Goal: Task Accomplishment & Management: Use online tool/utility

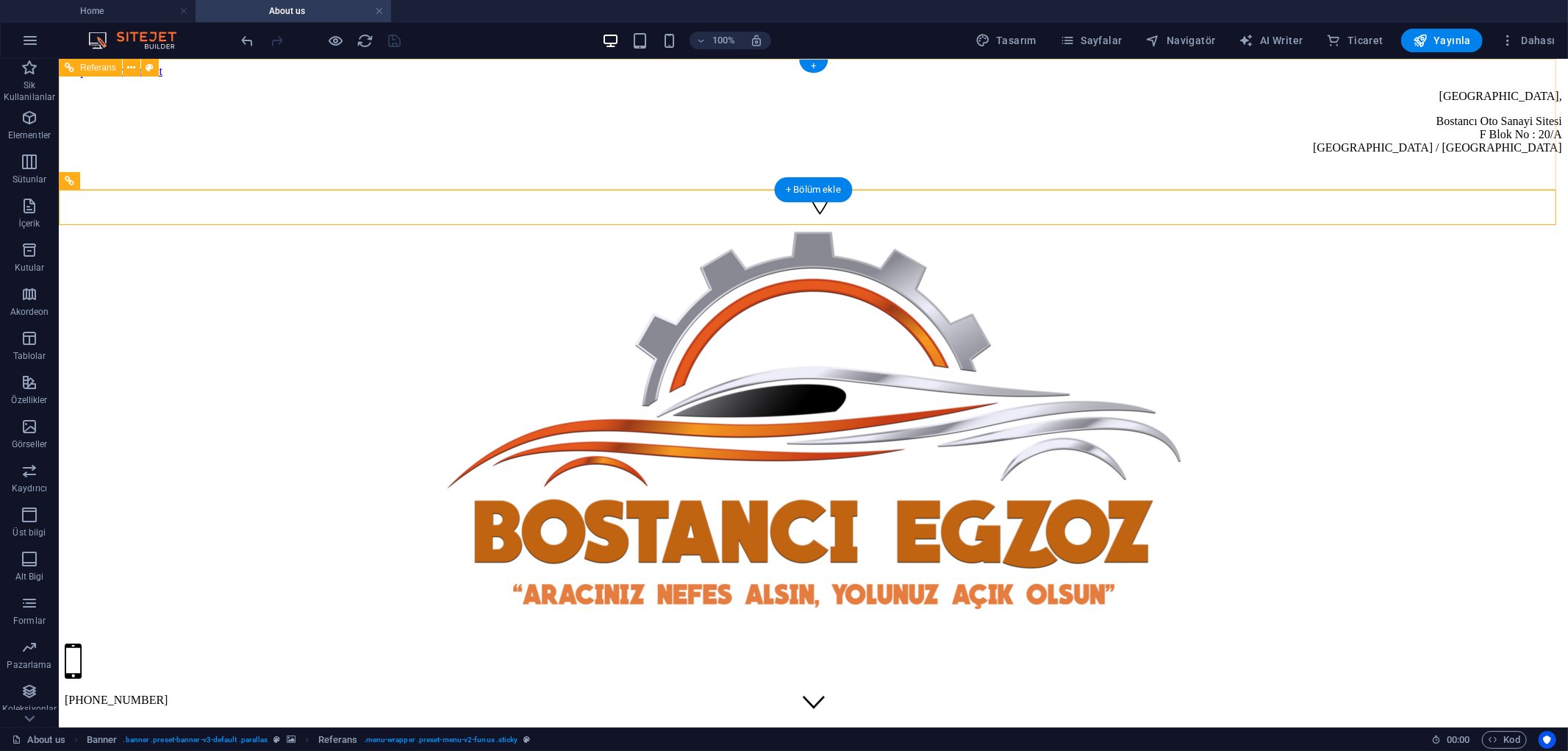
click at [1291, 129] on div "[STREET_ADDRESS] [PHONE_NUMBER]" at bounding box center [812, 398] width 1498 height 641
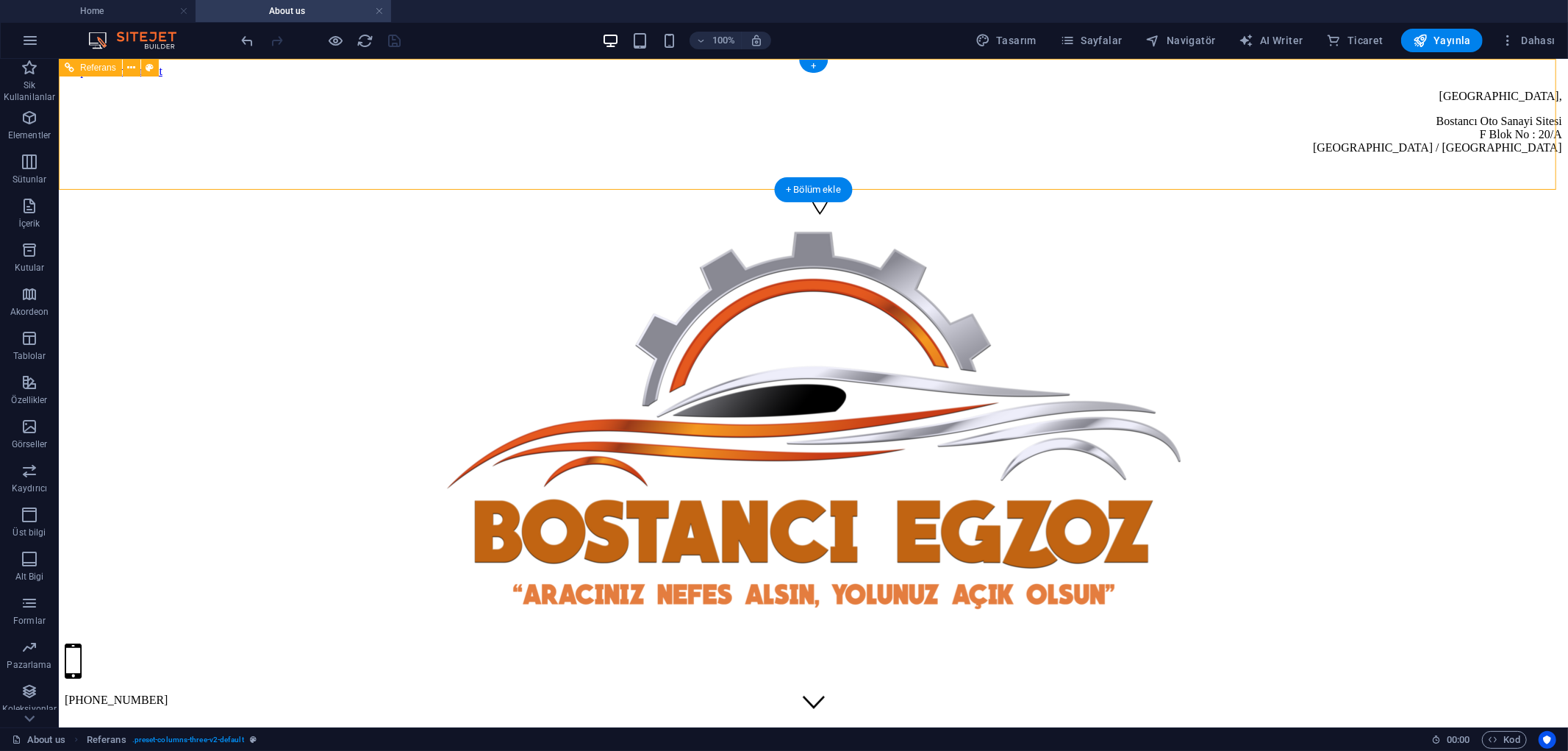
click at [391, 109] on div "[STREET_ADDRESS] [PHONE_NUMBER]" at bounding box center [812, 398] width 1498 height 641
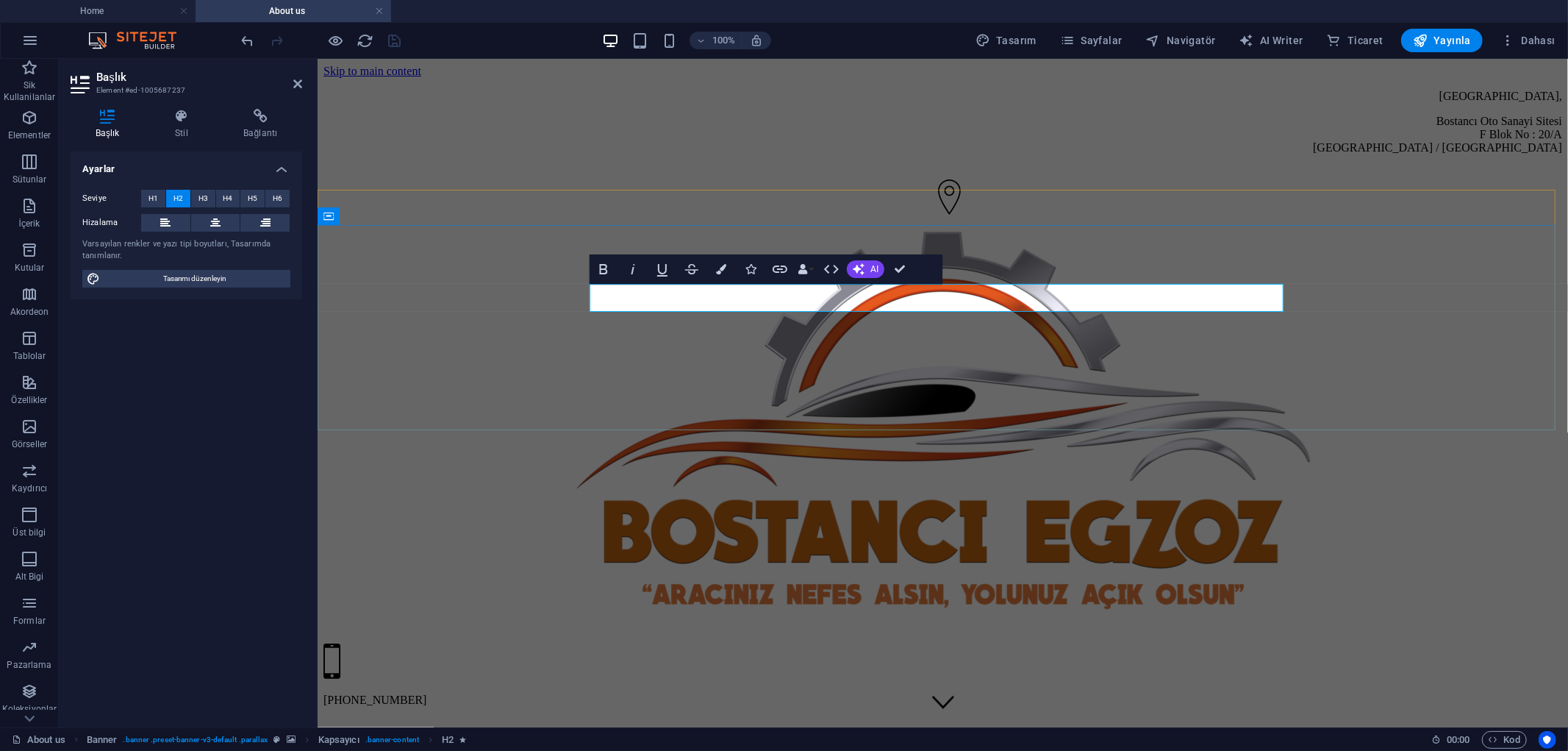
drag, startPoint x: 936, startPoint y: 299, endPoint x: 717, endPoint y: 303, distance: 219.0
drag, startPoint x: 688, startPoint y: 294, endPoint x: 1279, endPoint y: 306, distance: 591.1
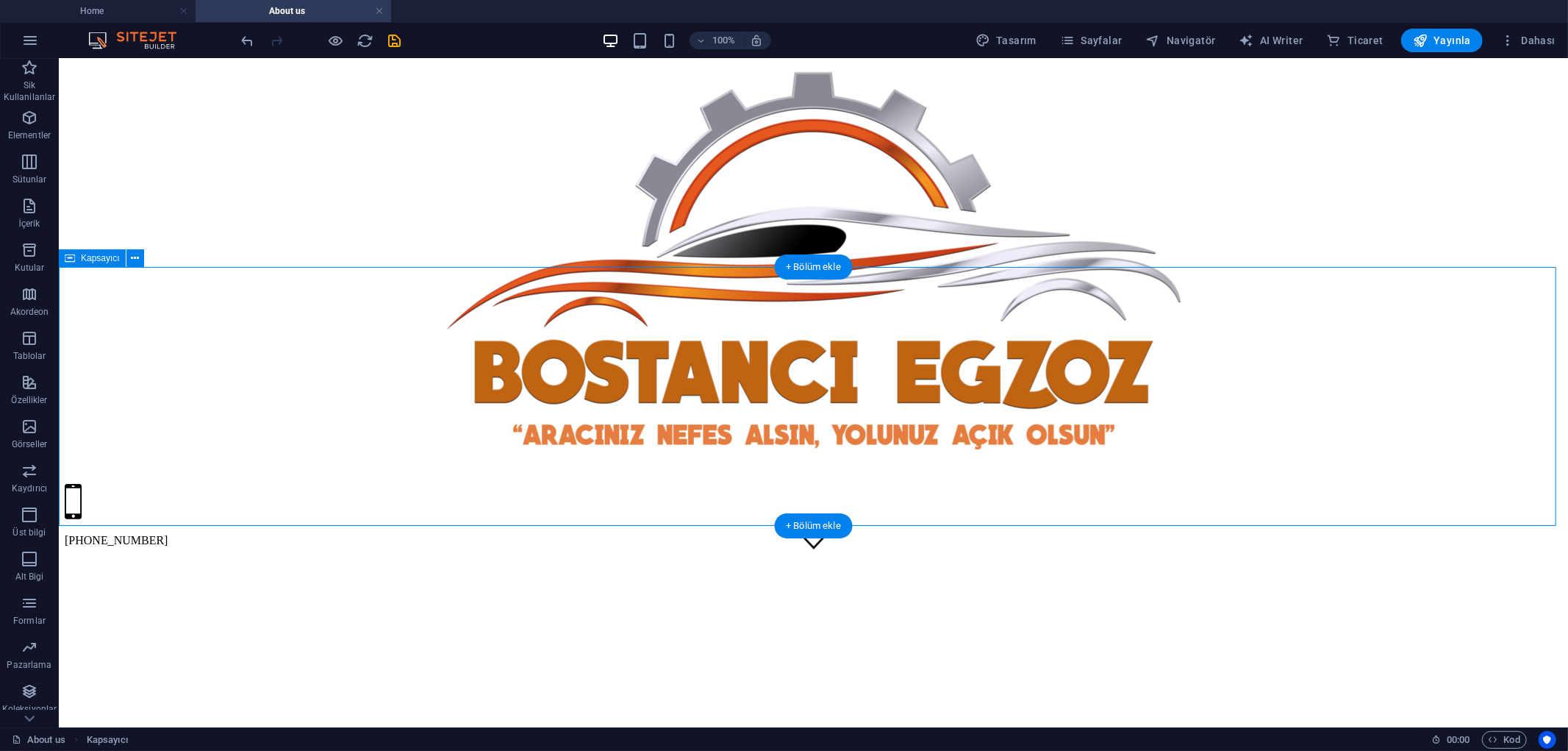
scroll to position [163, 0]
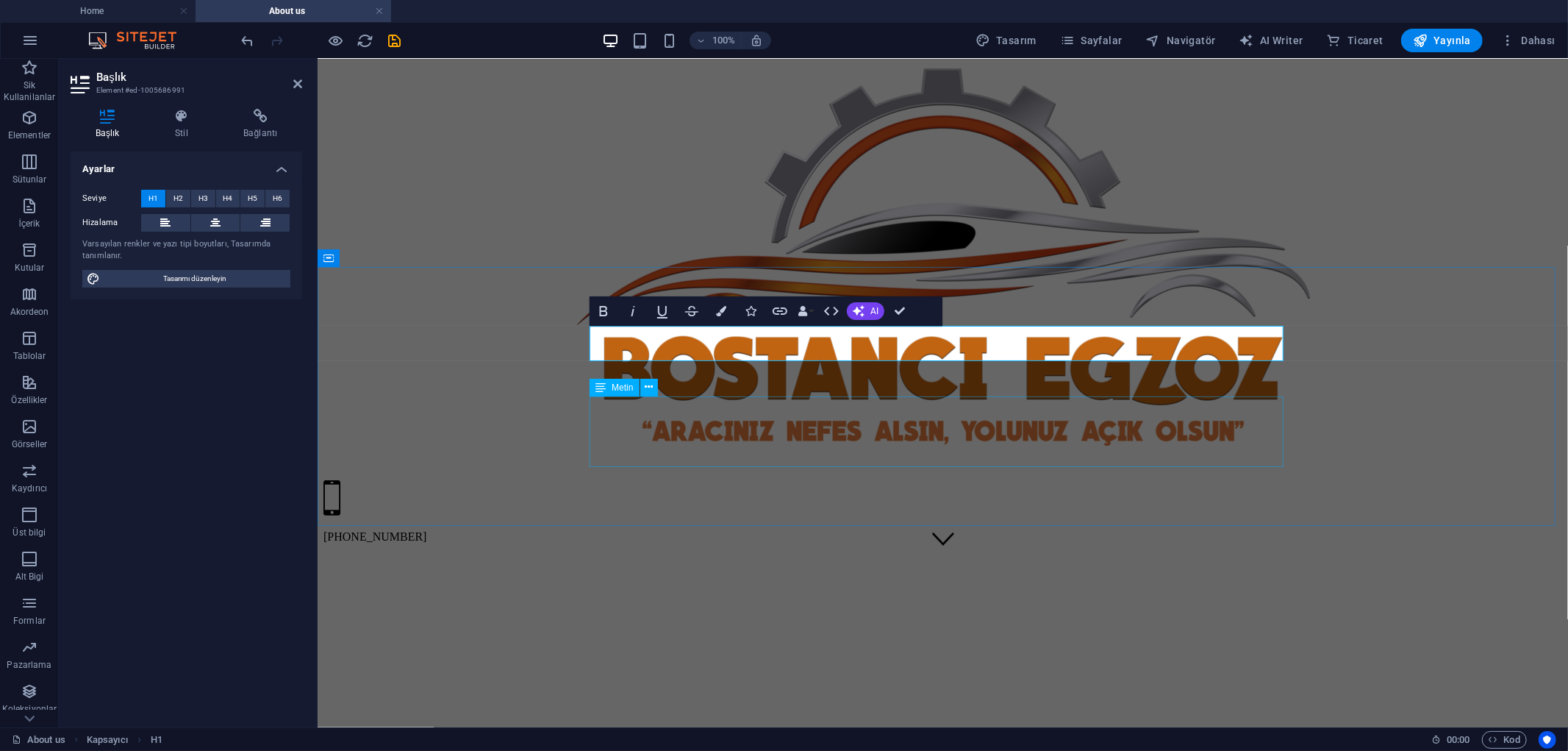
drag, startPoint x: 882, startPoint y: 446, endPoint x: 1139, endPoint y: 446, distance: 257.0
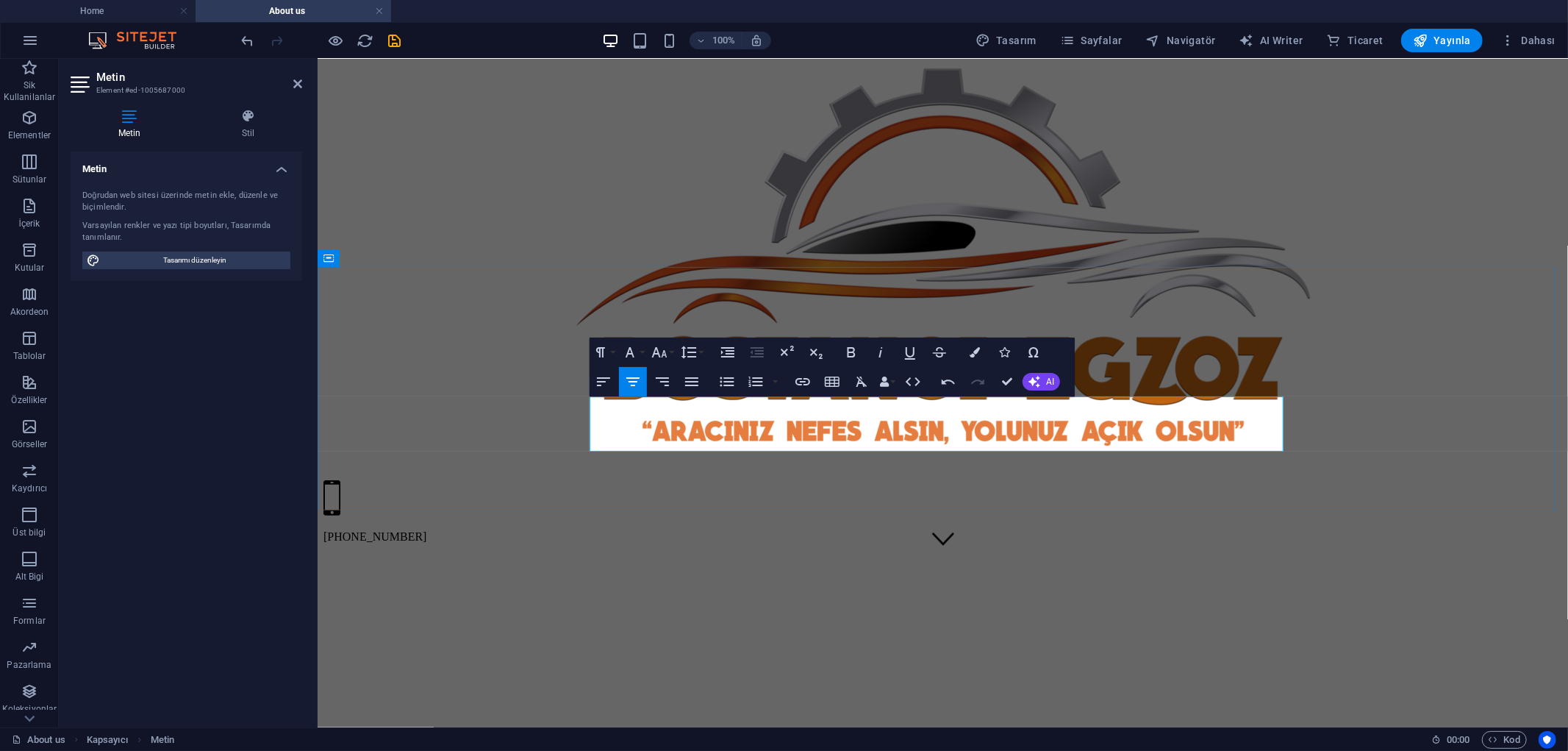
drag, startPoint x: 1105, startPoint y: 404, endPoint x: 1031, endPoint y: 404, distance: 74.0
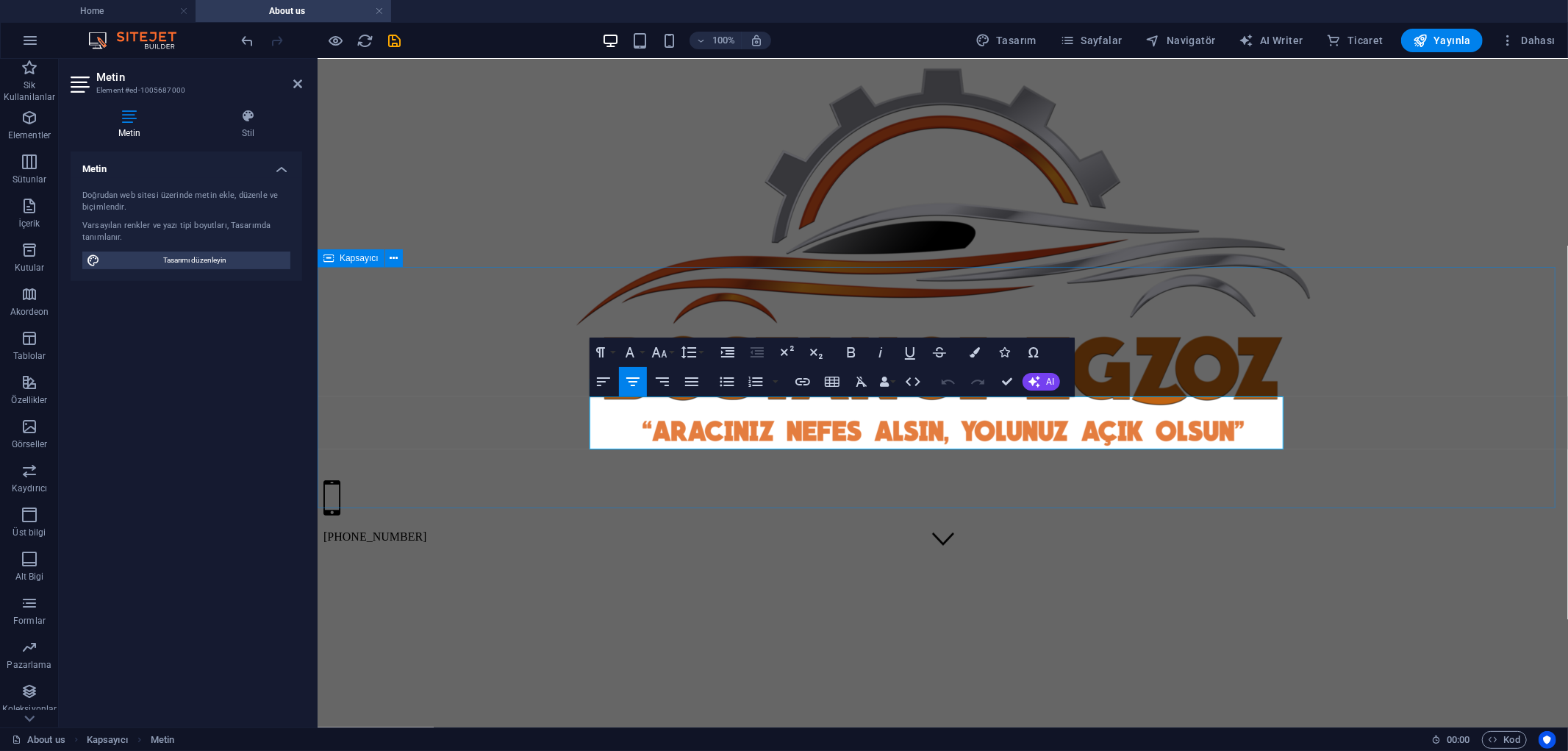
scroll to position [3875, 1]
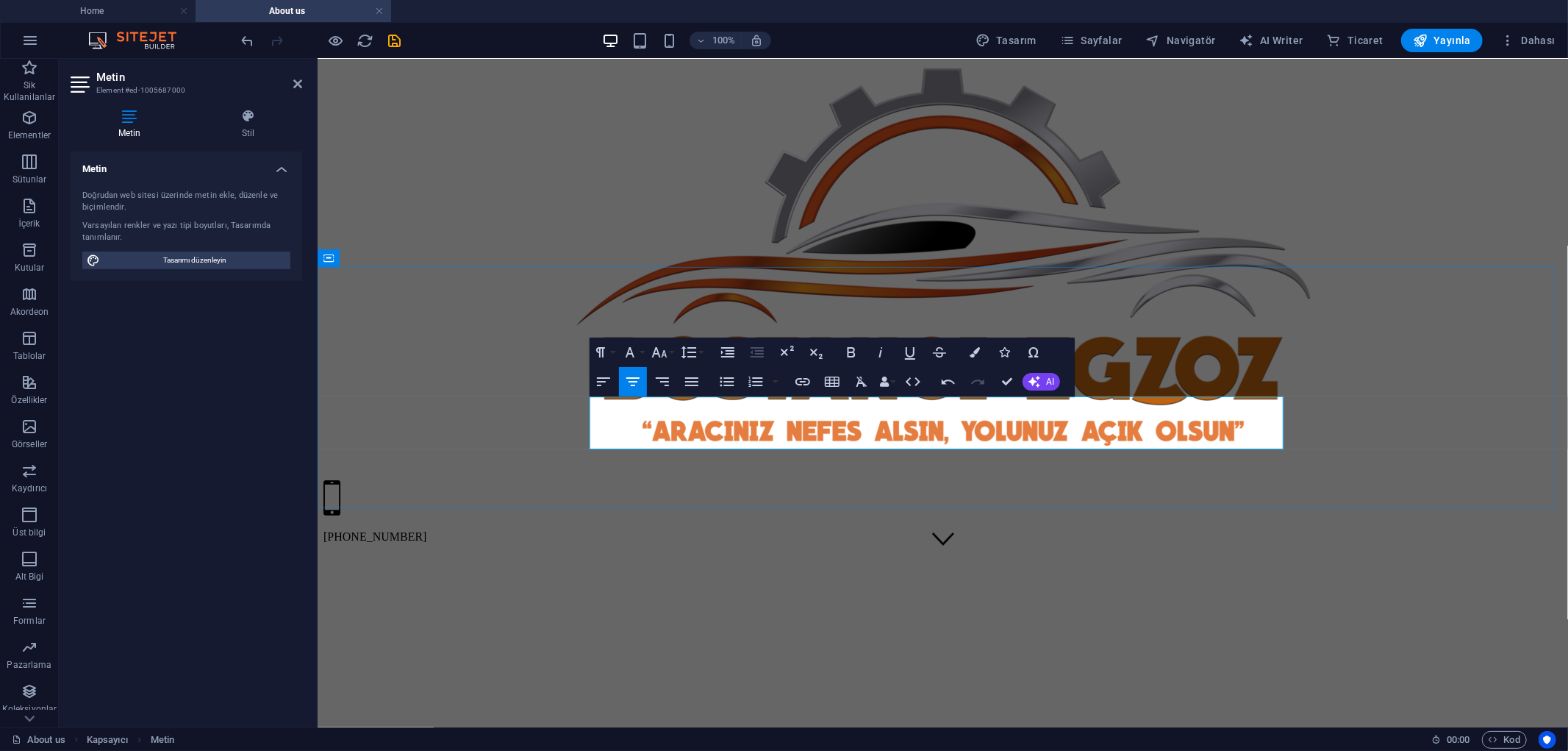
drag, startPoint x: 1103, startPoint y: 404, endPoint x: 1026, endPoint y: 406, distance: 77.0
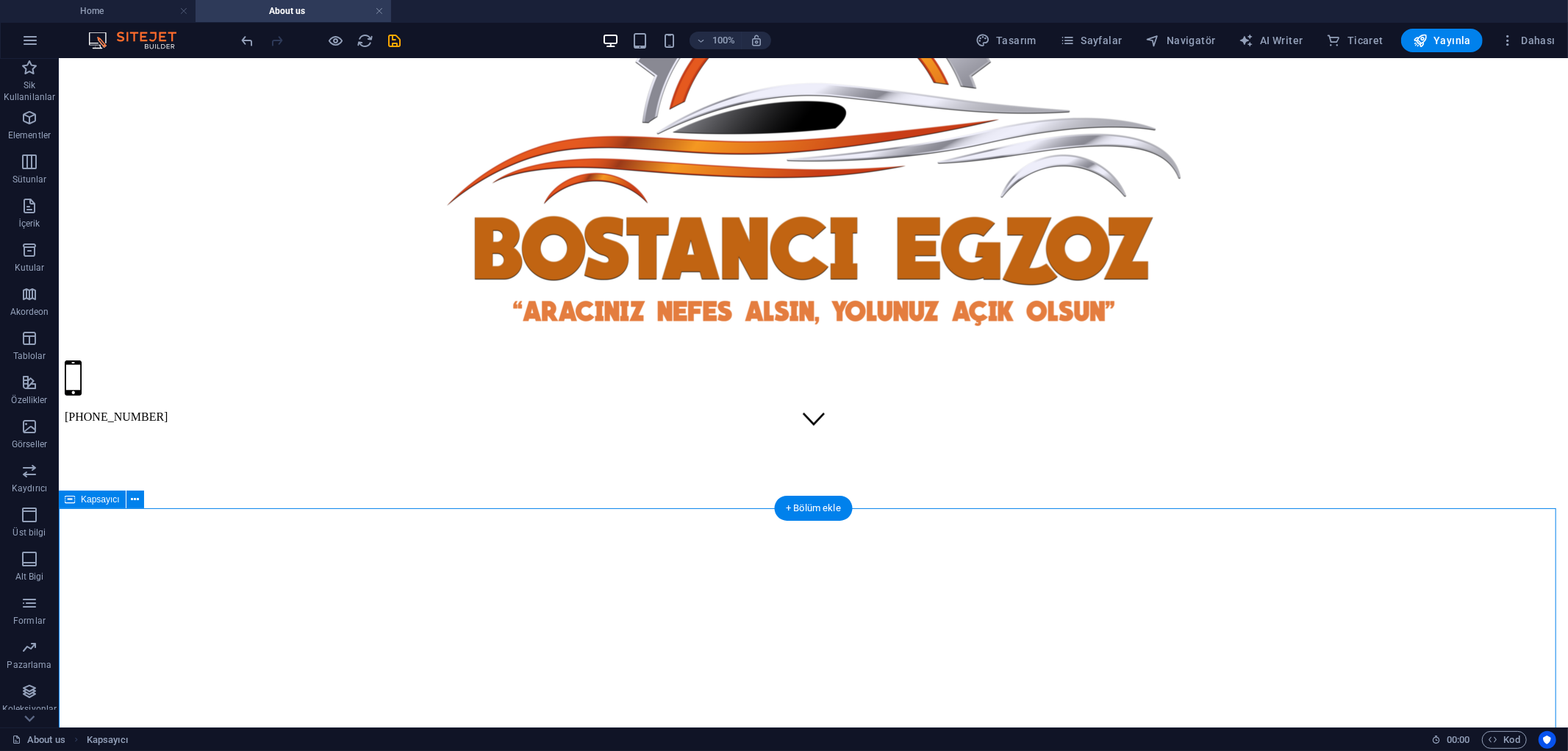
scroll to position [327, 0]
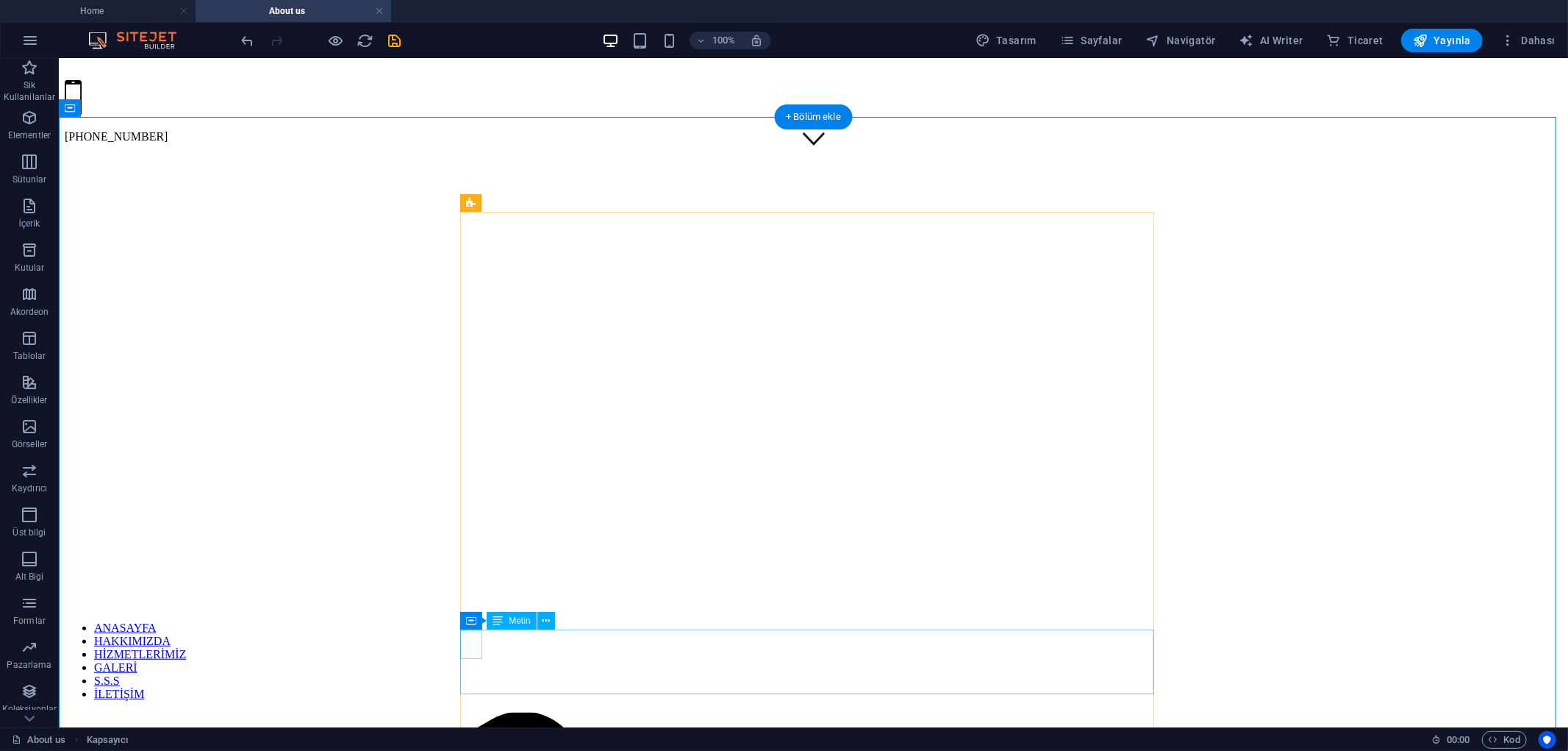
scroll to position [571, 0]
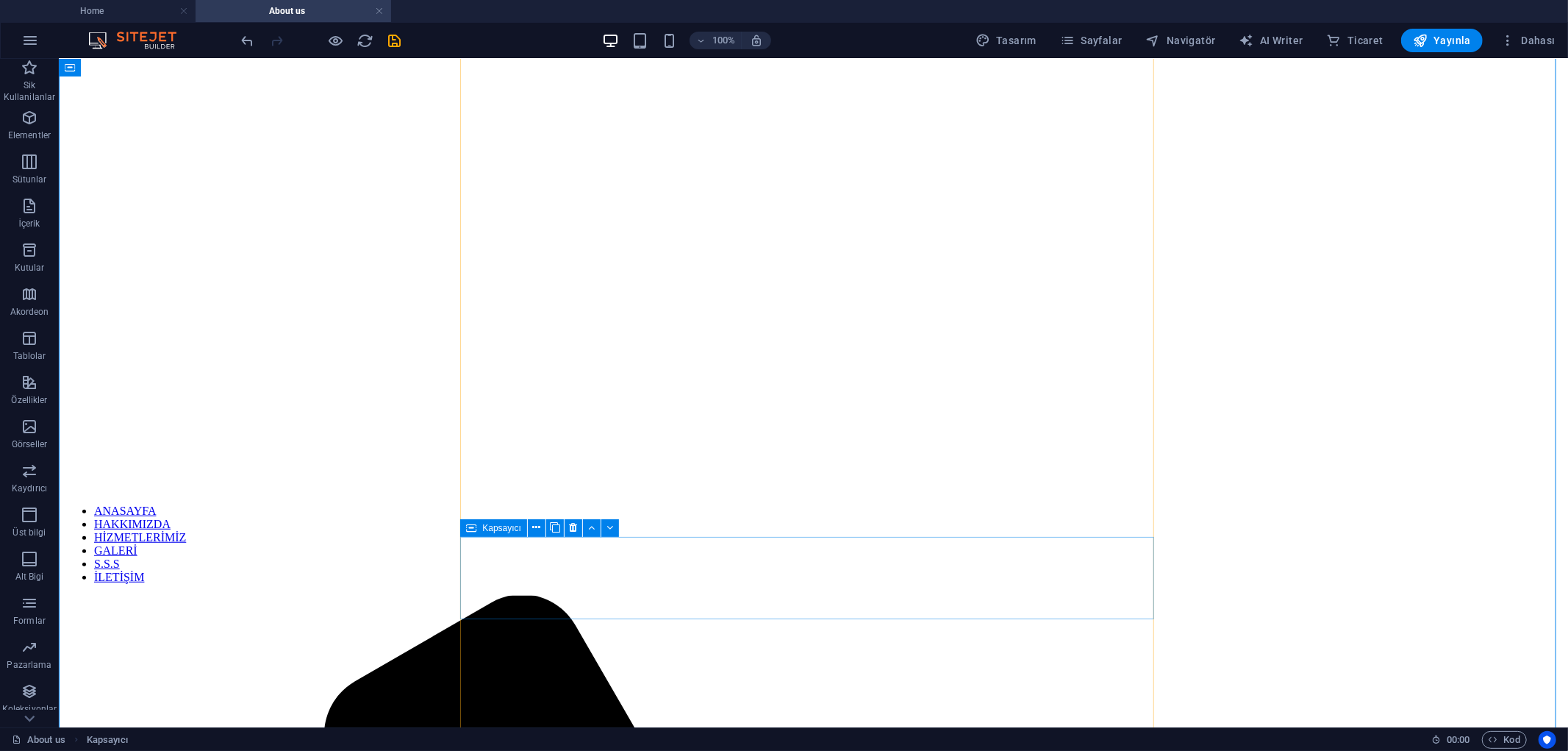
scroll to position [735, 0]
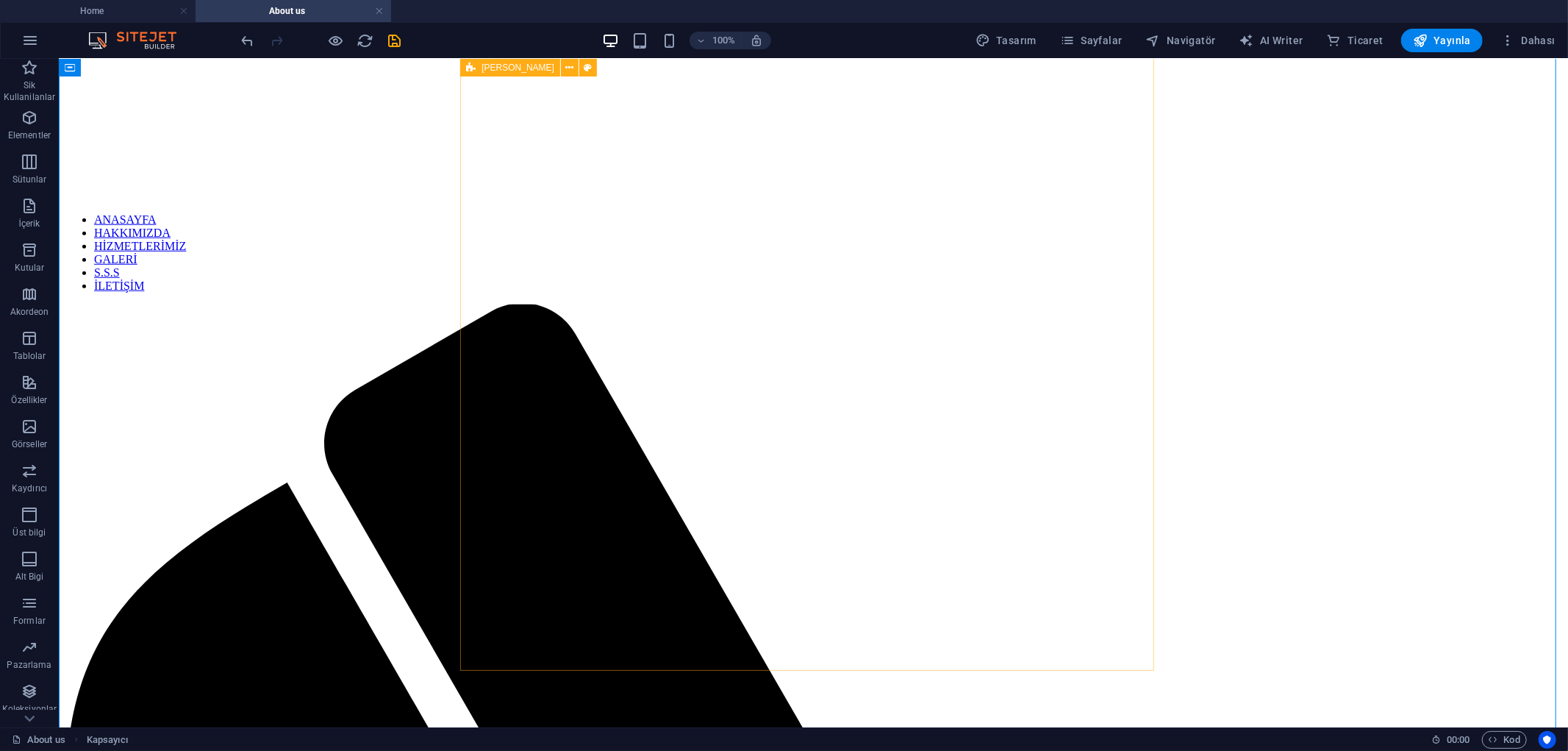
scroll to position [980, 0]
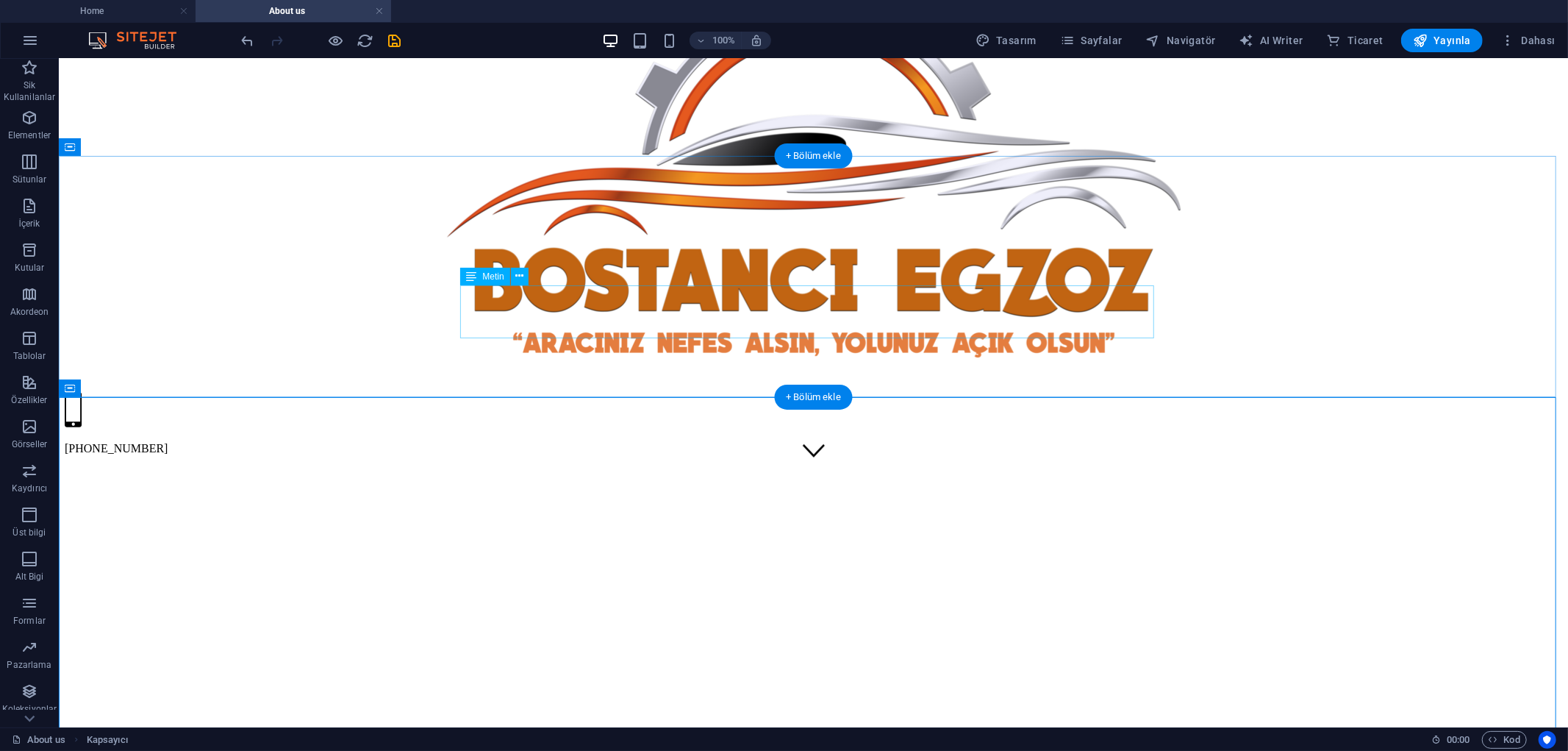
scroll to position [245, 0]
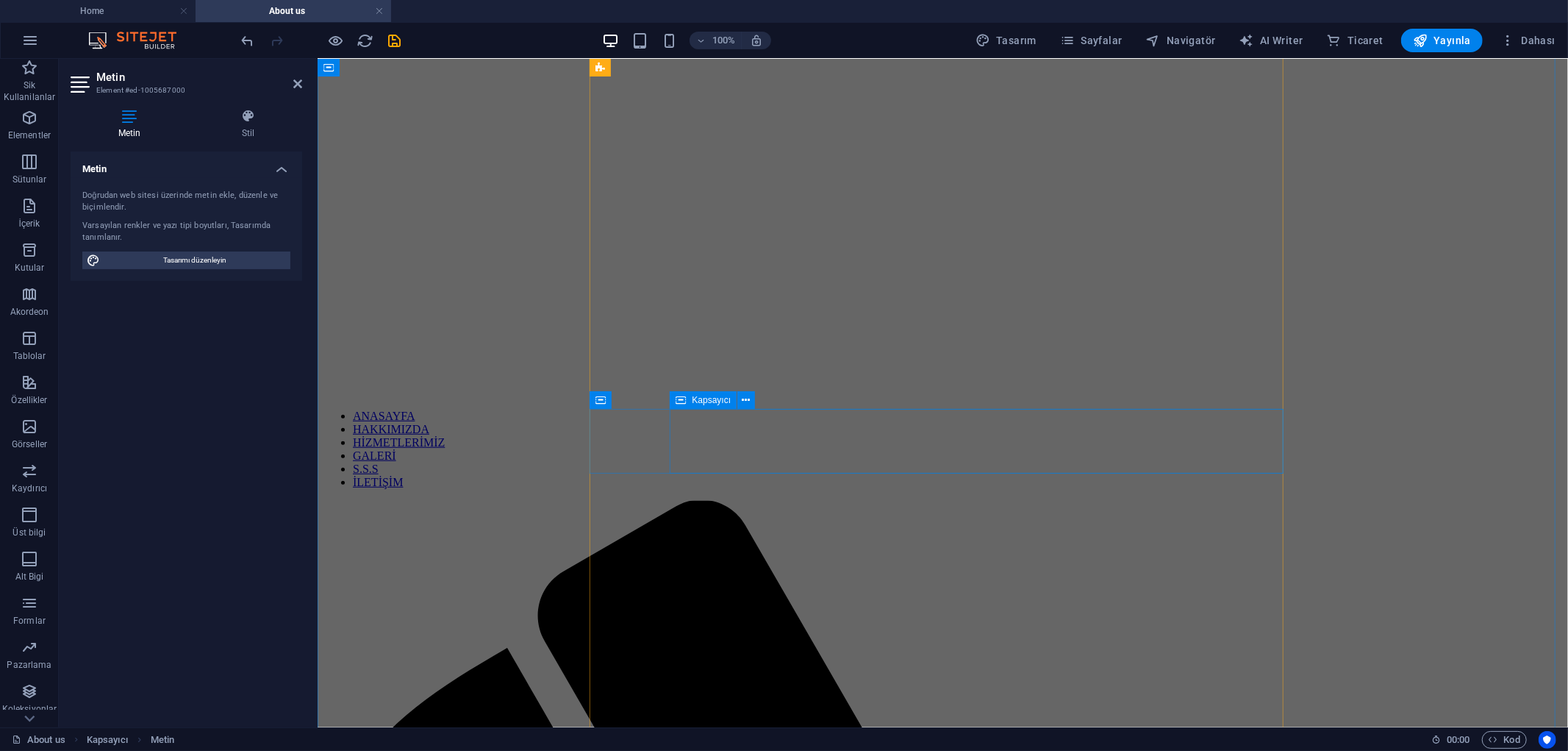
scroll to position [571, 0]
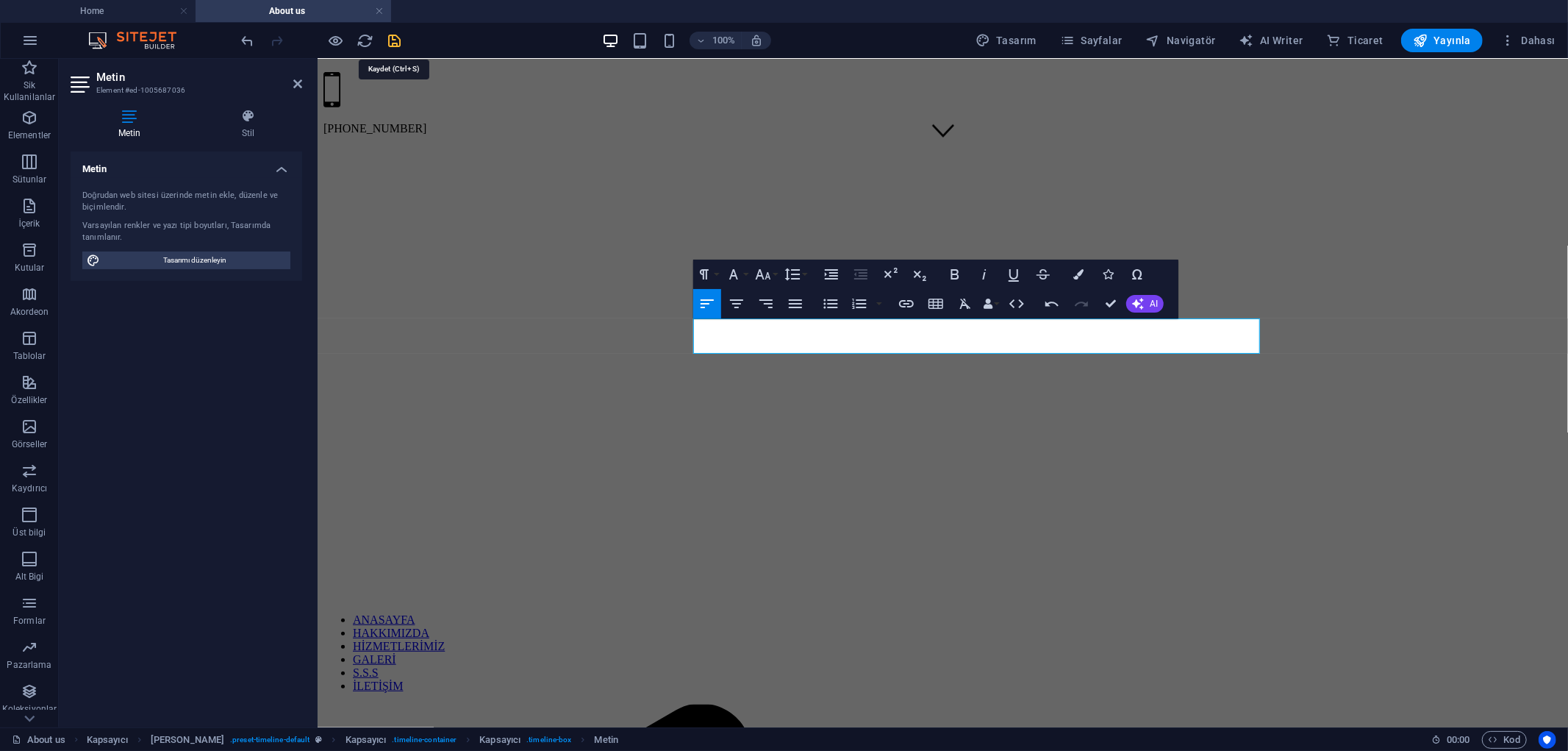
click at [392, 37] on icon "save" at bounding box center [395, 40] width 17 height 17
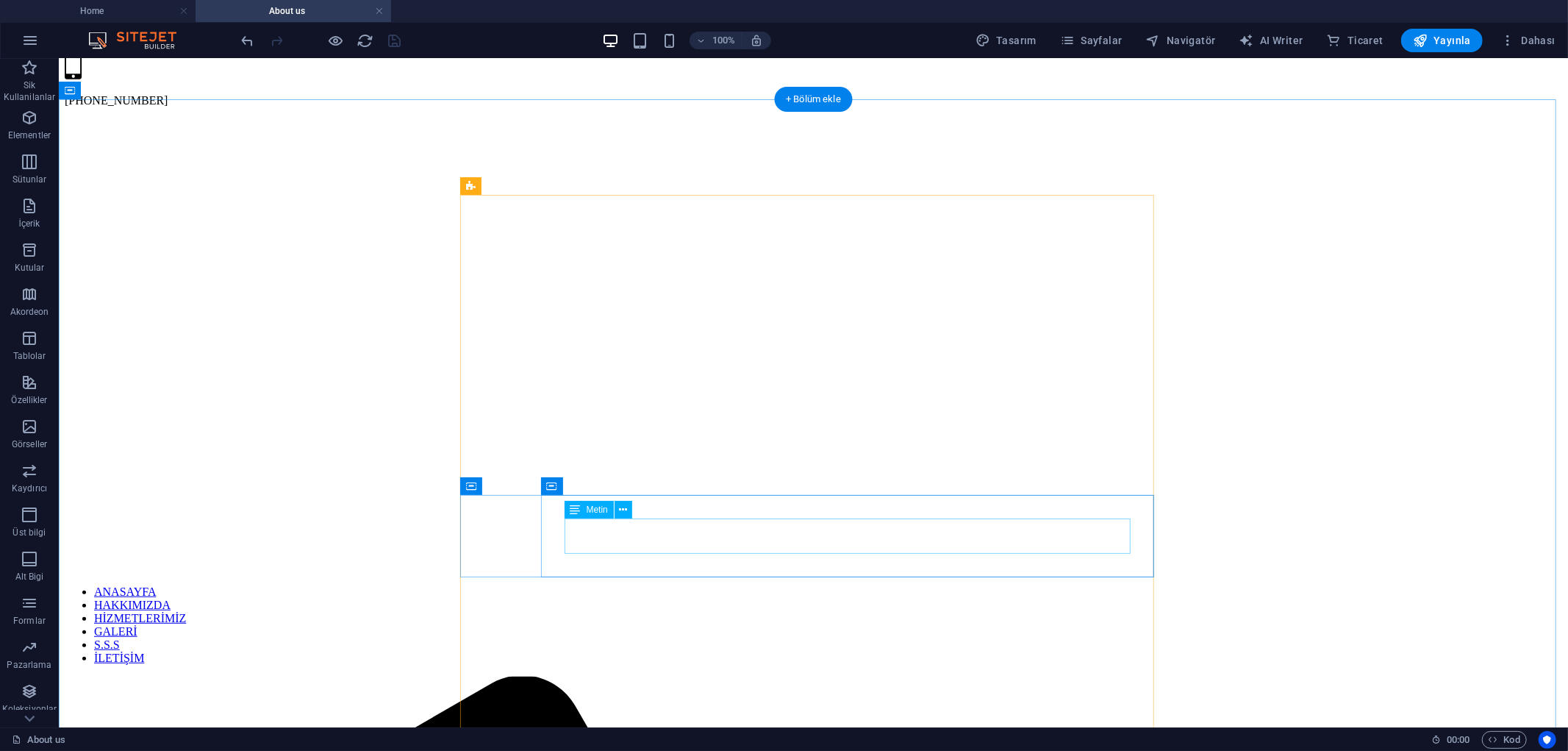
scroll to position [653, 0]
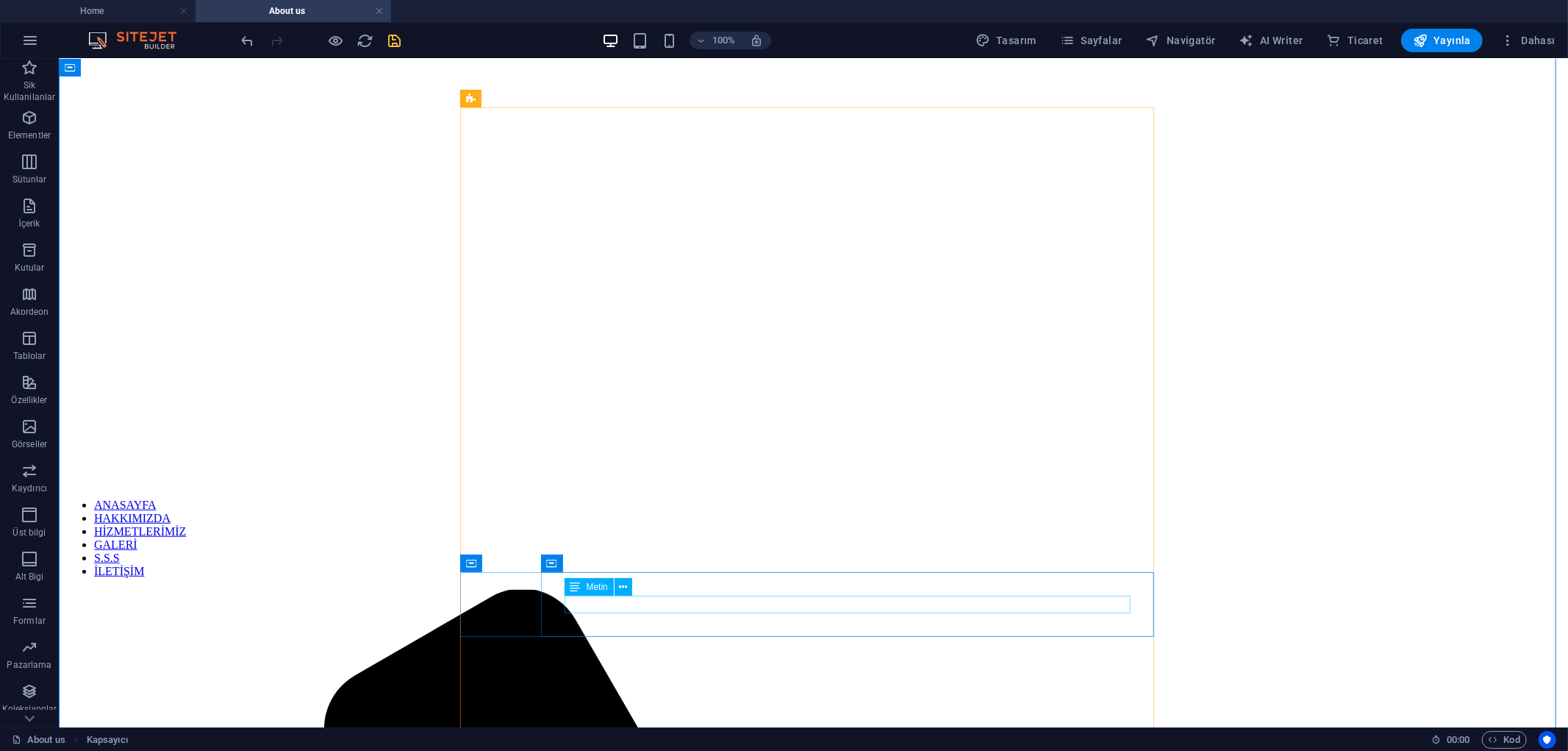
scroll to position [735, 0]
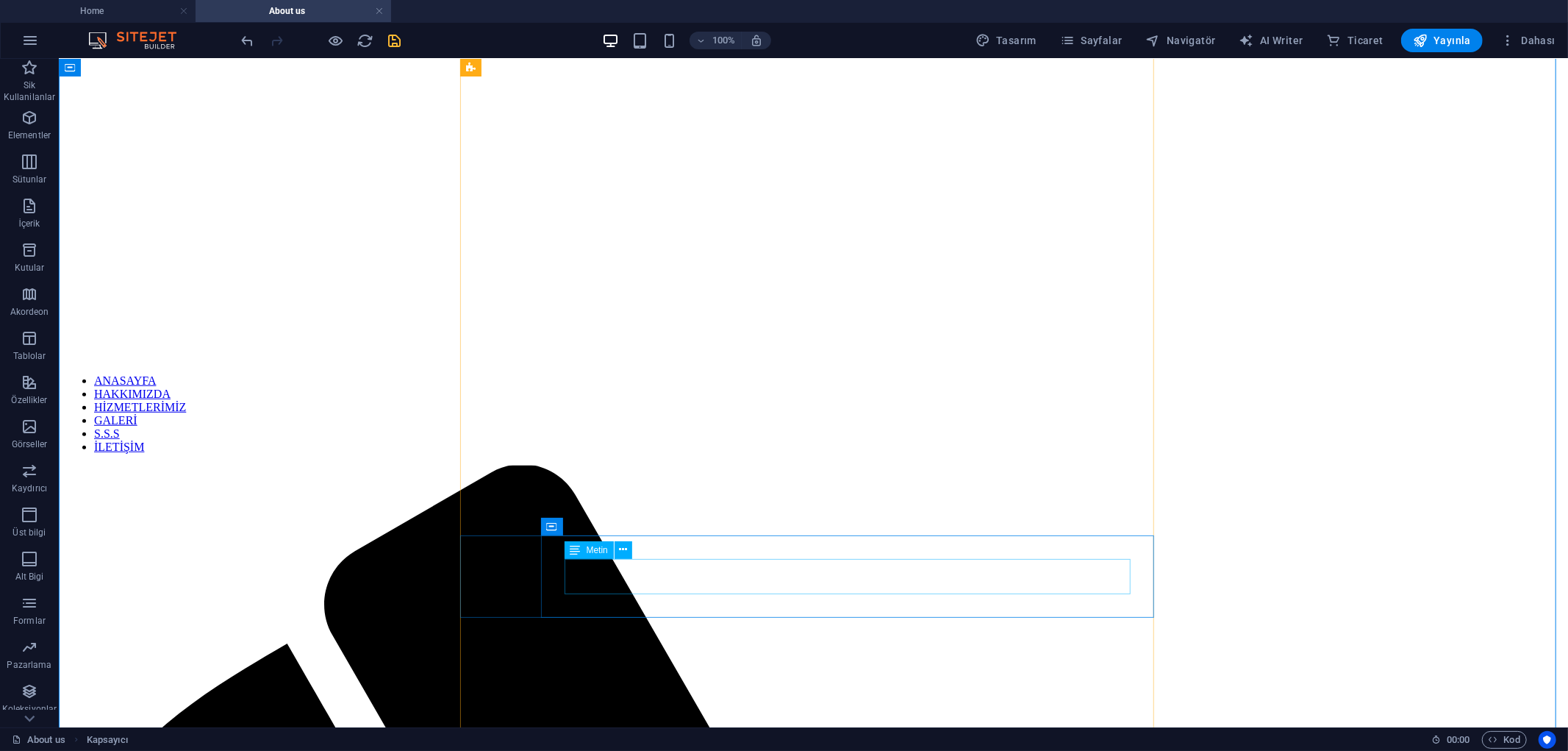
scroll to position [817, 0]
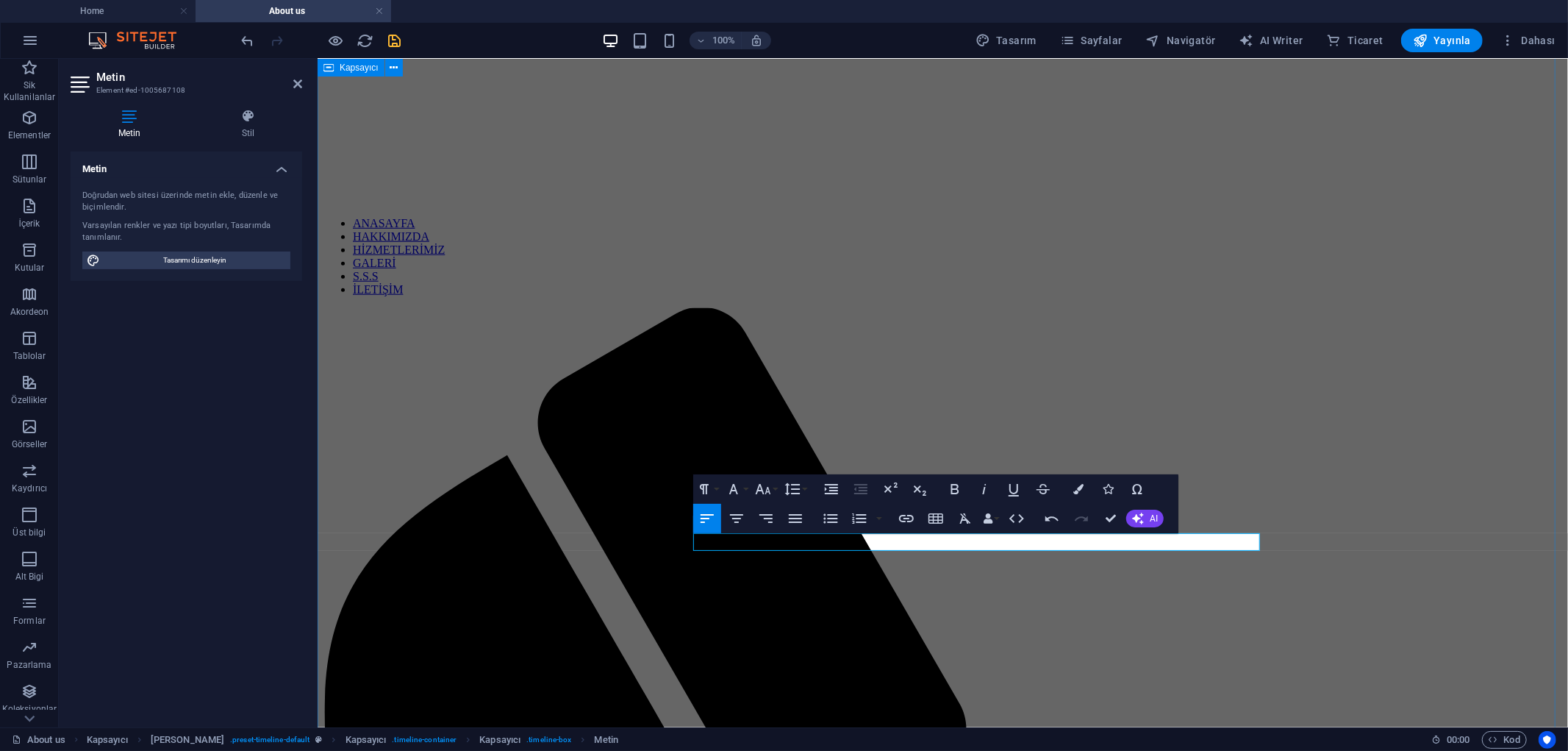
scroll to position [980, 0]
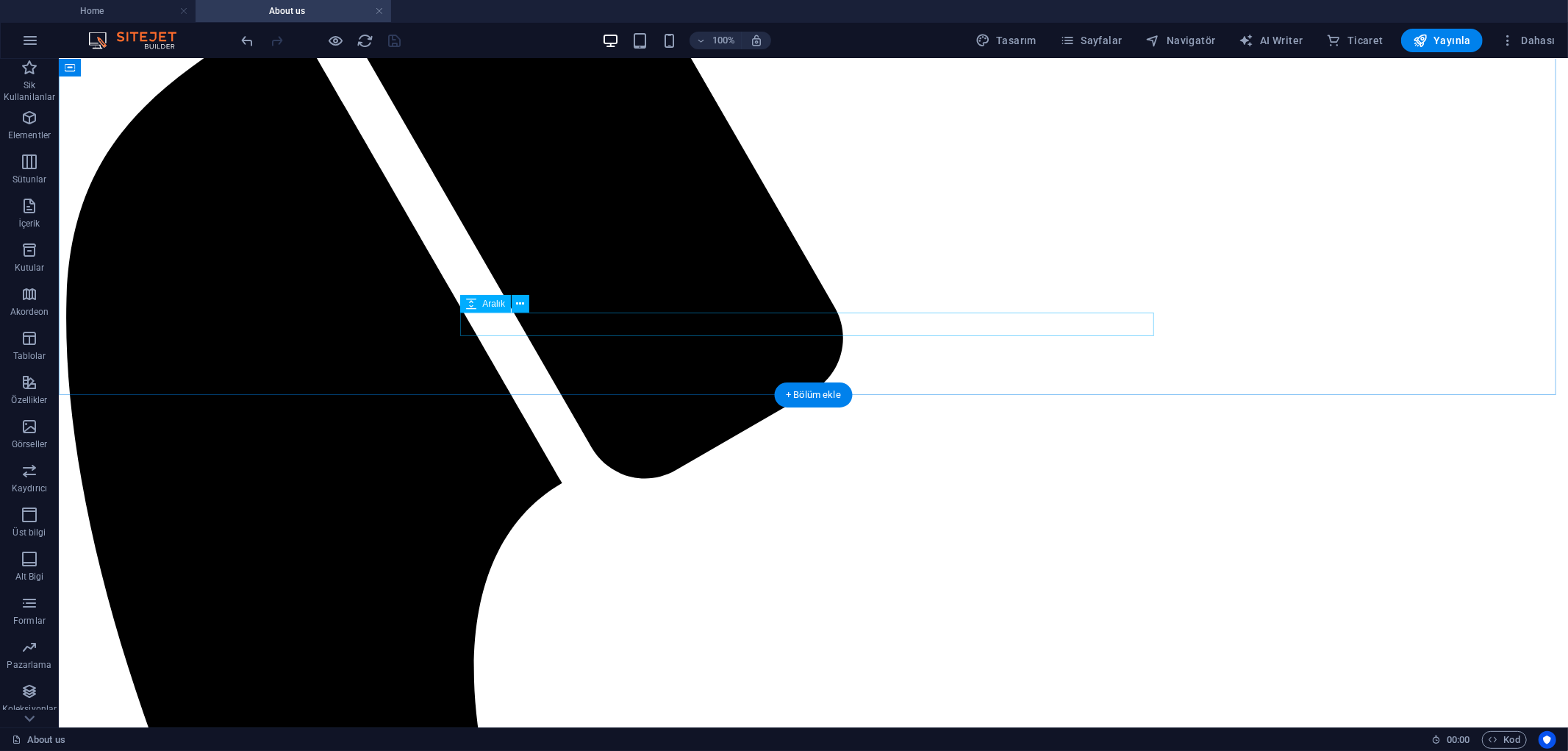
scroll to position [1471, 0]
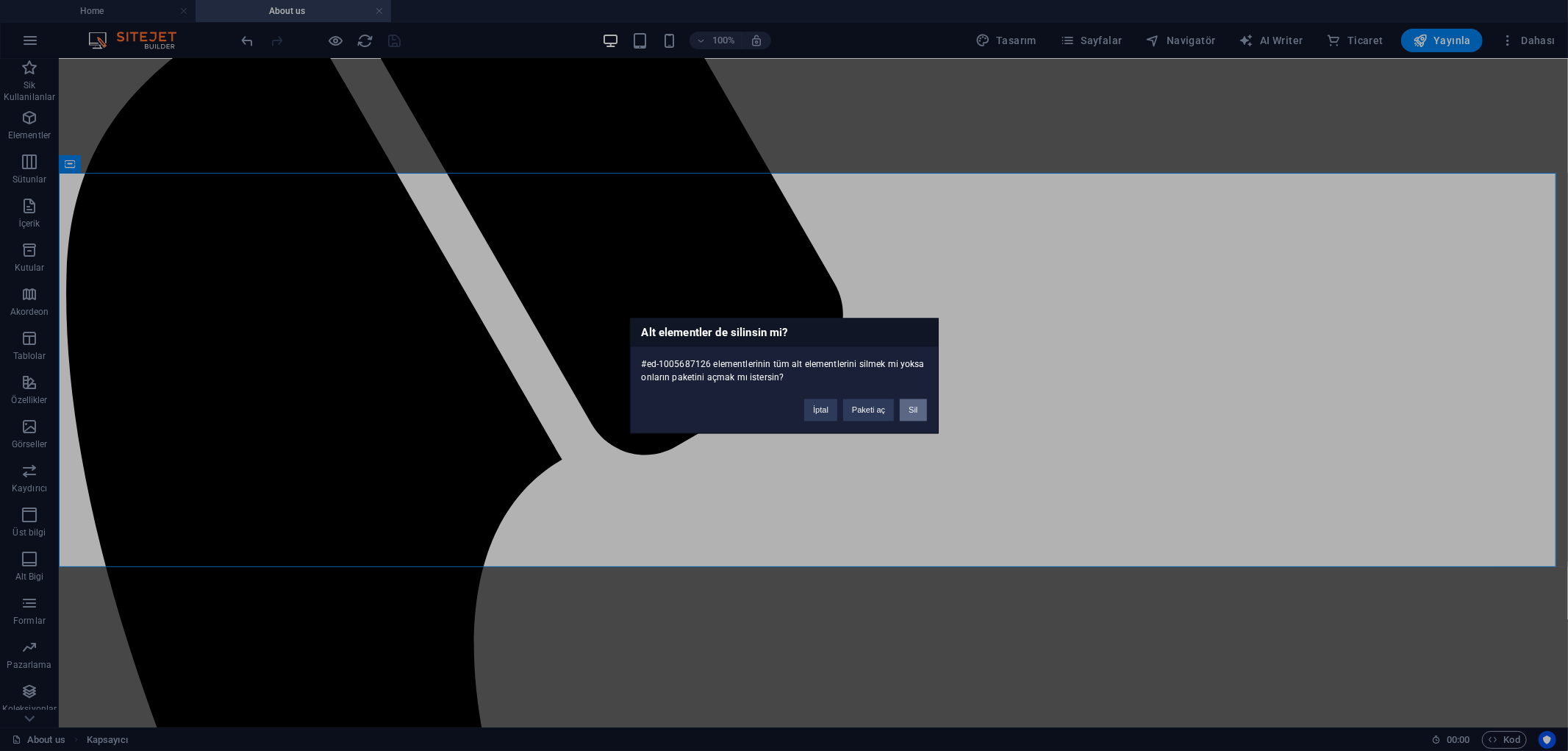
click at [922, 414] on button "Sil" at bounding box center [913, 409] width 27 height 22
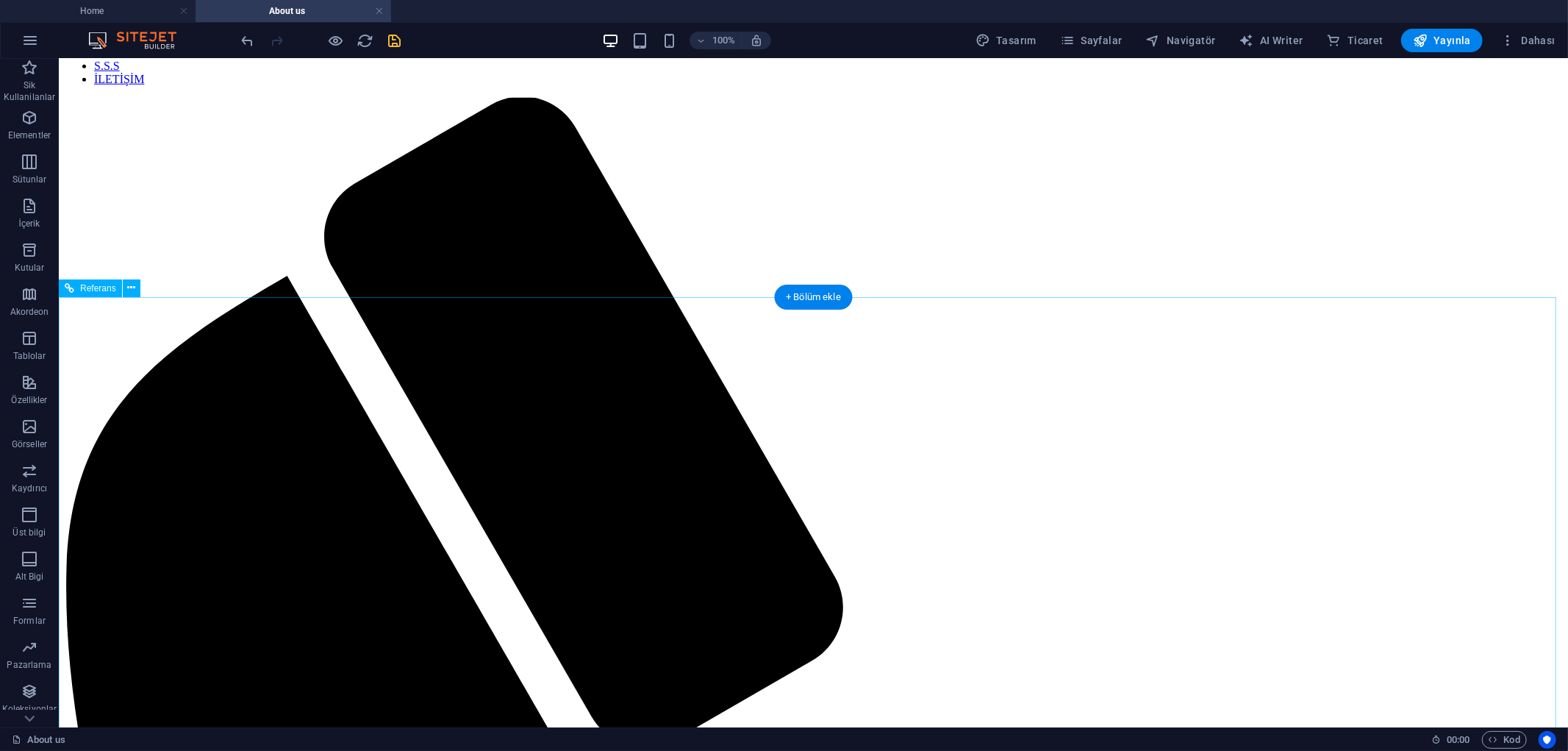
scroll to position [1450, 0]
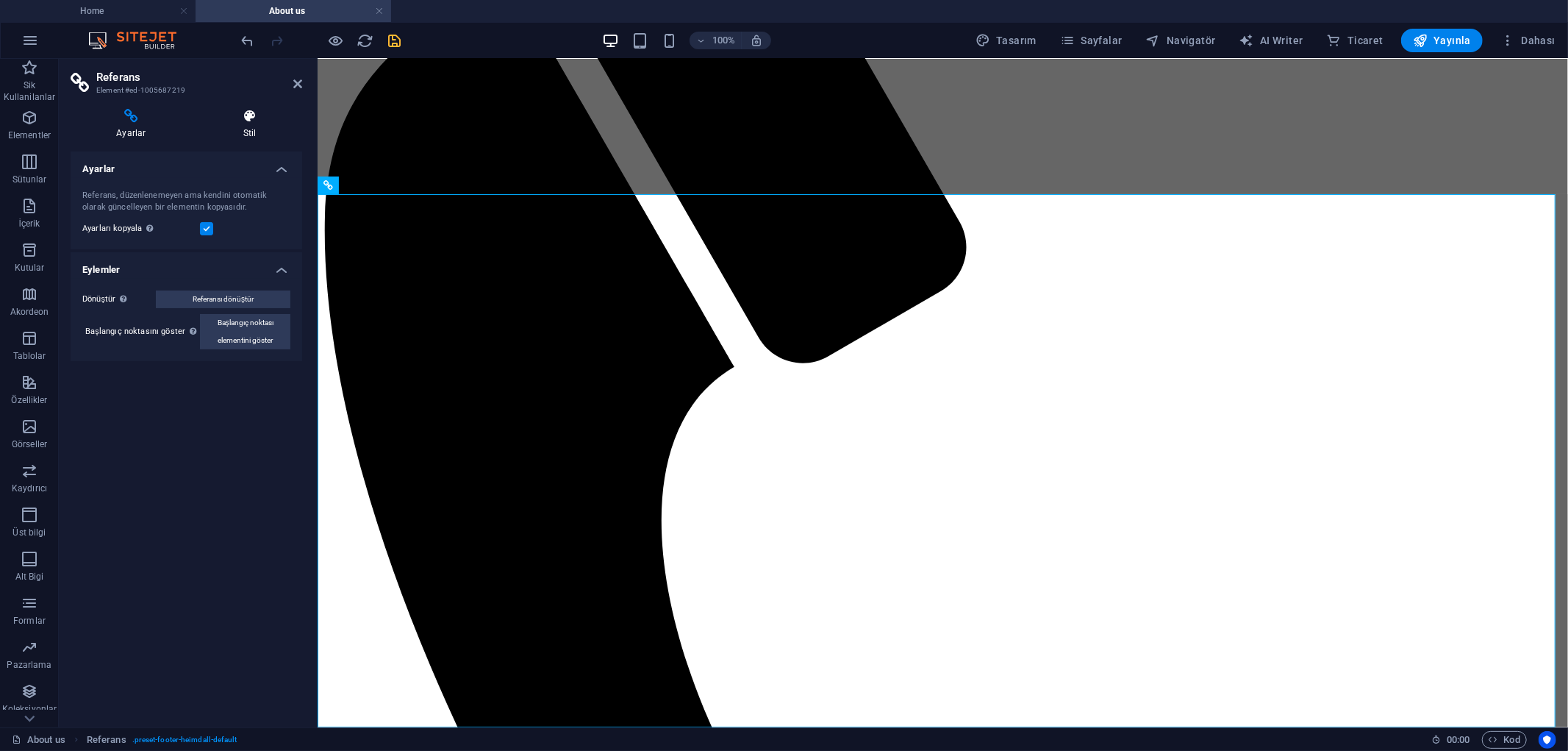
click at [260, 127] on h4 "Stil" at bounding box center [249, 124] width 104 height 31
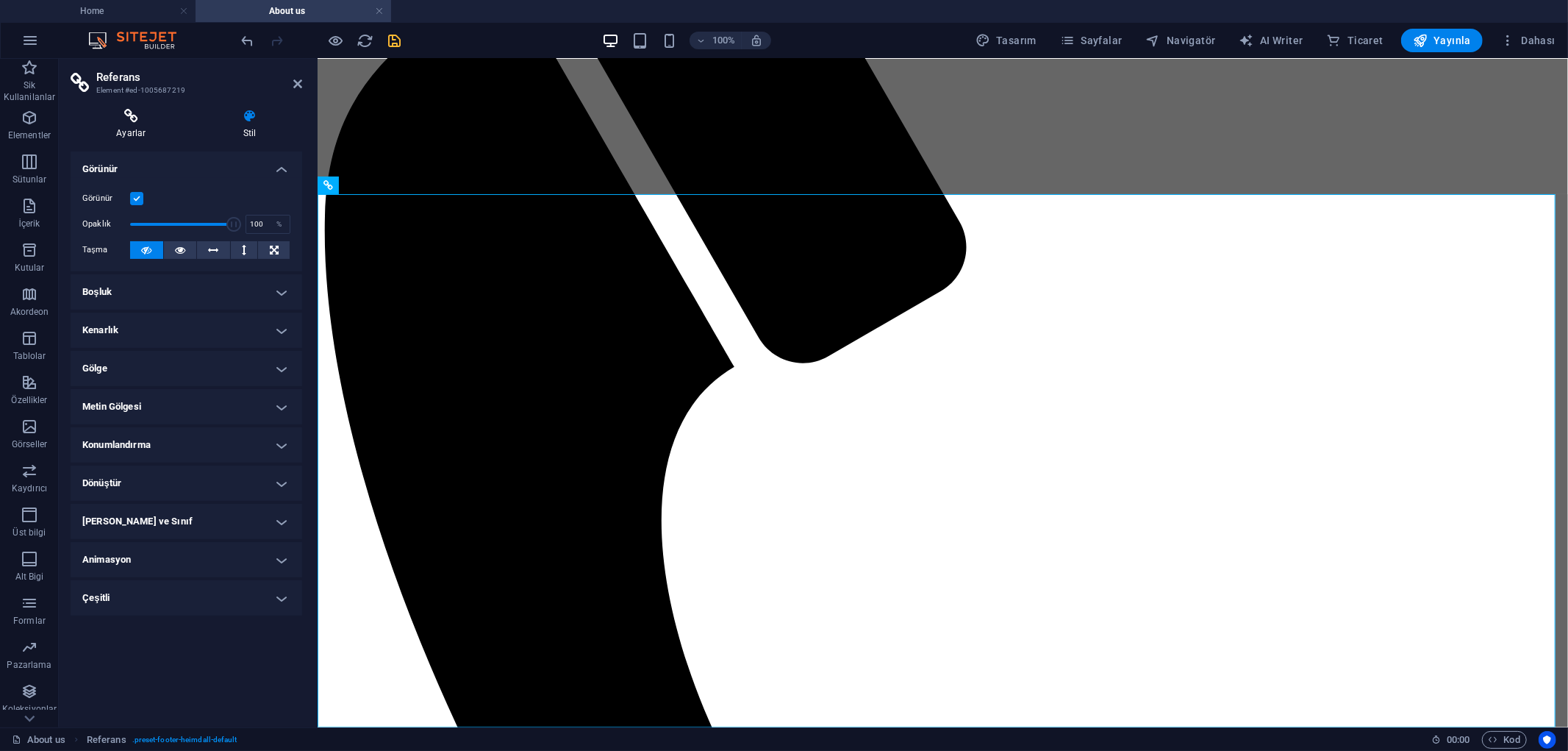
click at [125, 125] on h4 "Ayarlar" at bounding box center [133, 124] width 127 height 31
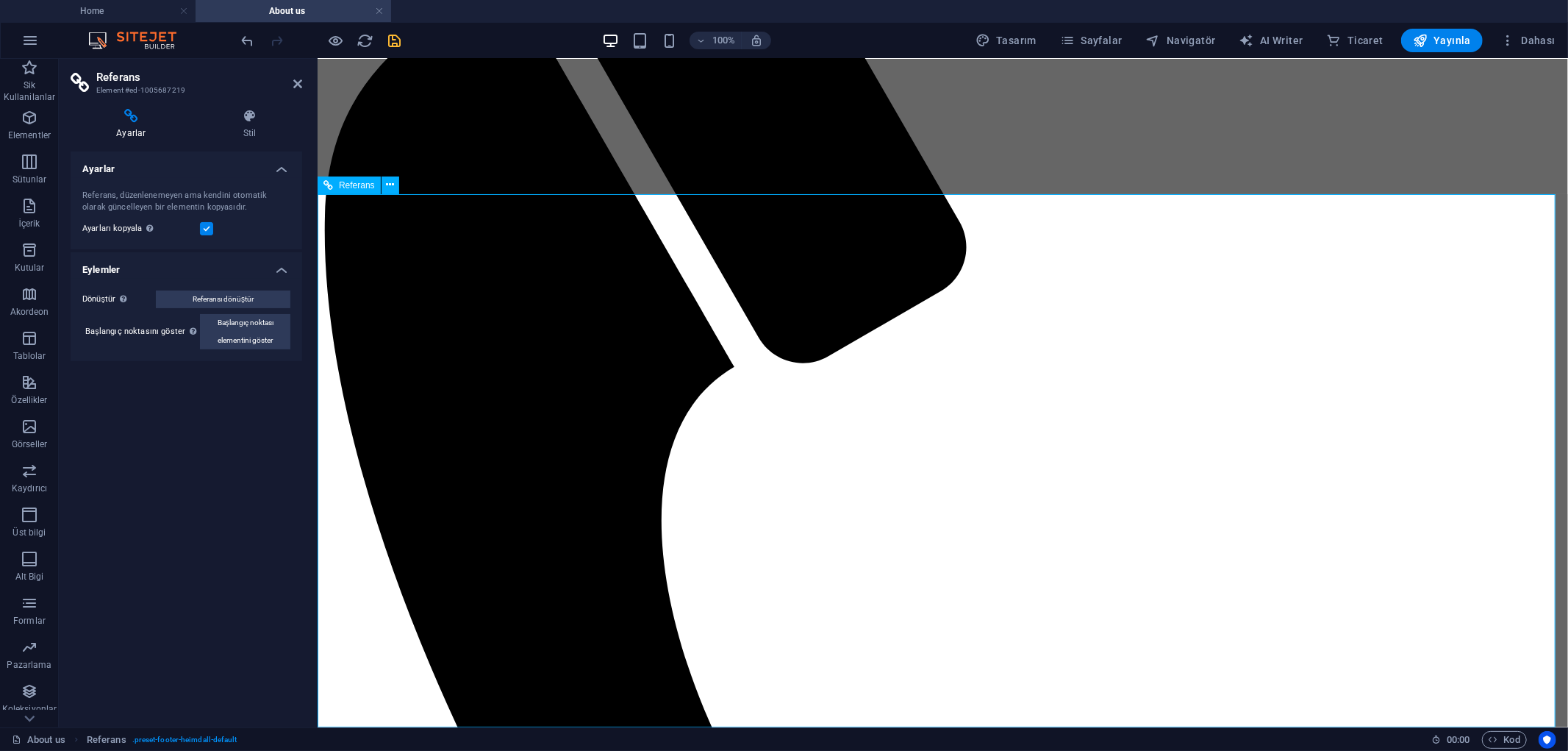
click at [366, 189] on span "Referans" at bounding box center [357, 185] width 36 height 9
click at [391, 185] on icon at bounding box center [390, 184] width 8 height 15
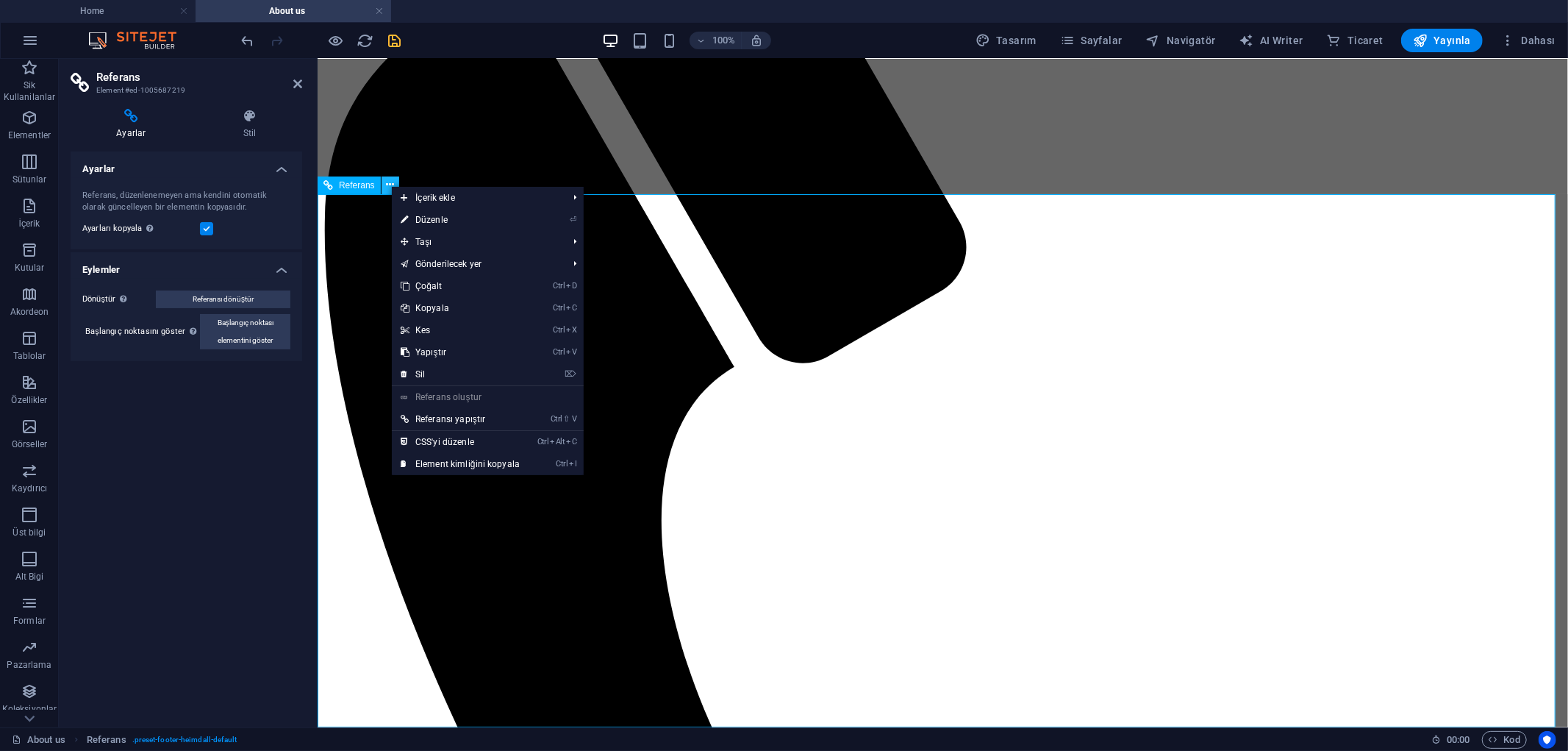
click at [391, 185] on icon at bounding box center [390, 184] width 8 height 15
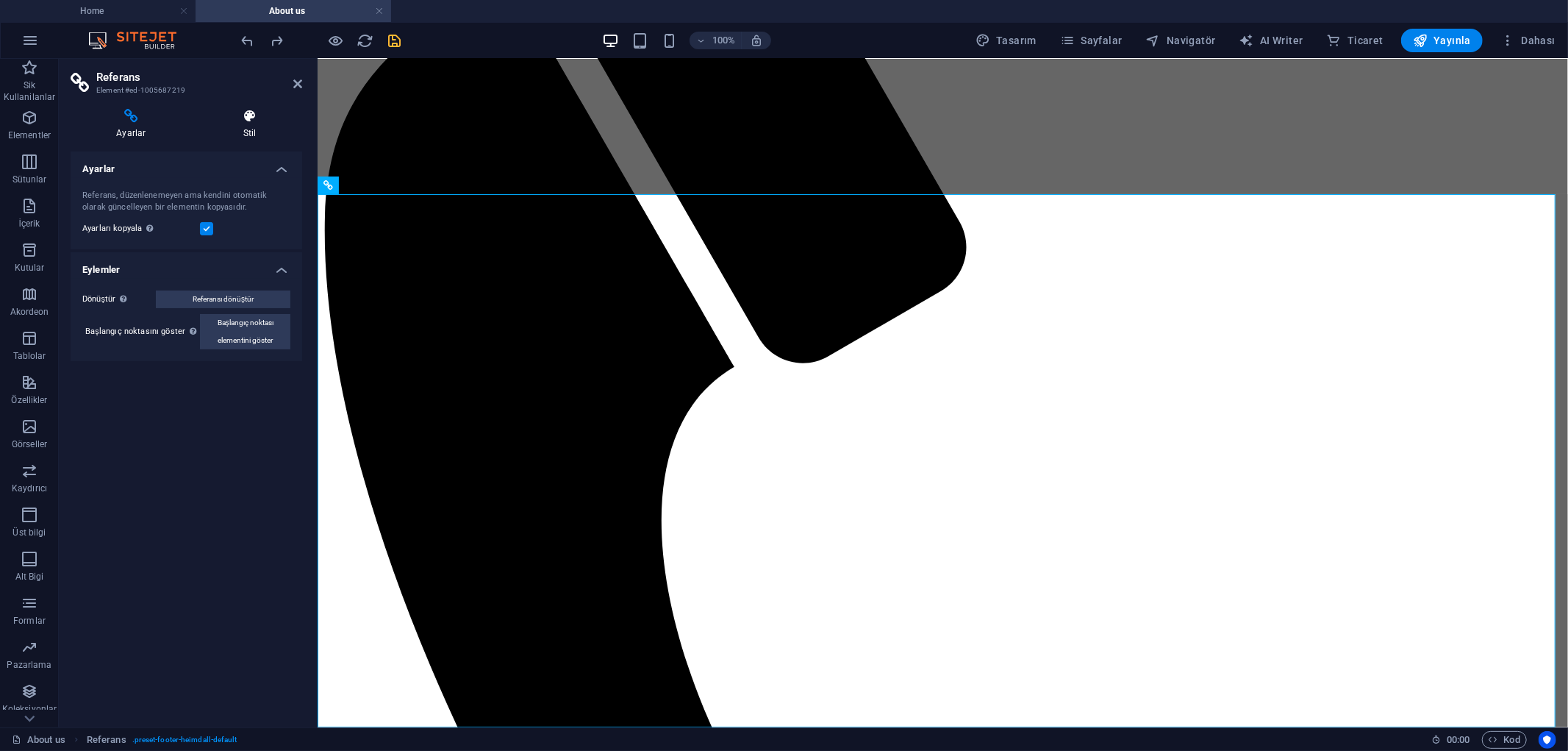
click at [252, 121] on icon at bounding box center [249, 116] width 104 height 15
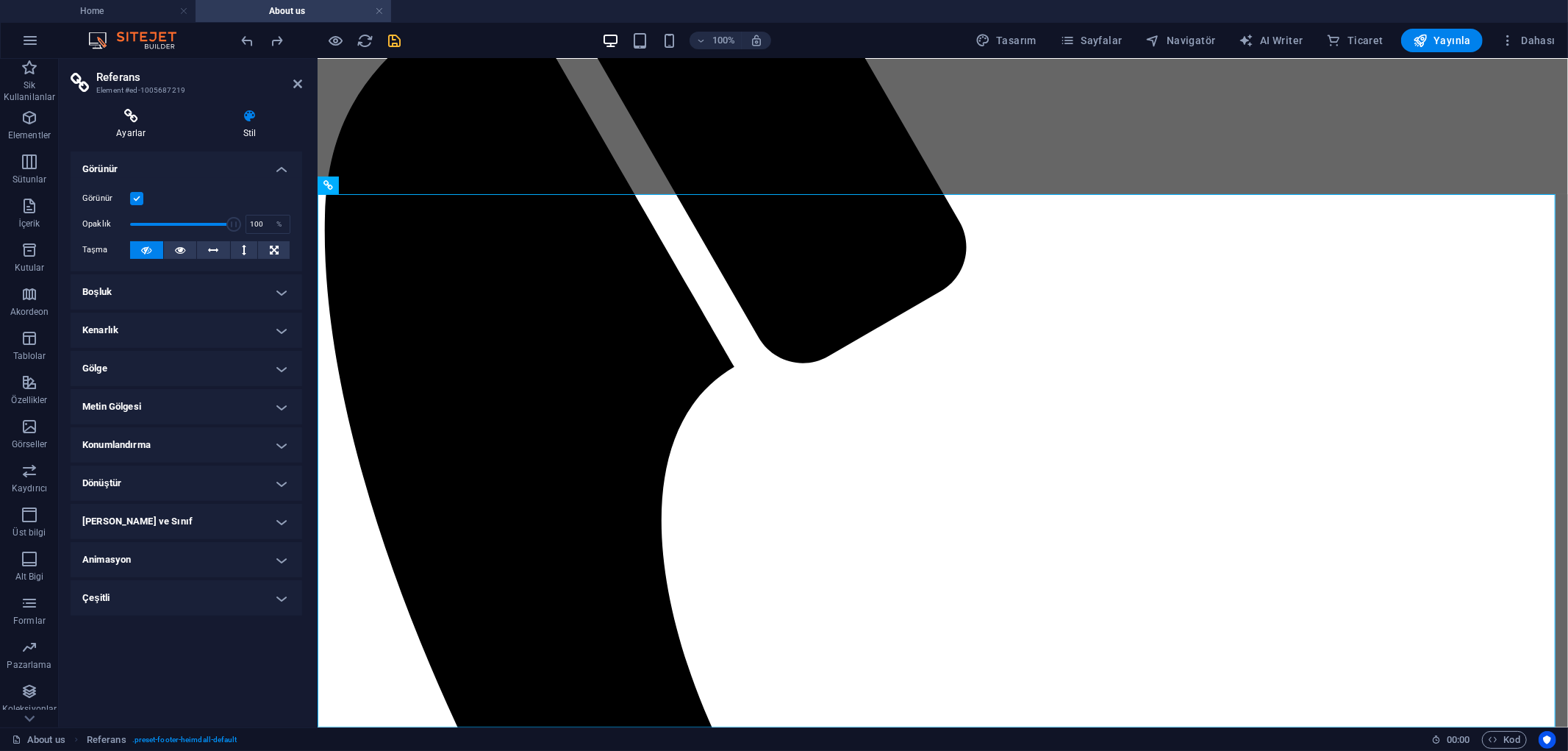
click at [105, 119] on icon at bounding box center [131, 116] width 121 height 15
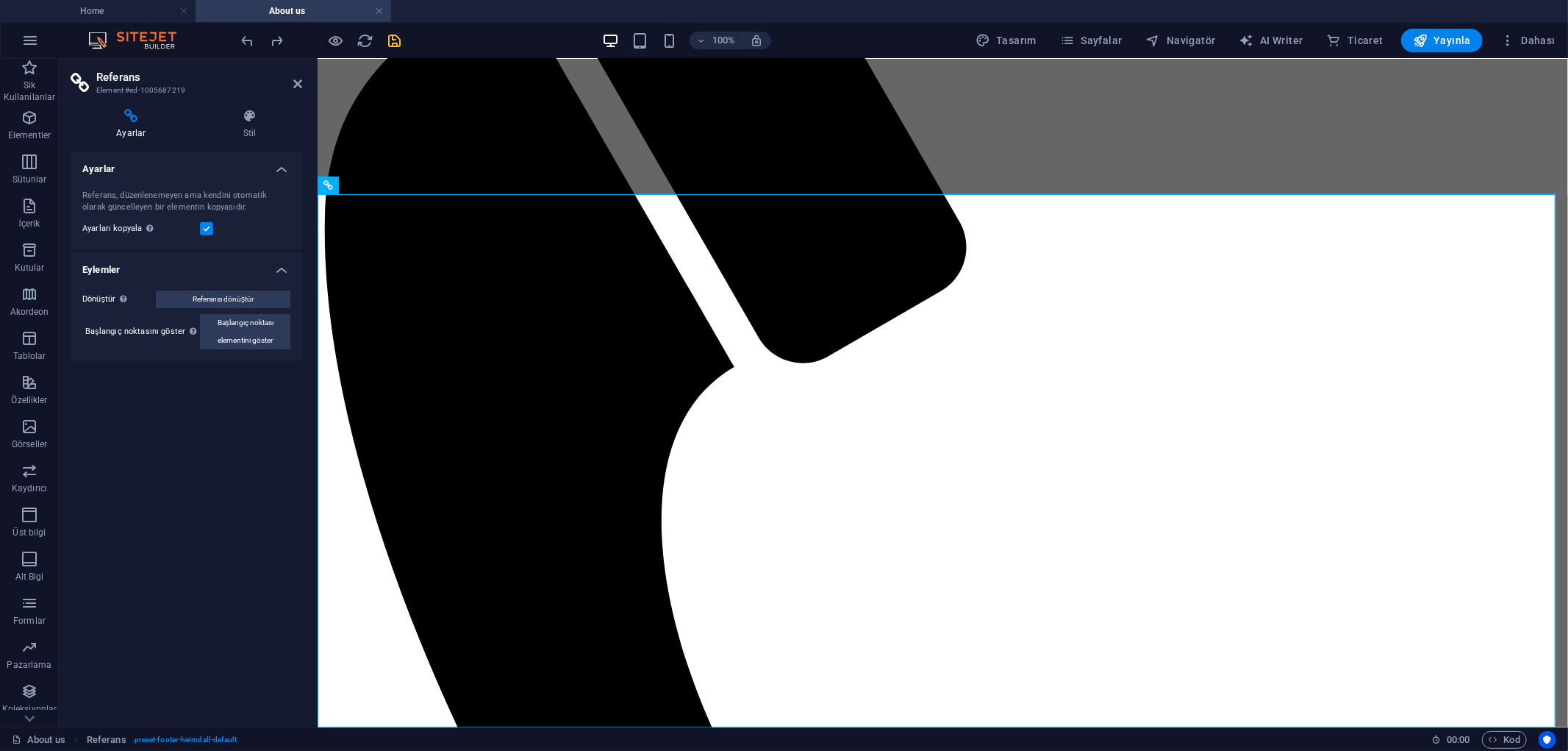
click at [216, 226] on div "Ayarları kopyala Referans hedef elementiyle aynı ayarları (esnek, animasyon, ko…" at bounding box center [187, 229] width 208 height 18
click at [208, 226] on label at bounding box center [206, 229] width 13 height 13
click at [0, 0] on input "Ayarları kopyala Referans hedef elementiyle aynı ayarları (esnek, animasyon, ko…" at bounding box center [0, 0] width 0 height 0
click at [206, 226] on label at bounding box center [206, 229] width 13 height 13
click at [0, 0] on input "Ayarları kopyala Referans hedef elementiyle aynı ayarları (esnek, animasyon, ko…" at bounding box center [0, 0] width 0 height 0
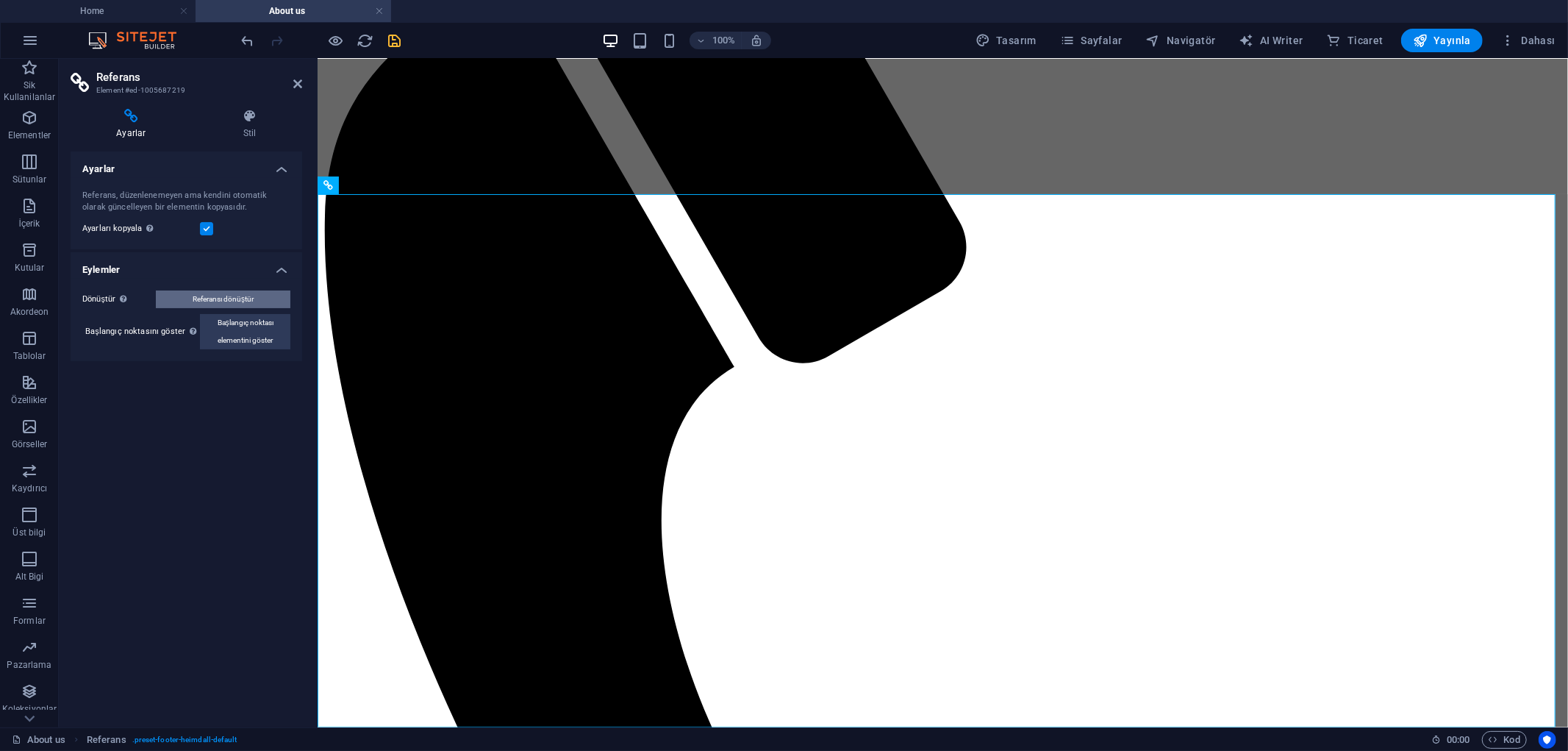
click at [267, 300] on button "Referansı dönüştür" at bounding box center [222, 299] width 134 height 18
select select "footer"
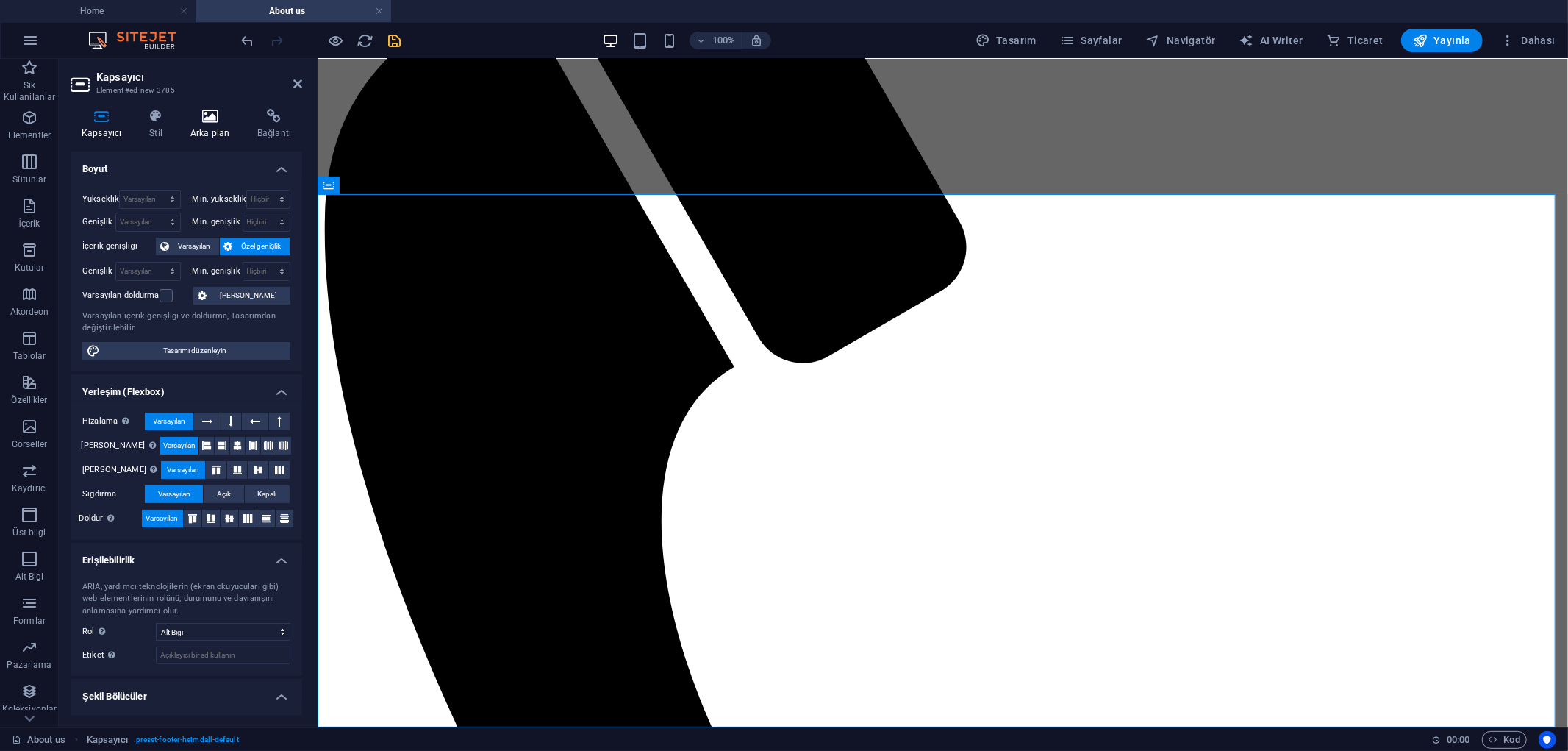
click at [208, 114] on icon at bounding box center [210, 116] width 61 height 15
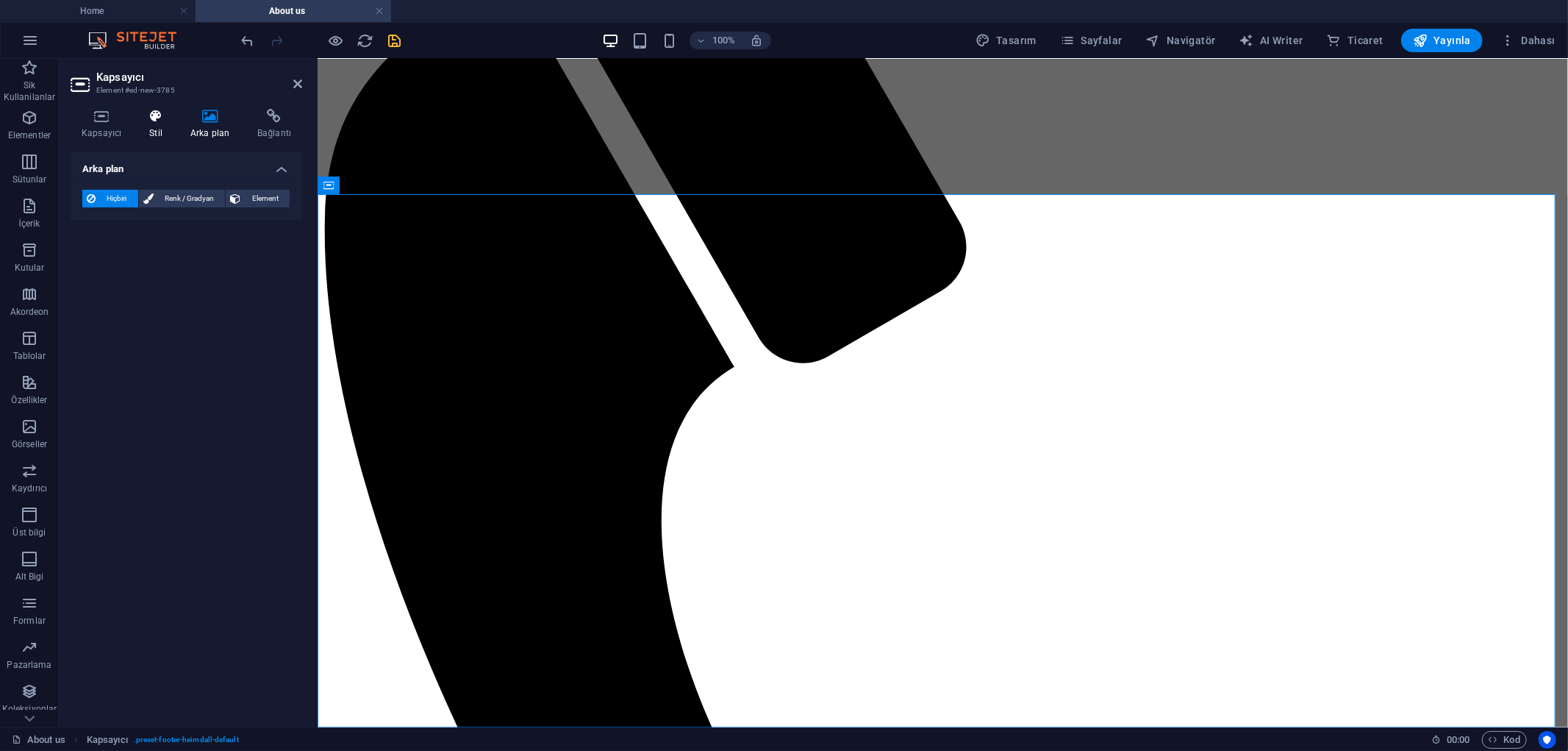
click at [160, 116] on icon at bounding box center [156, 116] width 36 height 15
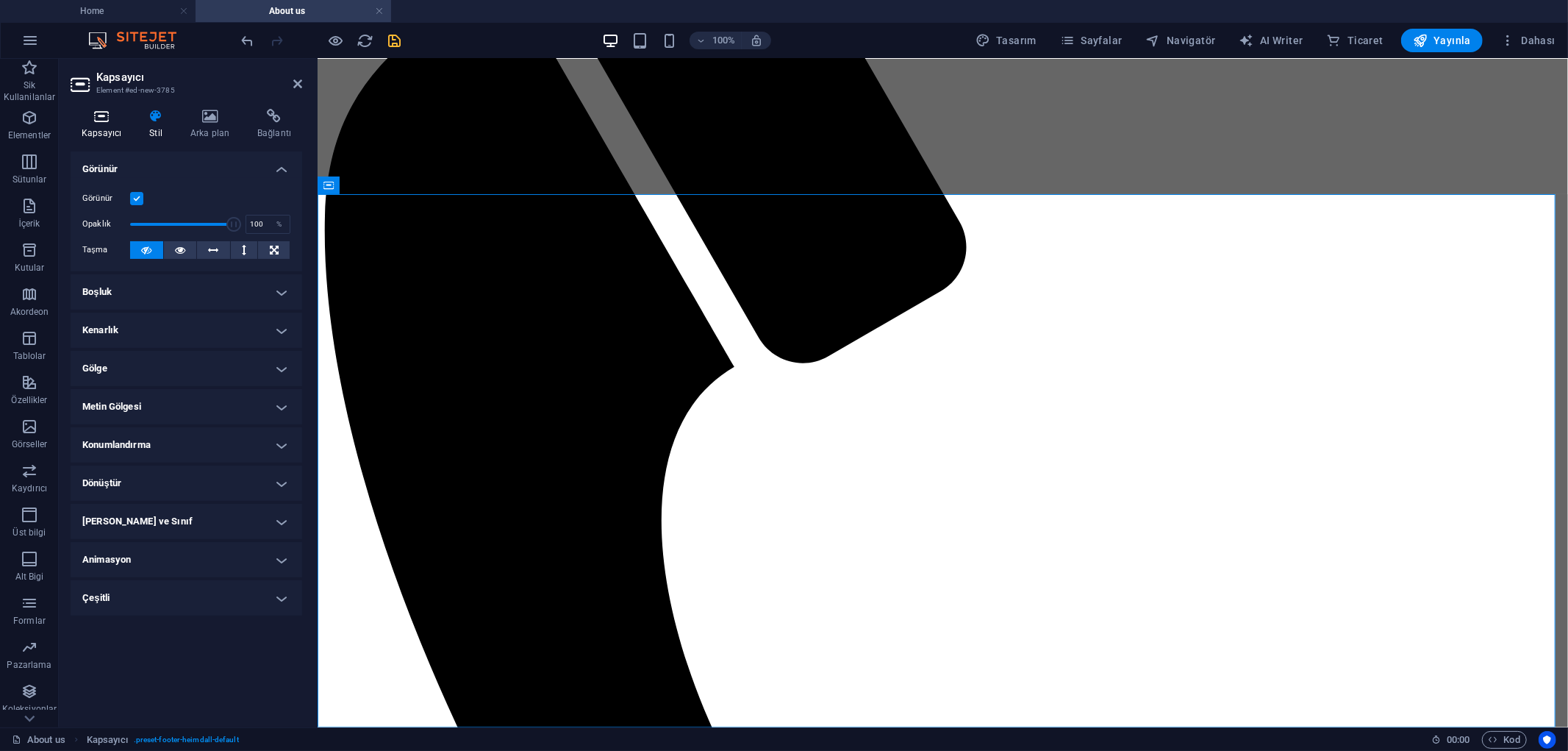
click at [84, 116] on icon at bounding box center [101, 116] width 61 height 15
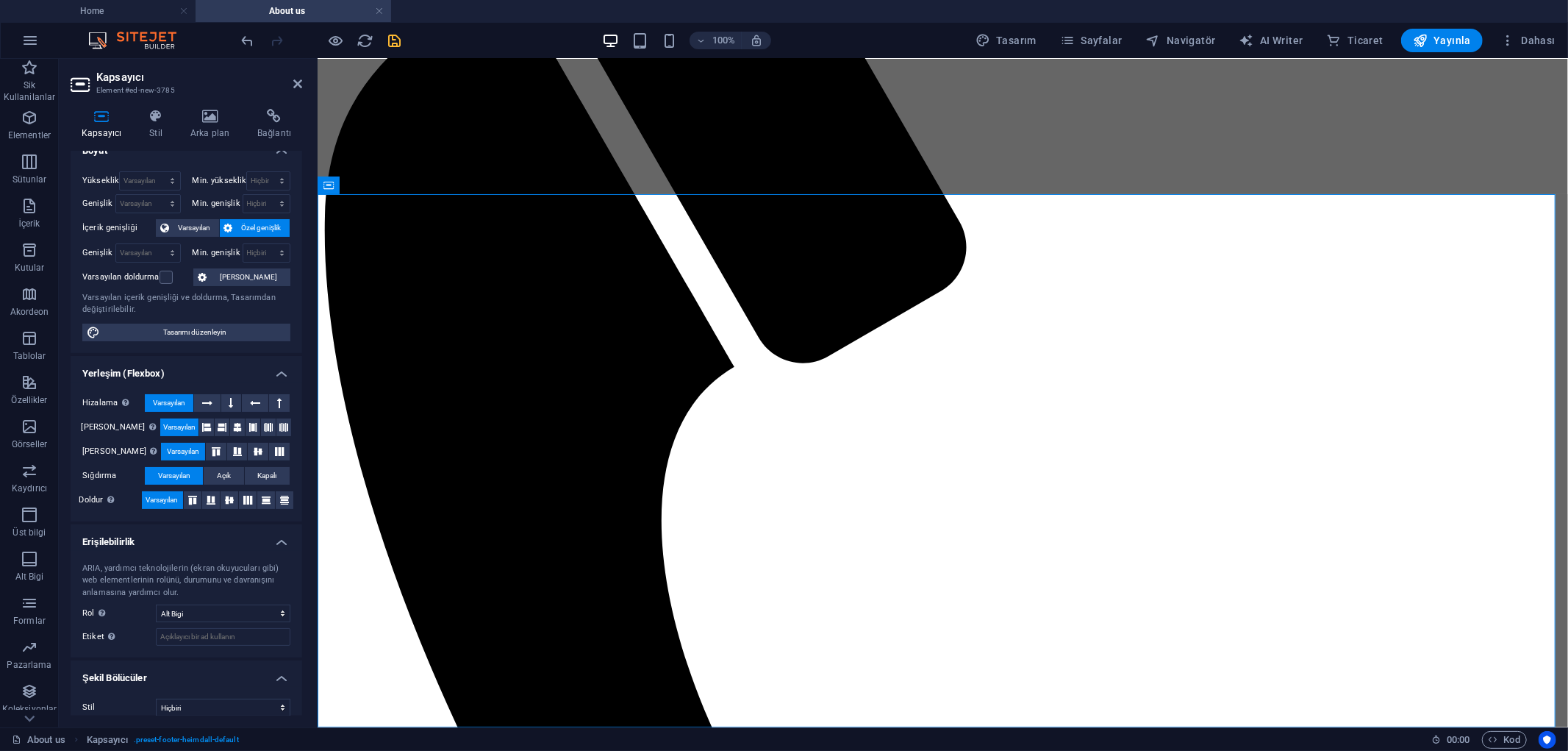
scroll to position [0, 0]
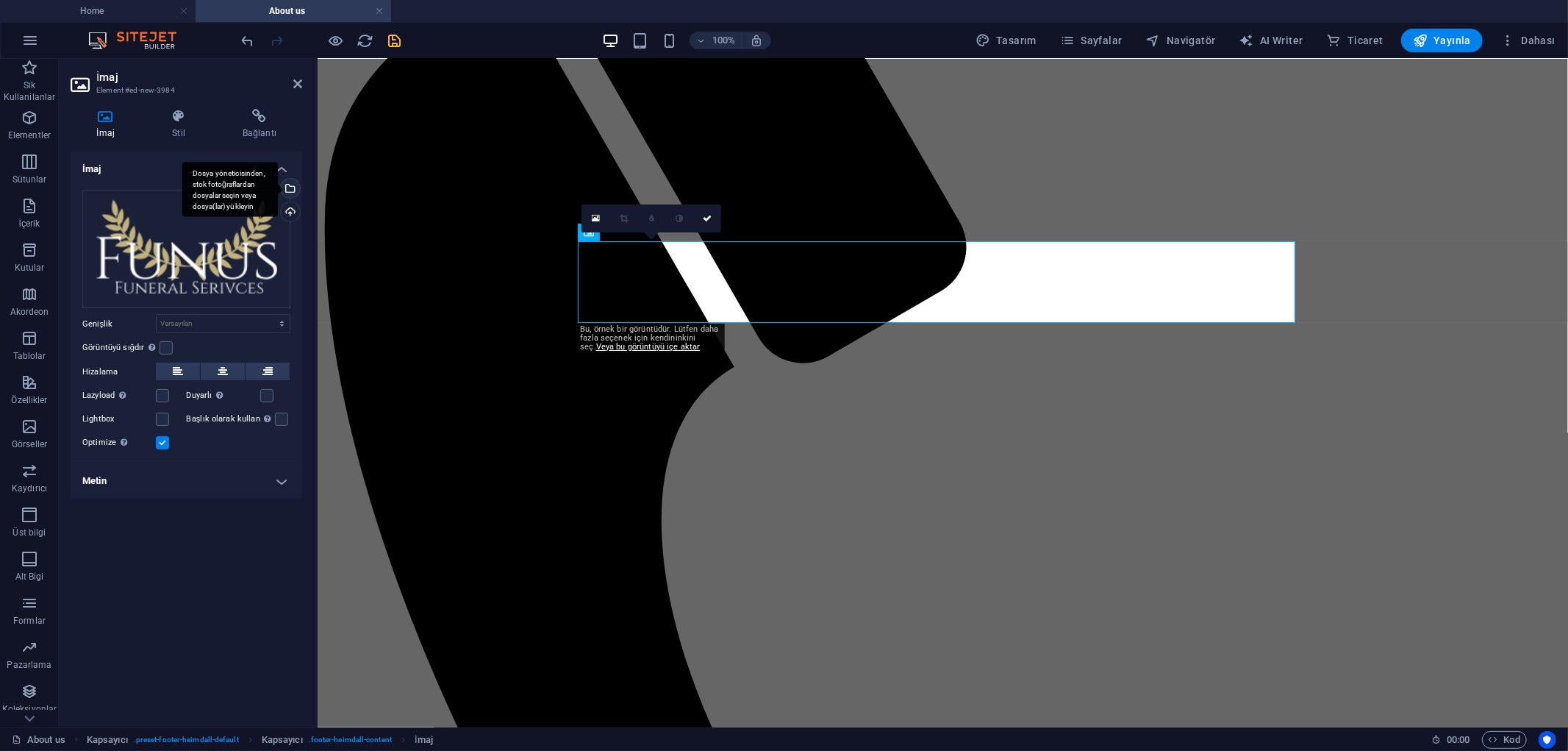
click at [293, 188] on div "Dosya yöneticisinden, stok fotoğraflardan dosyalar seçin veya dosya(lar) yükley…" at bounding box center [288, 190] width 22 height 22
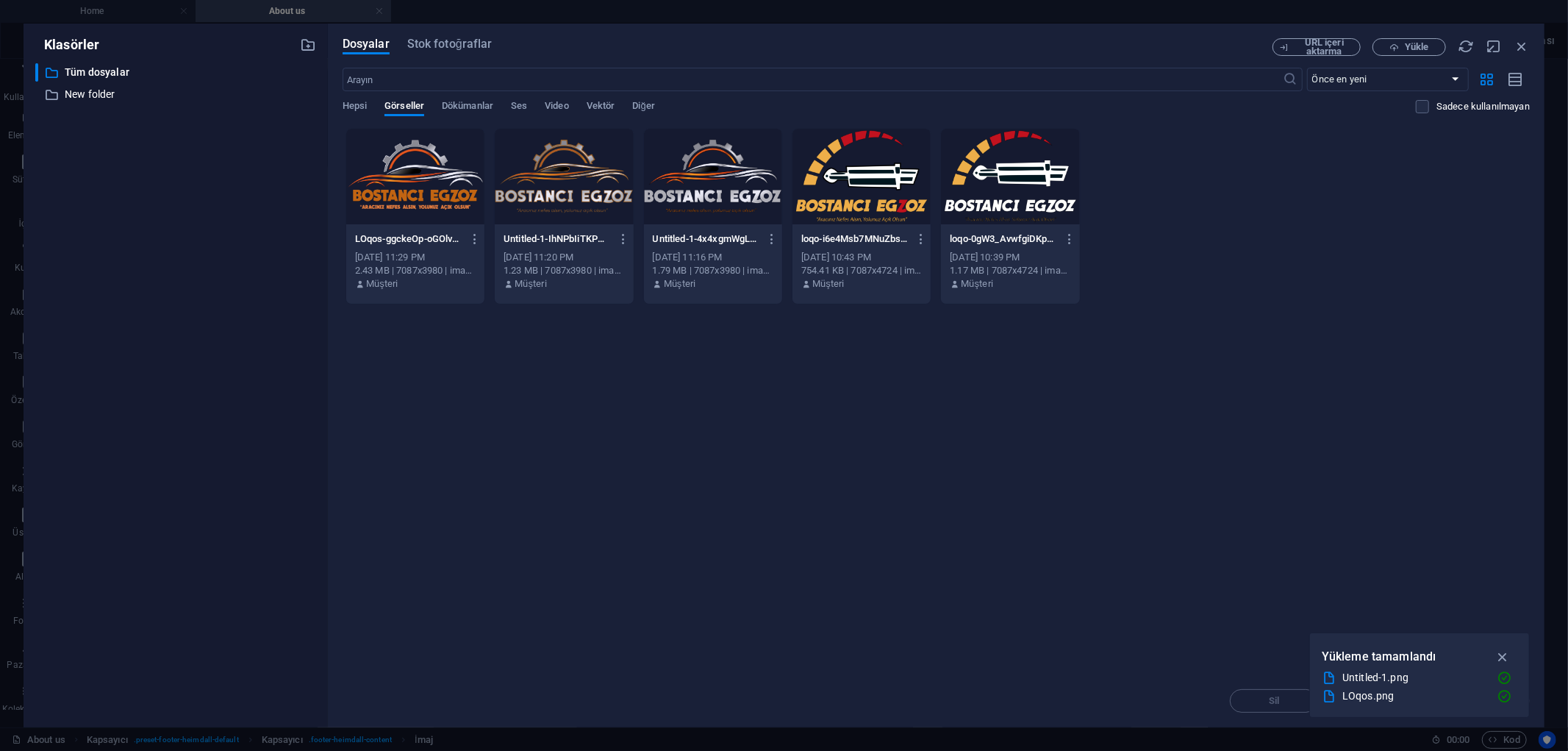
click at [600, 432] on div "[PERSON_NAME] yüklemek için dosyaları buraya bırakın LOqos-ggckeOp-oGOlvaohrDmW…" at bounding box center [936, 401] width 1187 height 546
click at [422, 200] on div at bounding box center [415, 176] width 138 height 95
click at [569, 438] on div "[PERSON_NAME] yüklemek için dosyaları buraya bırakın 1 LOqos-ggckeOp-oGOlvaohrD…" at bounding box center [936, 401] width 1187 height 546
click at [441, 201] on div at bounding box center [415, 176] width 138 height 95
click at [464, 224] on div "LOqos-ggckeOp-oGOlvaohrDmWow.png LOqos-ggckeOp-oGOlvaohrDmWow.png [DATE] 11:29 …" at bounding box center [415, 262] width 138 height 75
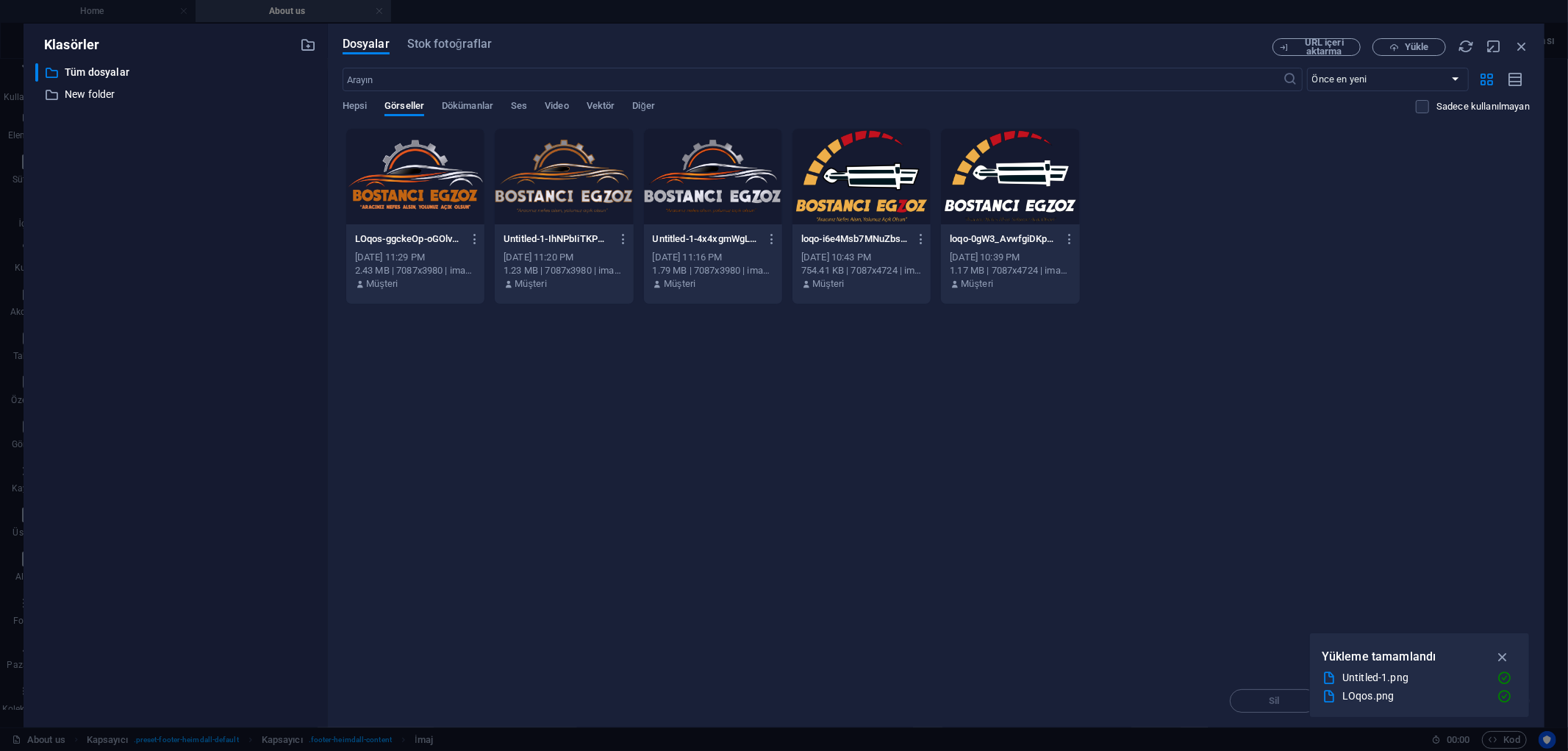
click at [464, 224] on div "LOqos-ggckeOp-oGOlvaohrDmWow.png LOqos-ggckeOp-oGOlvaohrDmWow.png [DATE] 11:29 …" at bounding box center [415, 262] width 138 height 75
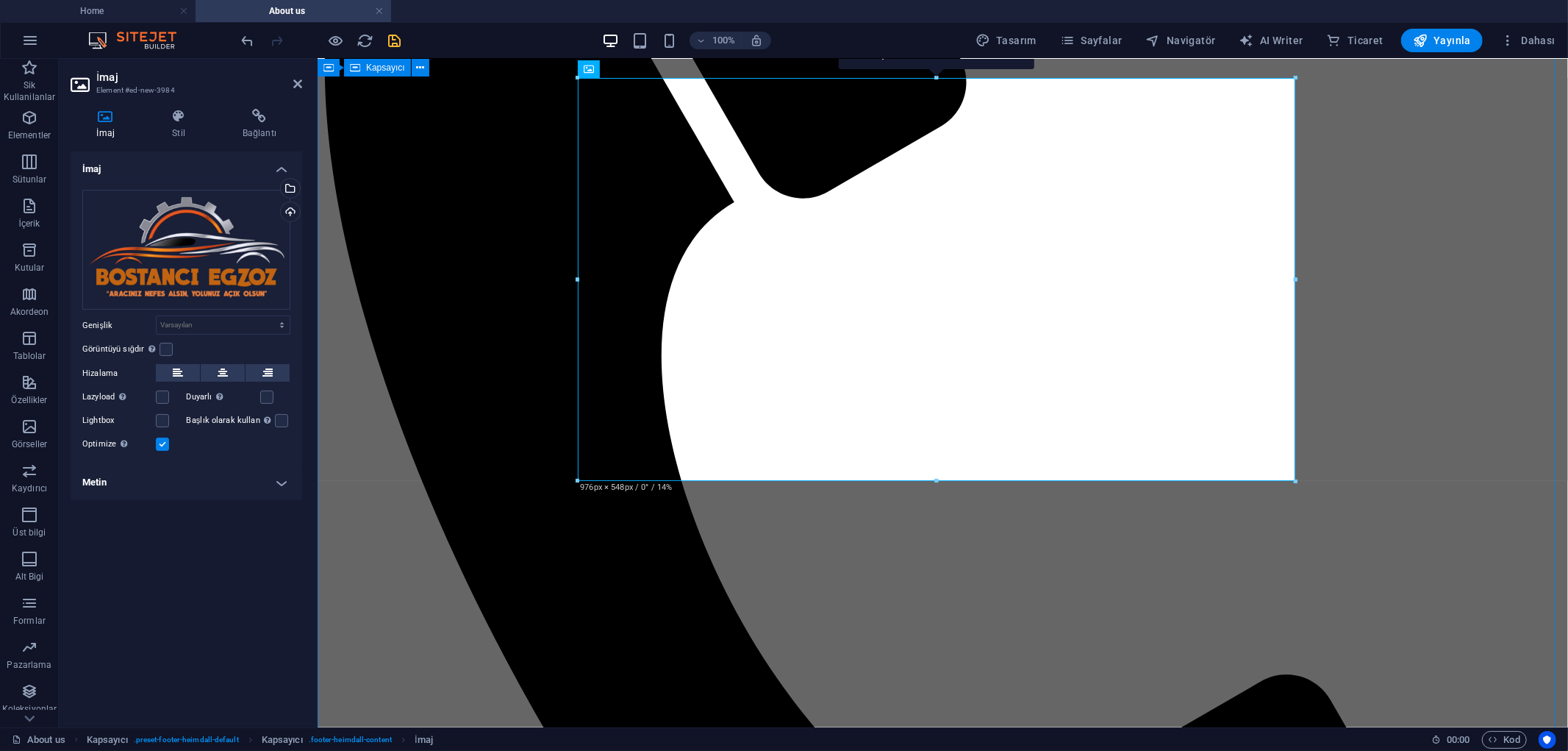
scroll to position [1612, 0]
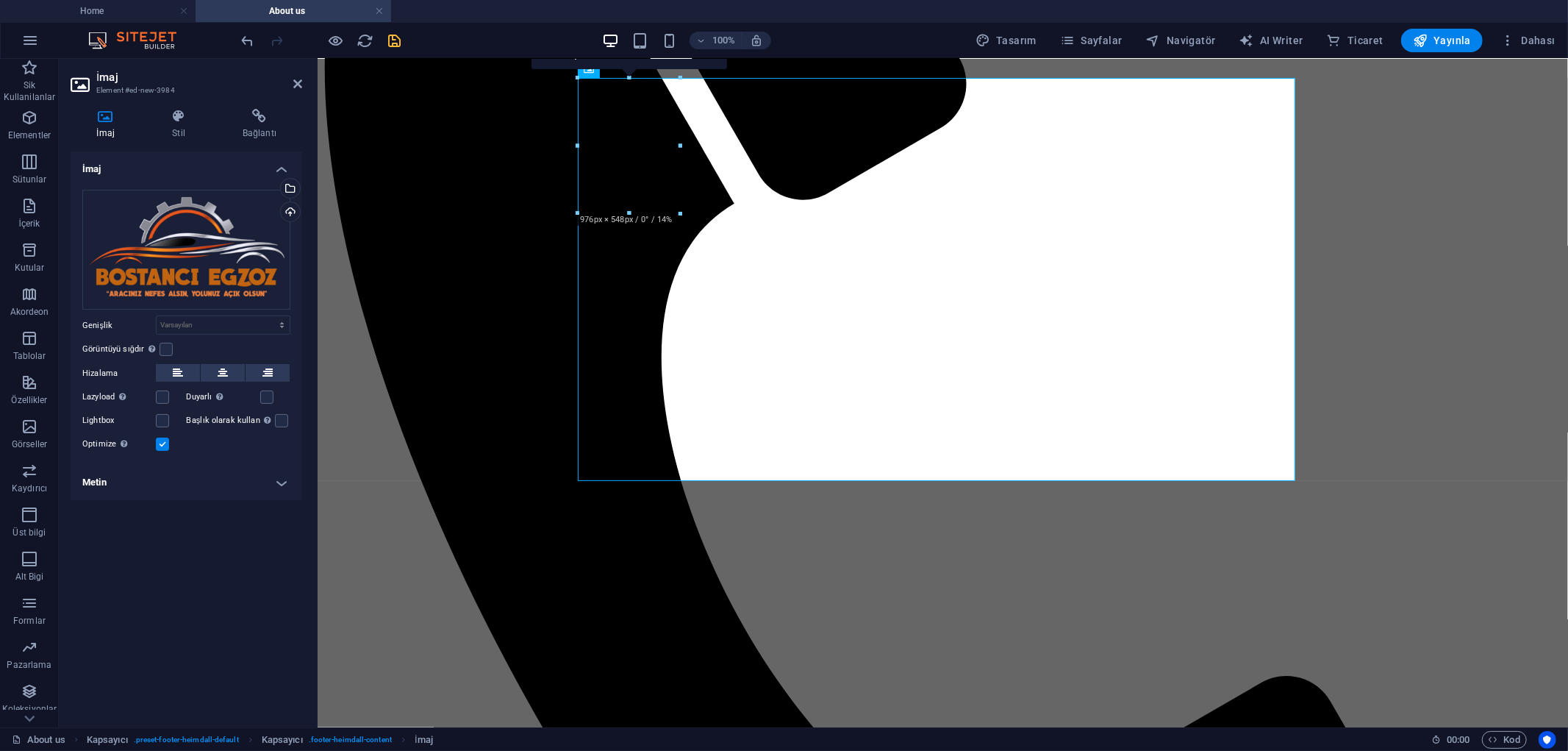
drag, startPoint x: 1296, startPoint y: 482, endPoint x: 680, endPoint y: 215, distance: 671.4
click at [680, 215] on div at bounding box center [681, 214] width 9 height 9
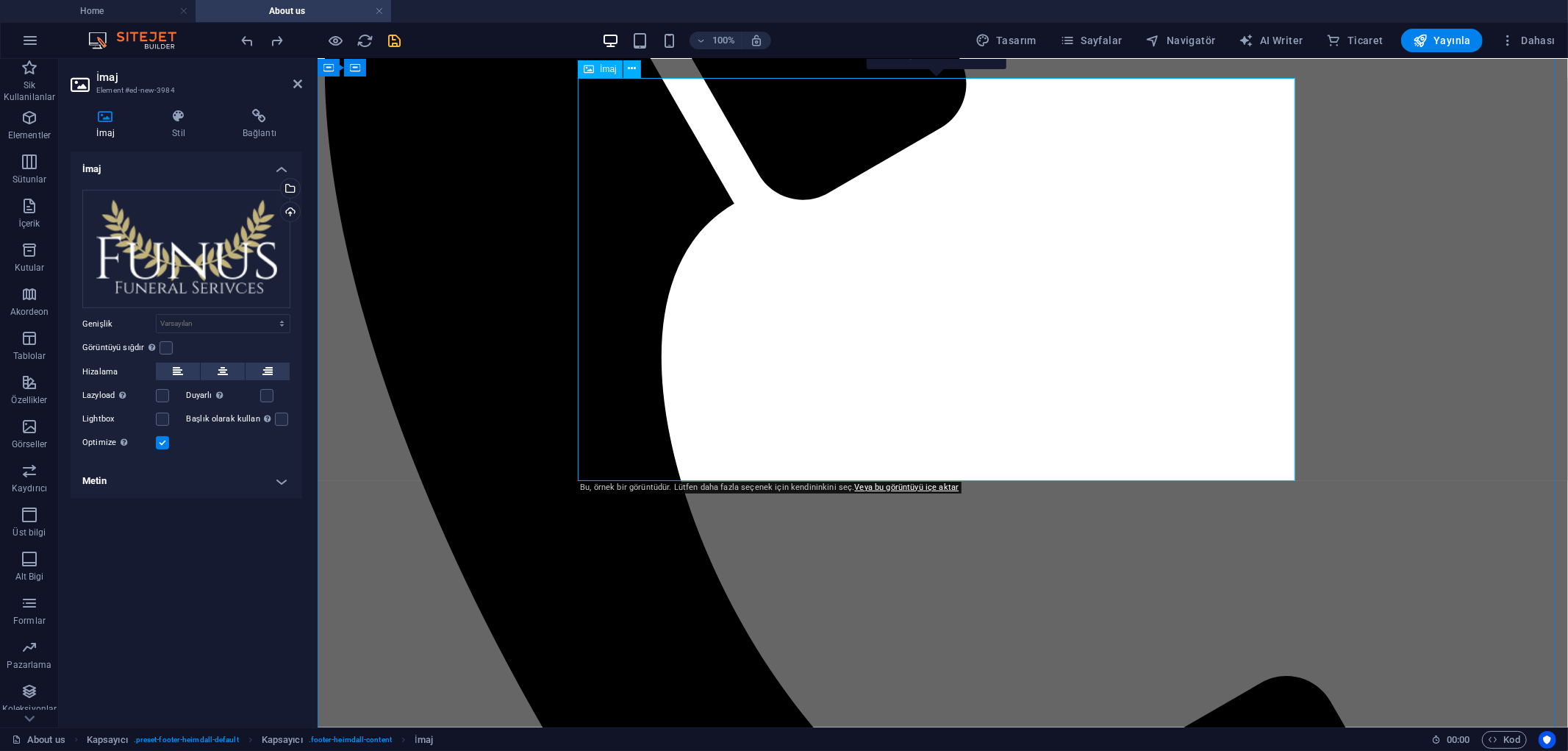
scroll to position [1450, 0]
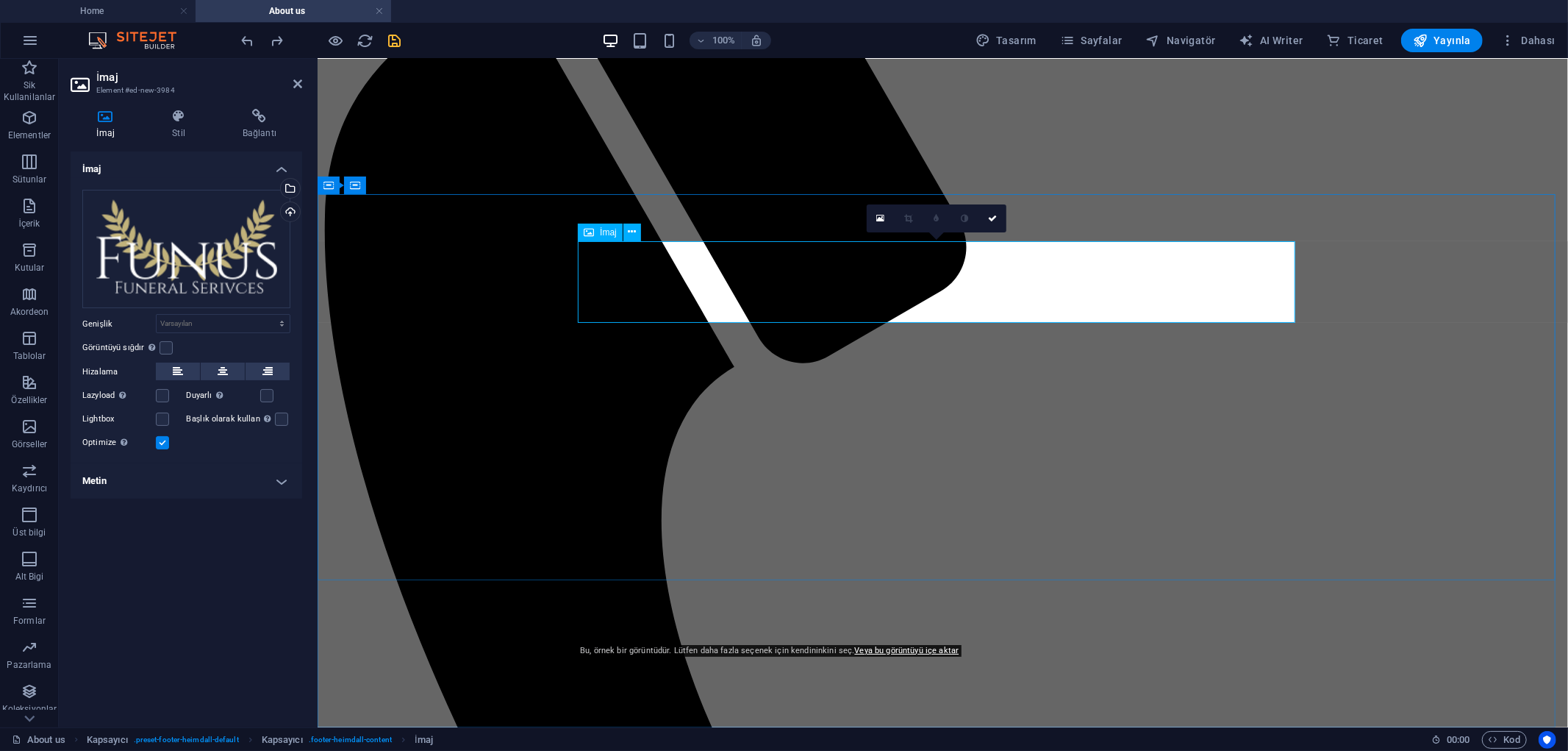
click at [278, 190] on div "Dosya yöneticisinden, stok fotoğraflardan dosyalar seçin veya dosya(lar) yükley…" at bounding box center [230, 190] width 95 height 55
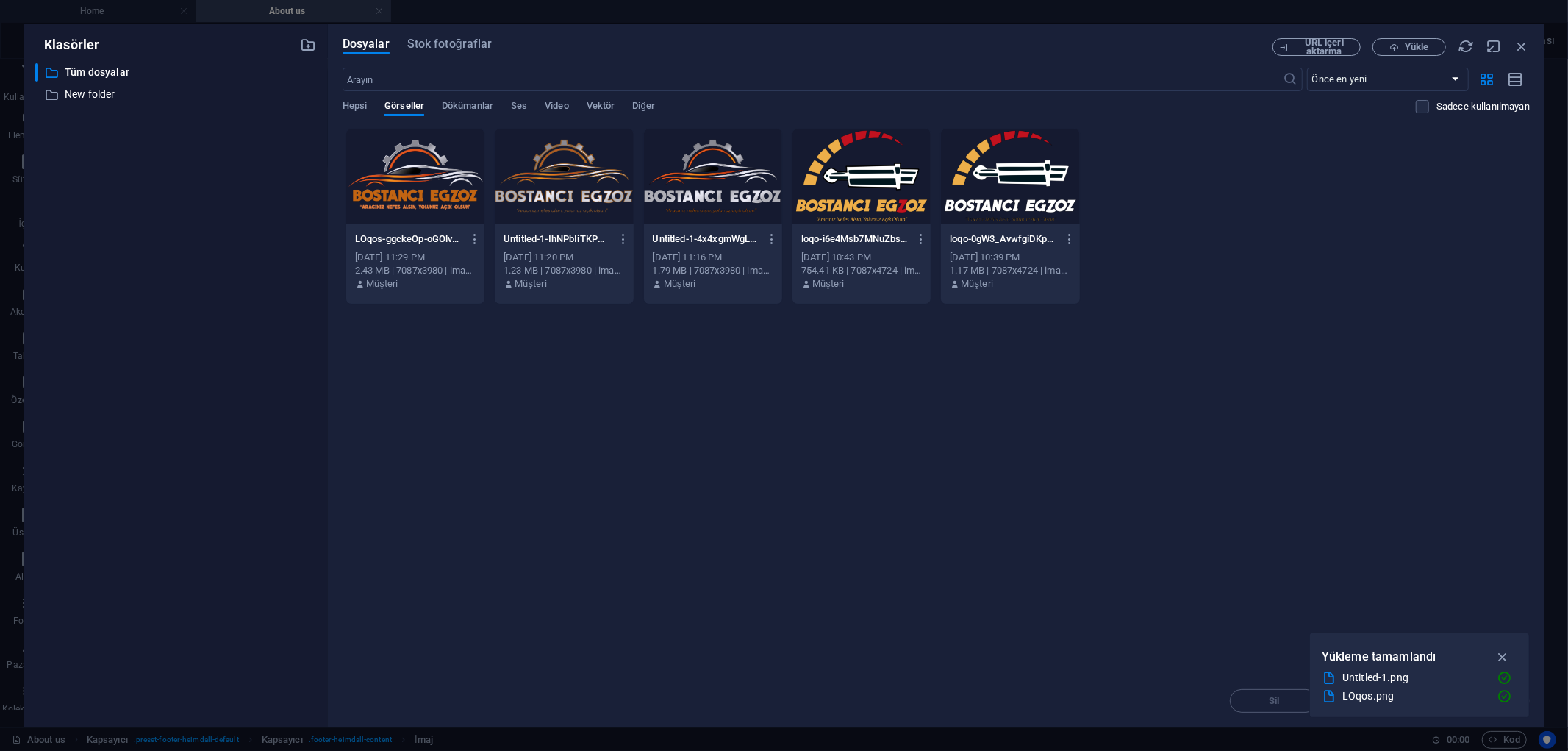
click at [438, 174] on div at bounding box center [415, 176] width 138 height 95
click at [438, 174] on div "1" at bounding box center [415, 176] width 138 height 95
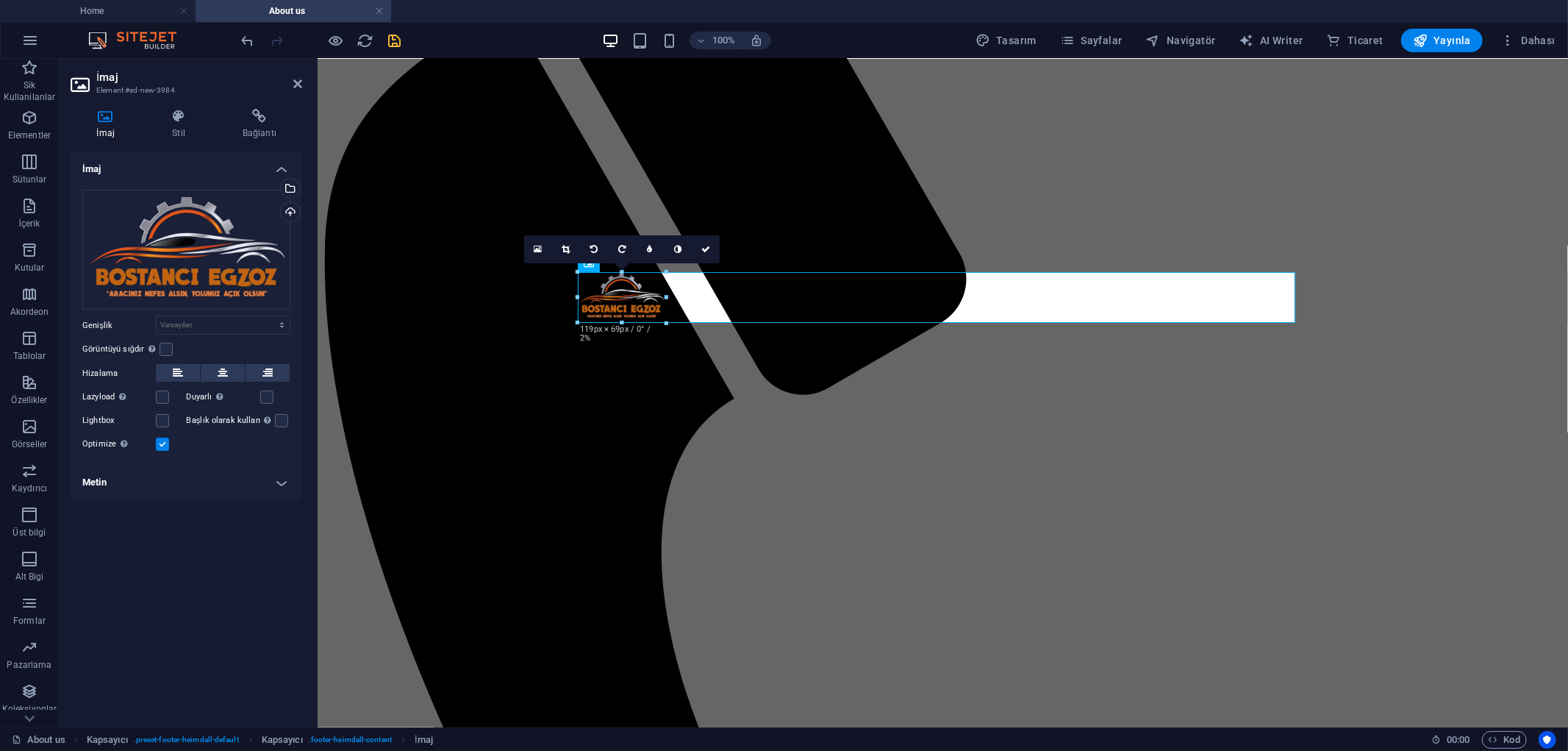
drag, startPoint x: 1297, startPoint y: 77, endPoint x: 653, endPoint y: 429, distance: 733.9
type input "119"
select select "px"
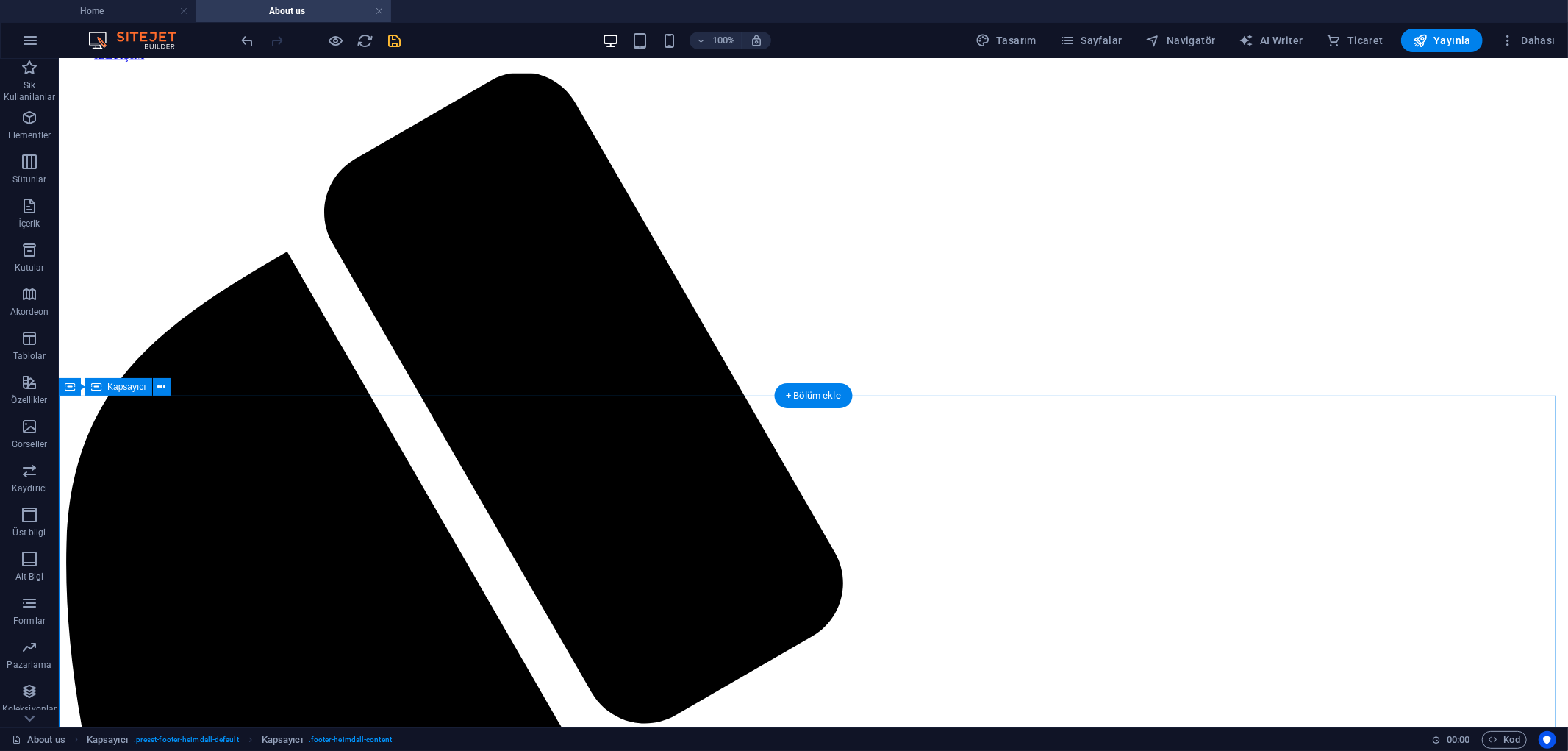
scroll to position [1253, 0]
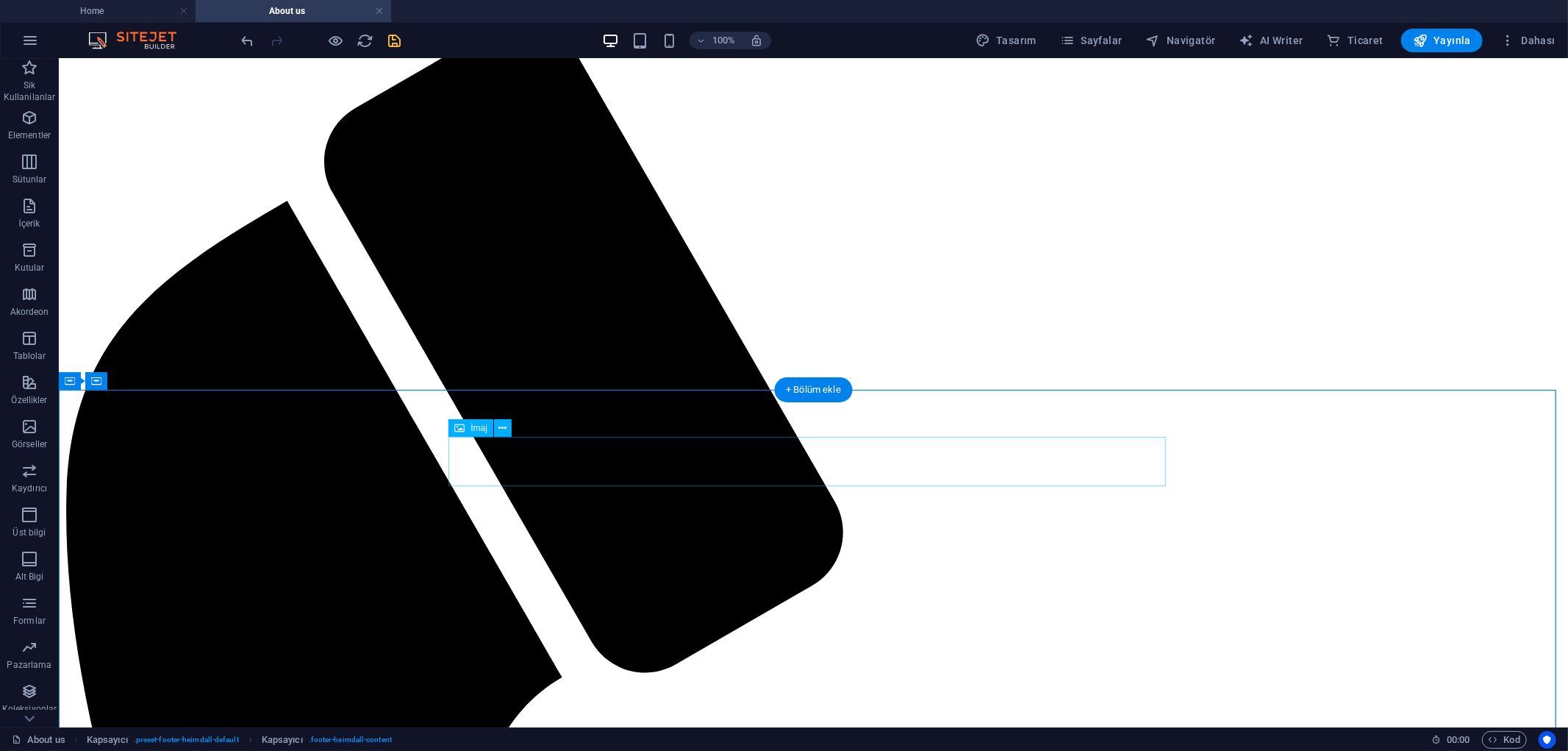
select select "px"
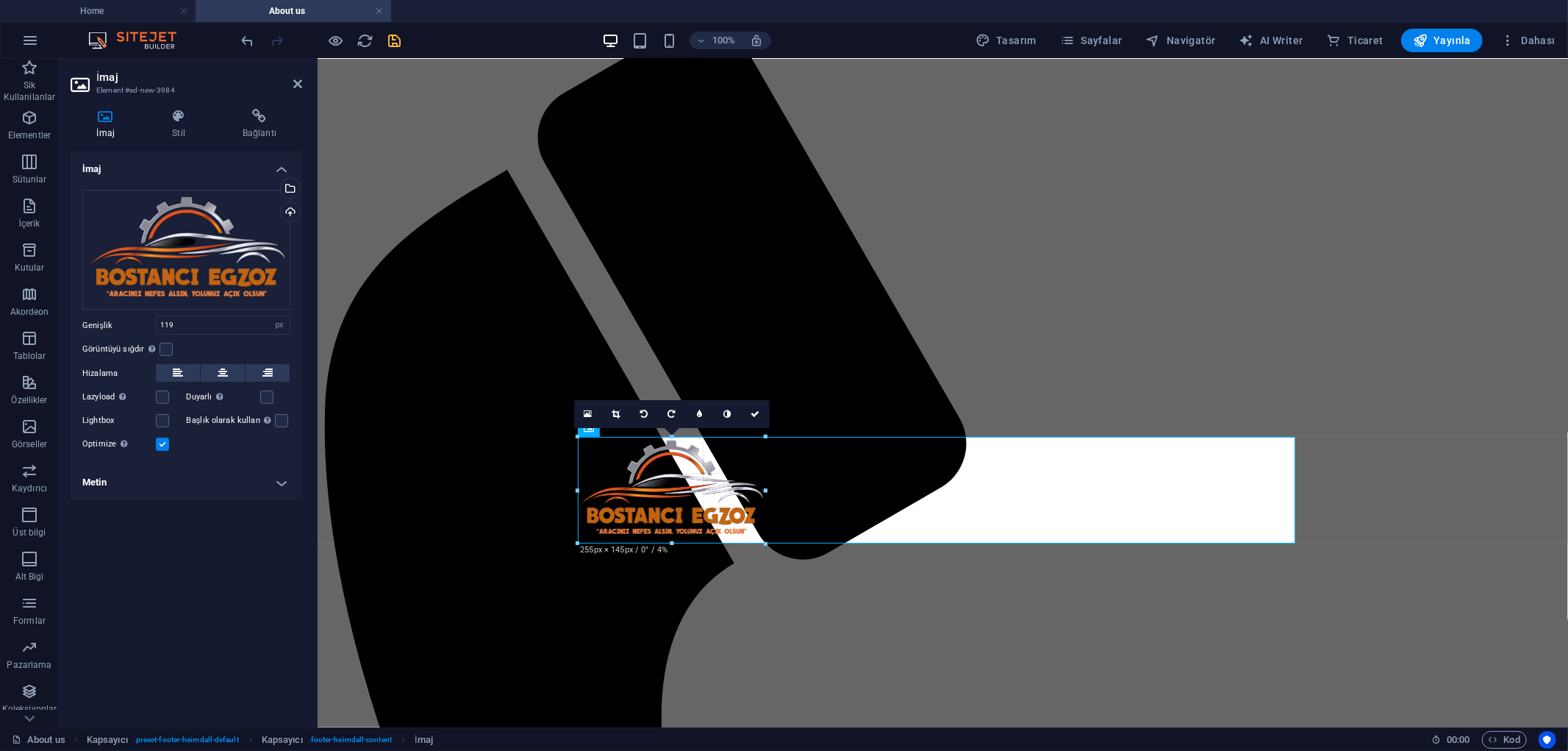
drag, startPoint x: 667, startPoint y: 484, endPoint x: 765, endPoint y: 543, distance: 114.4
type input "255"
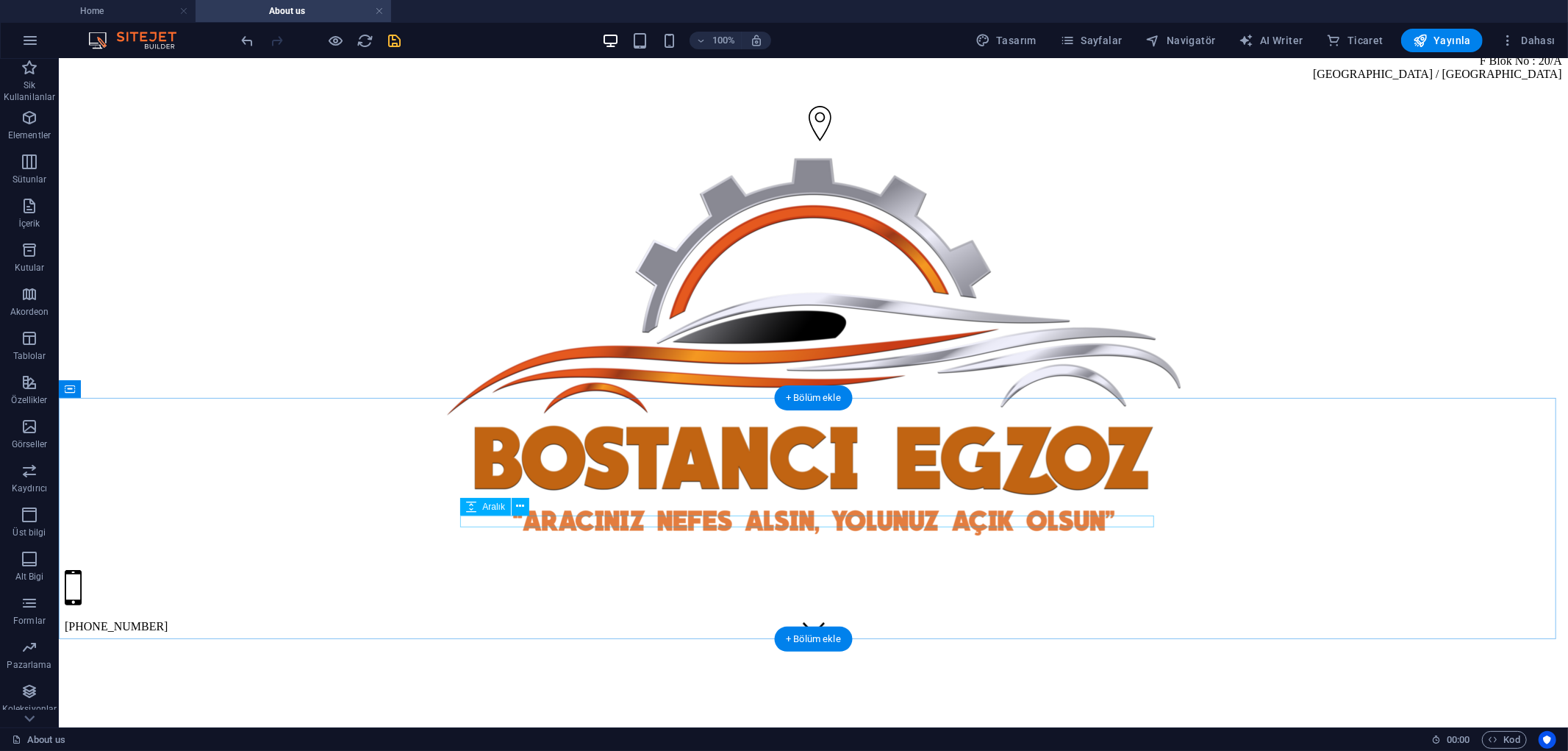
scroll to position [82, 0]
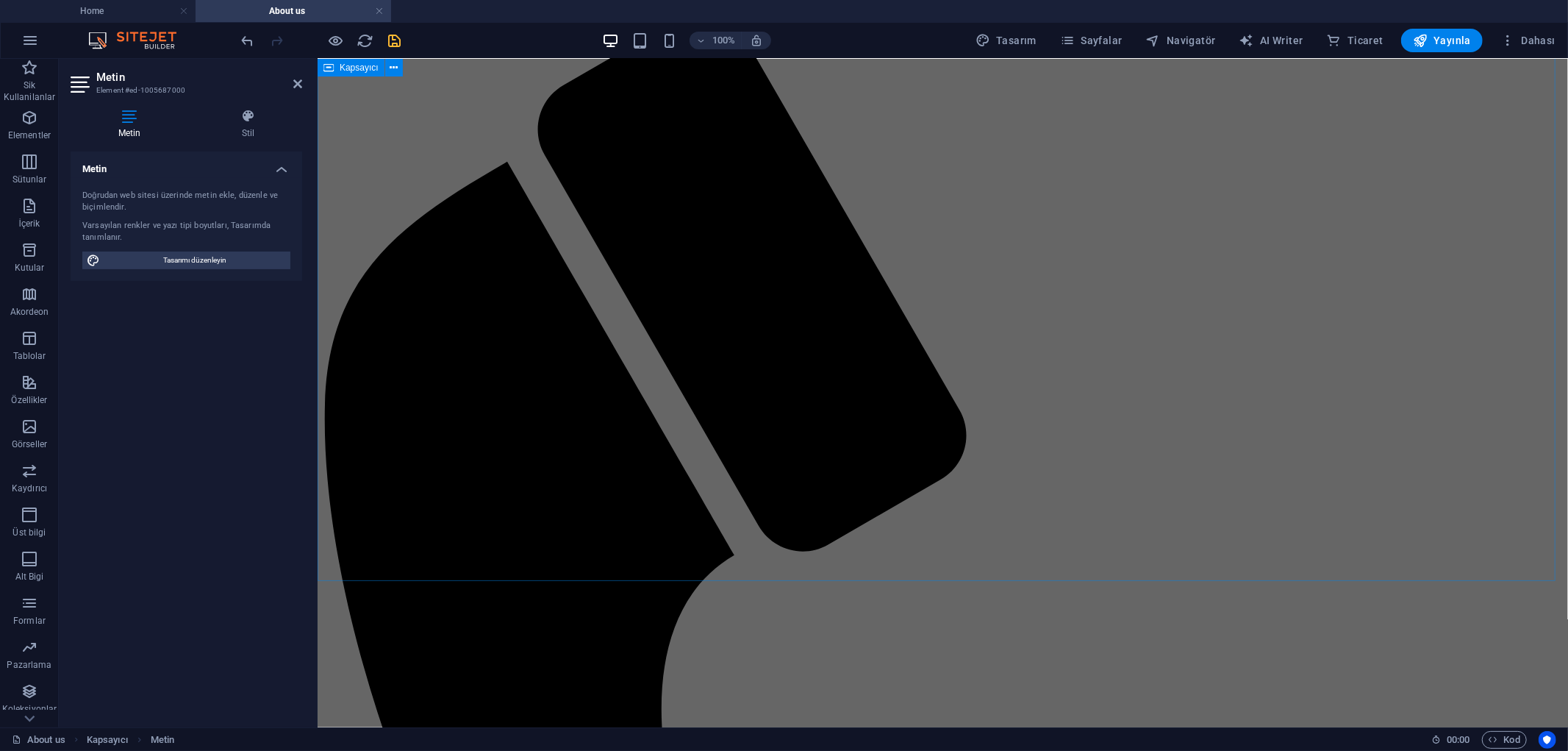
scroll to position [1473, 0]
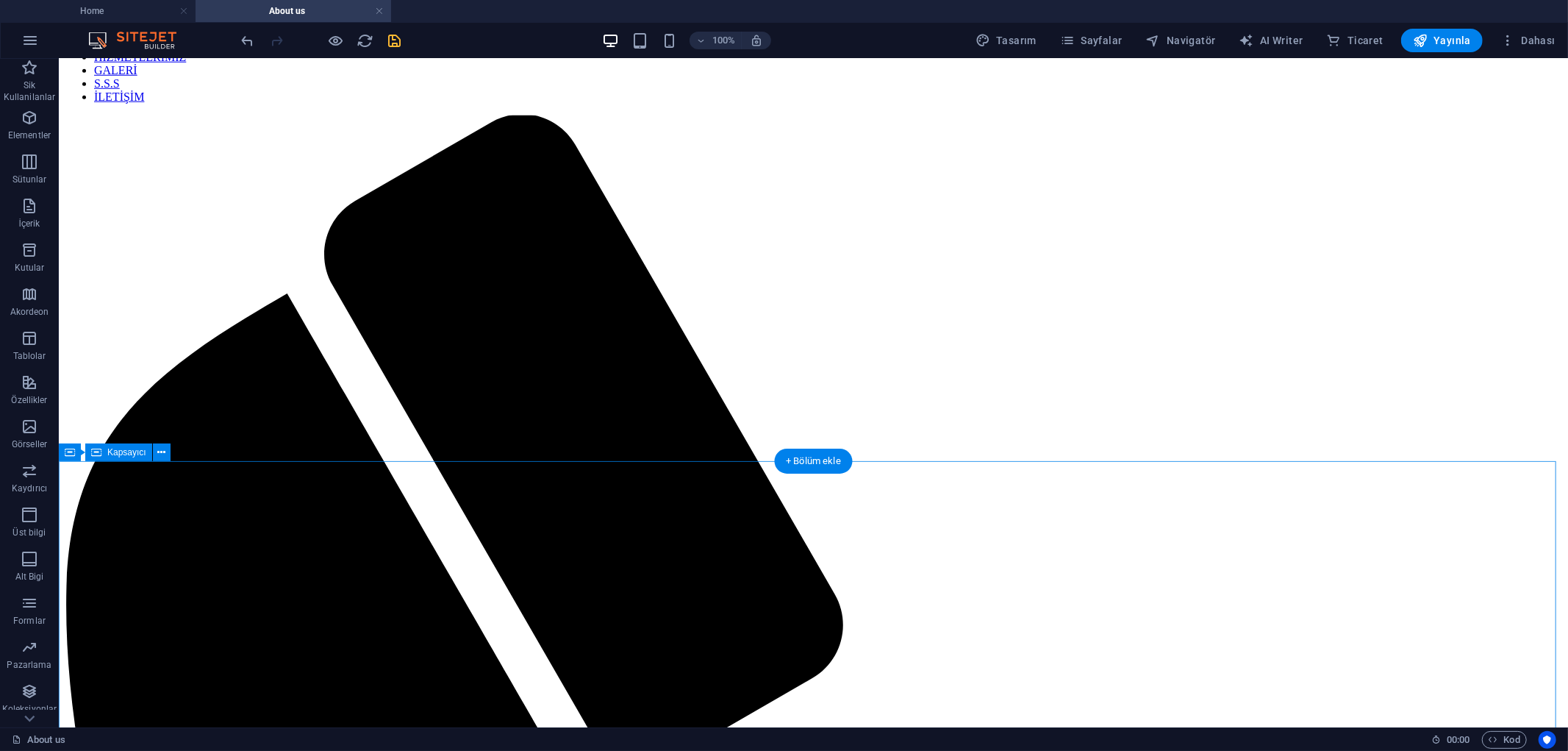
scroll to position [1391, 0]
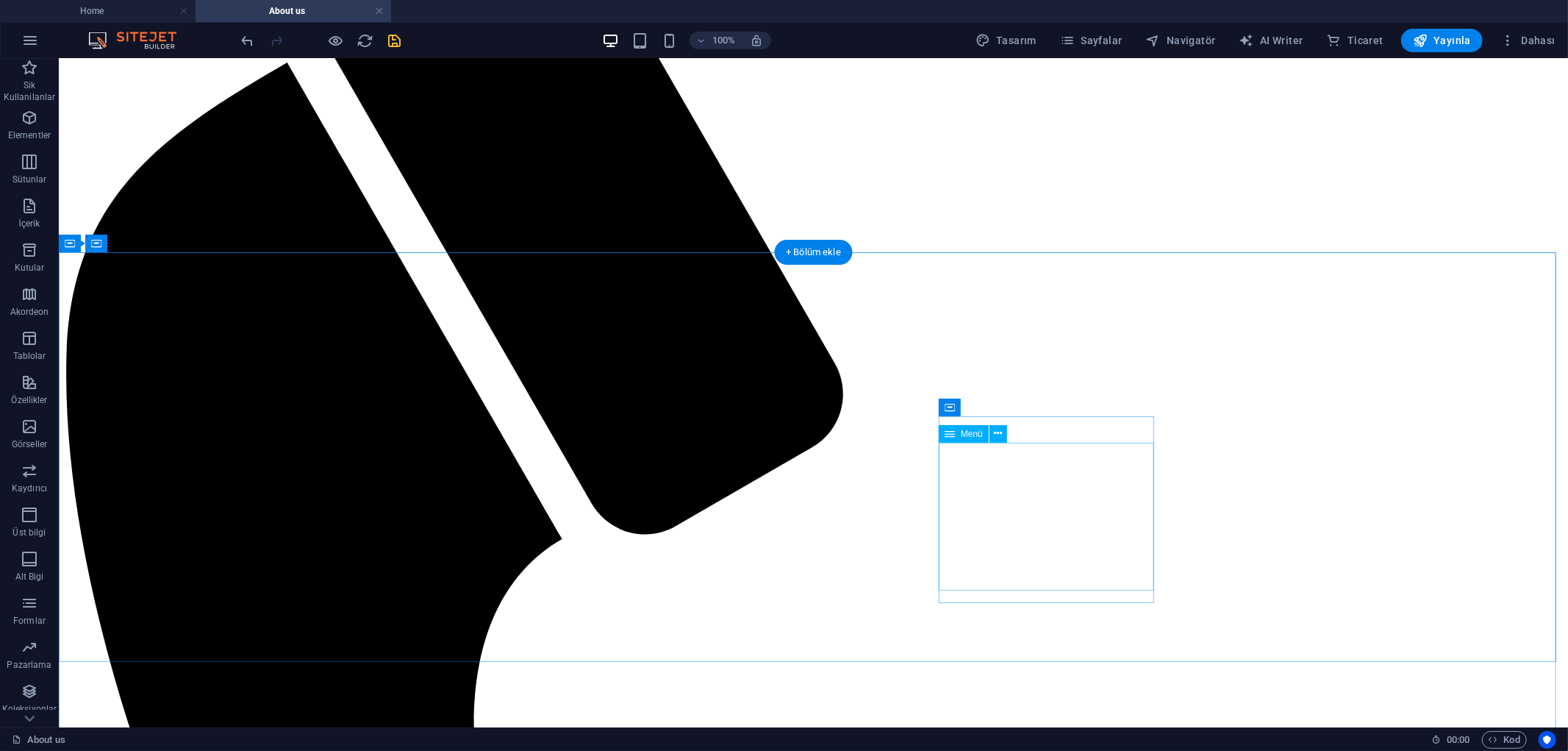
select select
select select "1"
select select
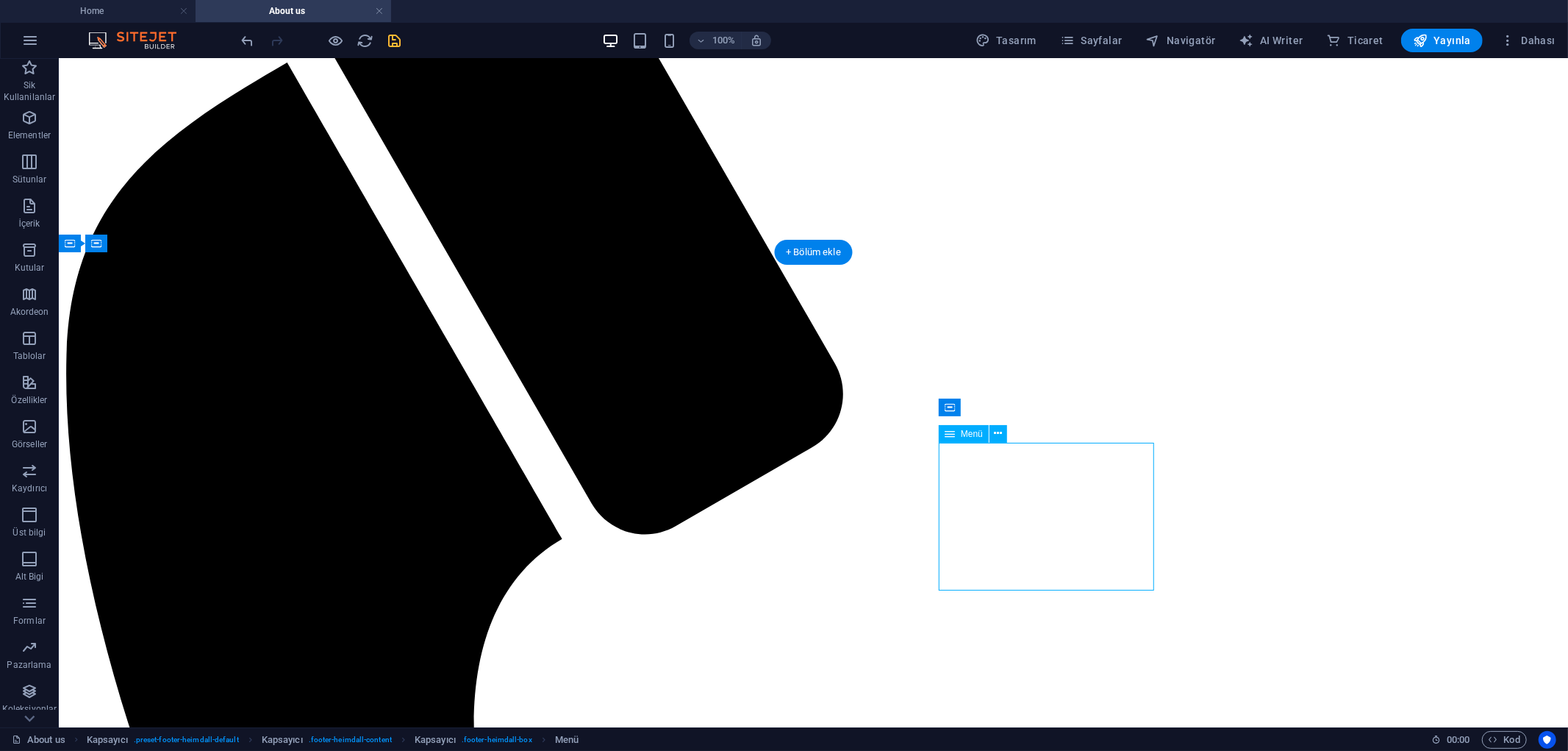
select select "2"
select select
select select "3"
select select
select select "4"
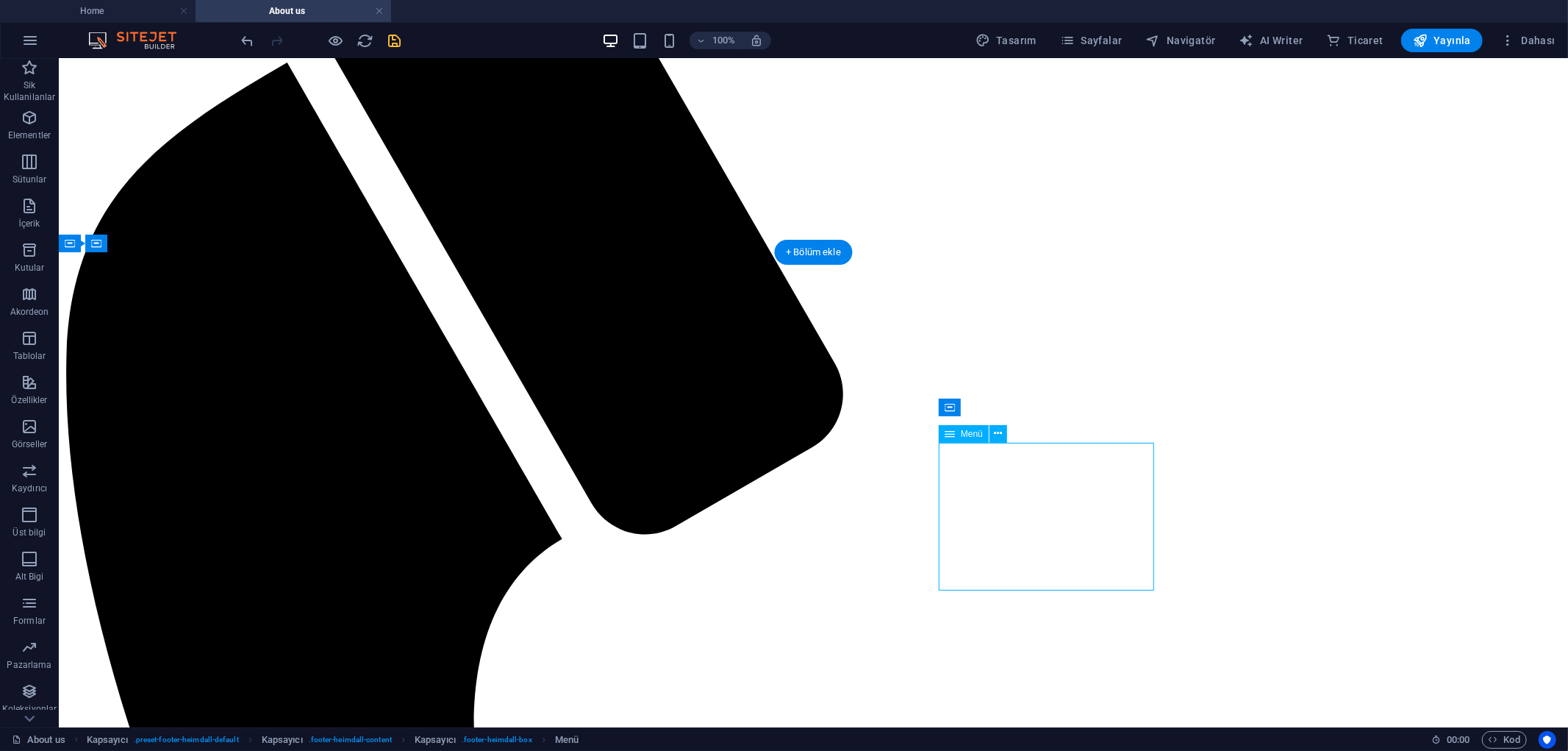
select select
select select "5"
select select
select select "6"
select select
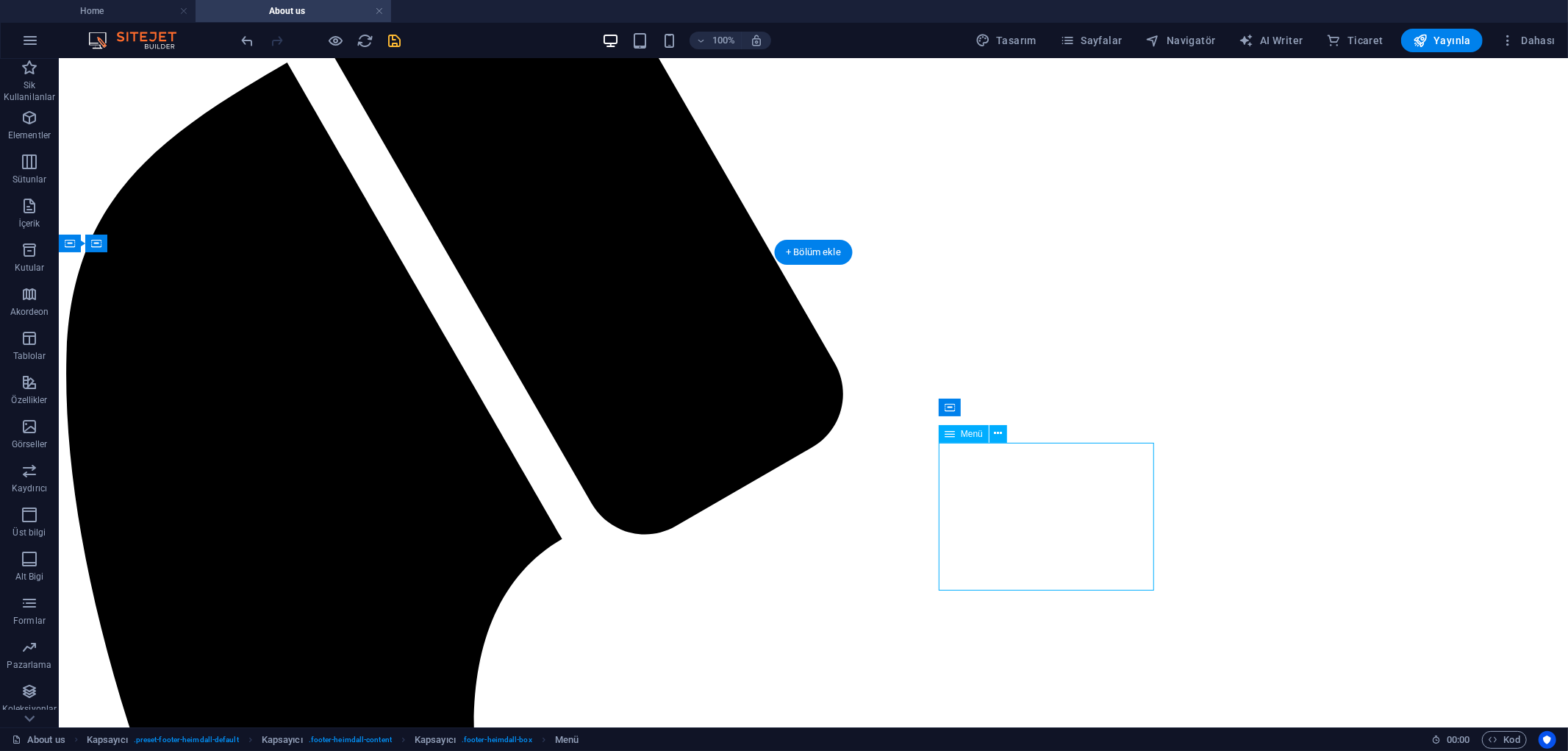
select select "7"
select select
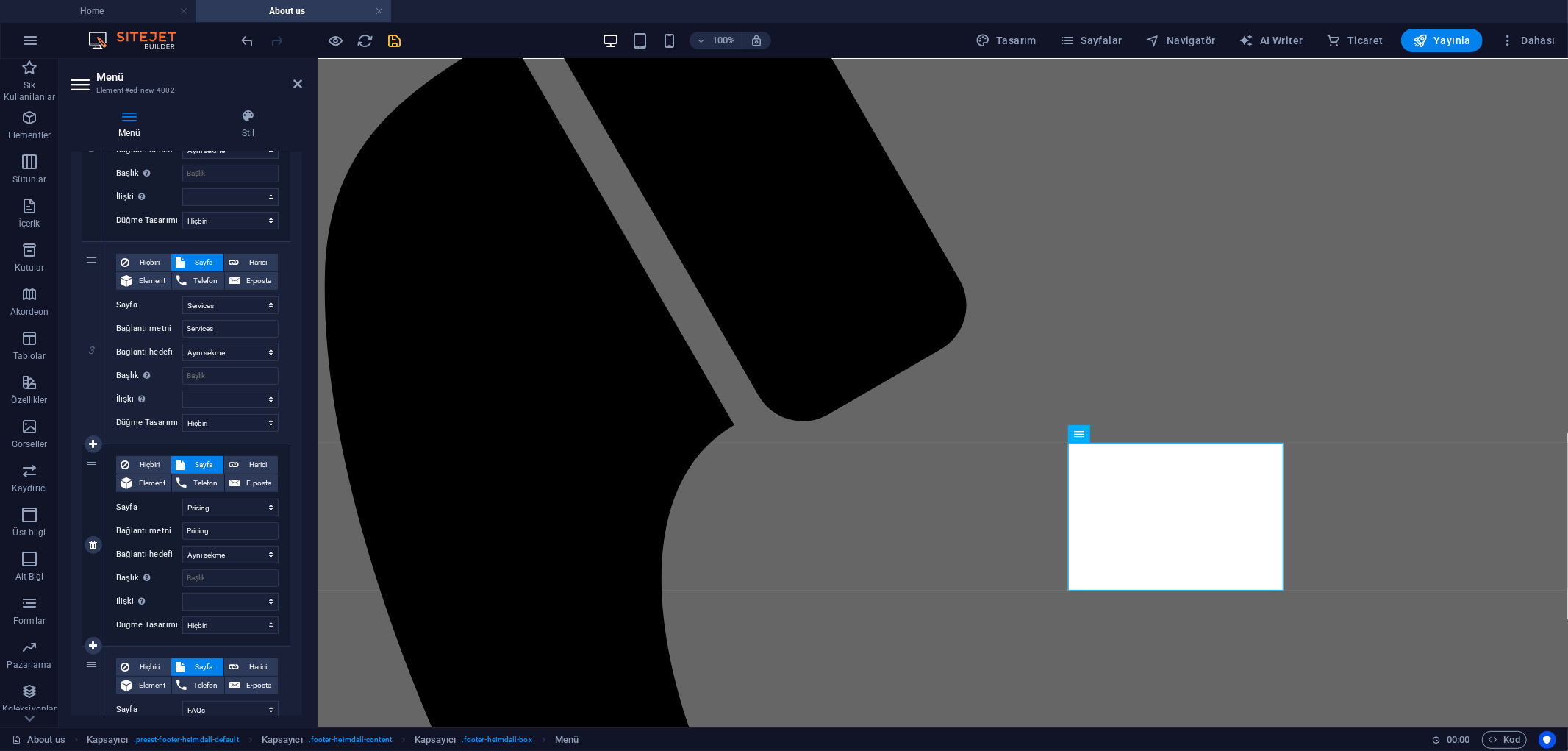
scroll to position [489, 0]
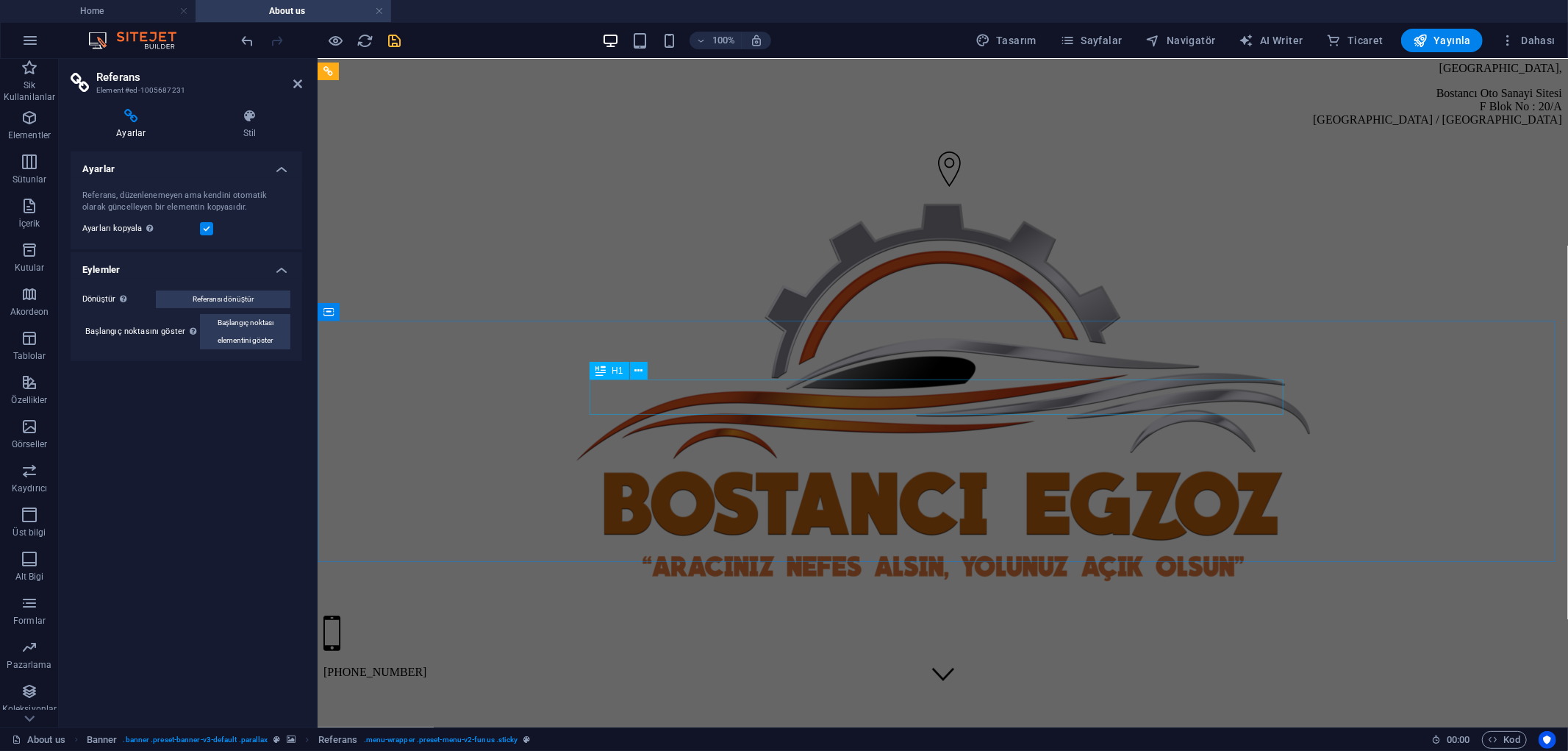
scroll to position [0, 0]
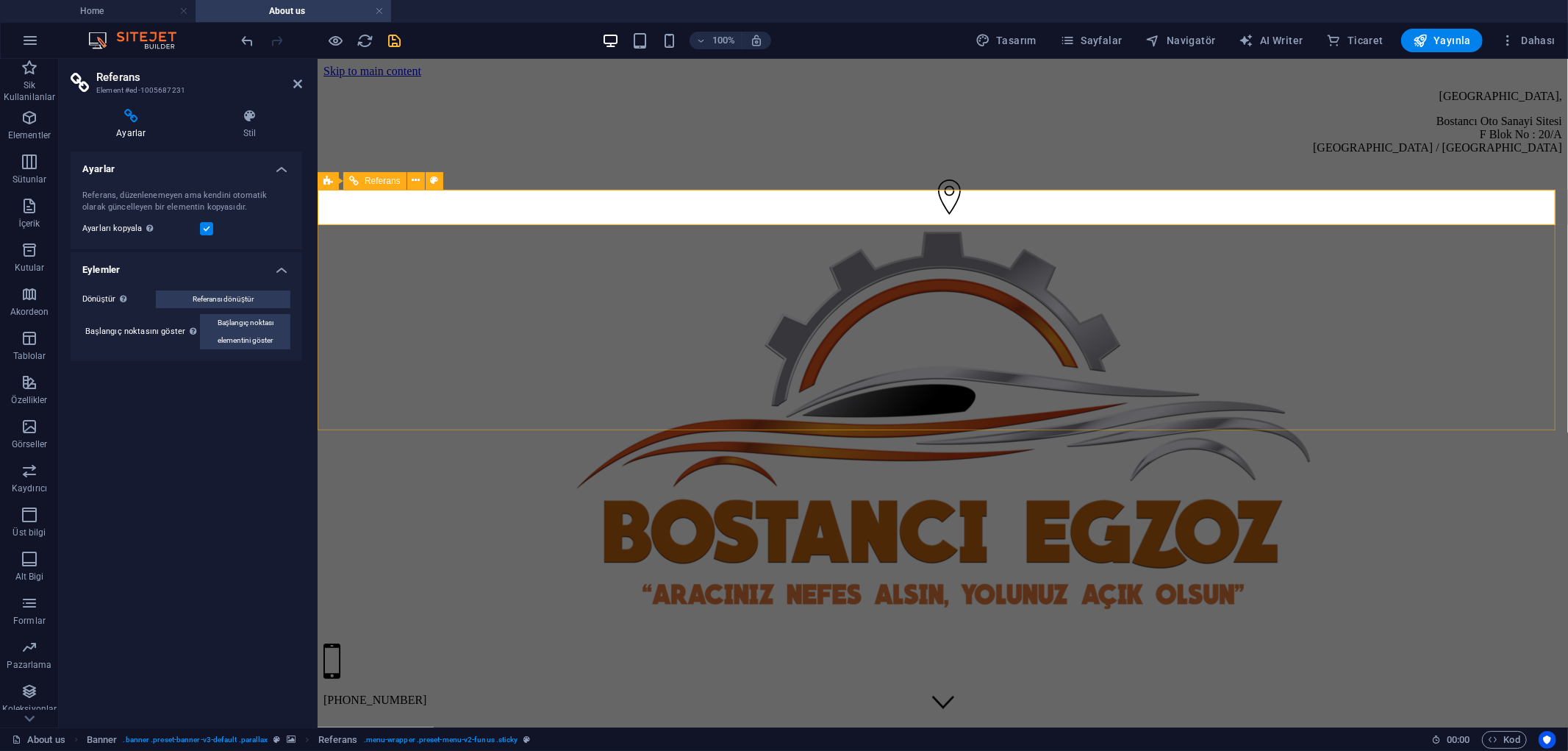
click at [243, 303] on span "Referansı dönüştür" at bounding box center [222, 299] width 61 height 18
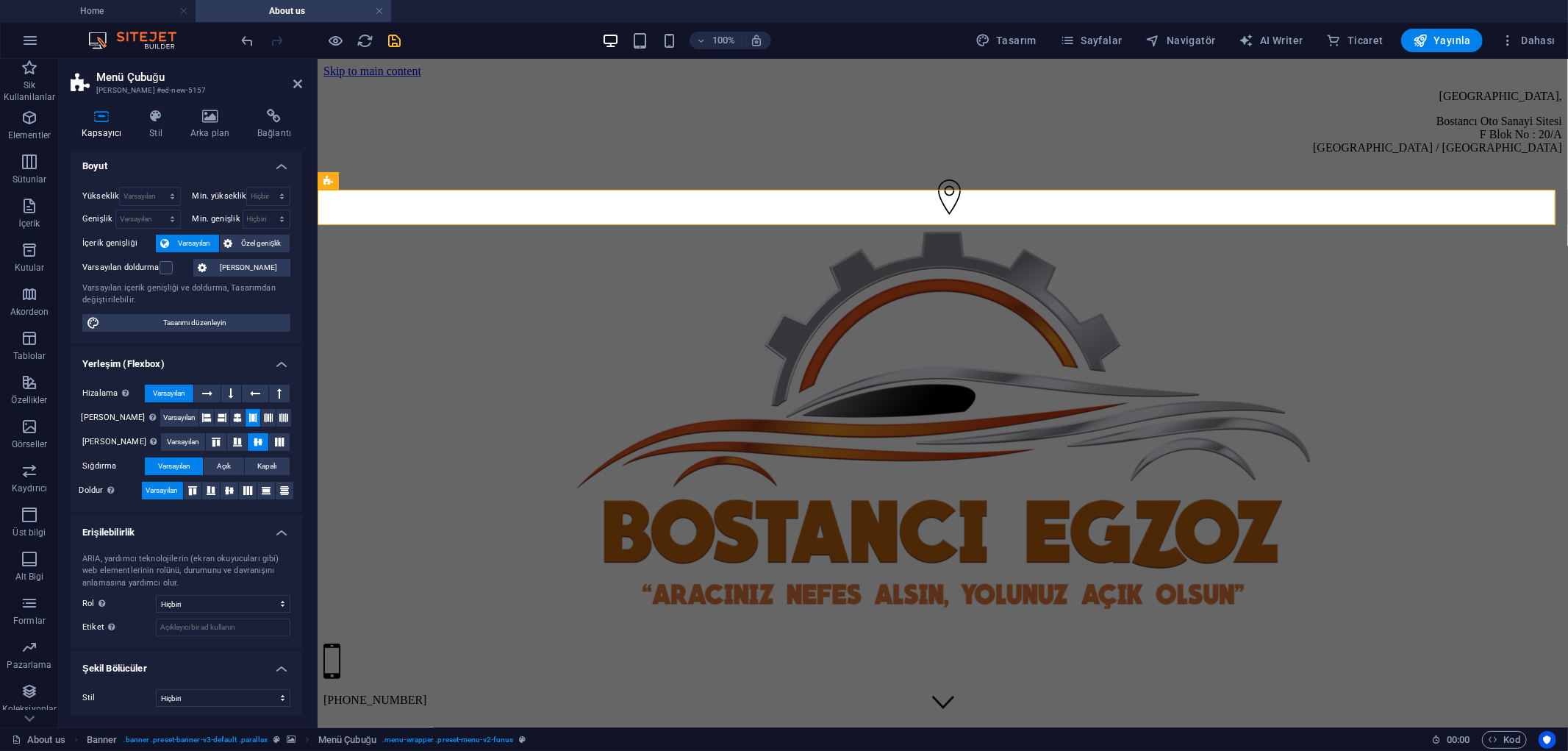
scroll to position [5, 0]
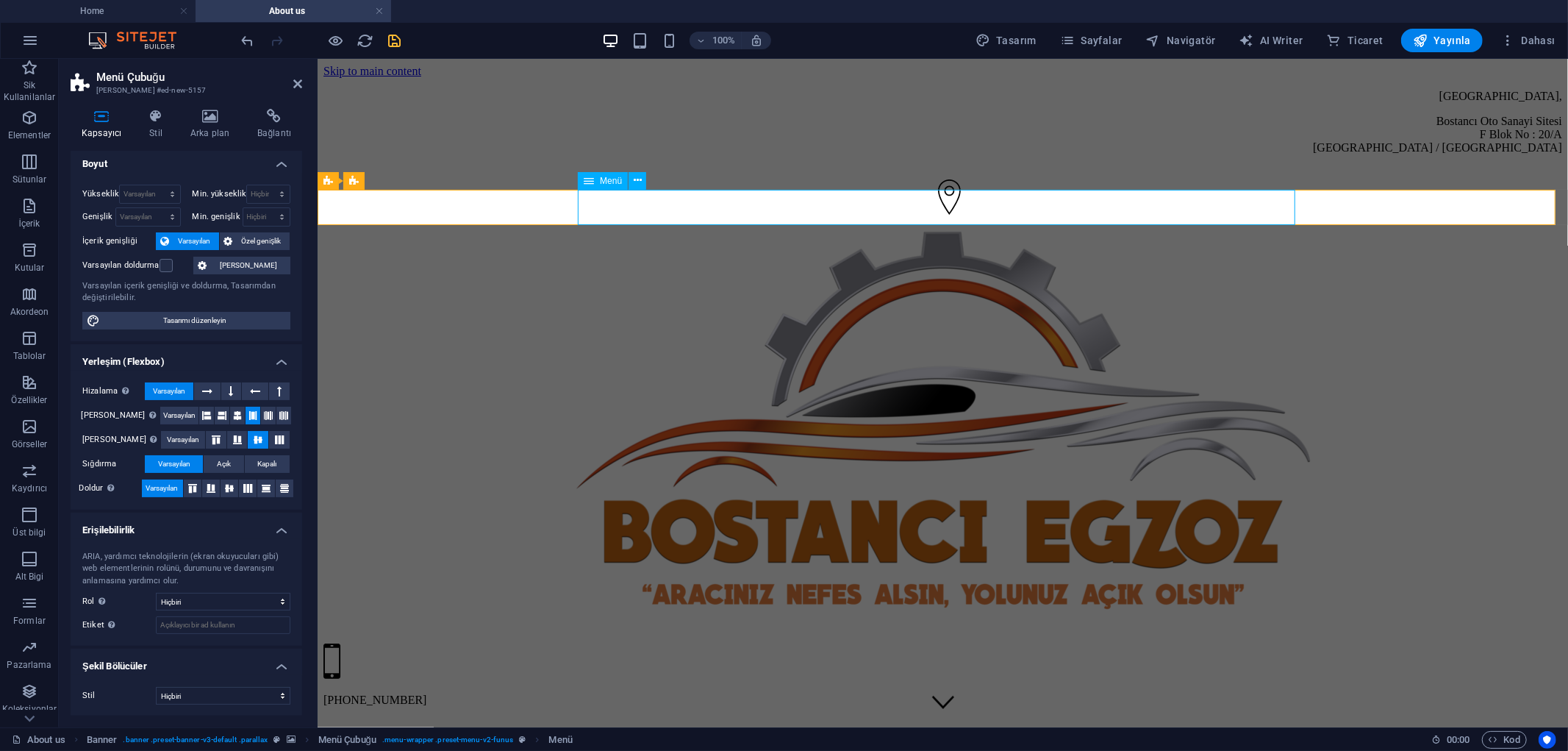
select select
select select "1"
select select
select select "2"
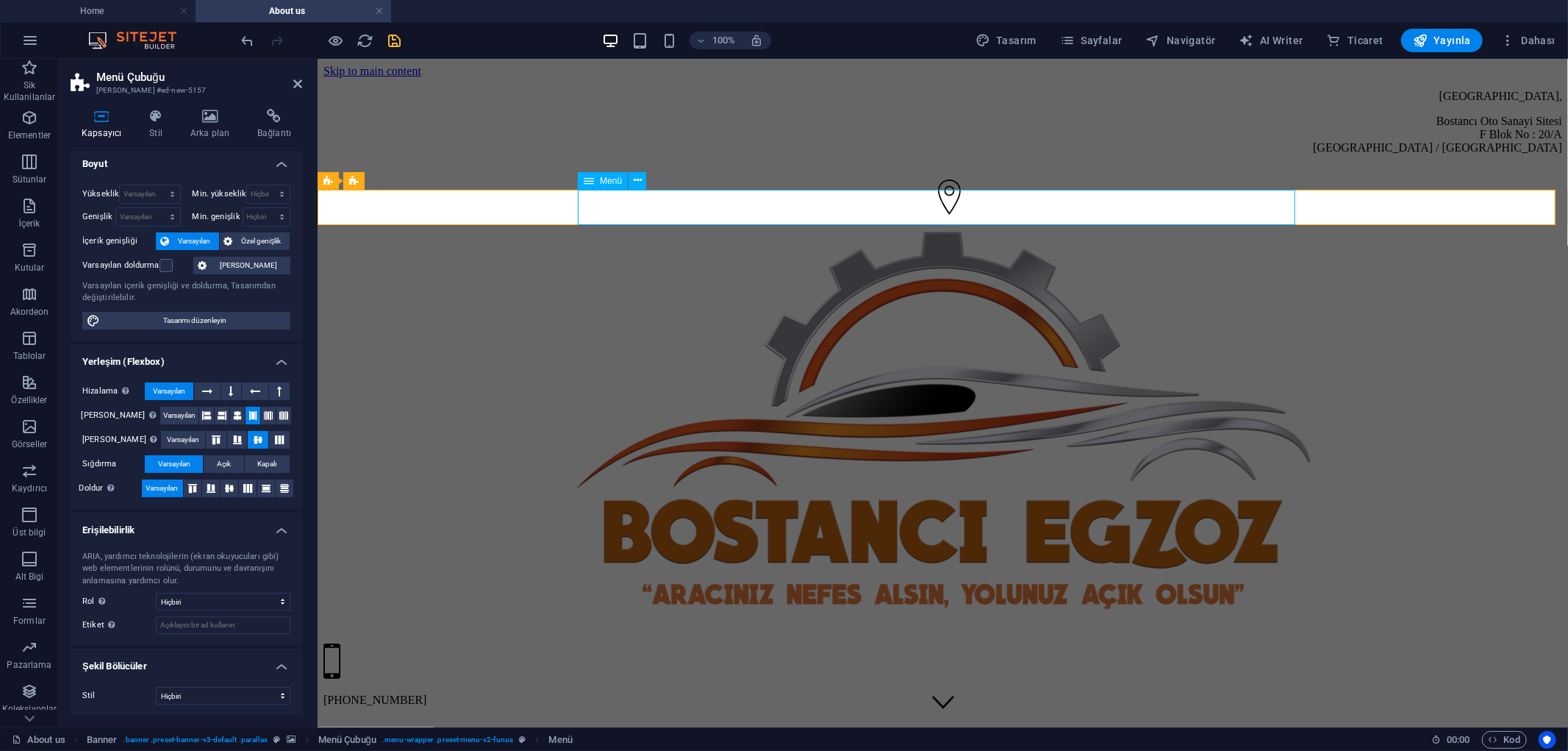
select select
select select "3"
select select
select select "4"
select select
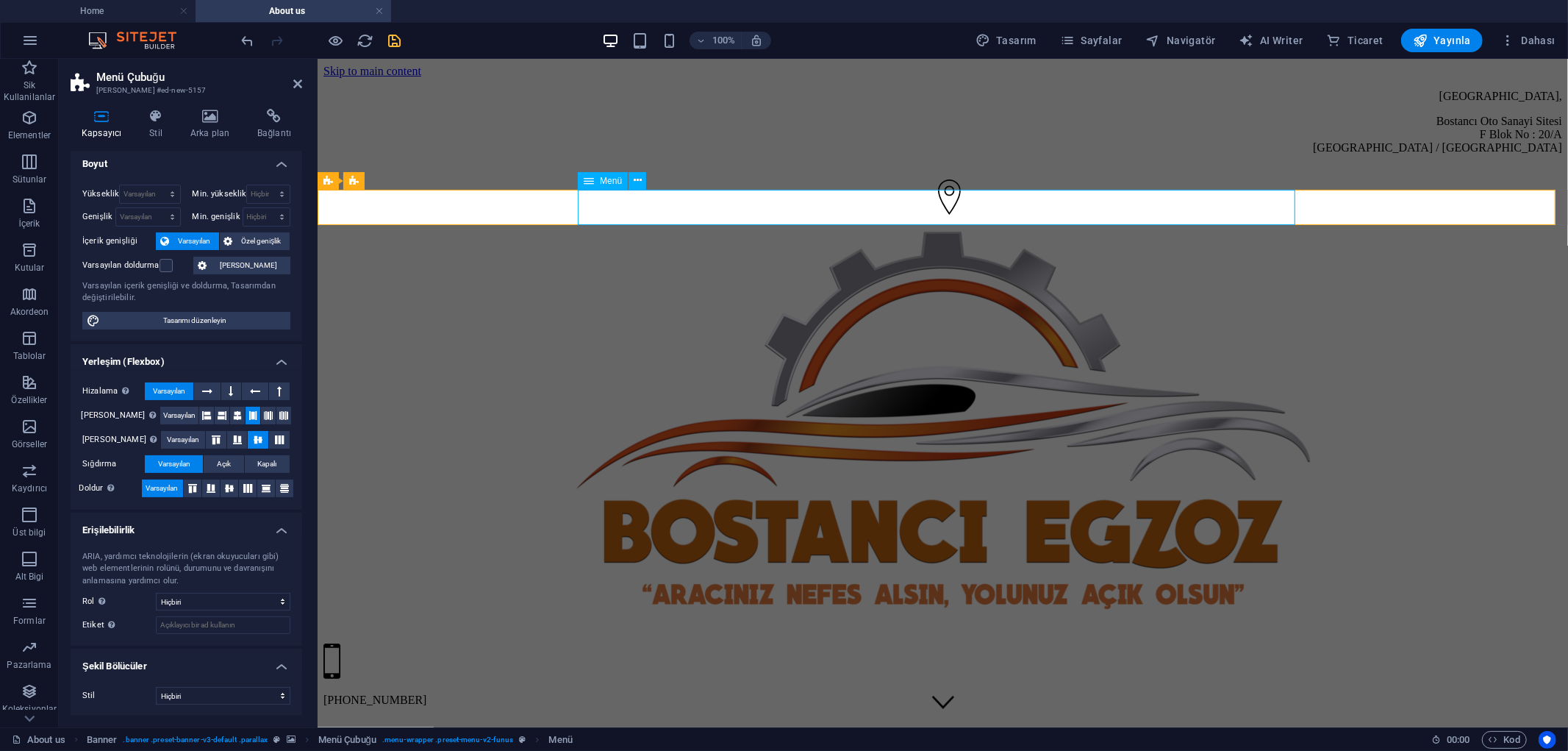
select select "5"
select select
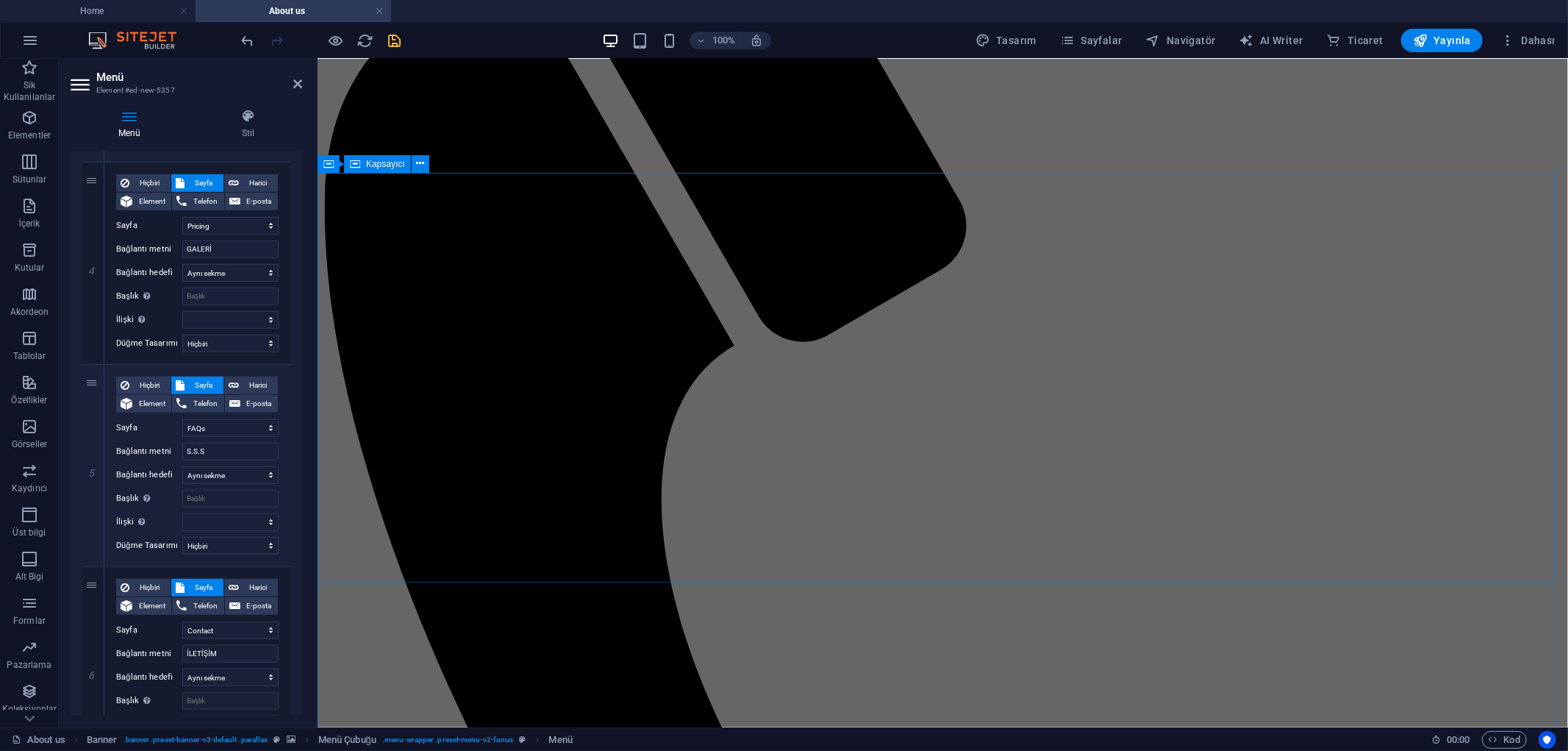
scroll to position [1473, 0]
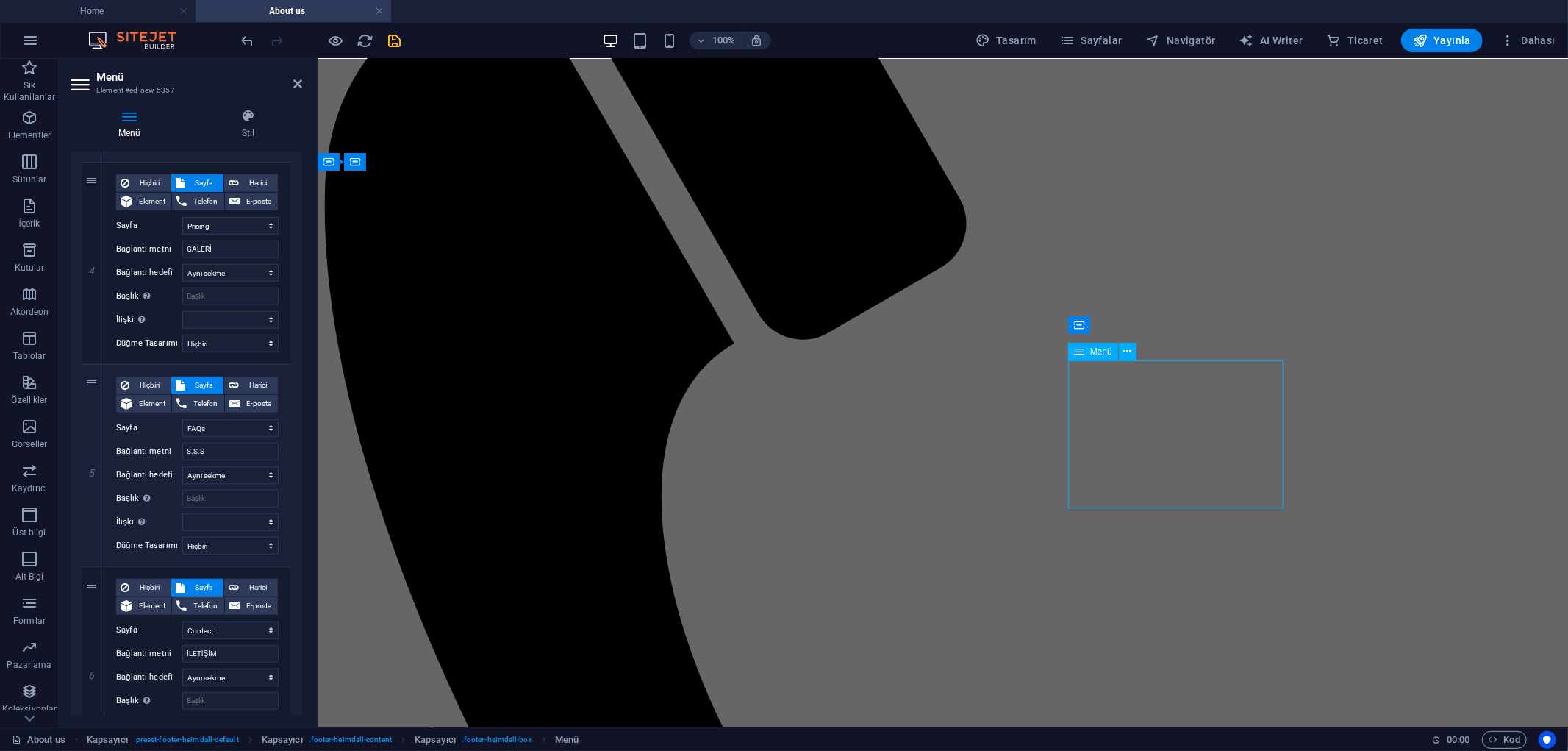
select select
select select "1"
select select
select select "2"
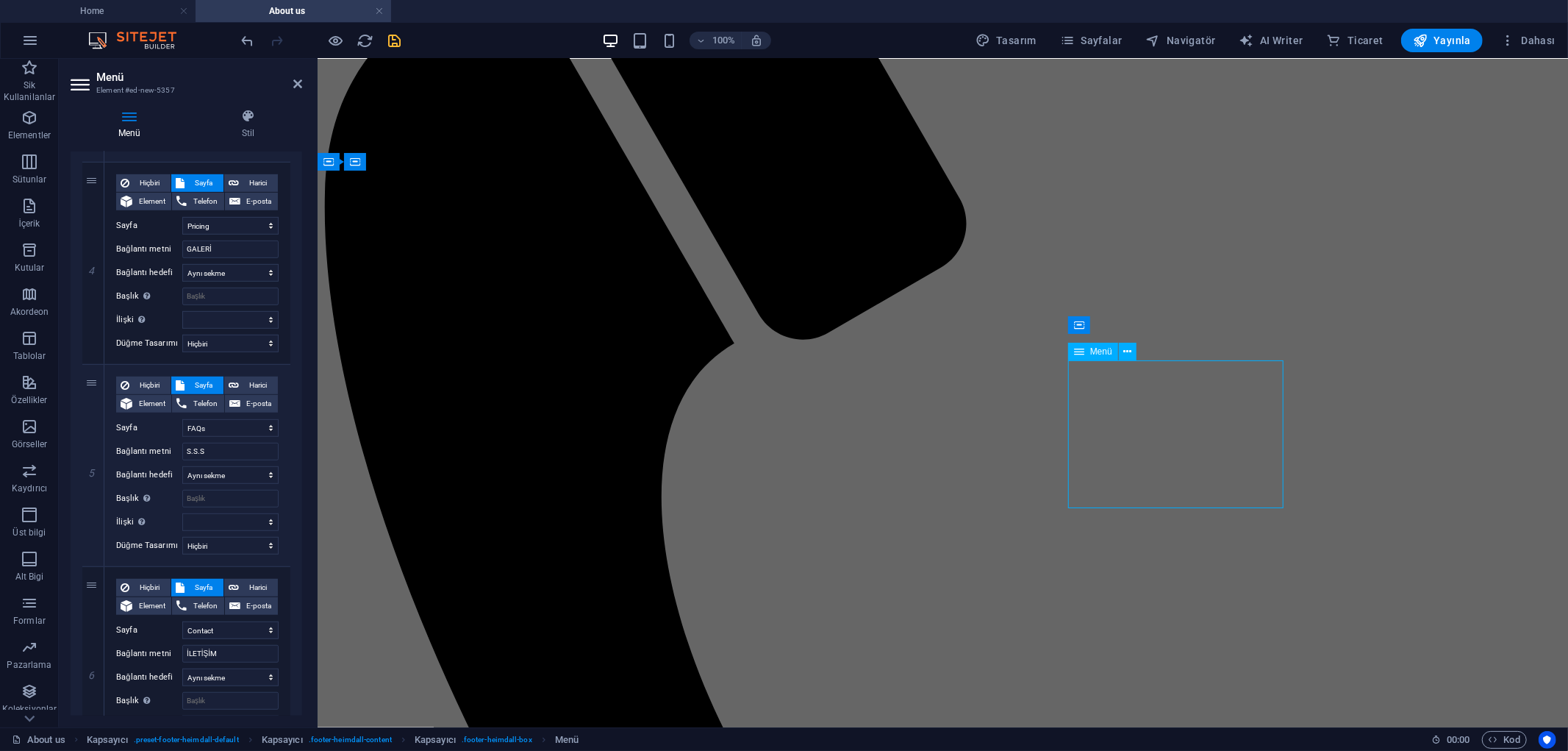
select select
select select "3"
select select
select select "4"
select select
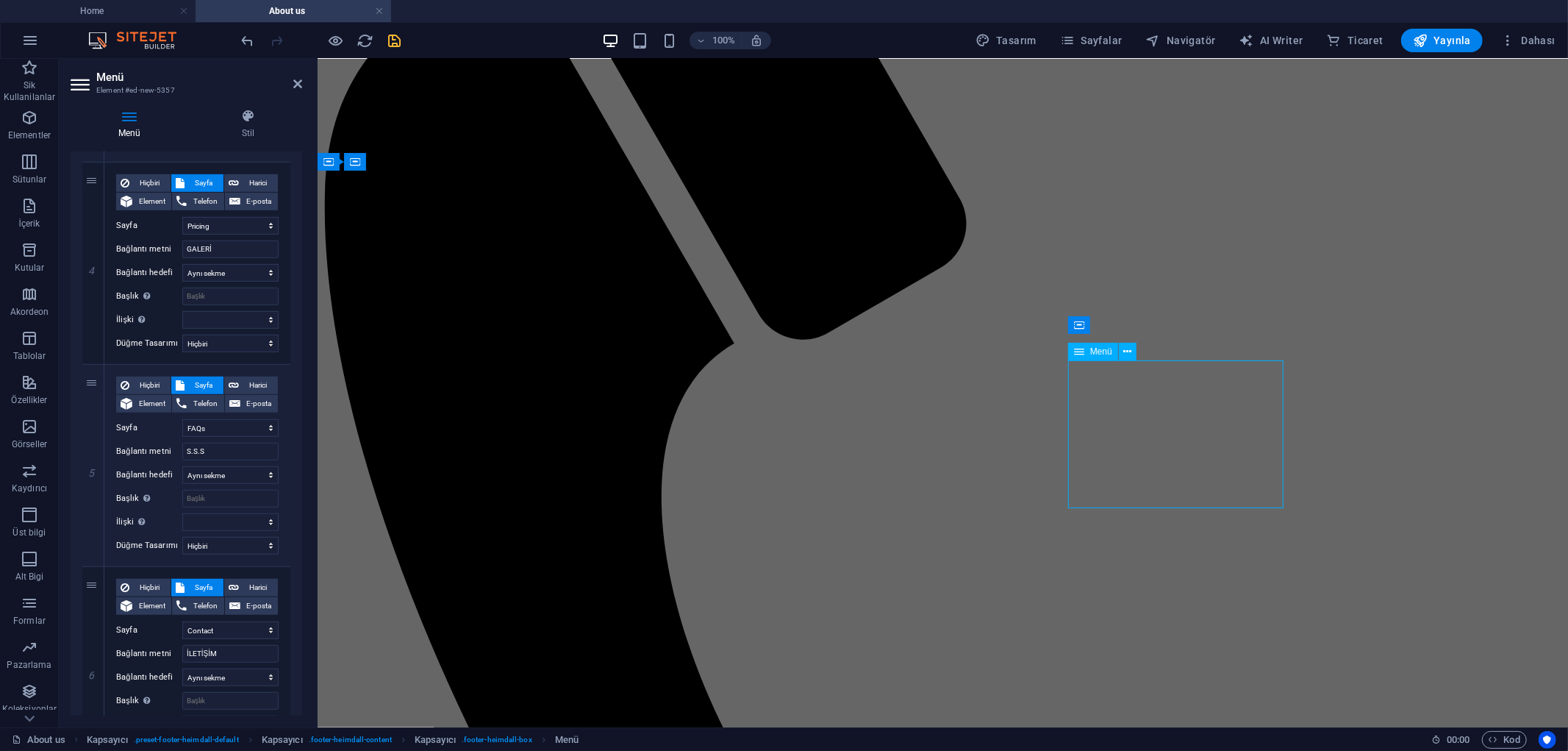
select select "5"
select select
select select "6"
select select
select select "7"
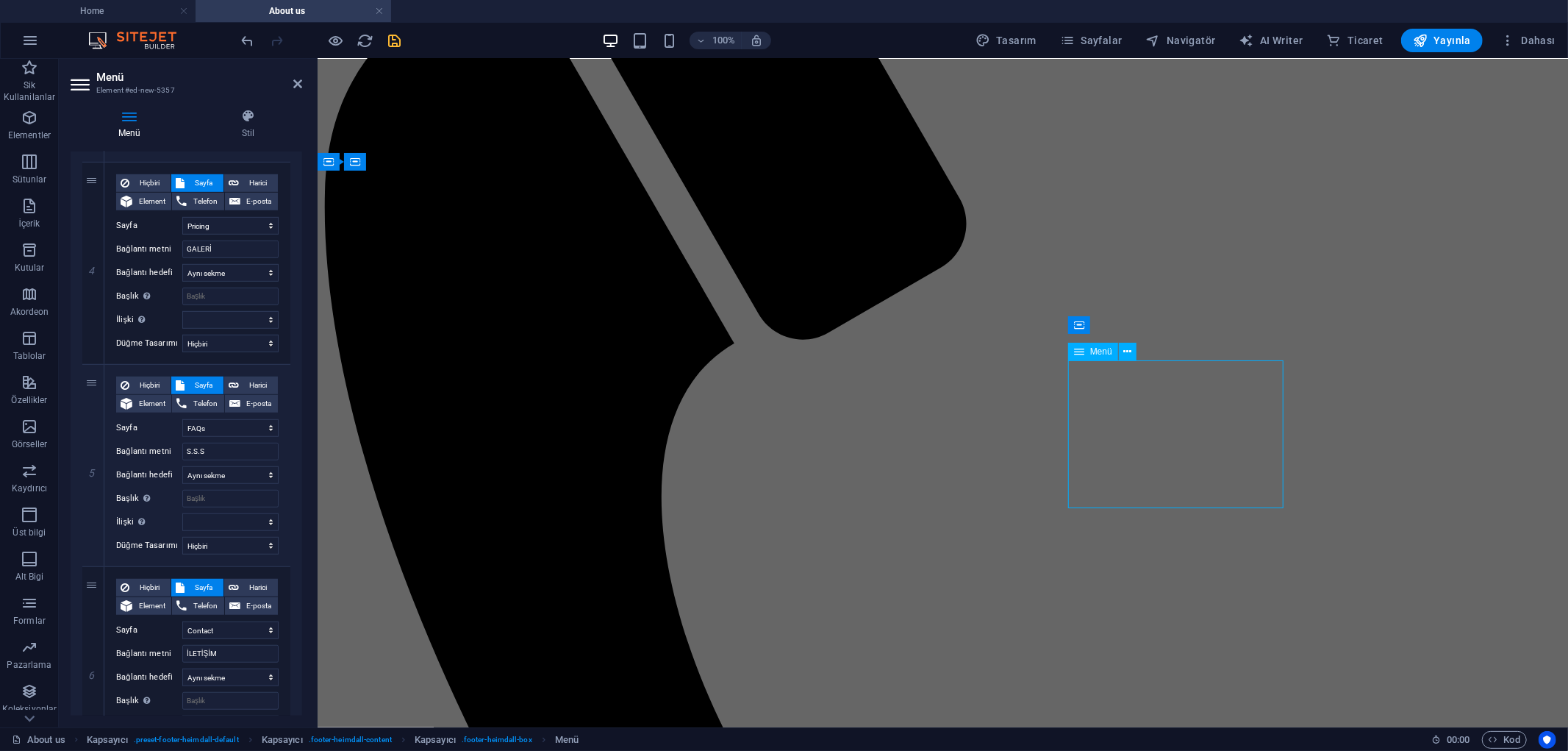
select select
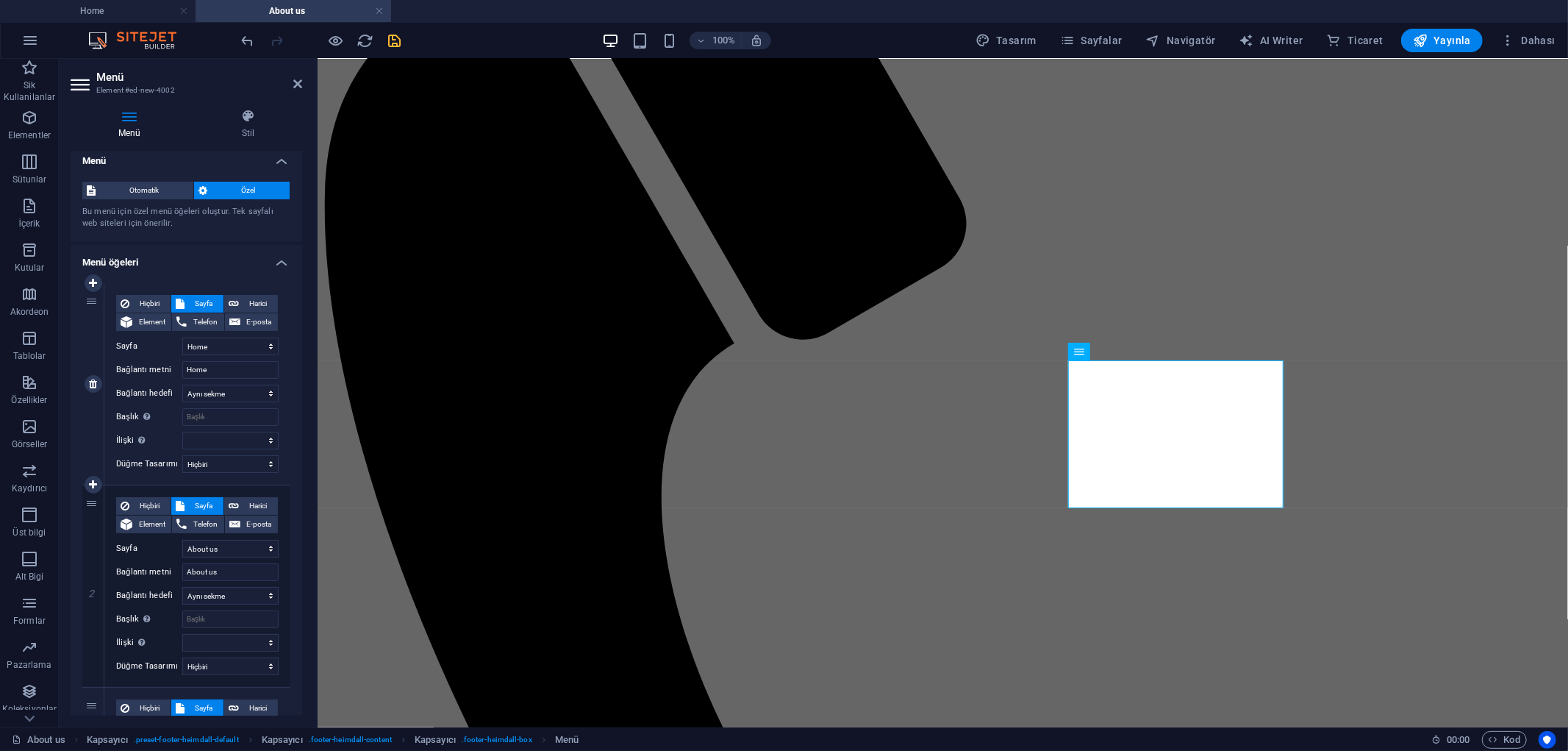
scroll to position [0, 0]
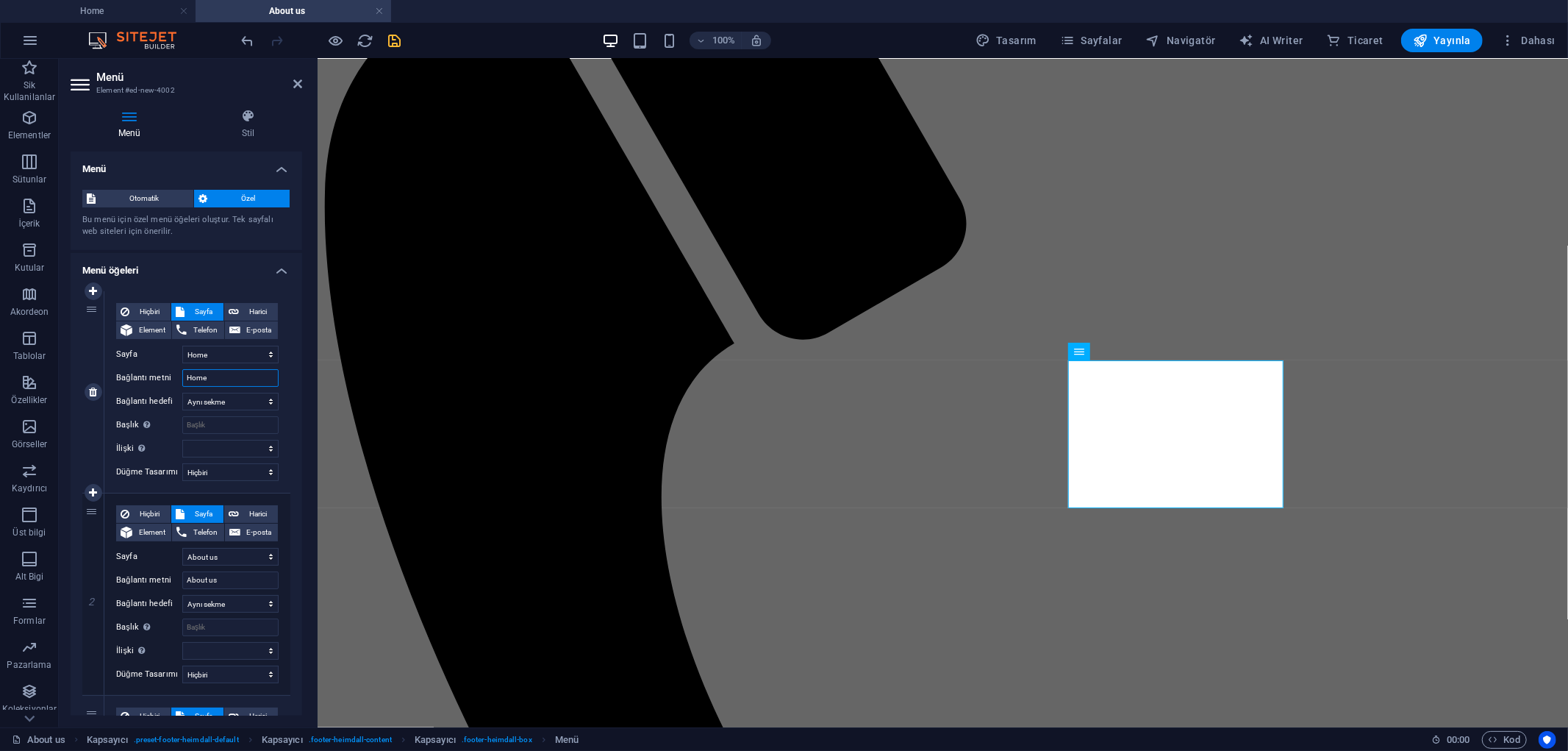
click at [209, 380] on input "Home" at bounding box center [230, 378] width 96 height 18
type input "Anasayfa"
select select
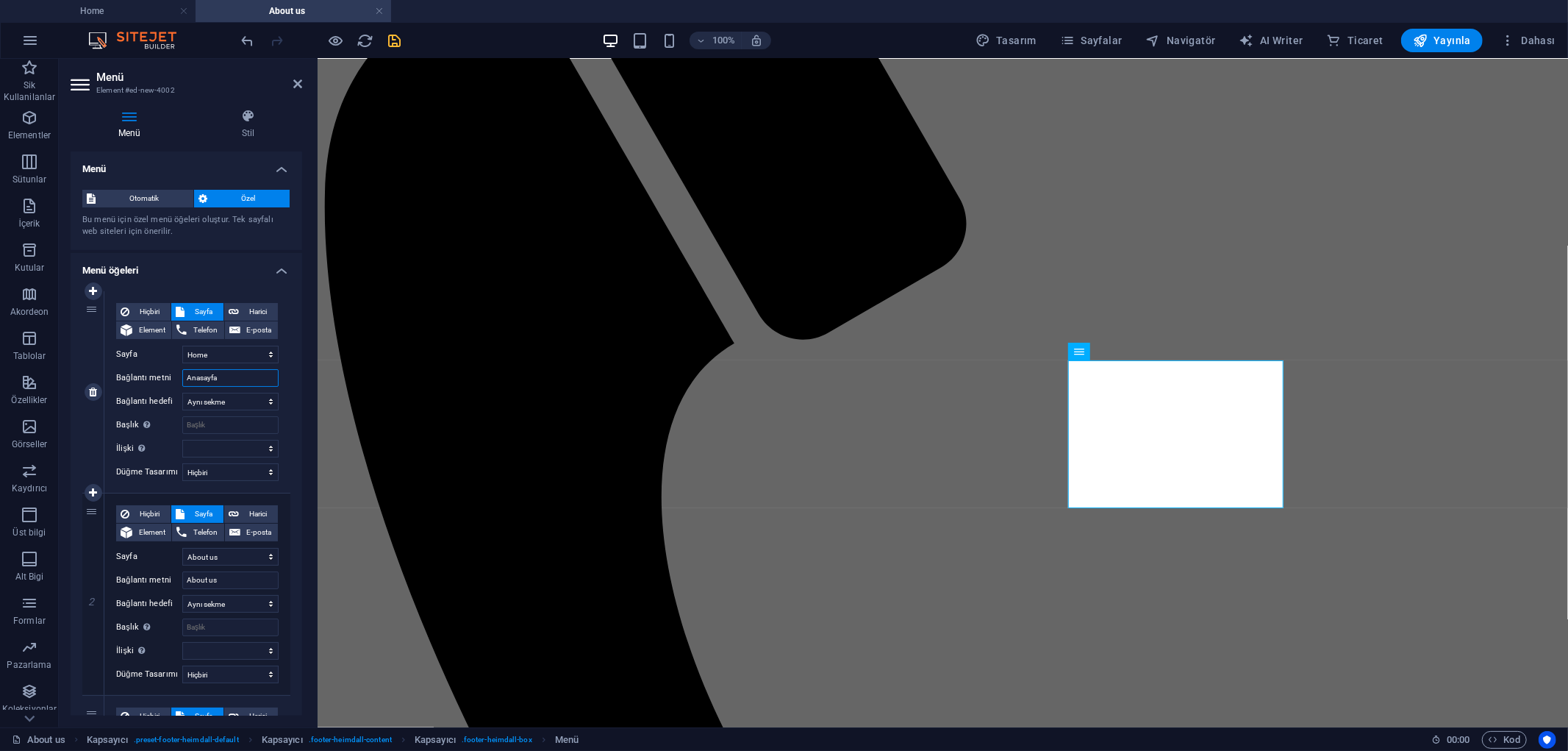
select select
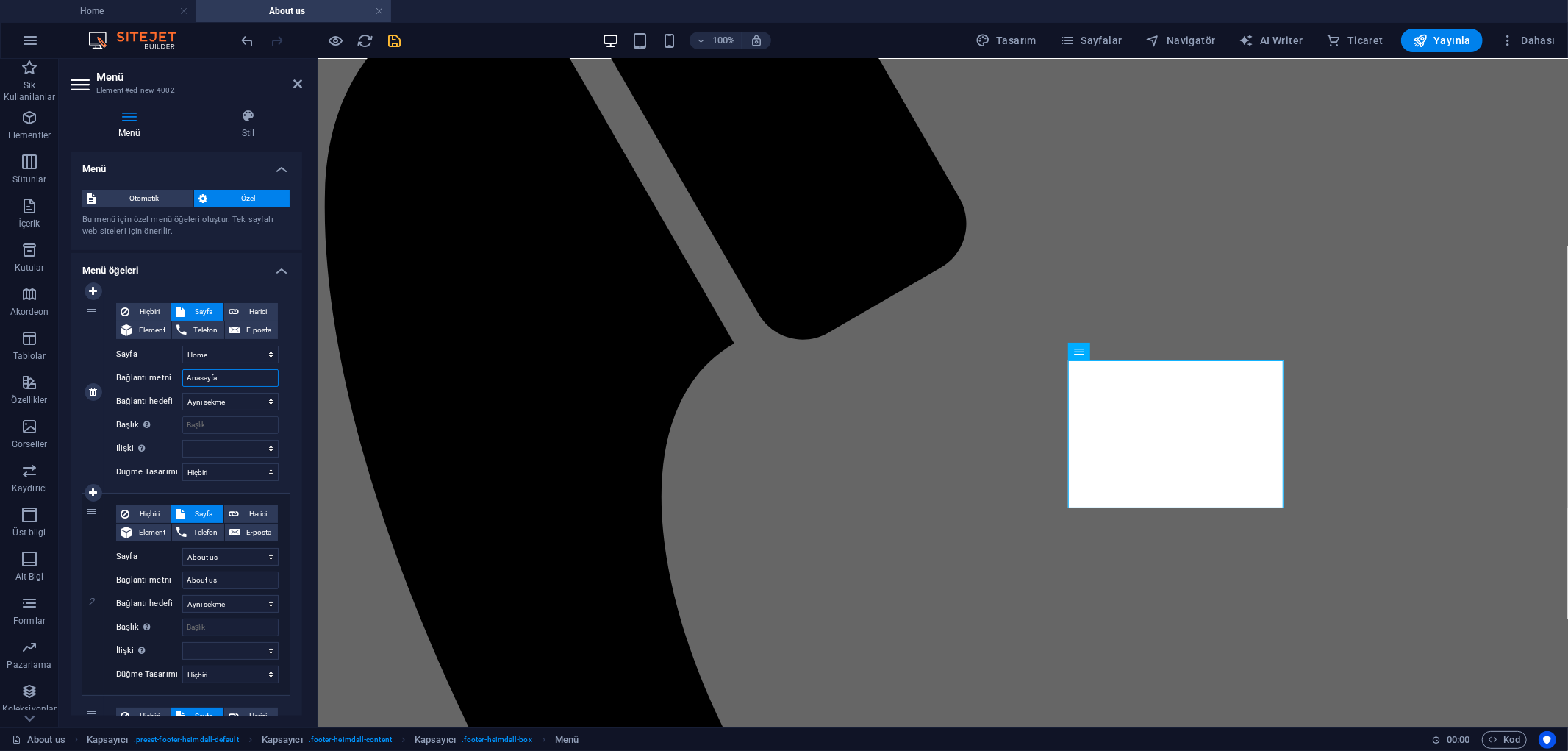
select select
type input "Anasayfa"
click at [229, 583] on input "About us" at bounding box center [230, 580] width 96 height 18
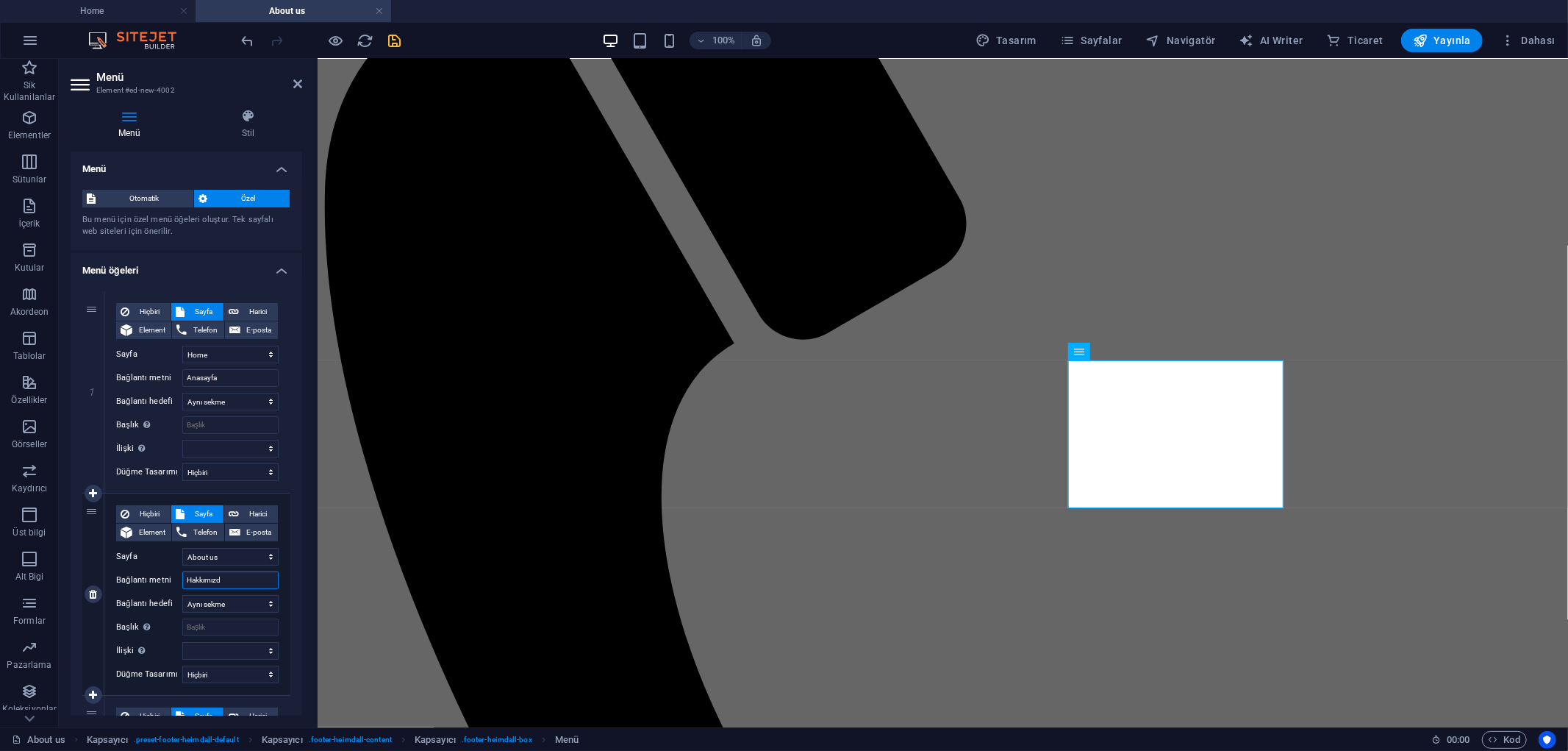
type input "Hakkımızda"
select select
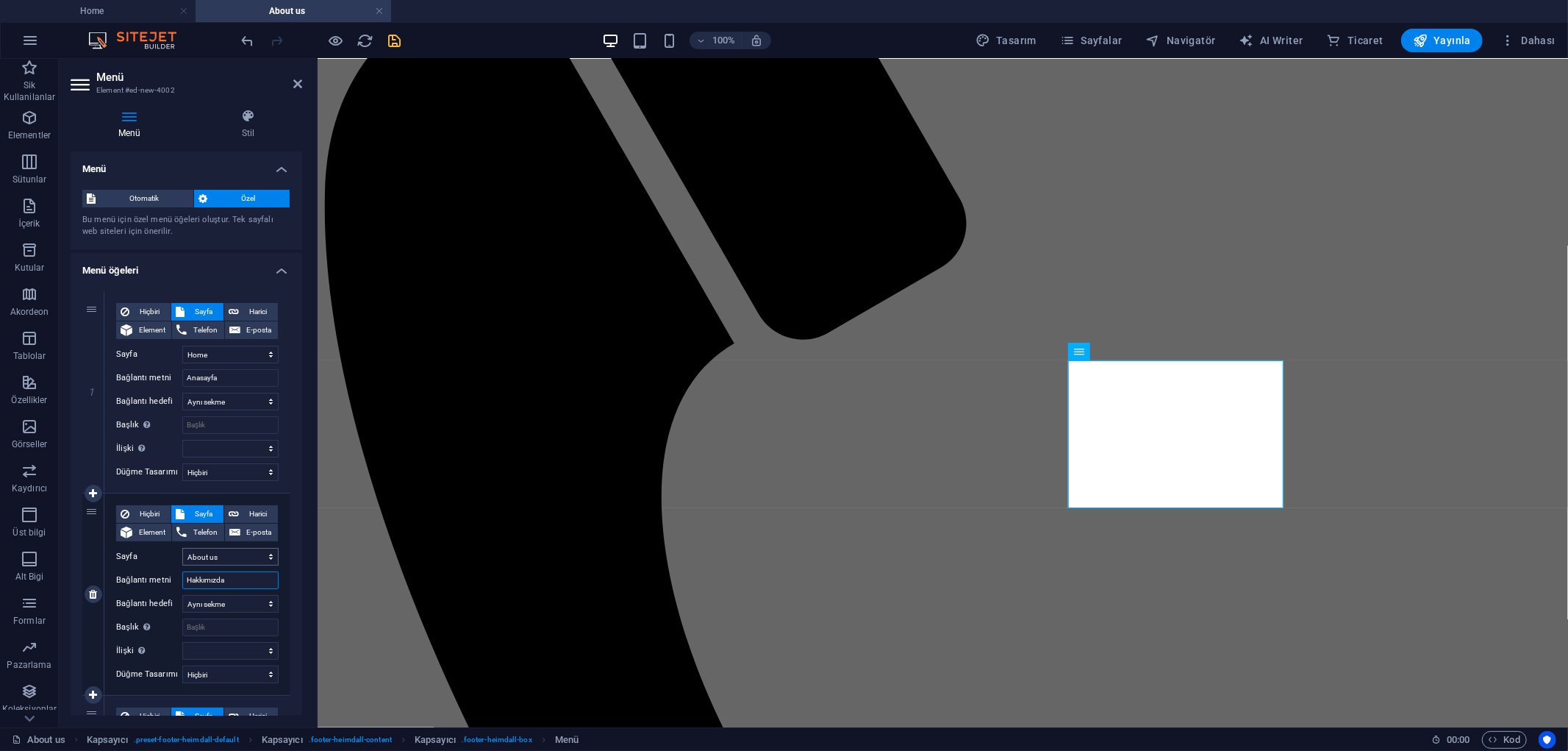
select select
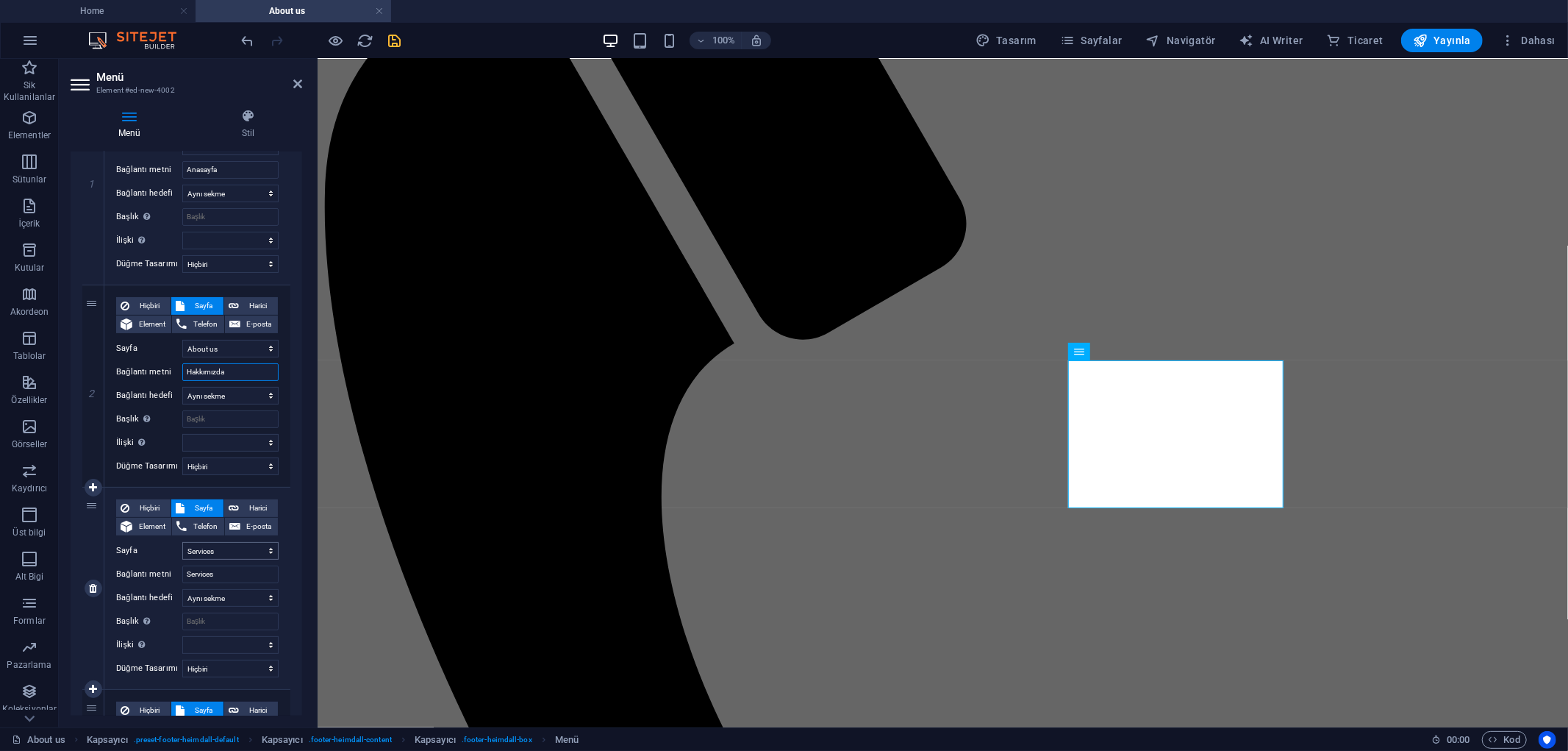
scroll to position [245, 0]
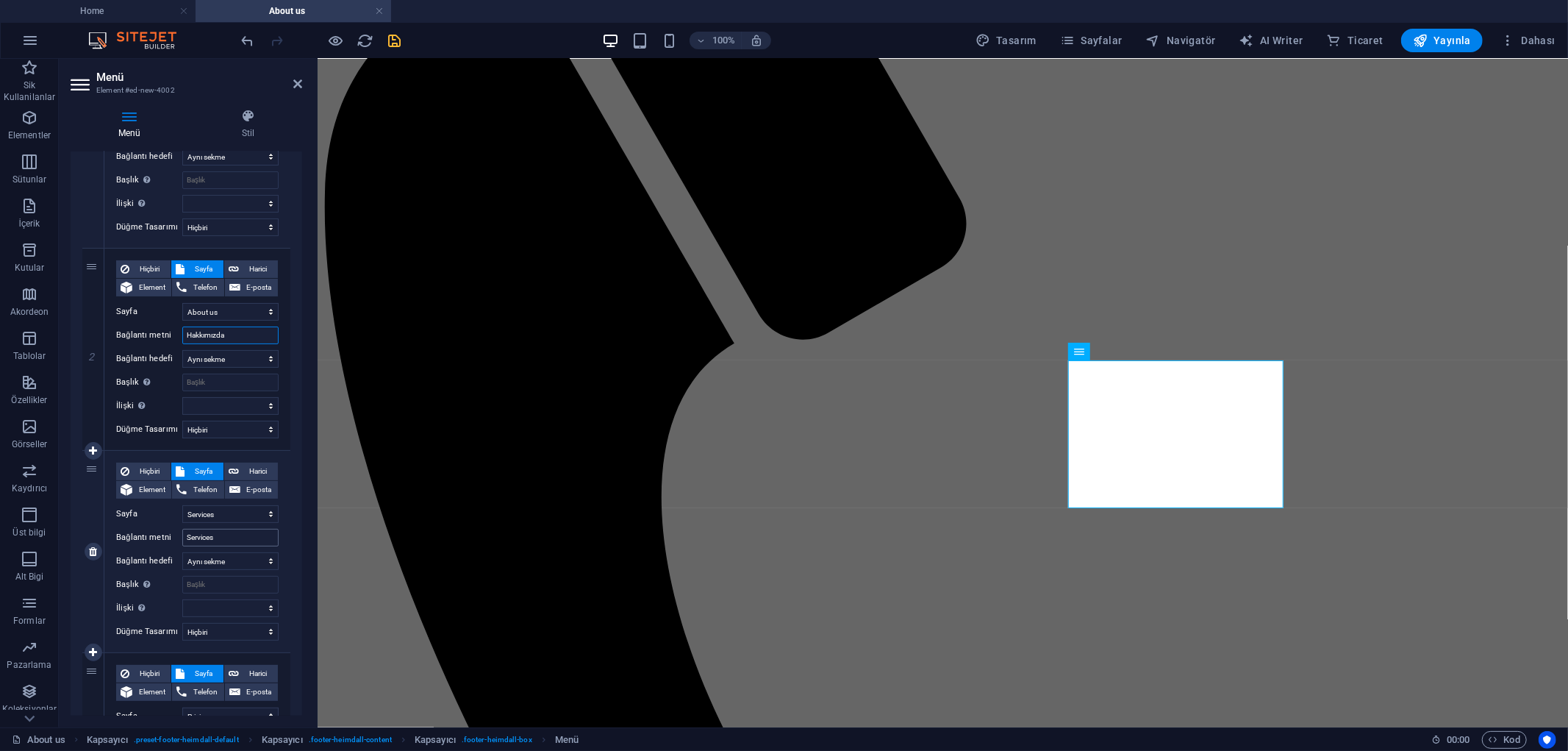
type input "Hakkımızda"
click at [225, 539] on input "Services" at bounding box center [230, 537] width 96 height 18
type input "Hizmetlerimiz"
select select
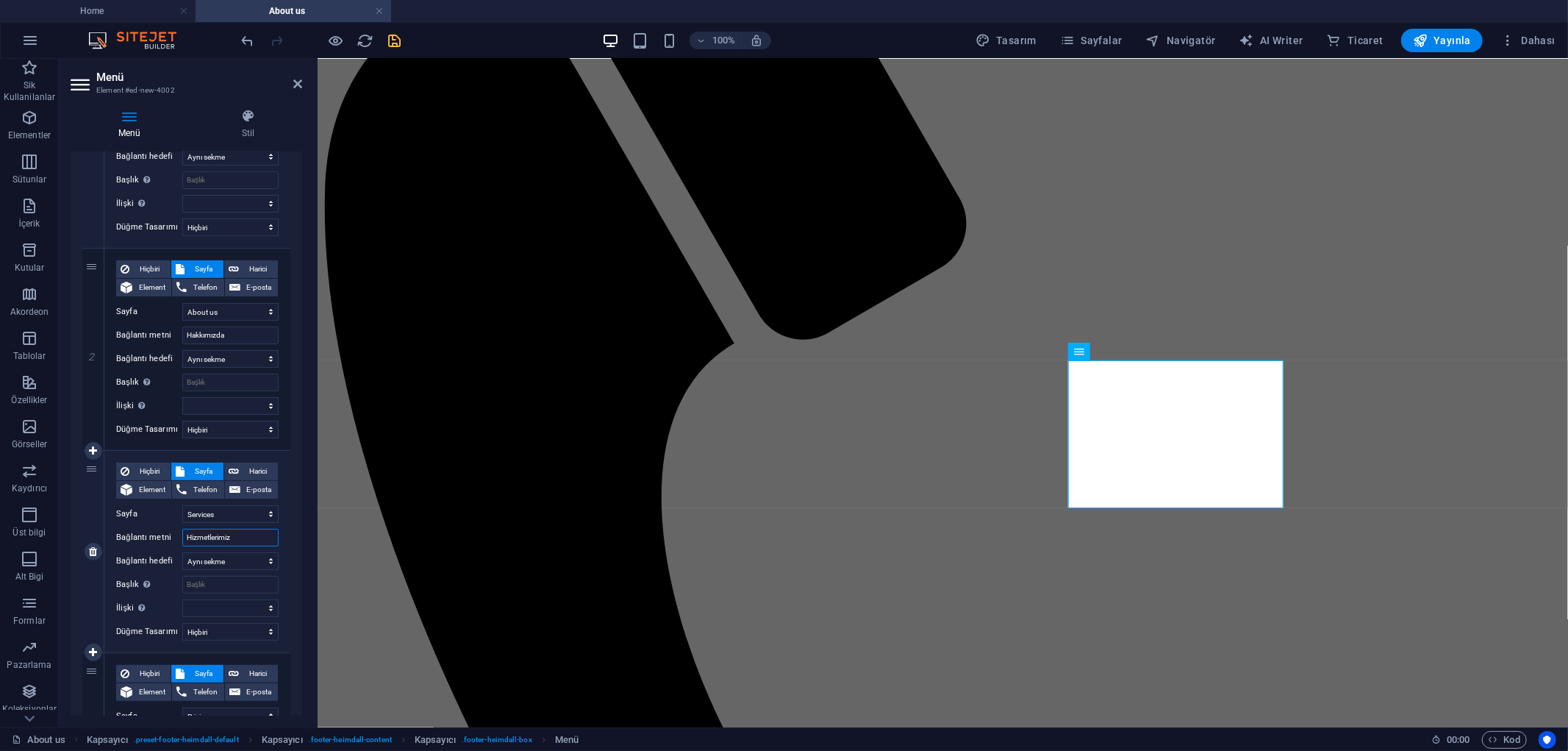
select select
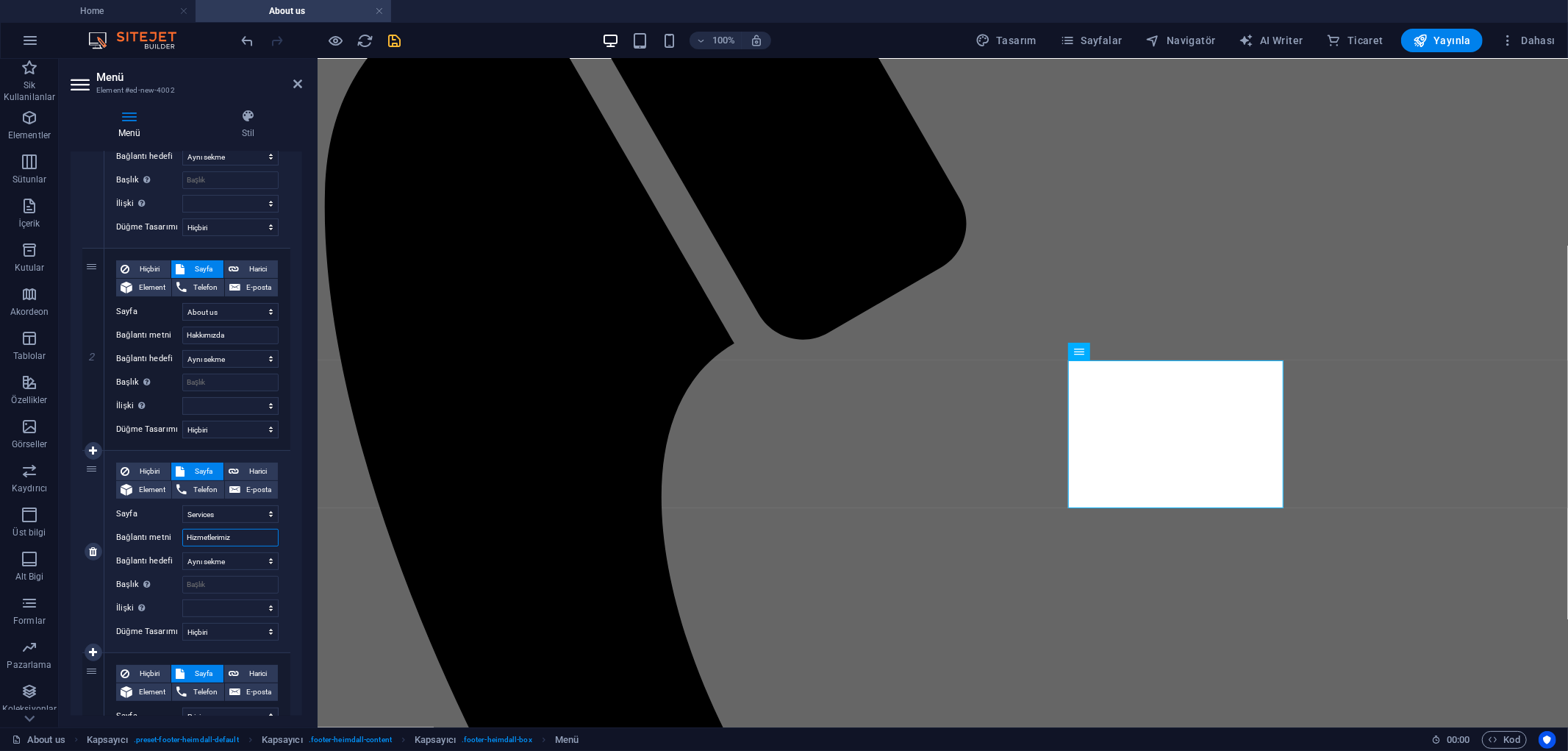
select select
type input "Hizmetlerimiz"
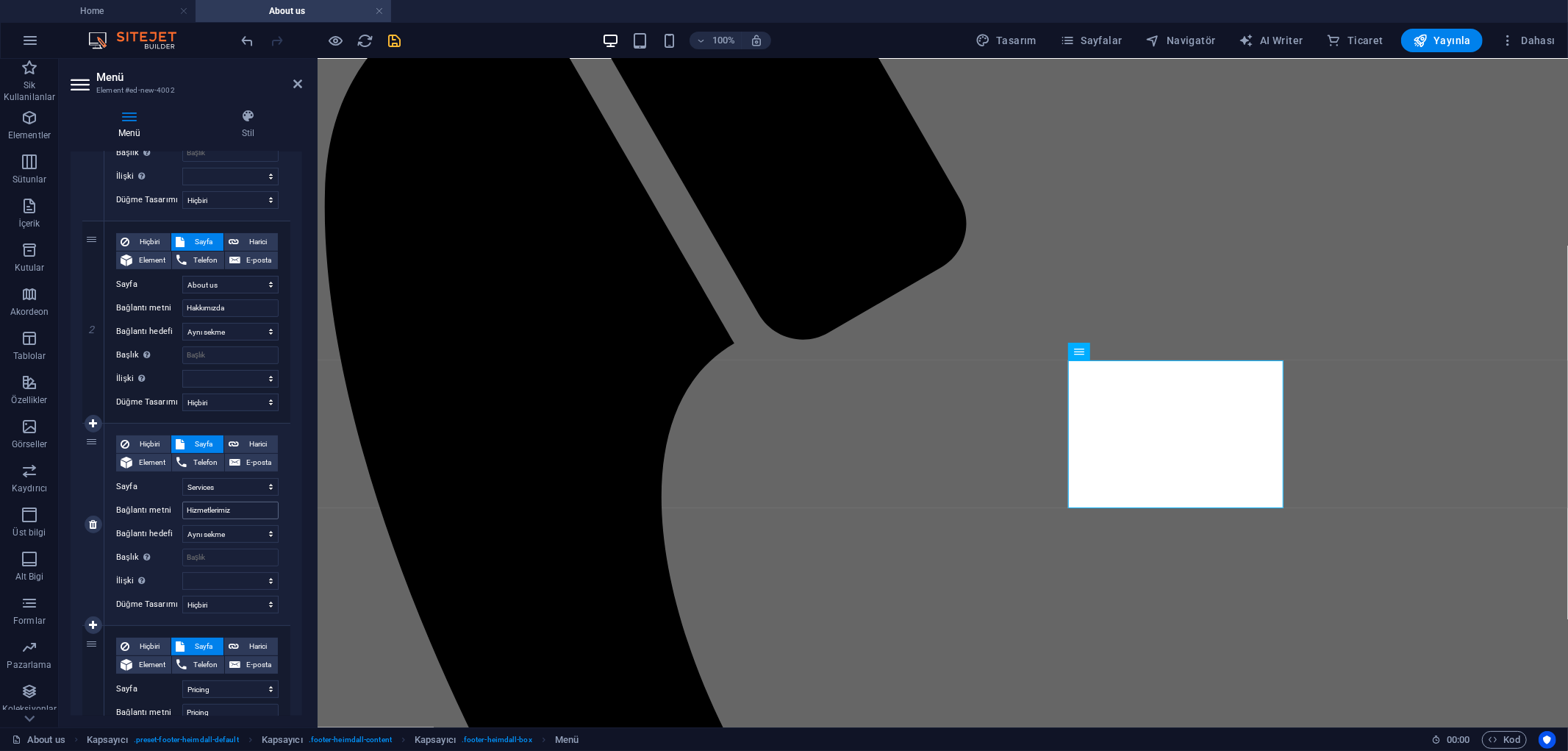
scroll to position [327, 0]
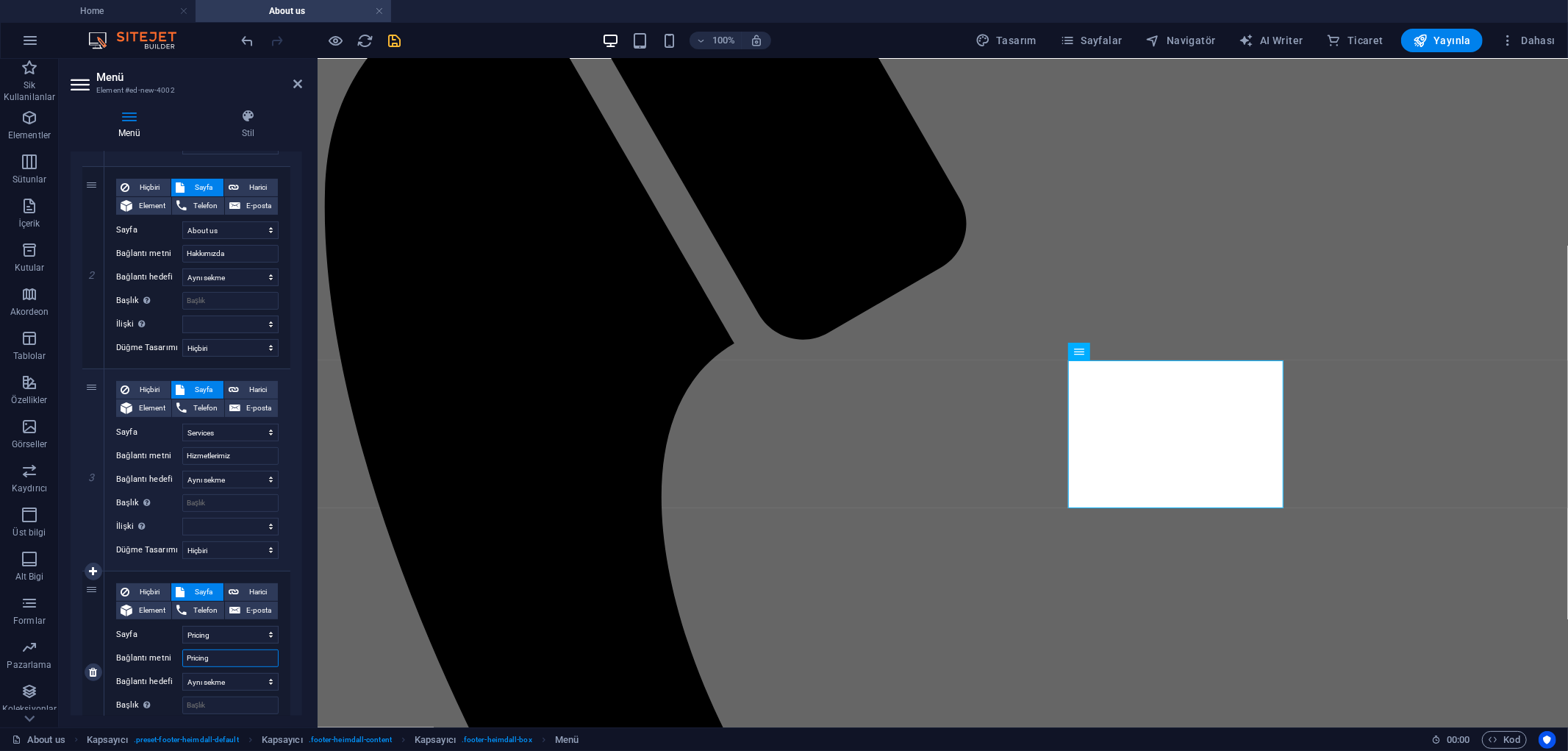
click at [223, 659] on input "Pricing" at bounding box center [230, 658] width 96 height 18
type input "Galeri"
select select
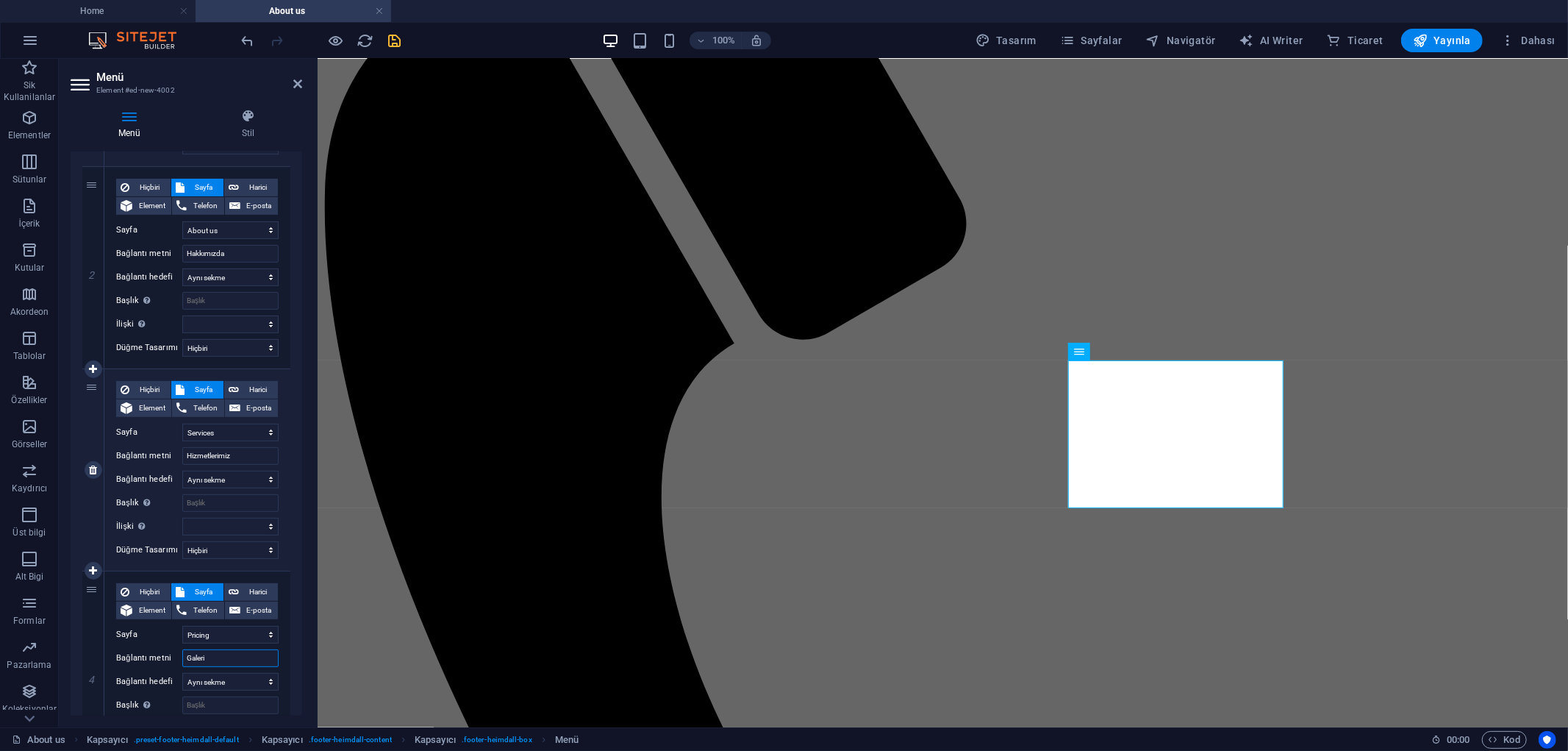
select select
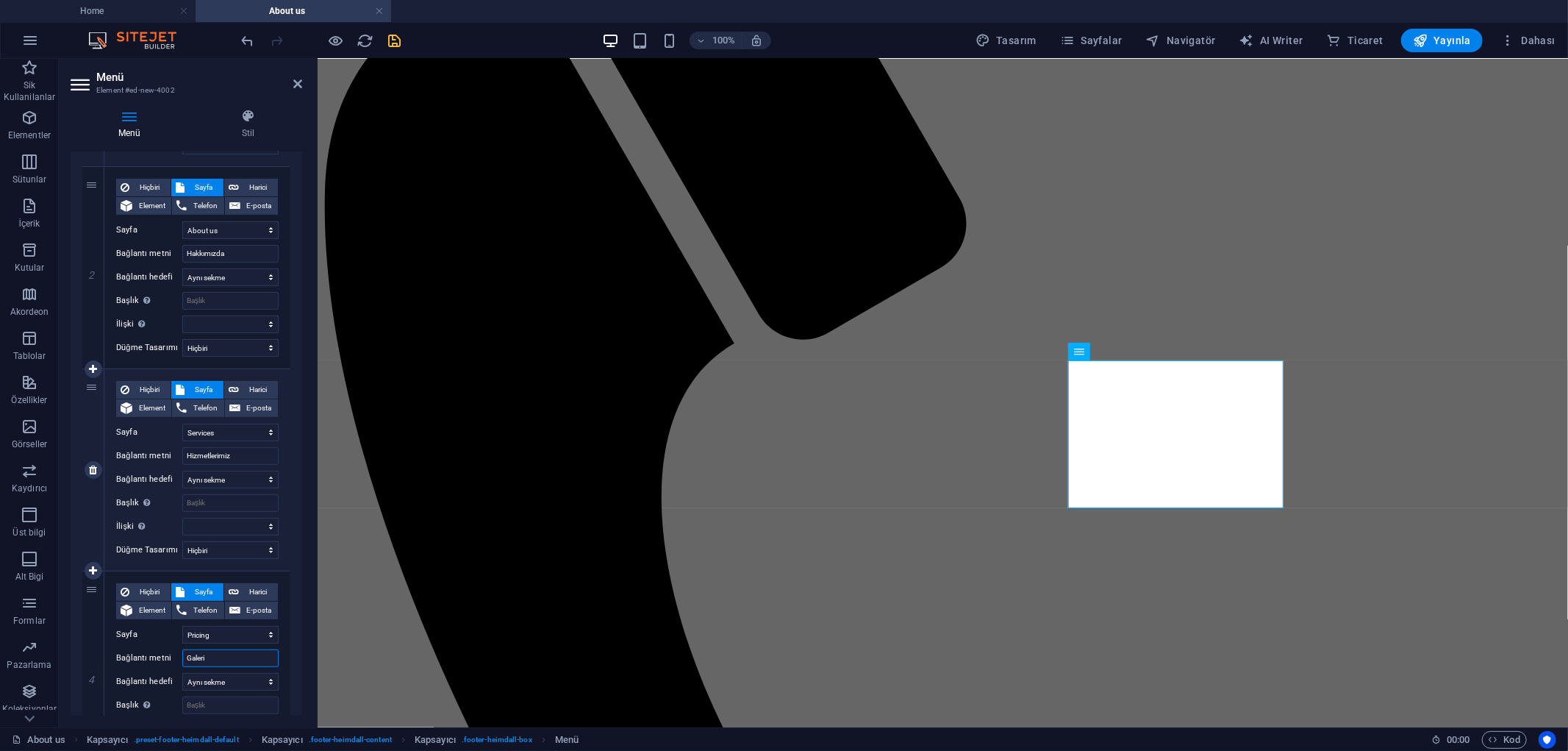
select select
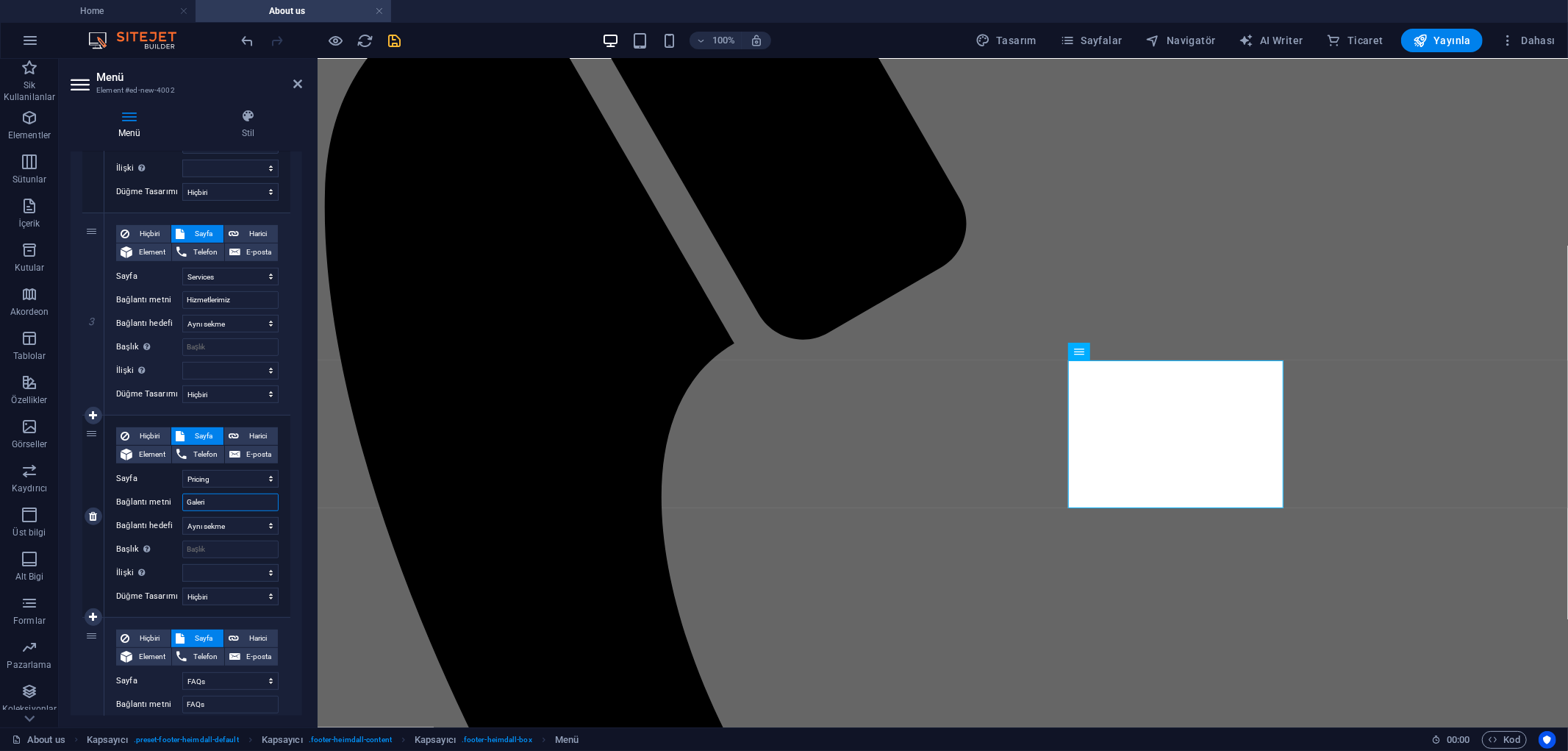
scroll to position [571, 0]
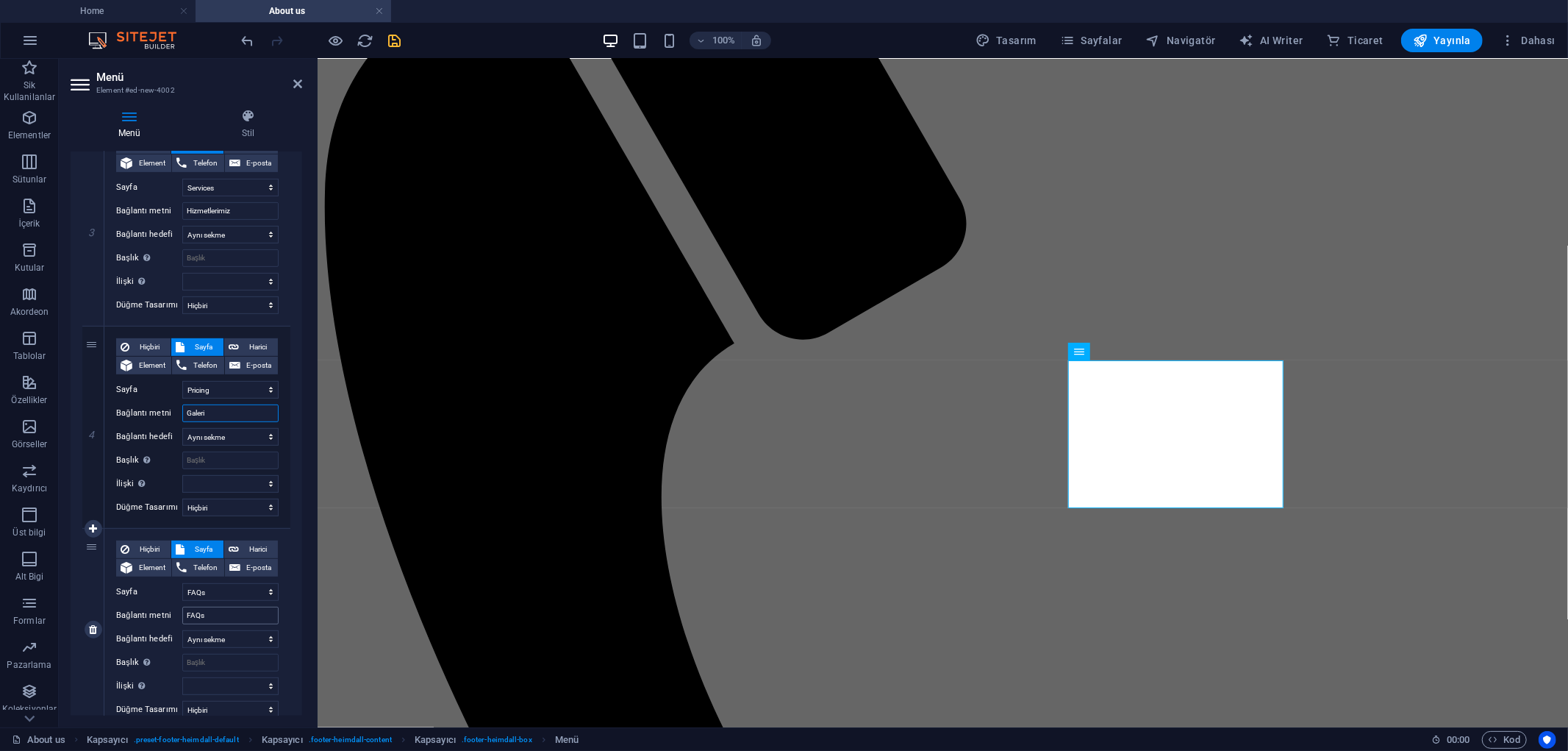
type input "Galeri"
click at [216, 614] on input "FAQs" at bounding box center [230, 616] width 96 height 18
click at [216, 613] on input "FAQs" at bounding box center [230, 616] width 96 height 18
type input "S"
type input "Sıkça [PERSON_NAME]"
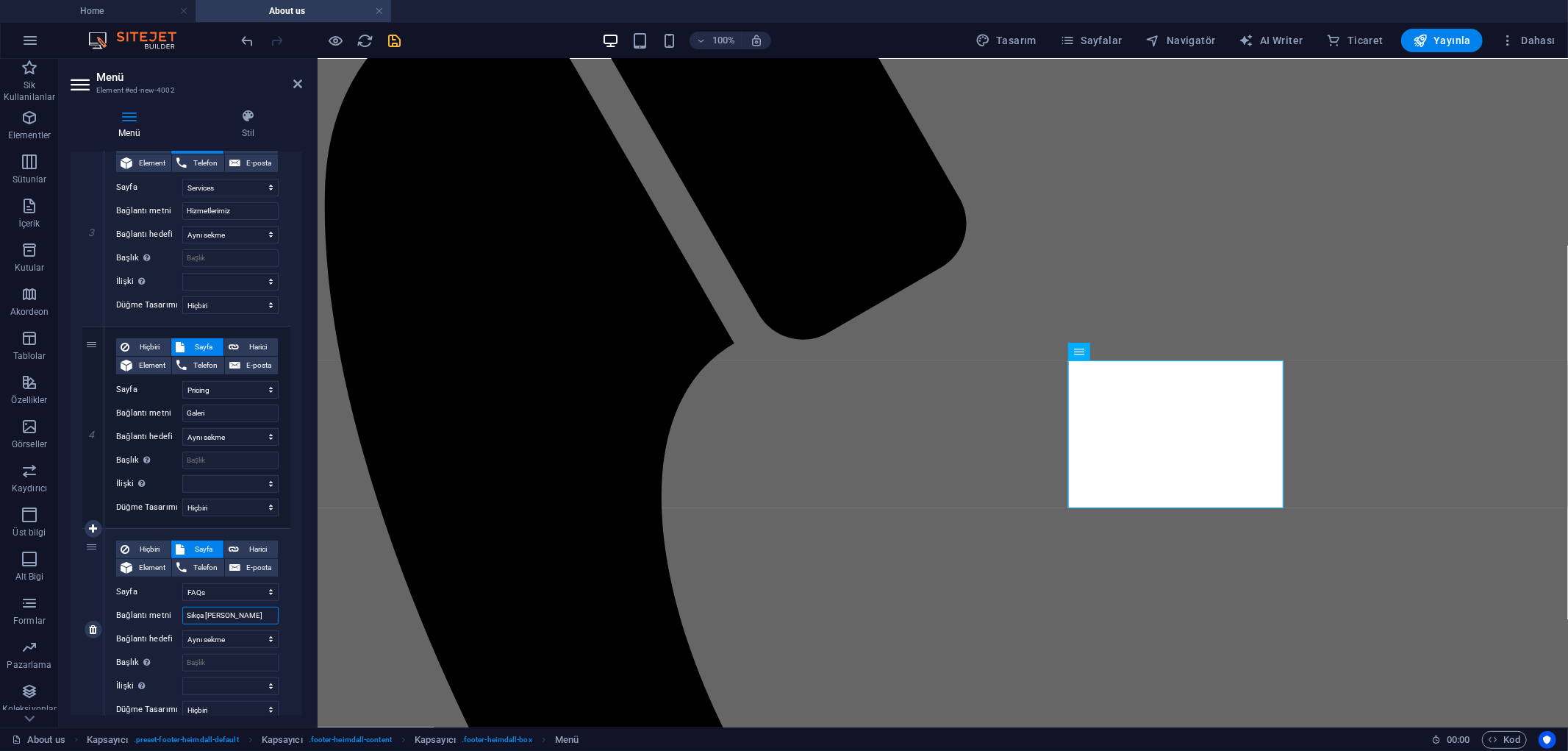
select select
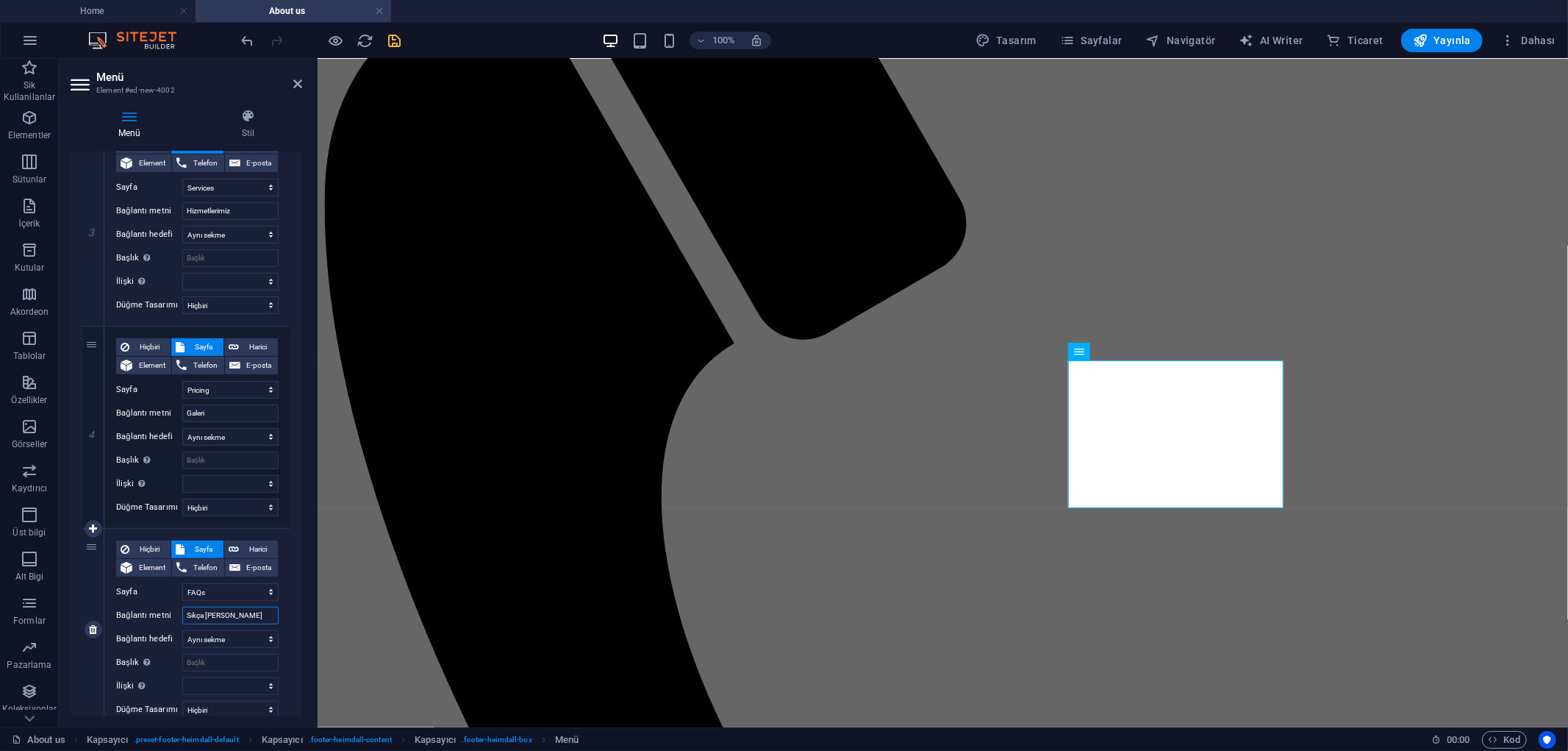
select select
type input "Sıkça Sorulan Sorul"
select select
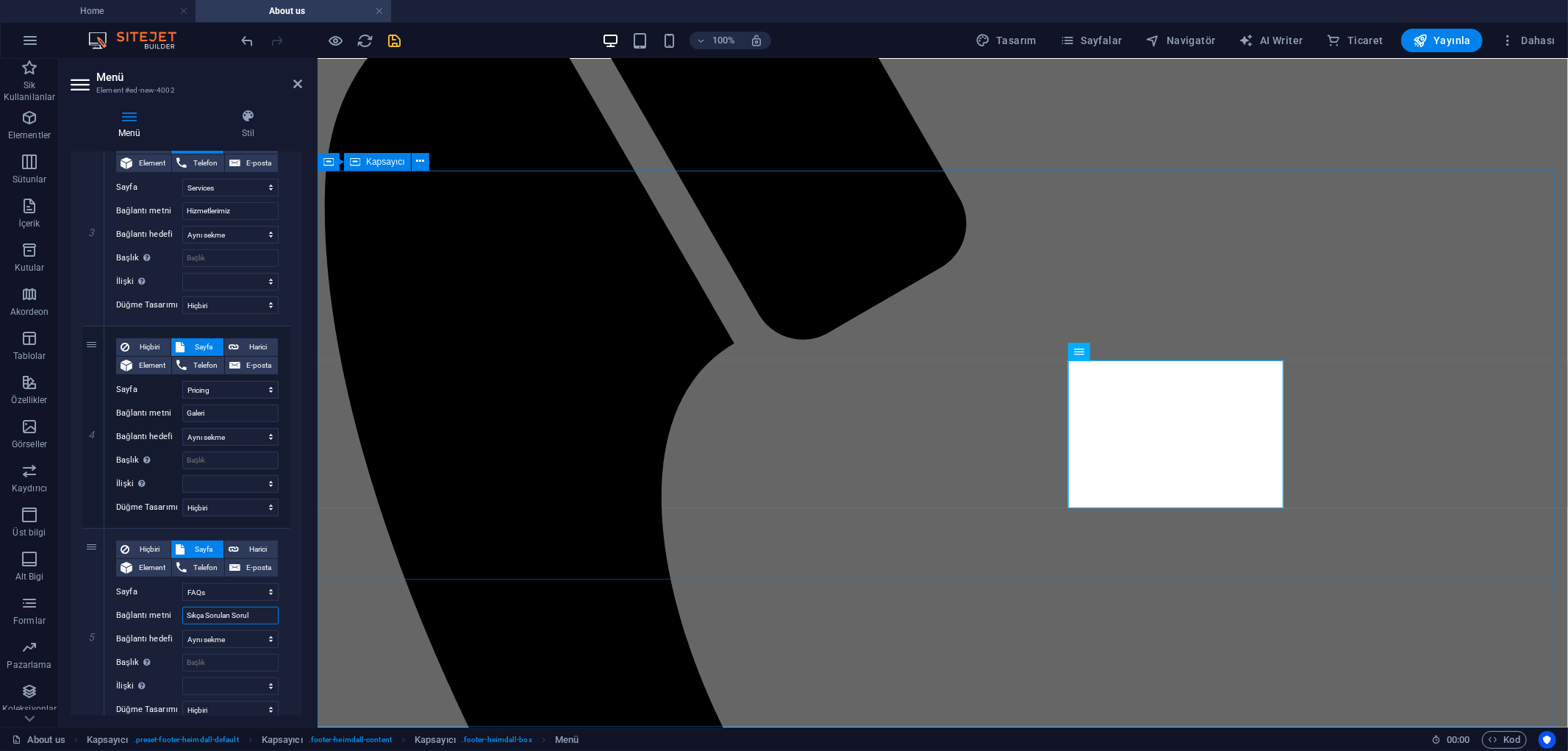
select select
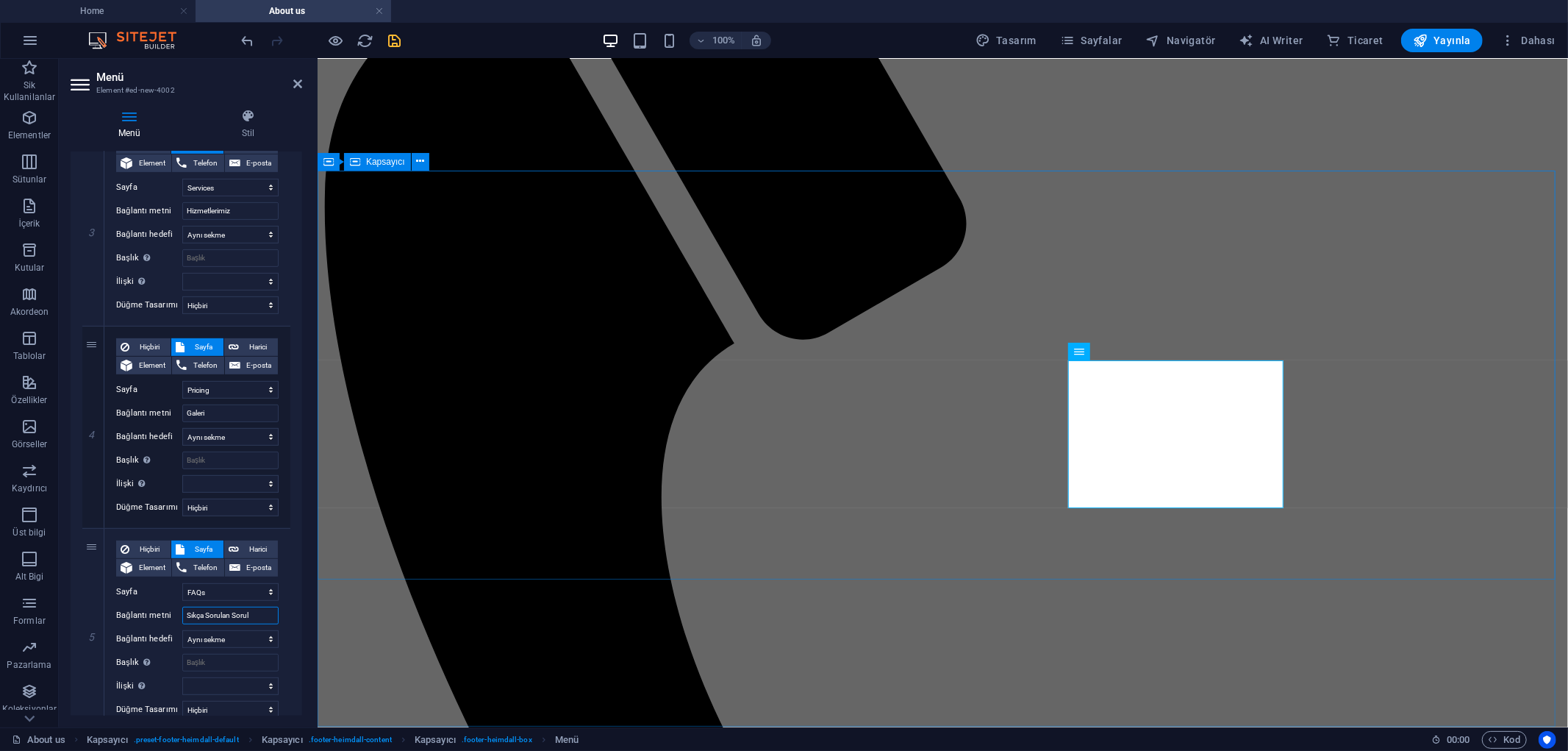
select select
type input "Sıkça Sorulan Sorular"
select select
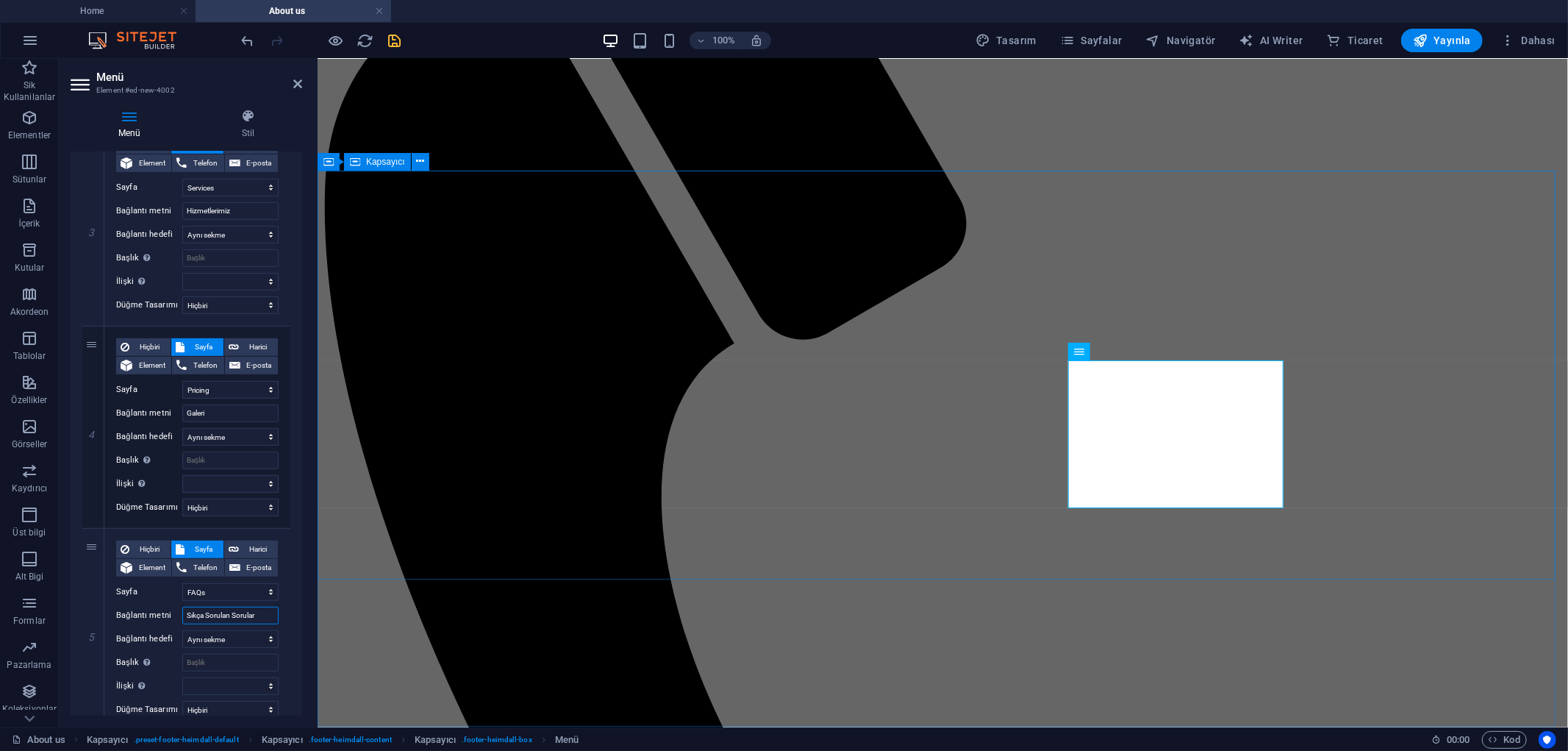
select select
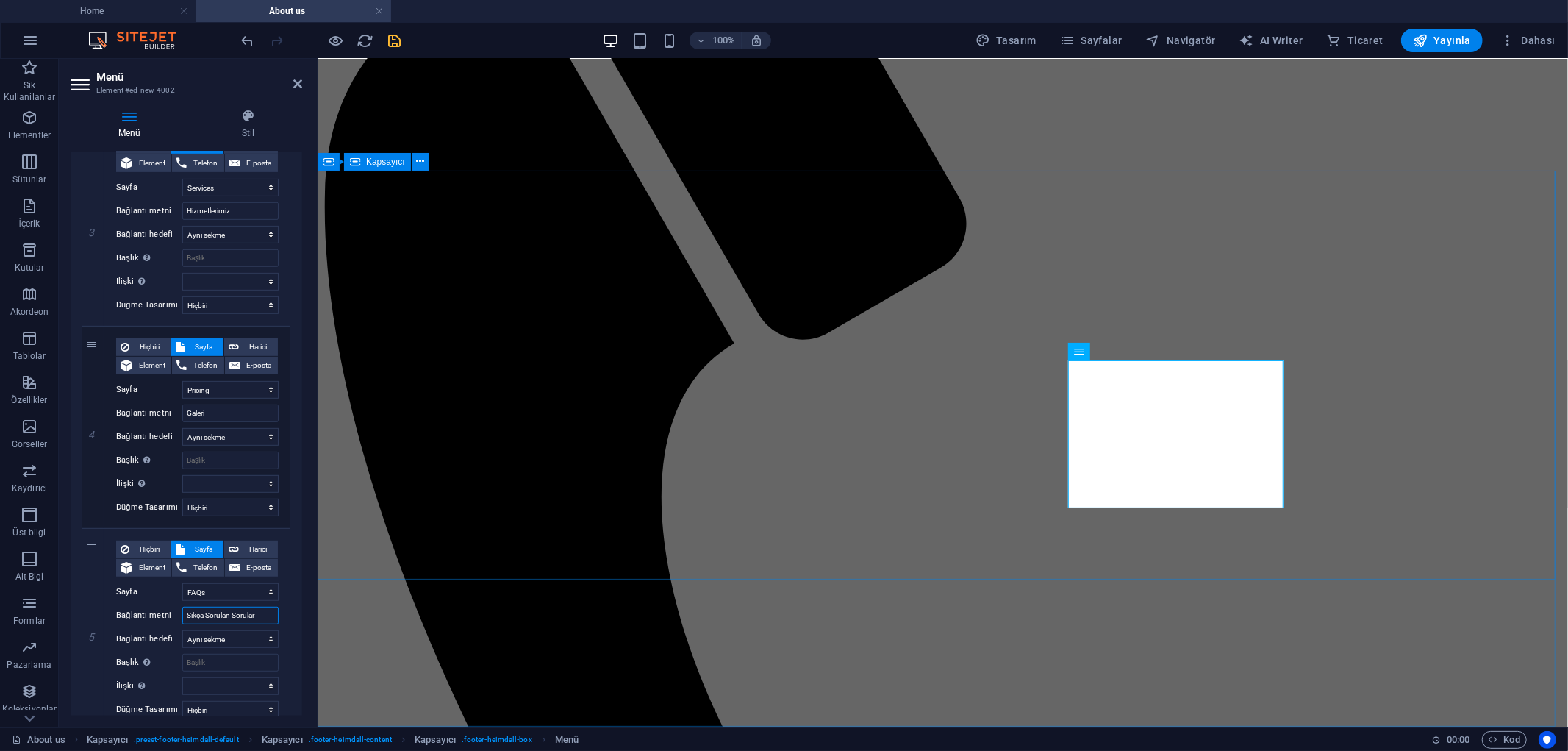
select select
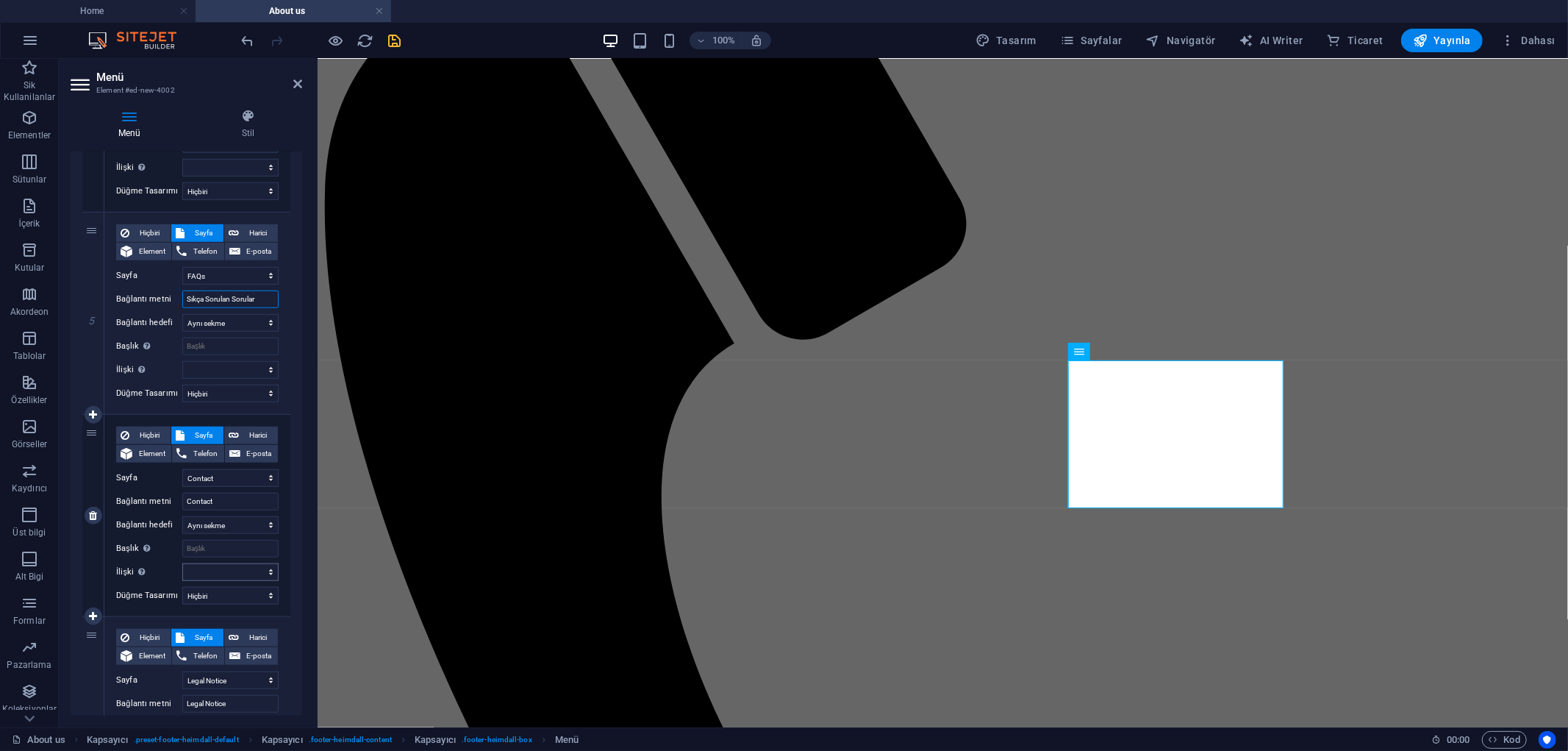
scroll to position [899, 0]
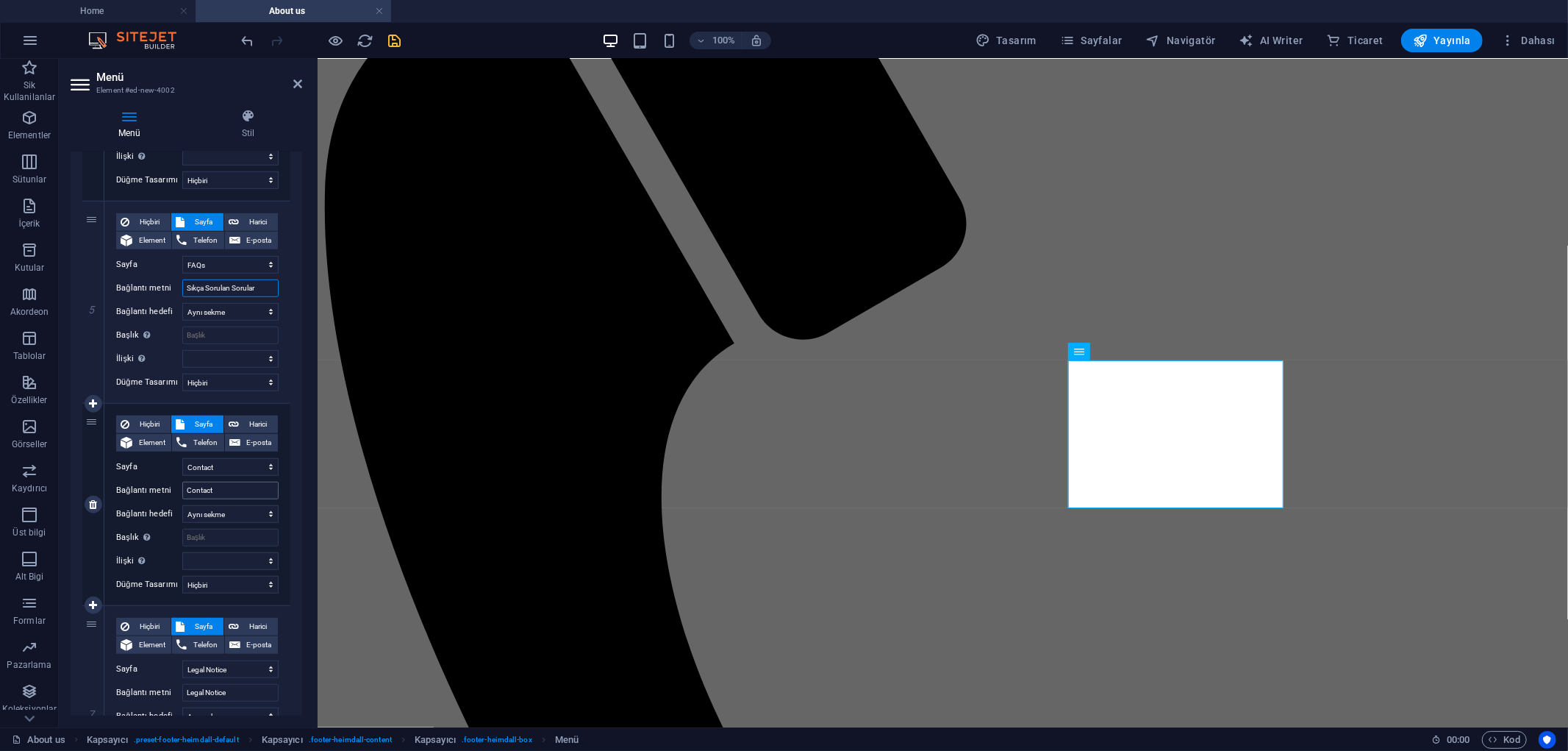
type input "Sıkça Sorulan Sorular"
click at [224, 488] on input "Contact" at bounding box center [230, 490] width 96 height 18
type input "İletişim"
select select
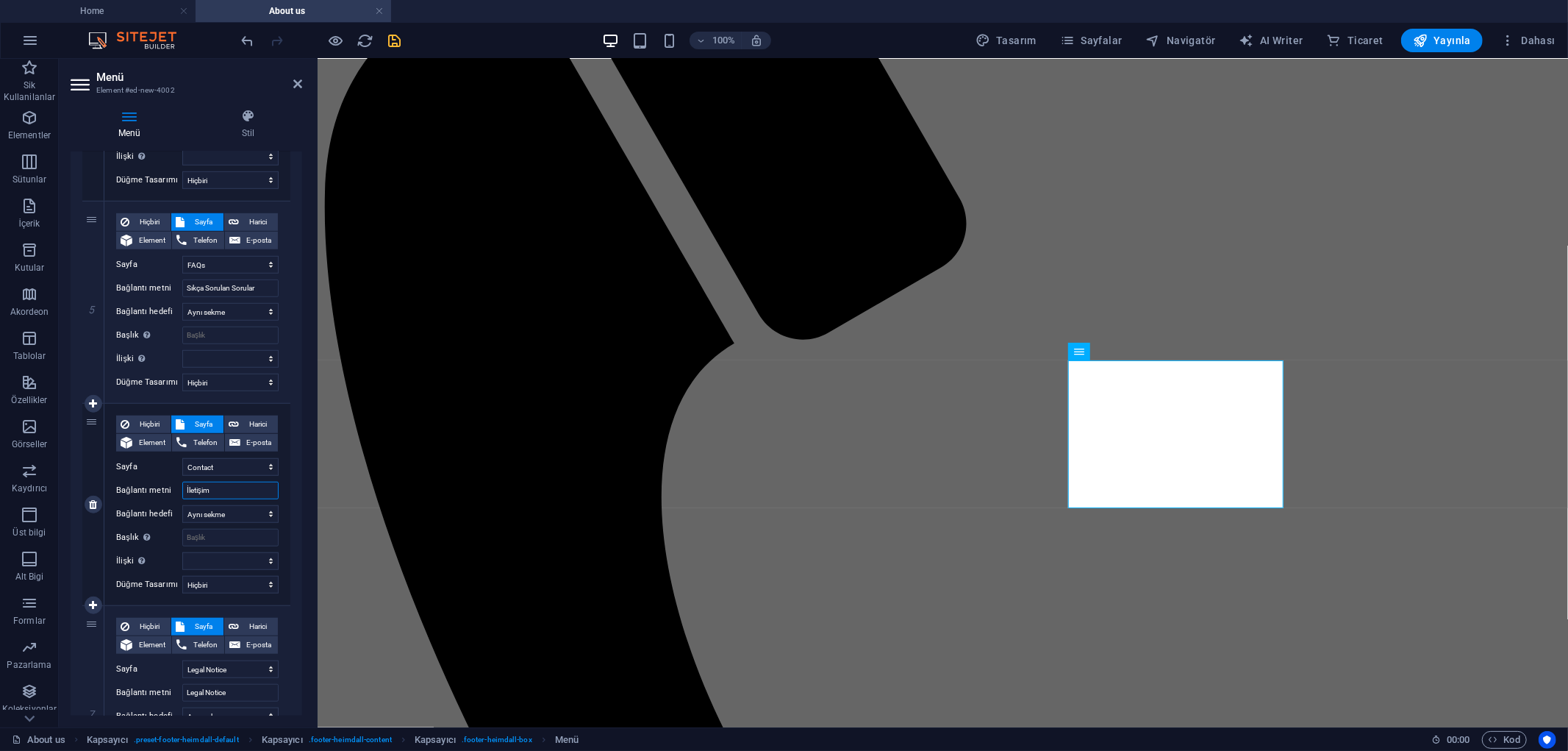
select select
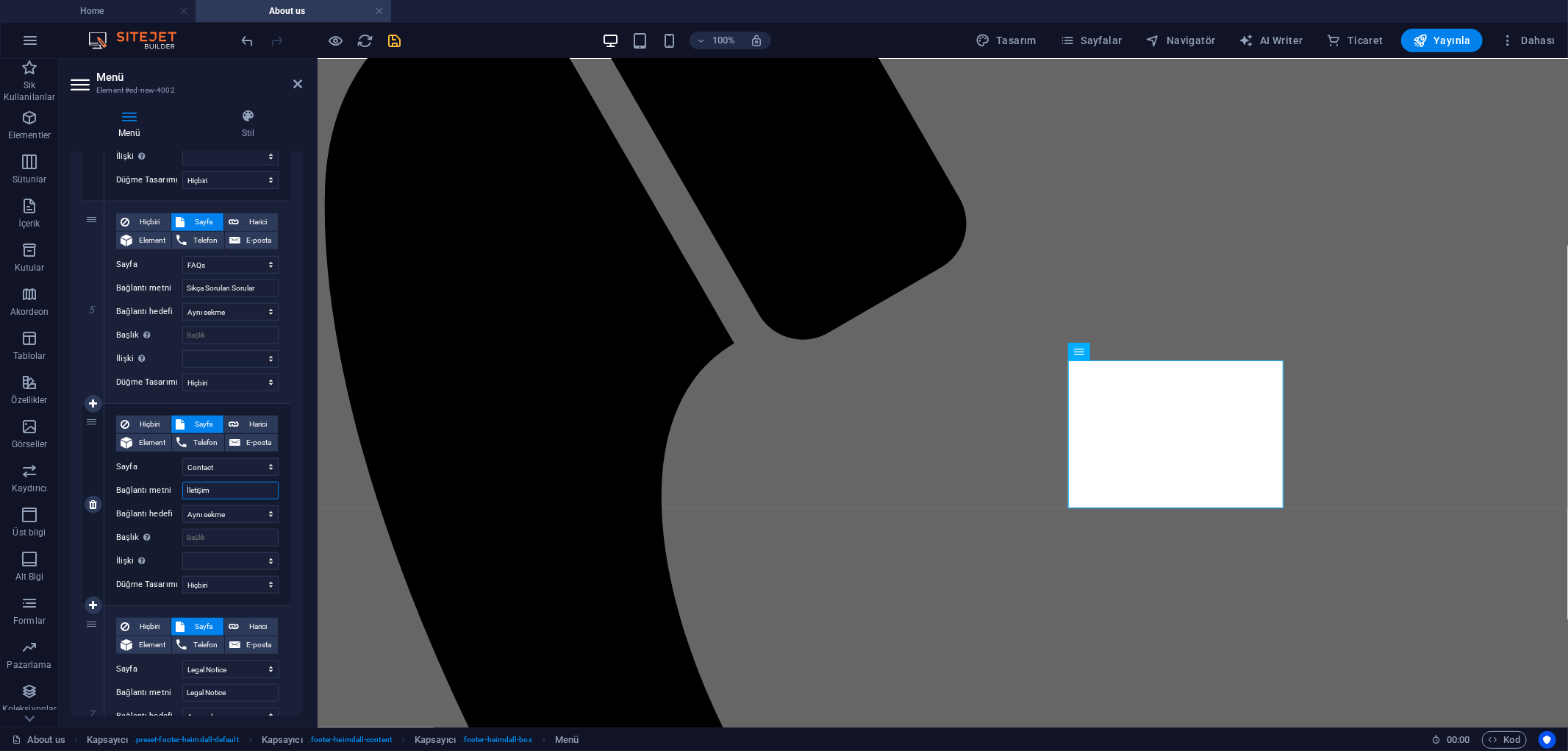
select select
type input "İletişim"
click at [204, 438] on span "Telefon" at bounding box center [205, 443] width 28 height 18
select select
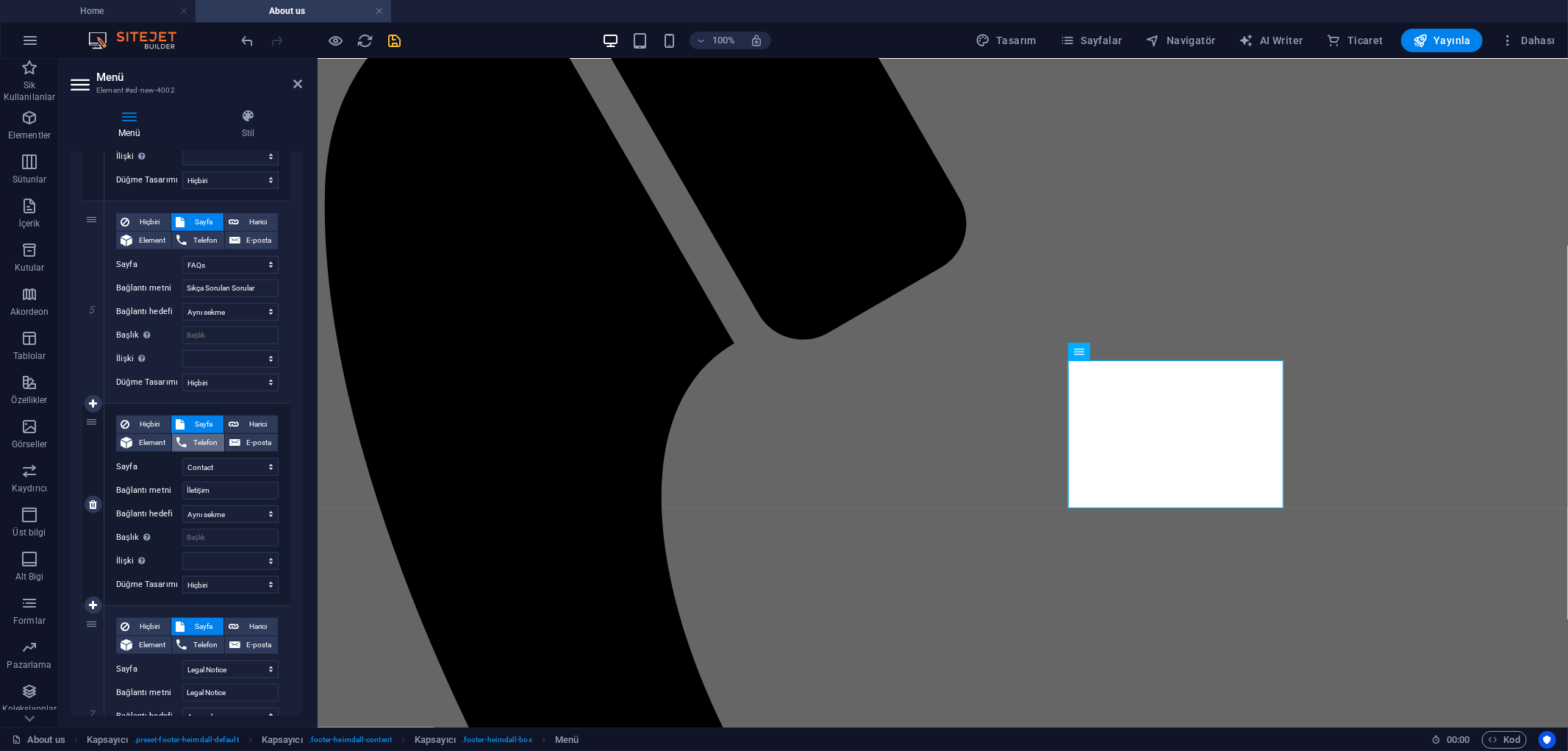
select select
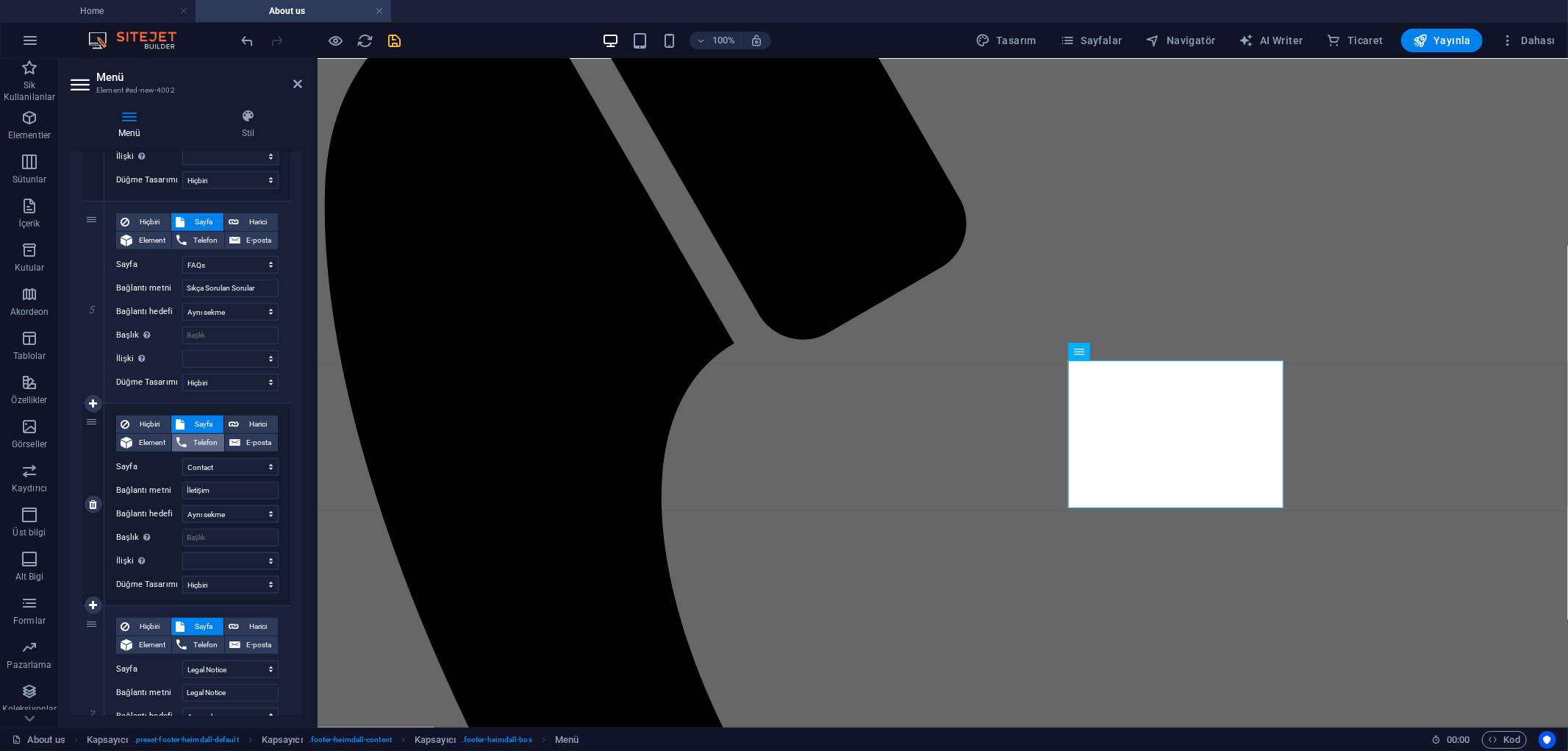
select select
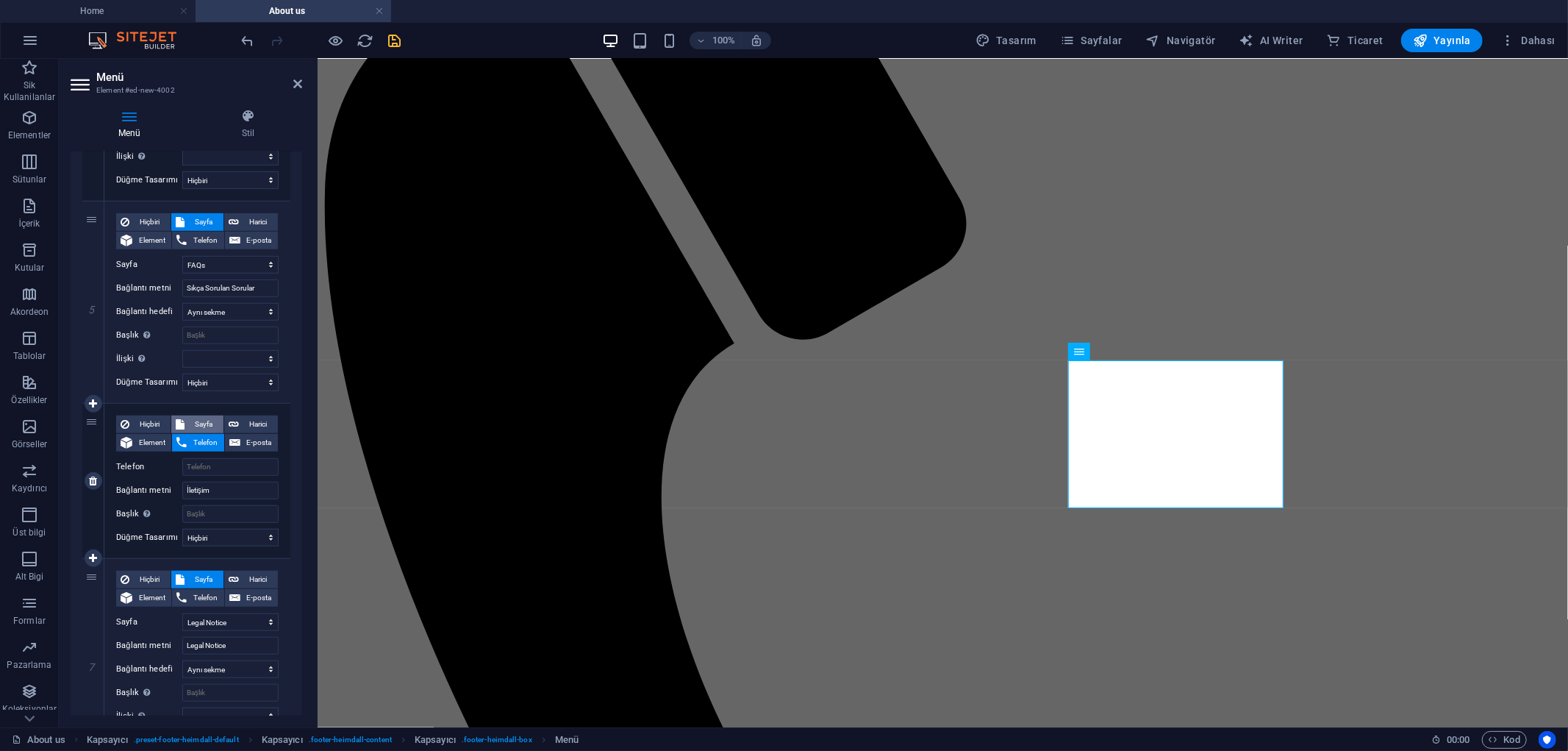
click at [204, 420] on span "Sayfa" at bounding box center [204, 424] width 30 height 18
select select
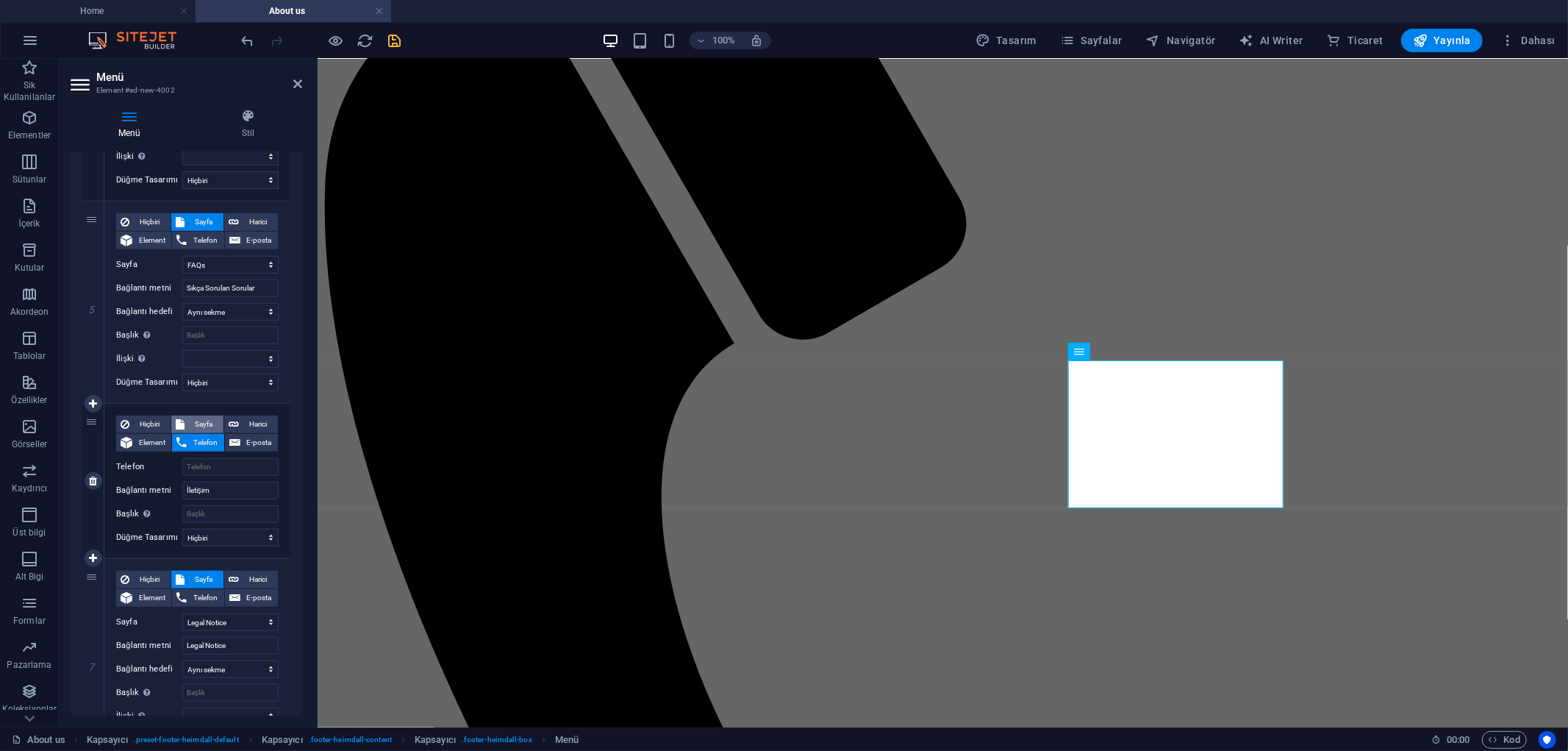
select select
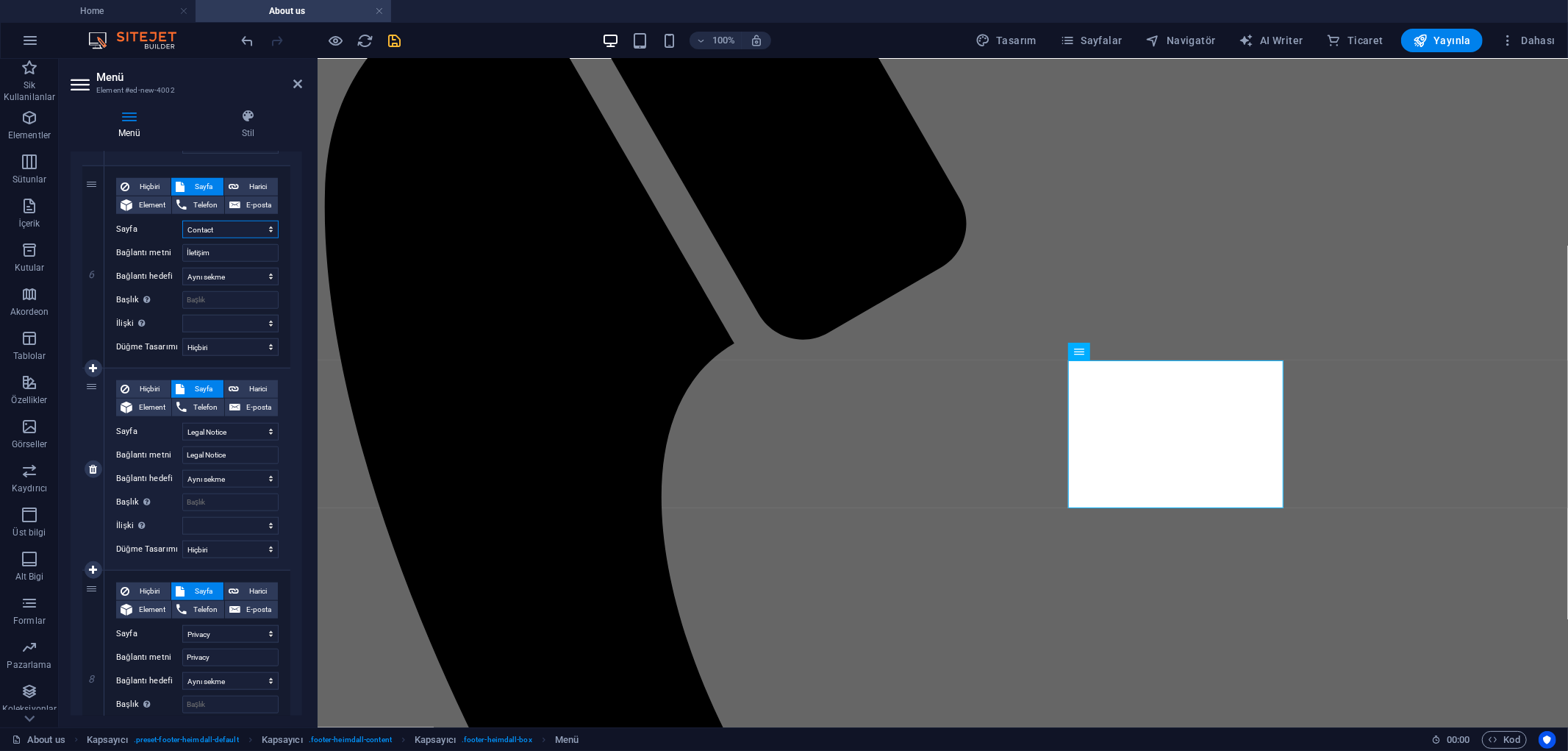
scroll to position [1143, 0]
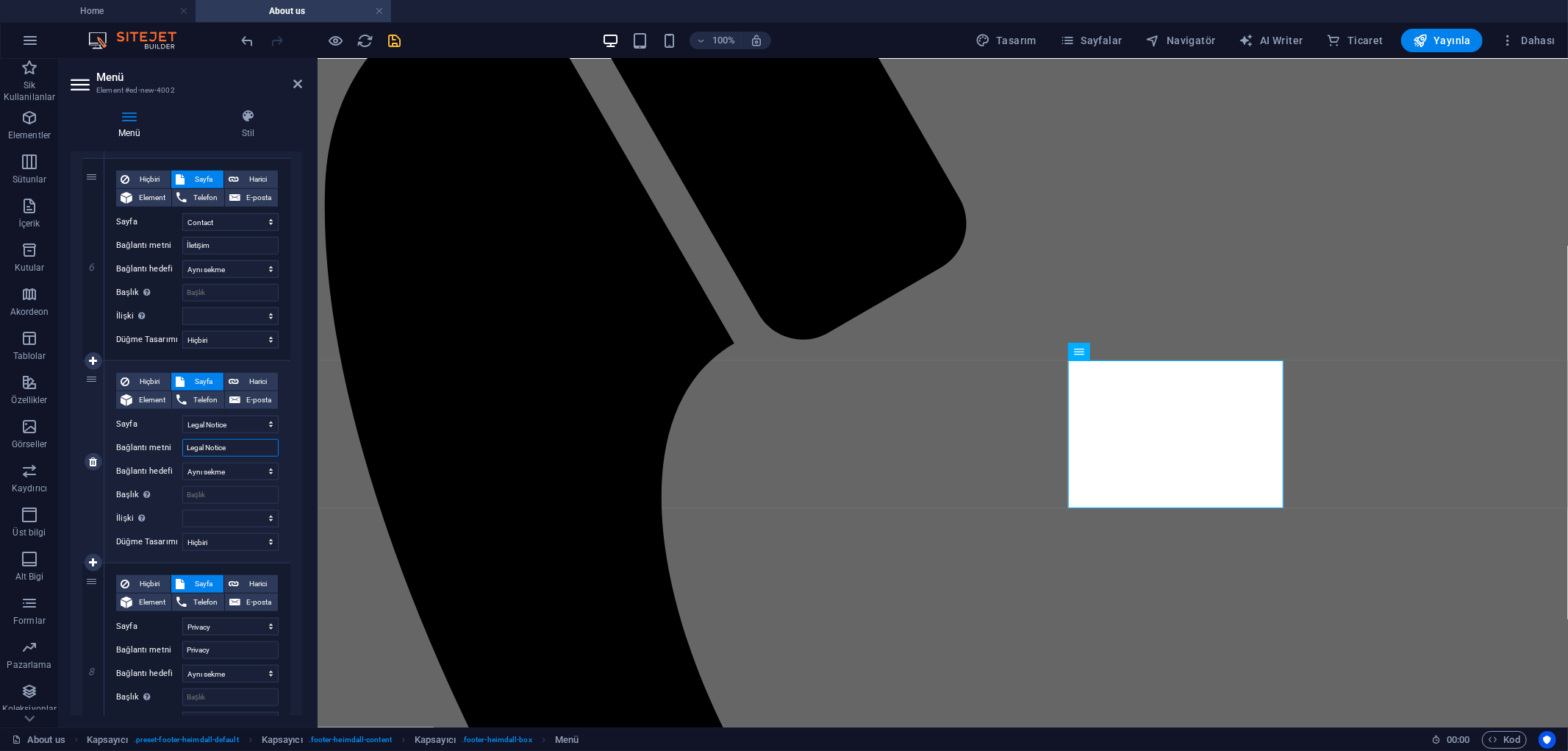
click at [252, 447] on input "Legal Notice" at bounding box center [230, 448] width 96 height 18
type input "KVK"
select select
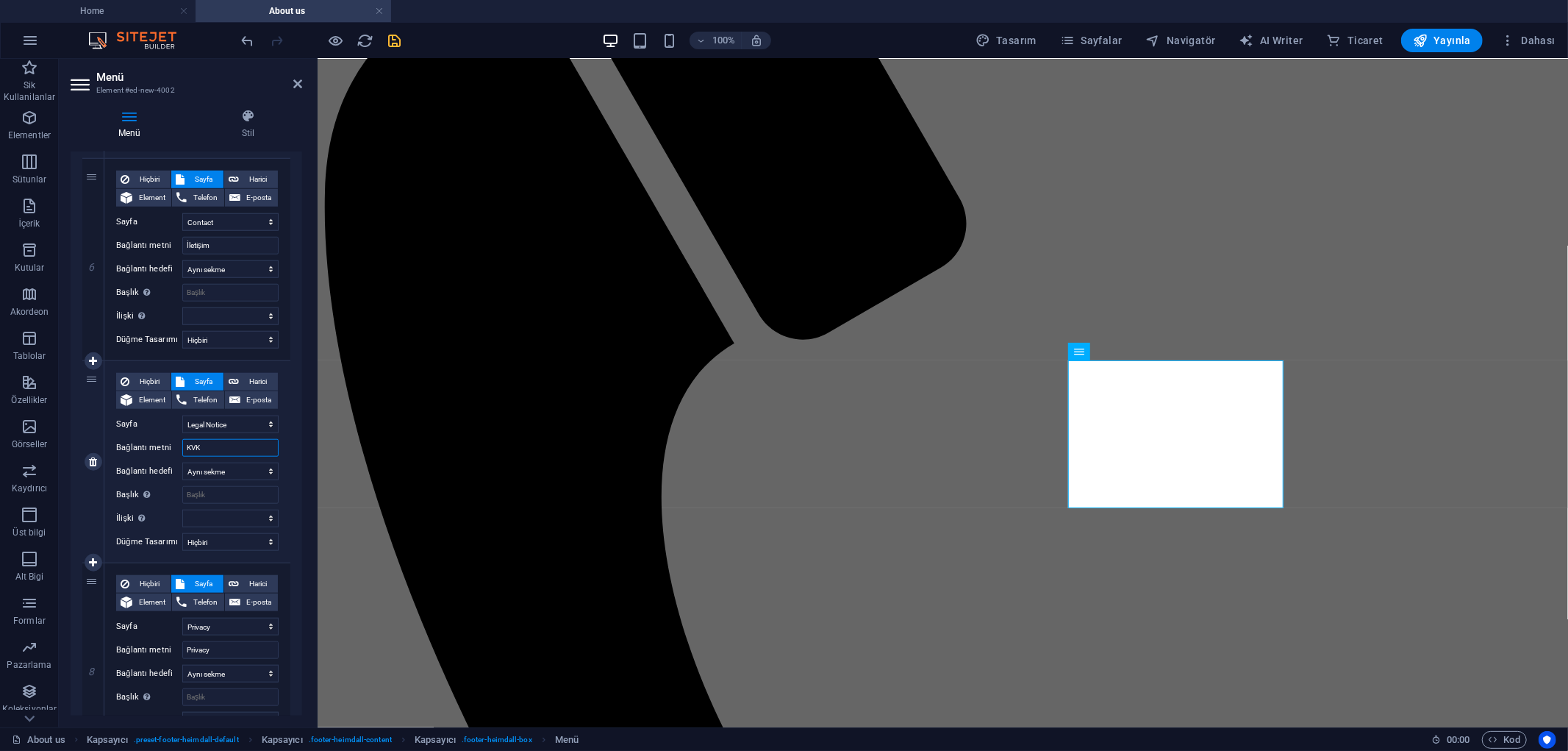
select select
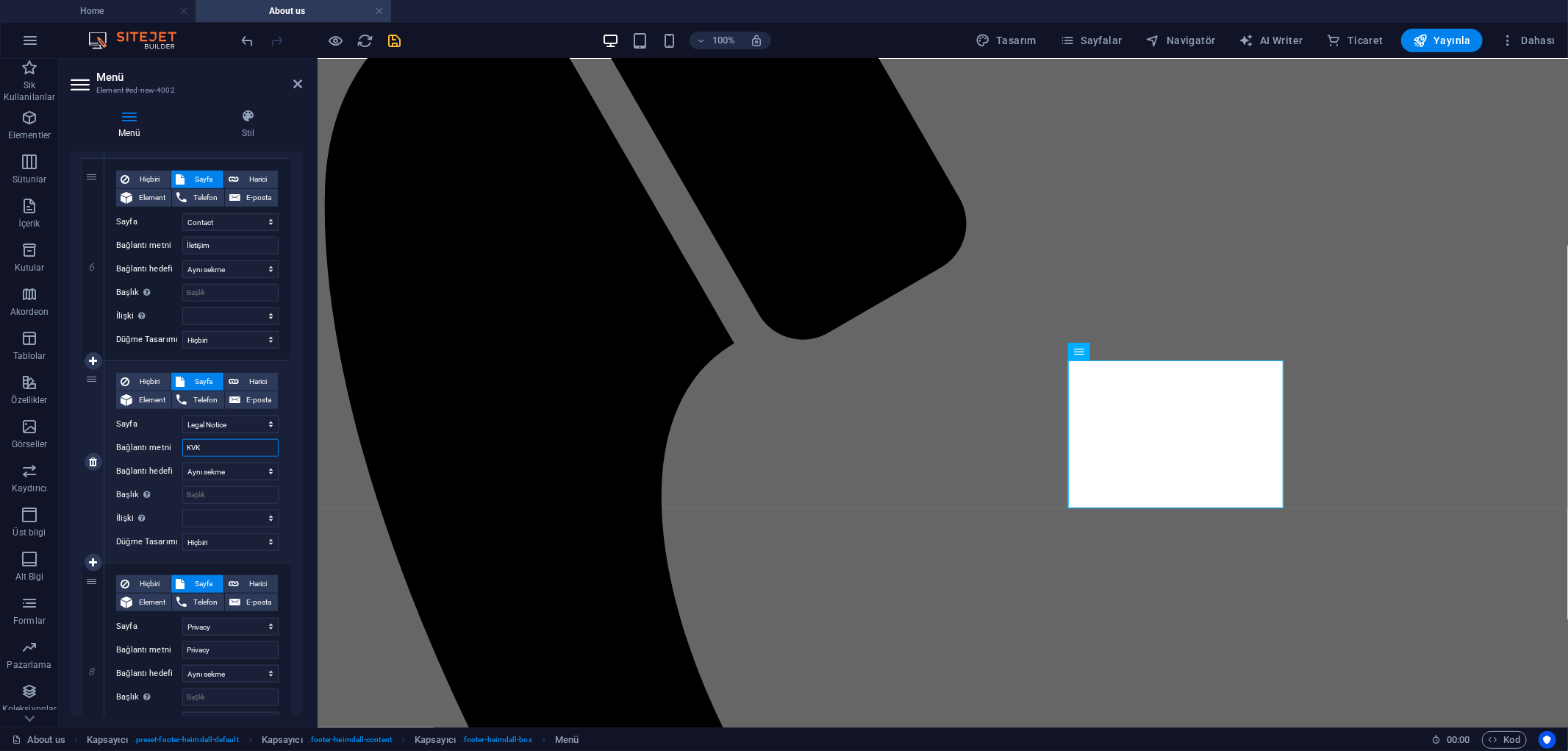
select select
type input "KVKK"
select select
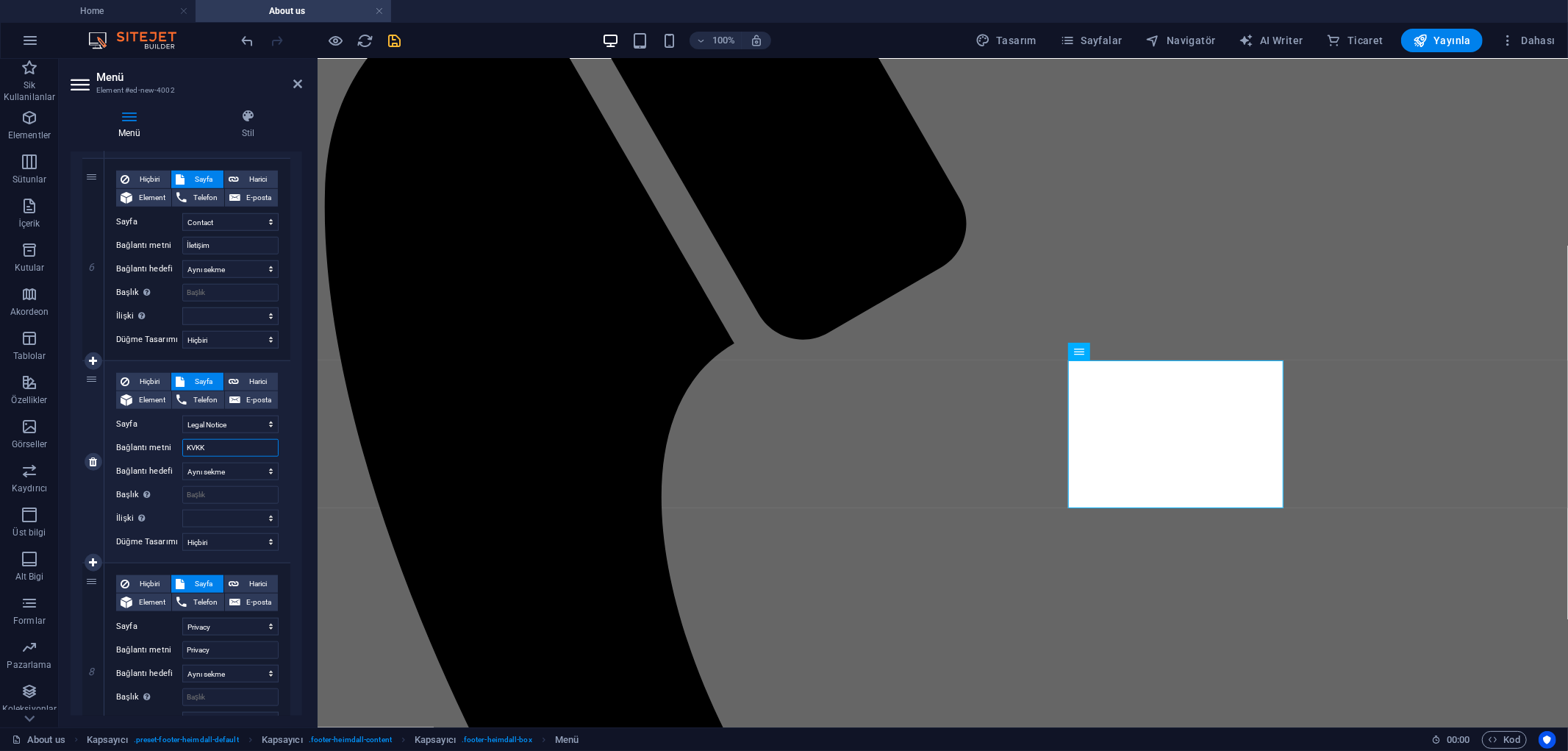
select select
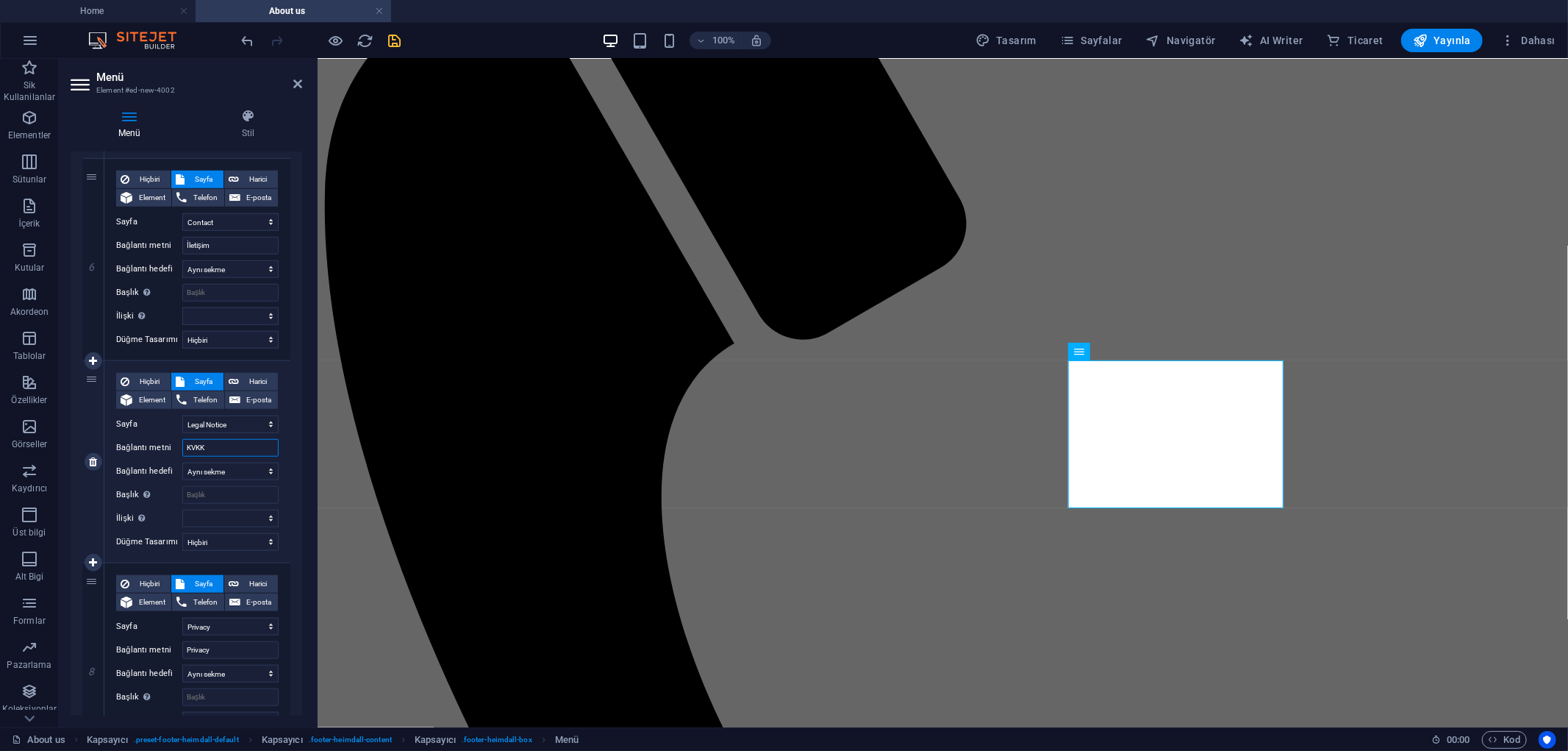
select select
click at [216, 447] on input "KVKK" at bounding box center [230, 448] width 96 height 18
click at [230, 447] on input "KVKK" at bounding box center [230, 448] width 96 height 18
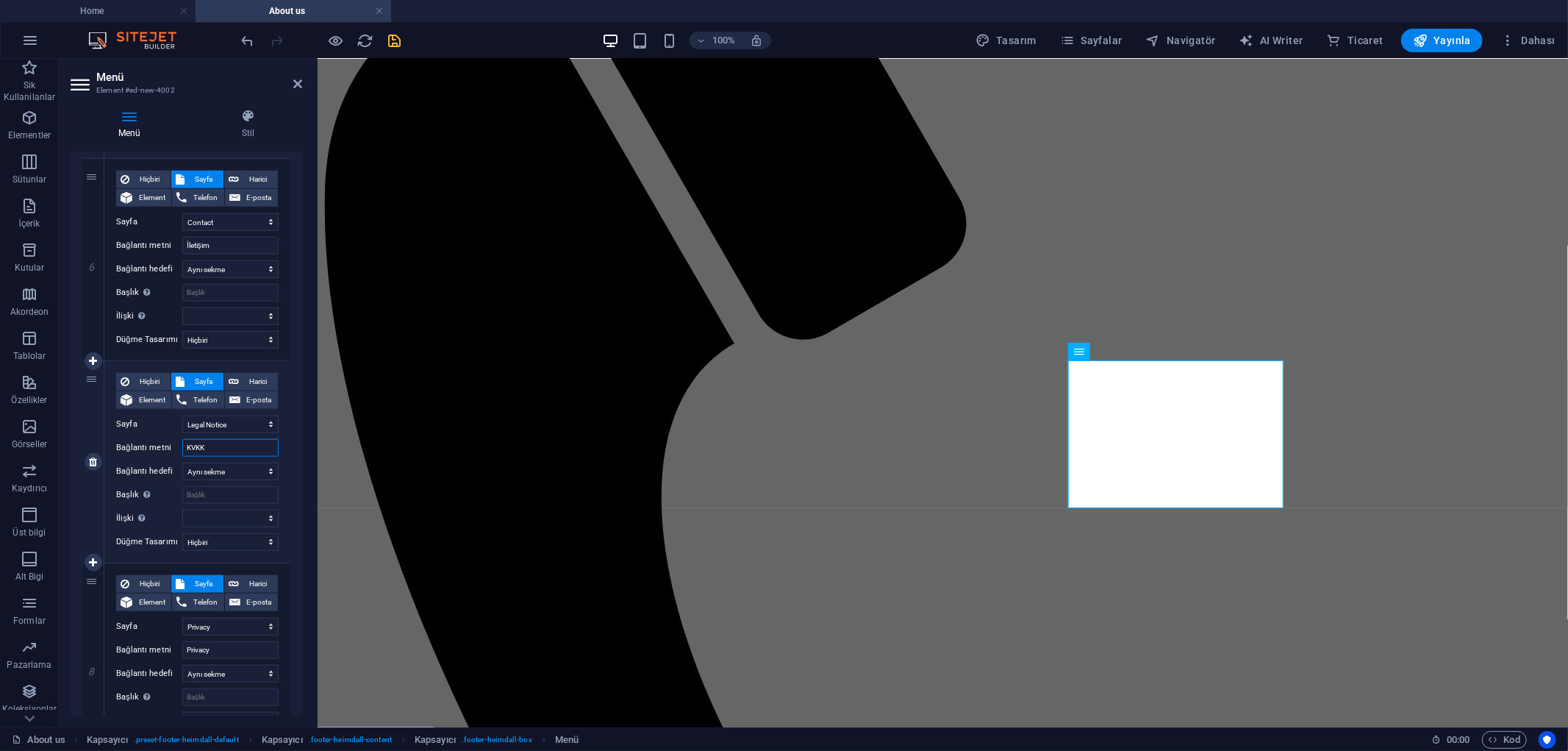
click at [230, 447] on input "KVKK" at bounding box center [230, 448] width 96 height 18
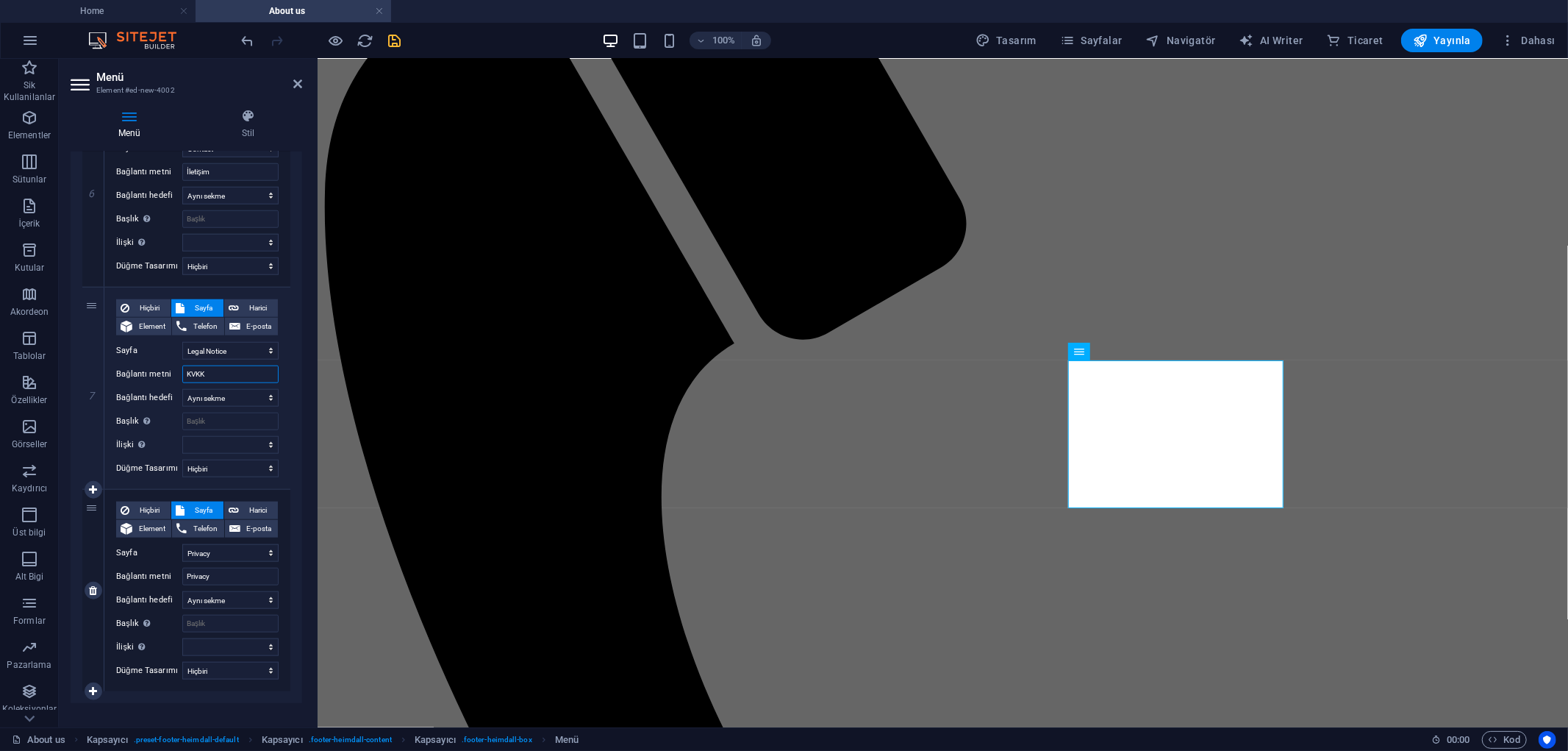
scroll to position [1225, 0]
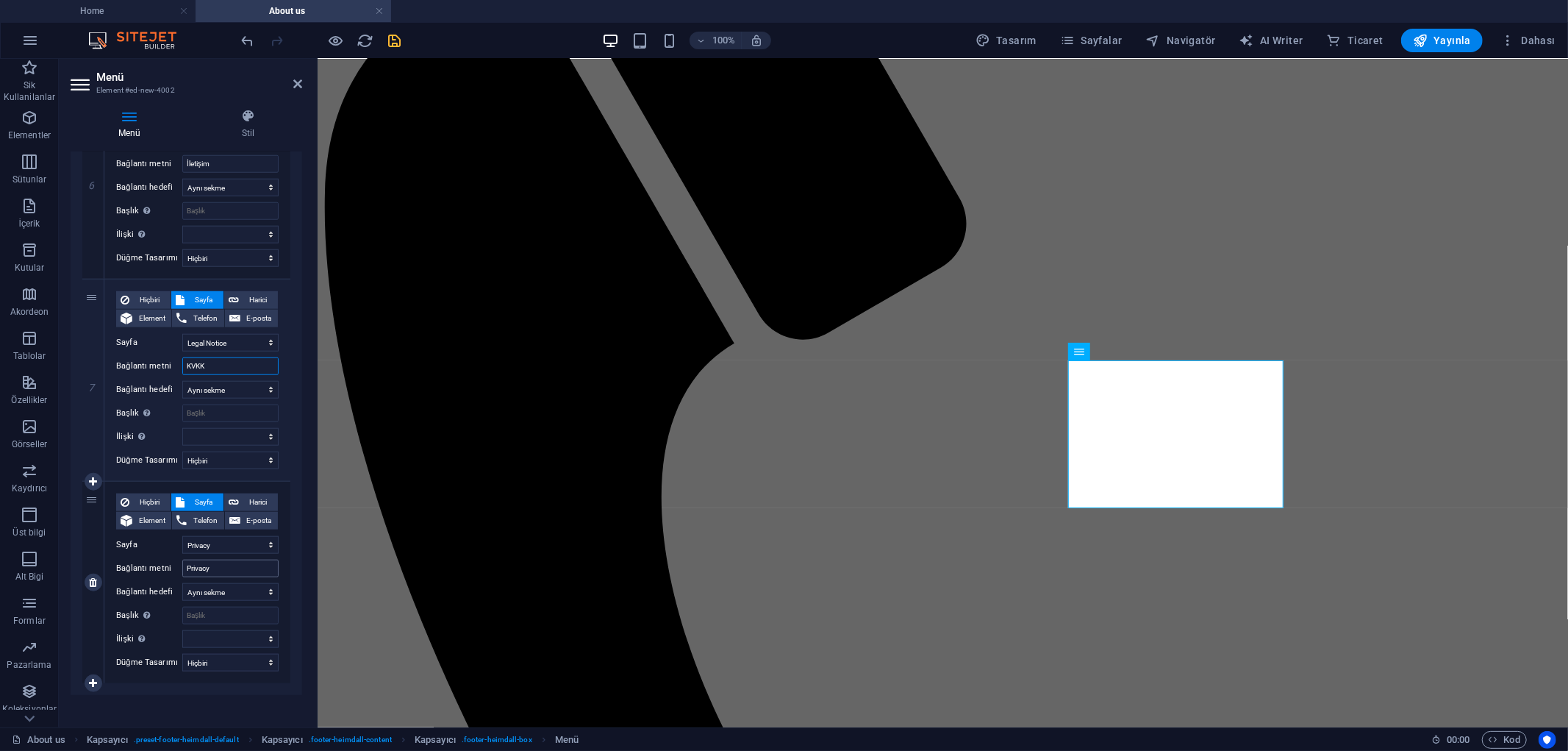
type input "KVKK"
click at [221, 568] on input "Privacy" at bounding box center [230, 569] width 96 height 18
click at [94, 582] on icon at bounding box center [93, 583] width 8 height 11
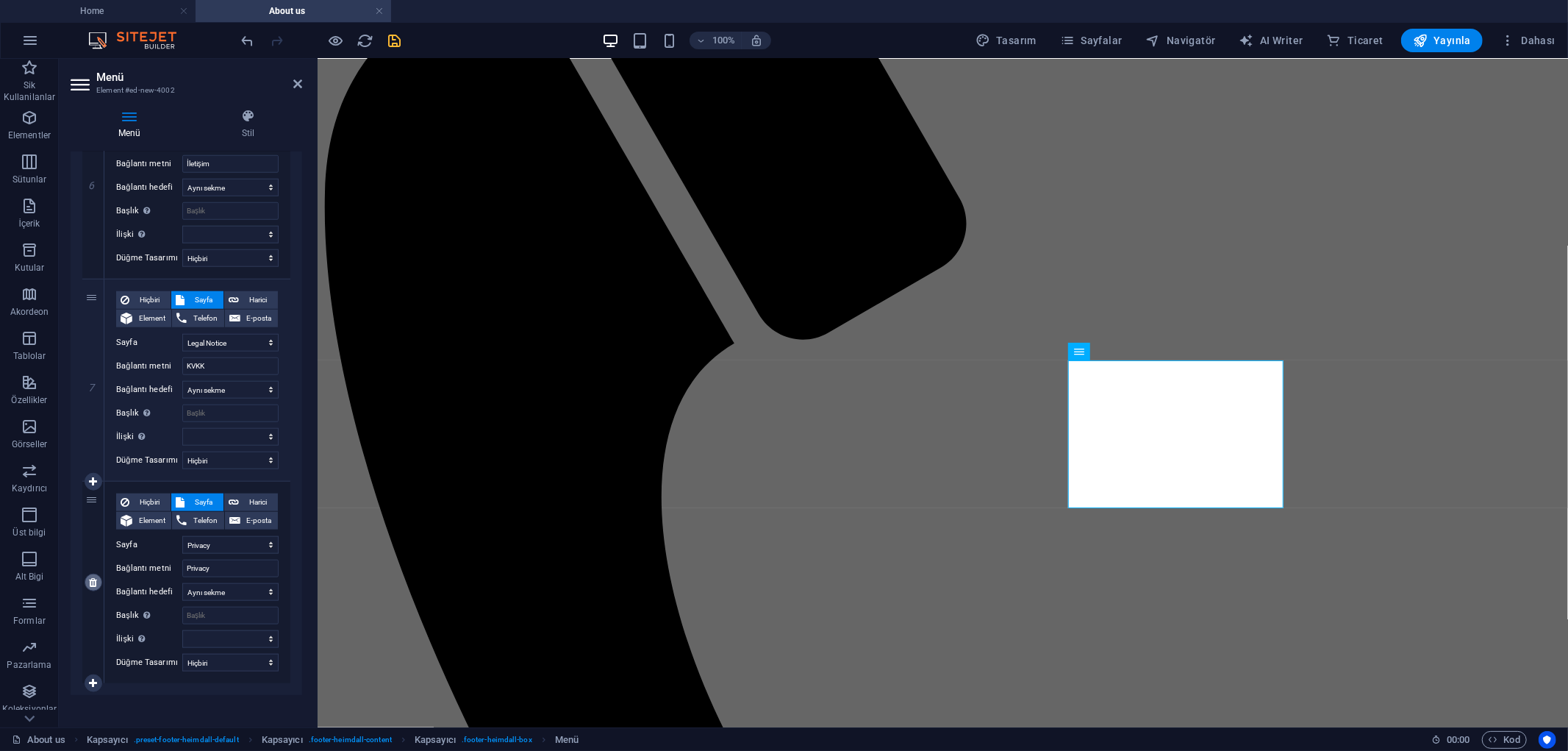
select select
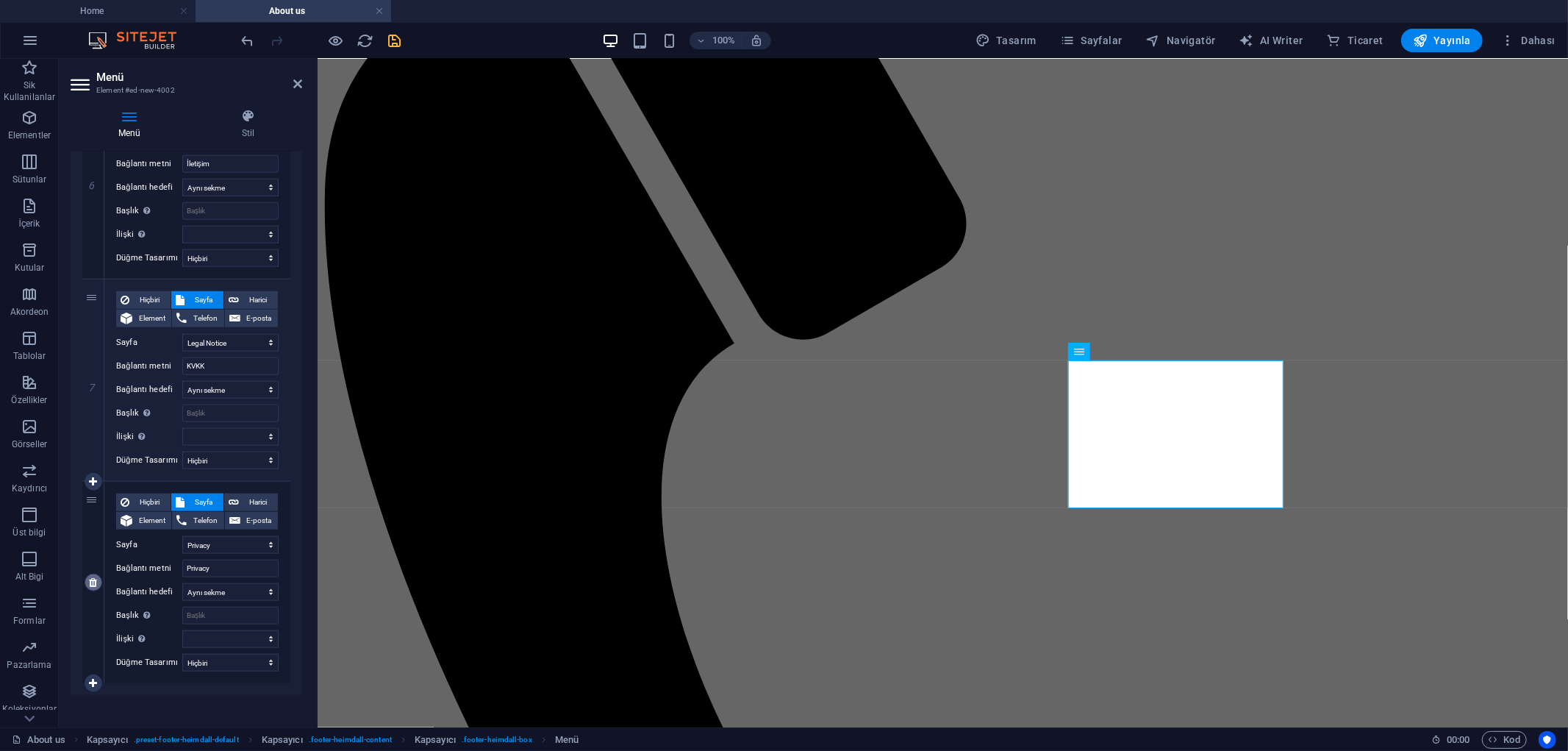
select select
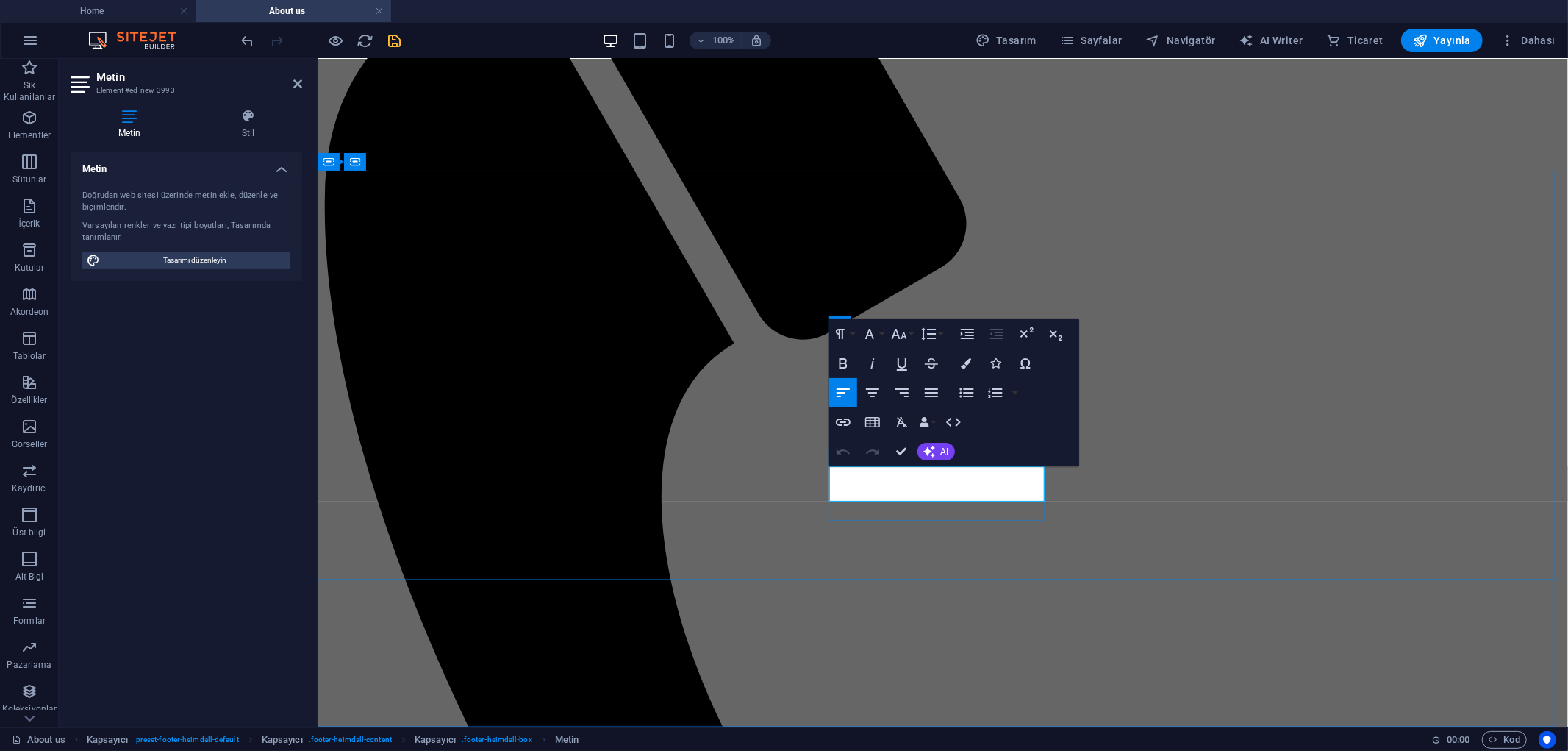
drag, startPoint x: 869, startPoint y: 475, endPoint x: 826, endPoint y: 476, distance: 43.0
drag, startPoint x: 925, startPoint y: 475, endPoint x: 904, endPoint y: 477, distance: 21.1
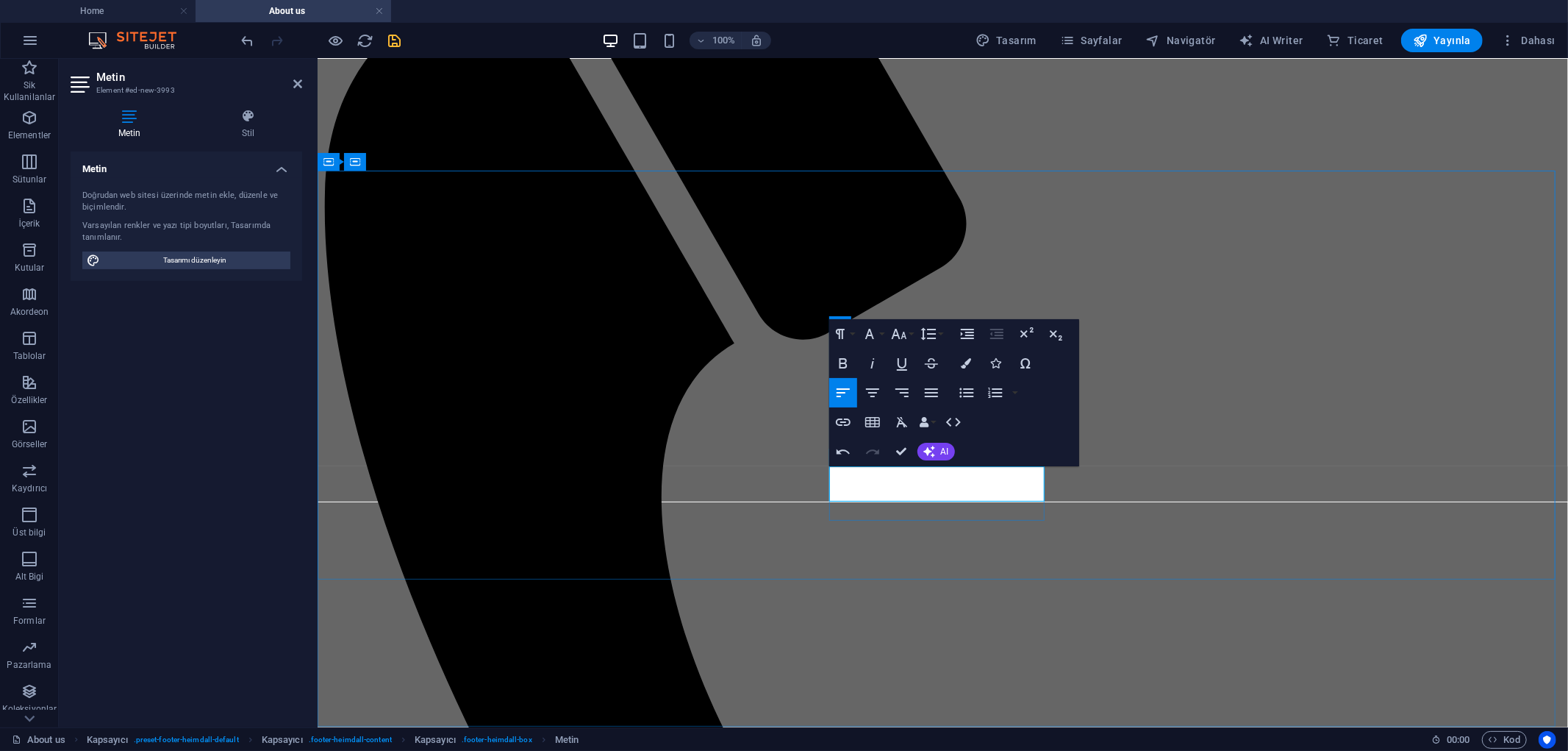
drag, startPoint x: 868, startPoint y: 493, endPoint x: 828, endPoint y: 493, distance: 40.0
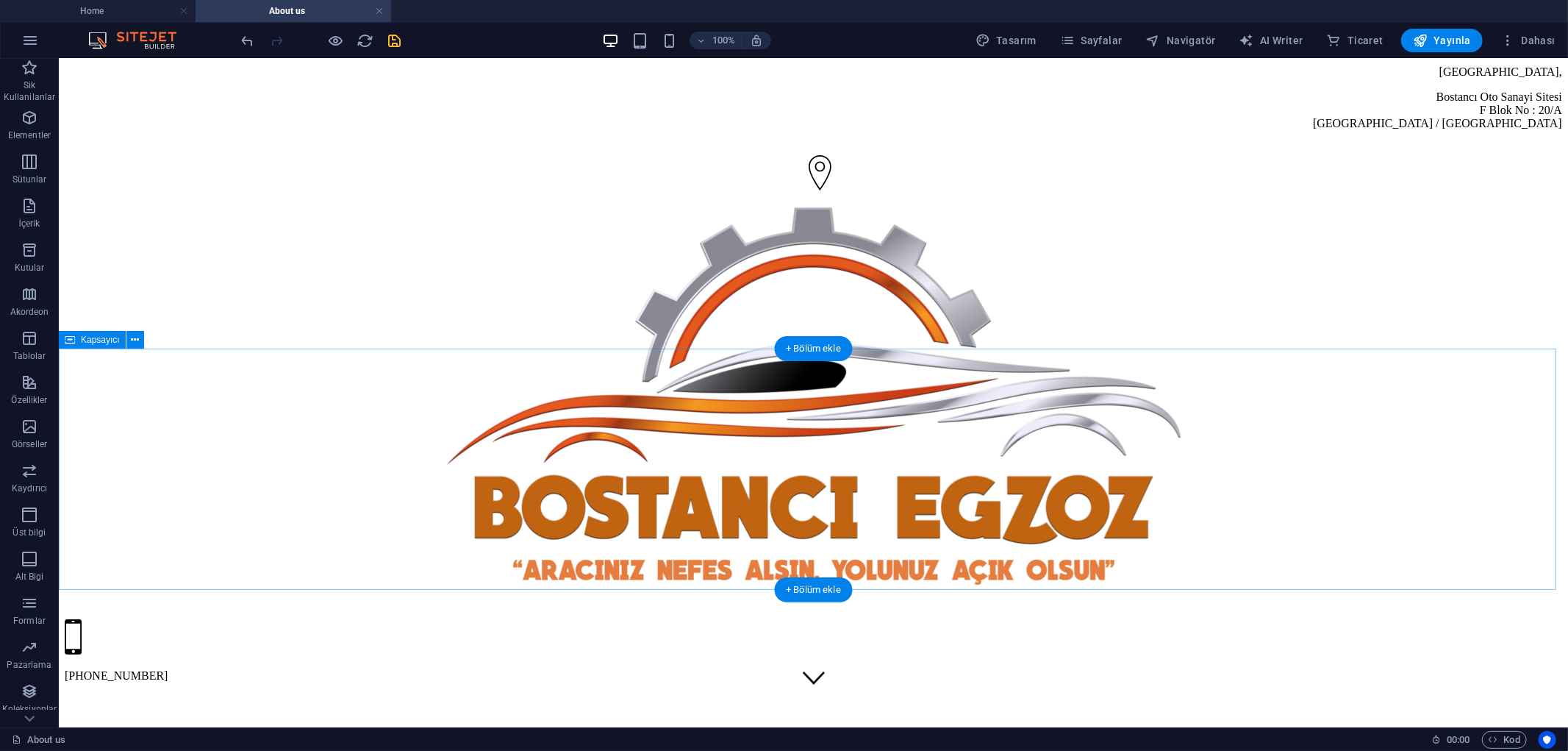
scroll to position [0, 0]
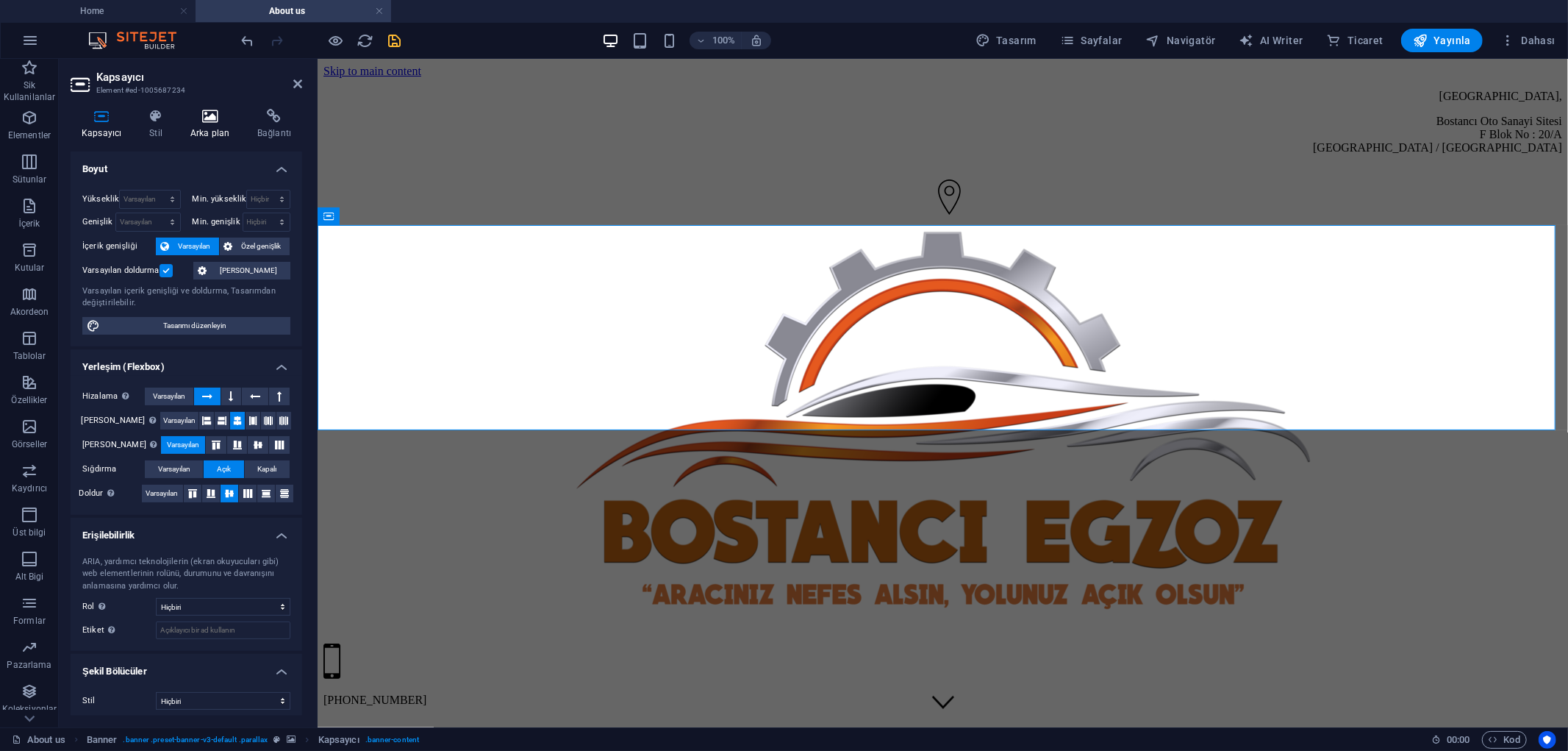
click at [206, 121] on icon at bounding box center [210, 116] width 61 height 15
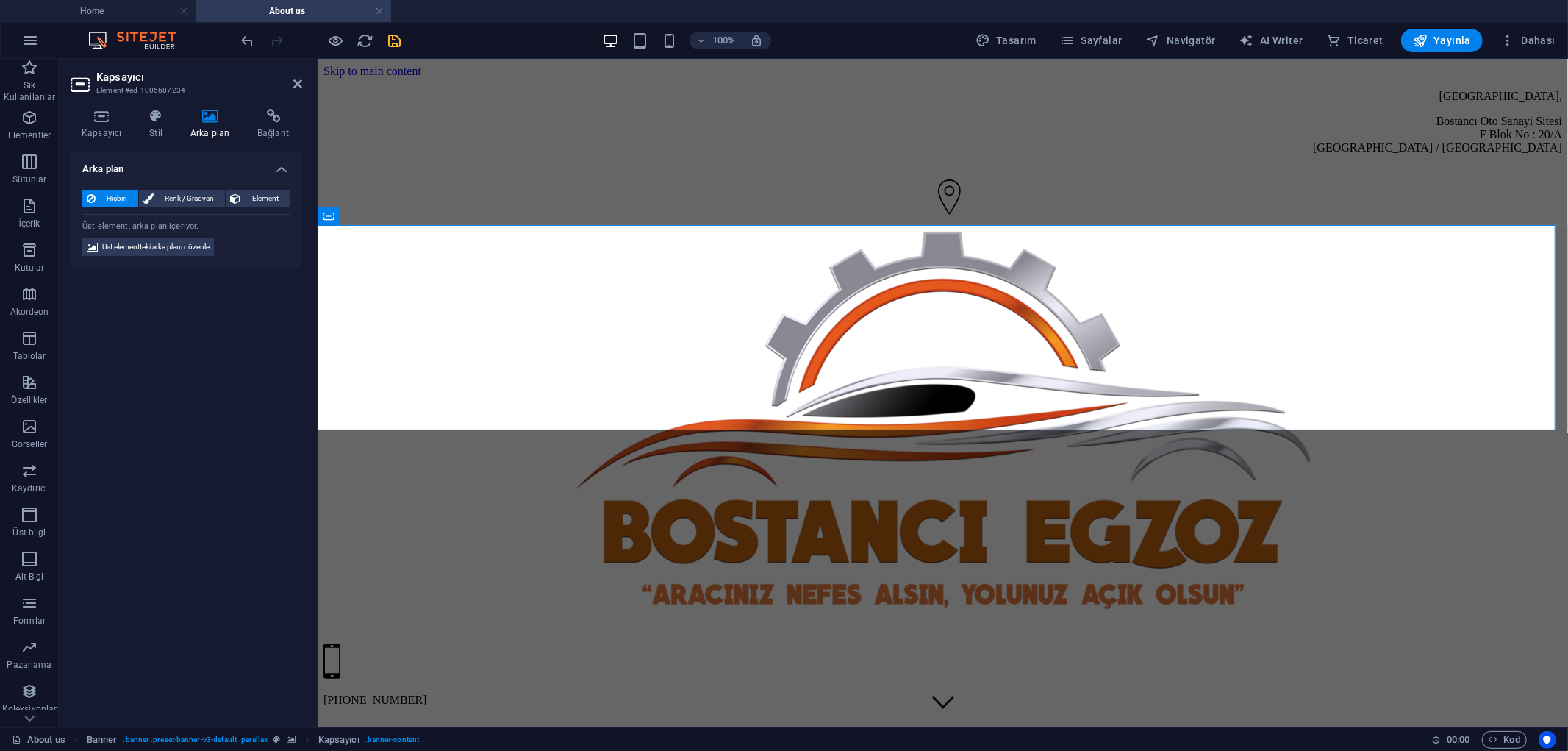
click at [96, 105] on div "Kapsayıcı Stil Arka plan Bağlantı Boyut Yükseklik Varsayılan px rem % vh vw Min…" at bounding box center [186, 412] width 255 height 630
click at [116, 128] on h4 "Kapsayıcı" at bounding box center [104, 124] width 68 height 31
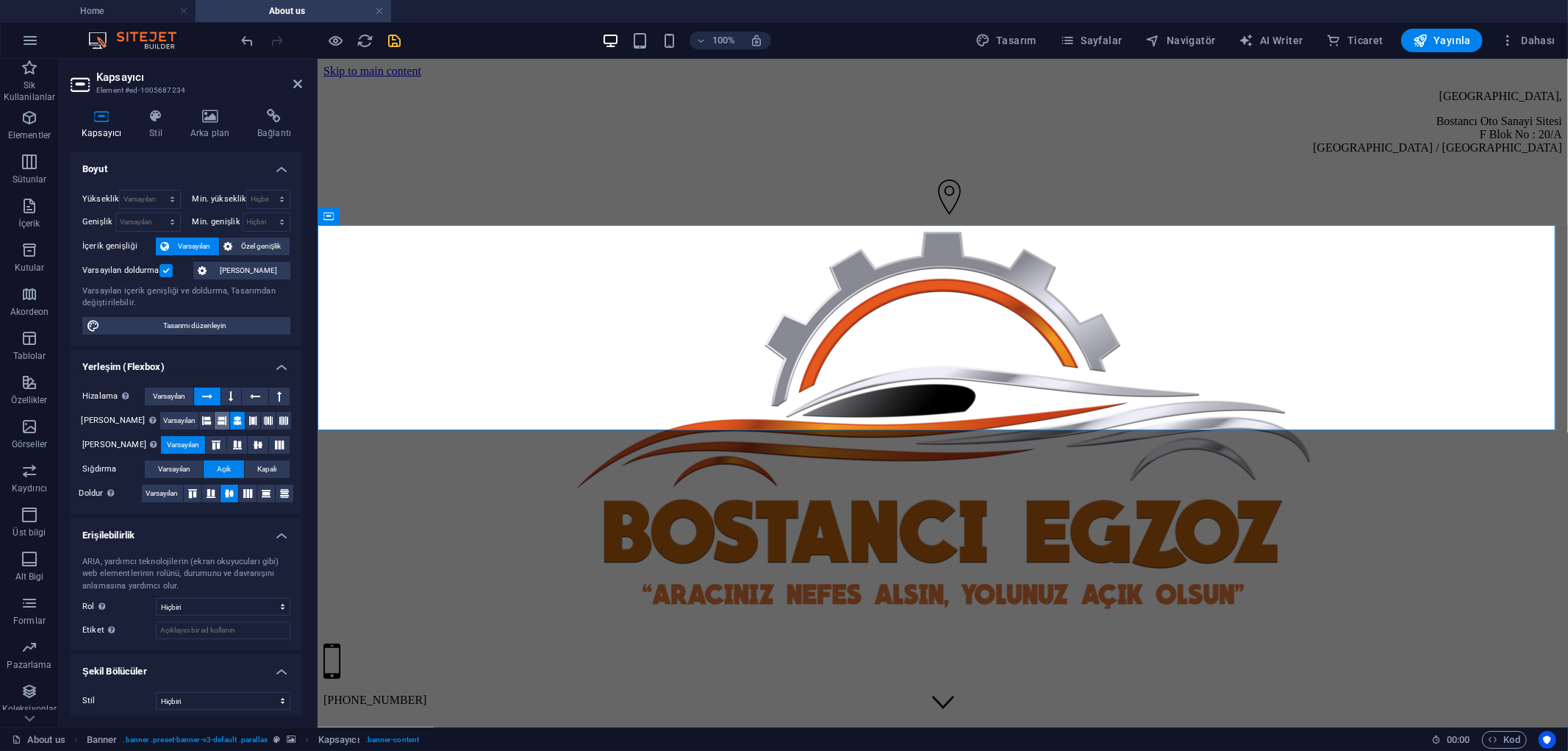
scroll to position [5, 0]
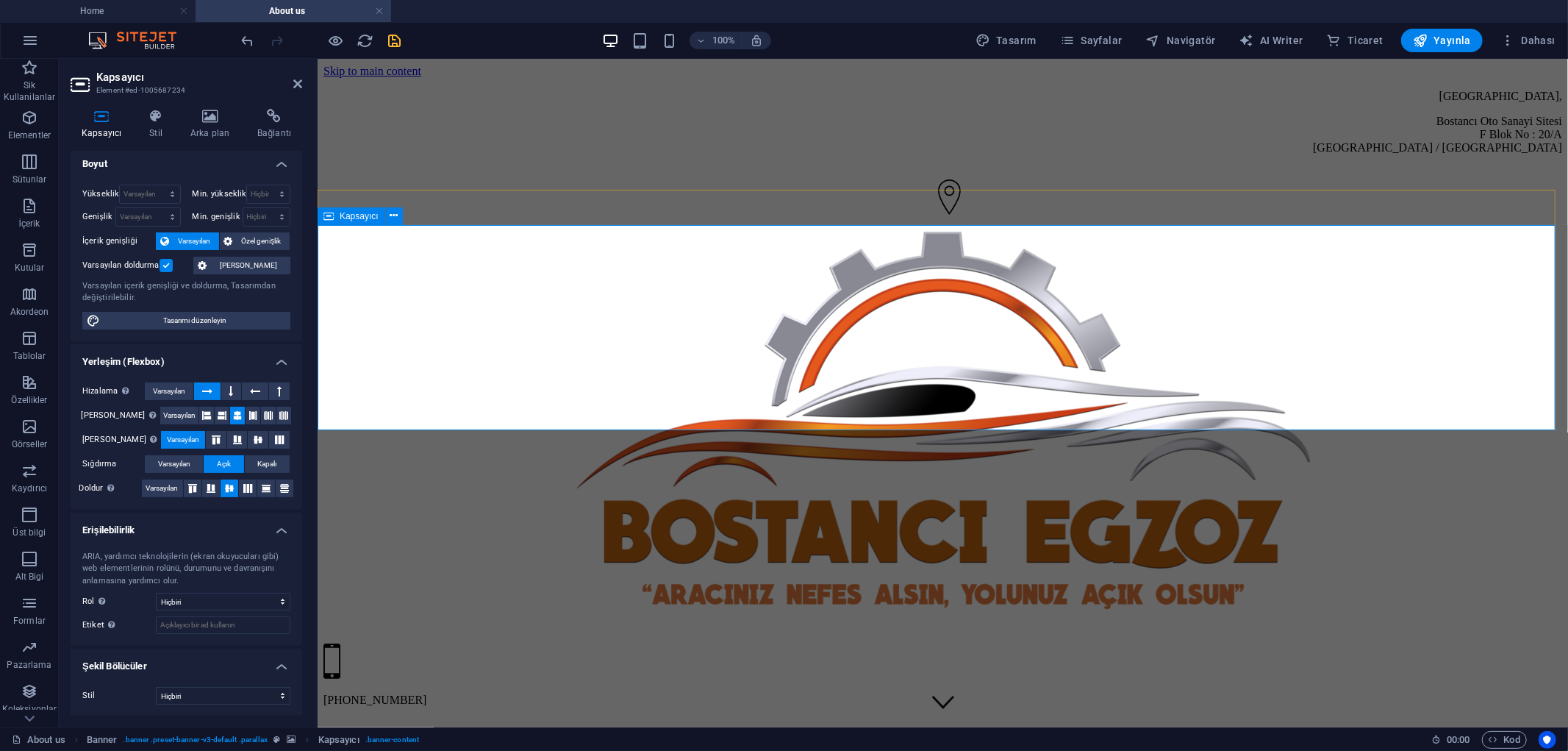
click at [360, 214] on span "Kapsayıcı" at bounding box center [360, 216] width 39 height 9
click at [390, 217] on icon at bounding box center [393, 215] width 8 height 15
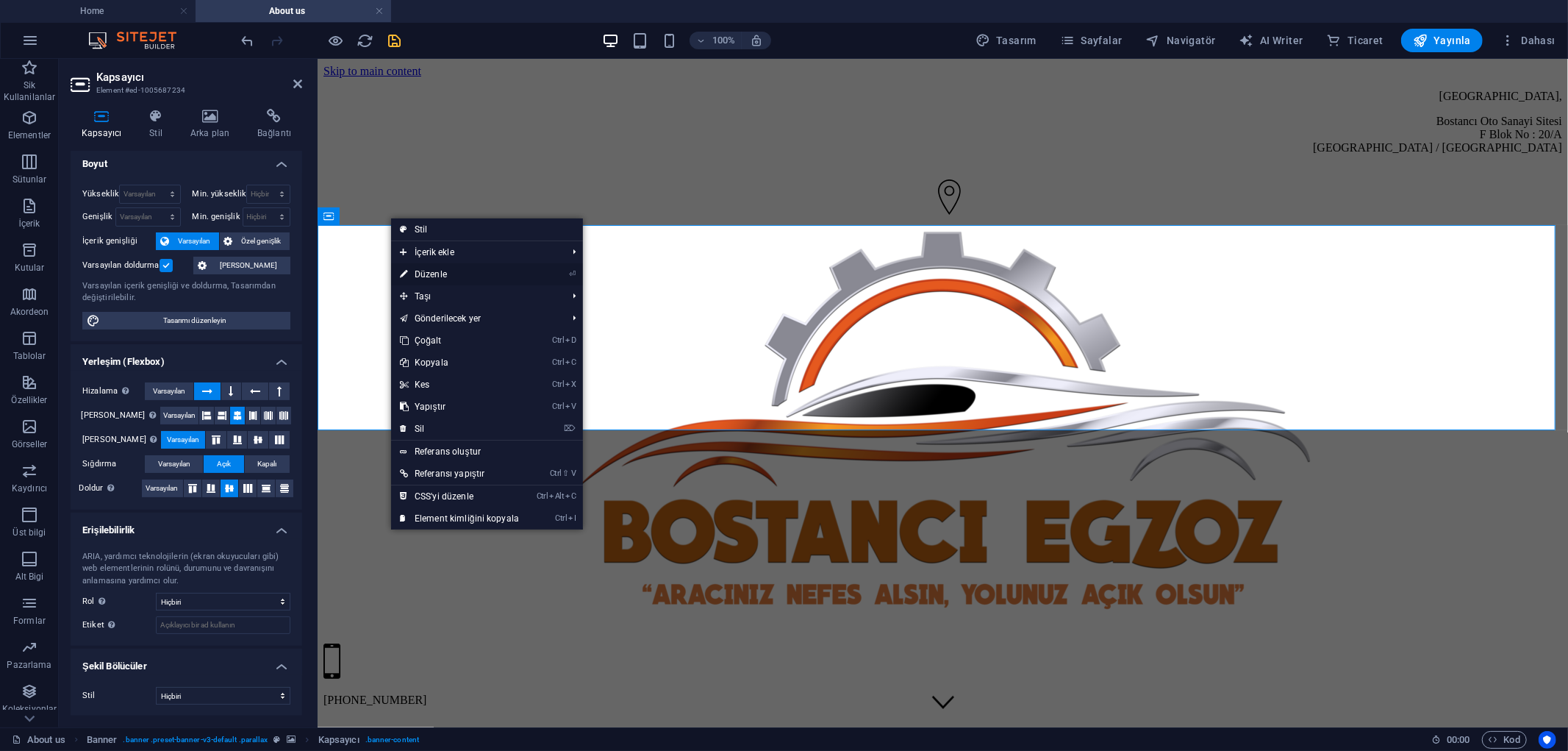
click at [457, 273] on link "⏎ Düzenle" at bounding box center [460, 274] width 137 height 22
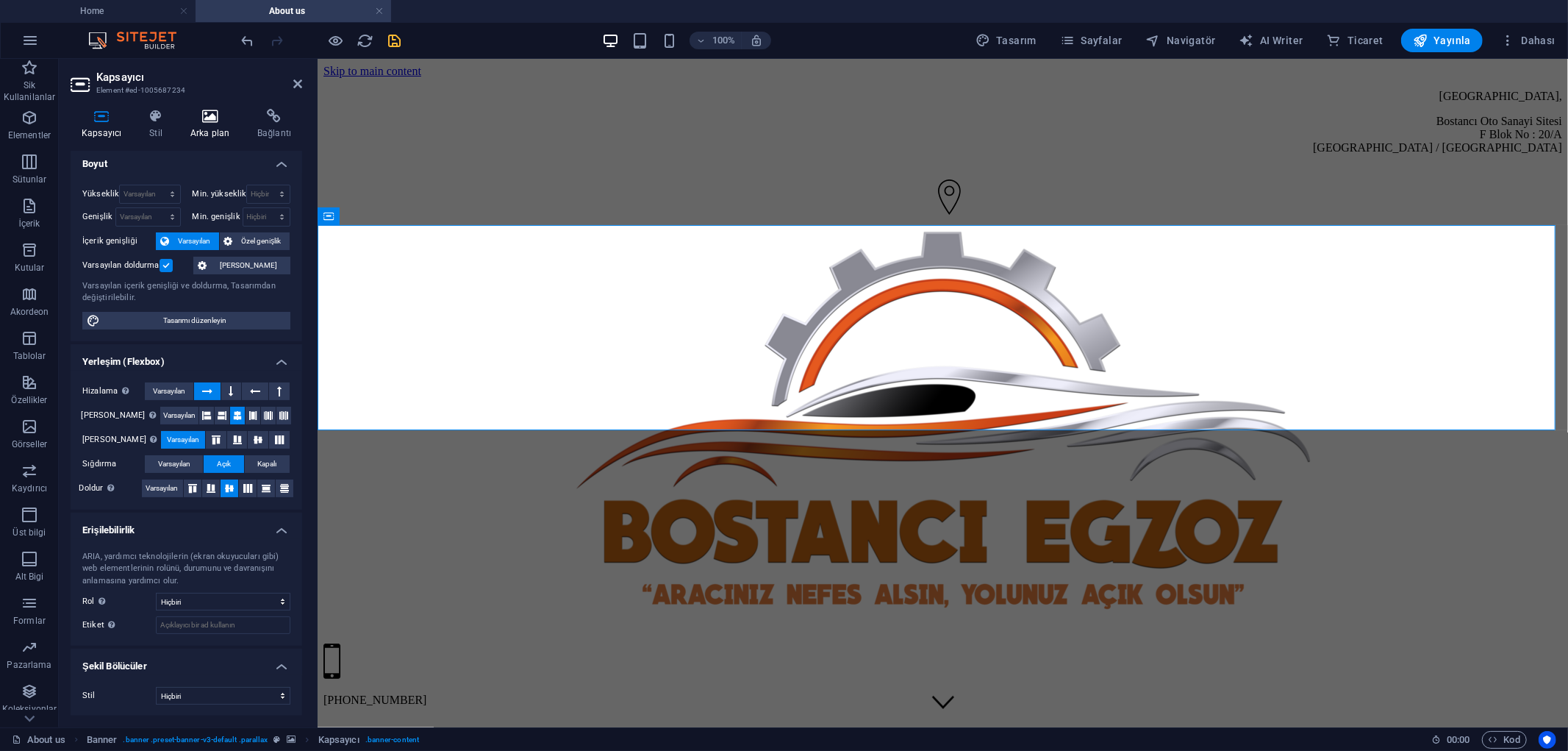
click at [209, 120] on icon at bounding box center [210, 116] width 61 height 15
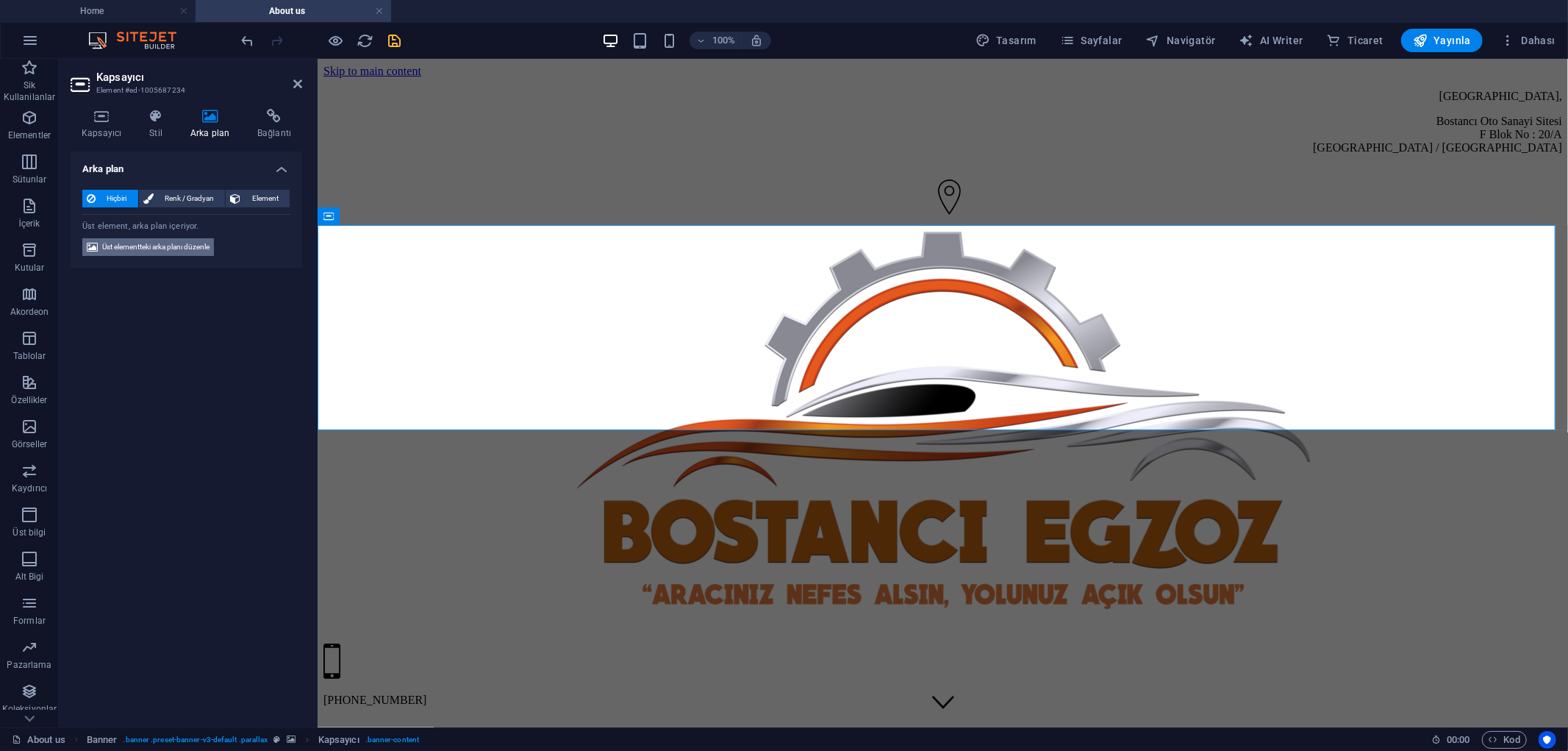
click at [192, 247] on span "Üst elementteki arka planı düzenle" at bounding box center [156, 247] width 108 height 18
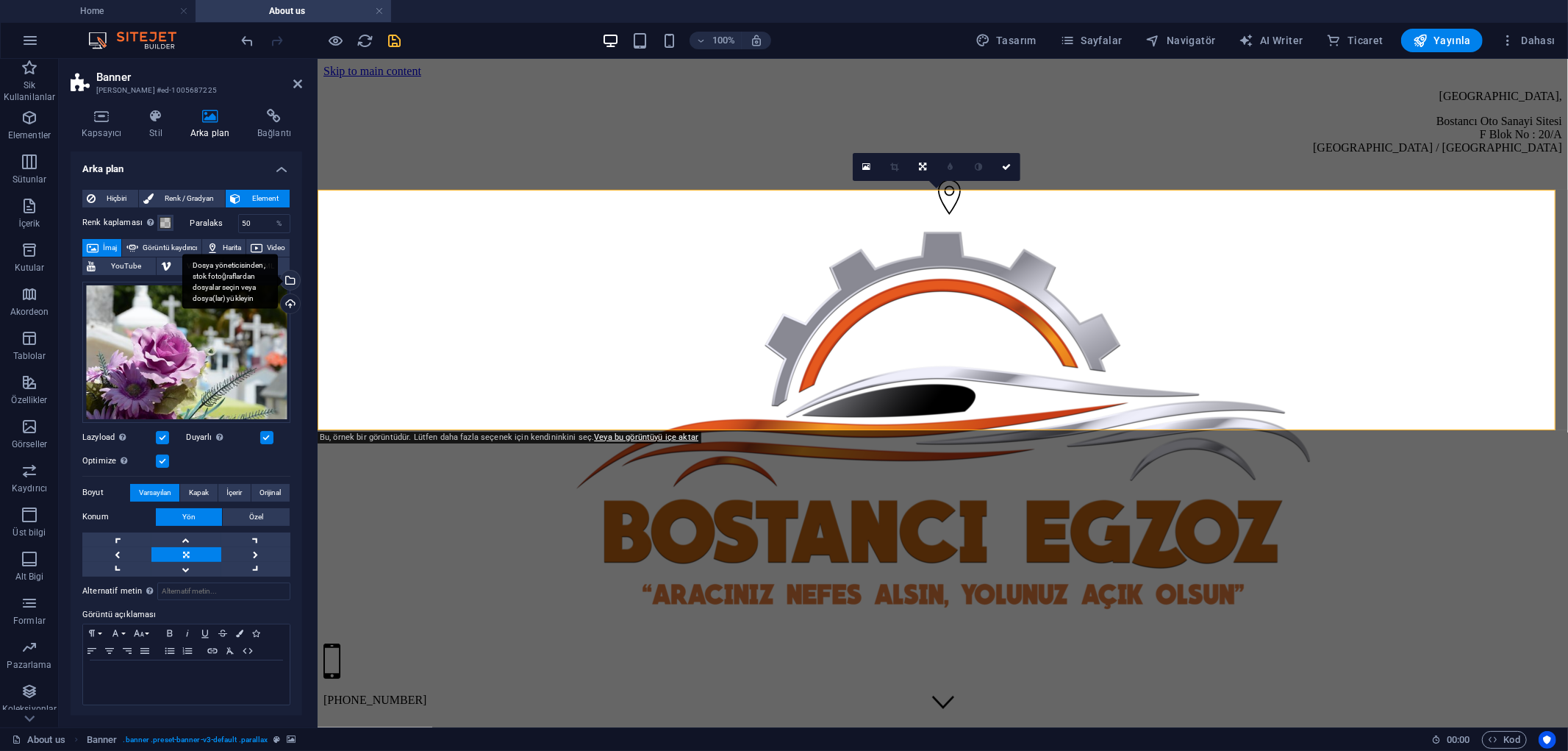
click at [290, 280] on div "Dosya yöneticisinden, stok fotoğraflardan dosyalar seçin veya dosya(lar) yükley…" at bounding box center [288, 281] width 22 height 22
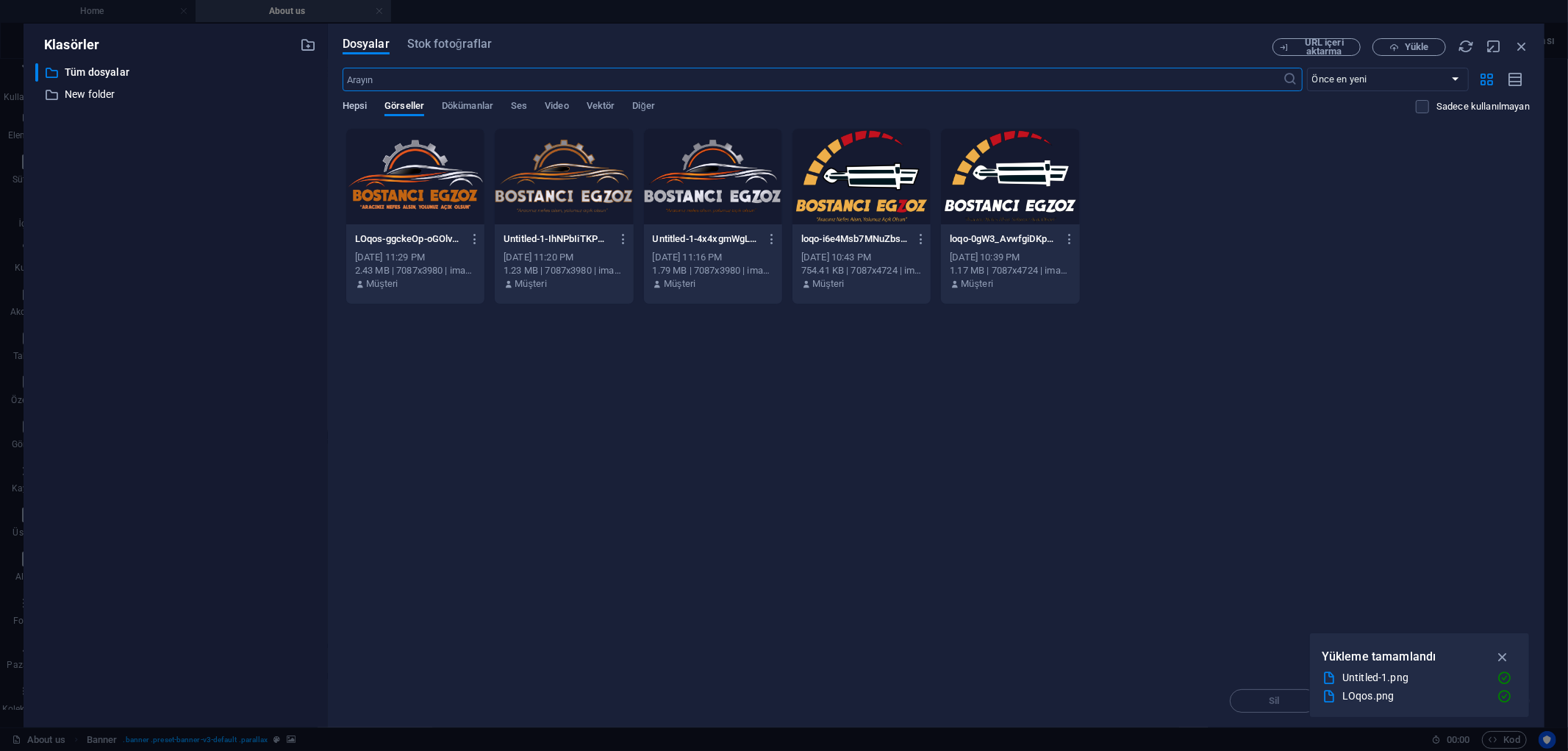
click at [358, 106] on span "Hepsi" at bounding box center [354, 107] width 24 height 20
click at [481, 52] on button "Stok fotoğraflar" at bounding box center [450, 46] width 85 height 16
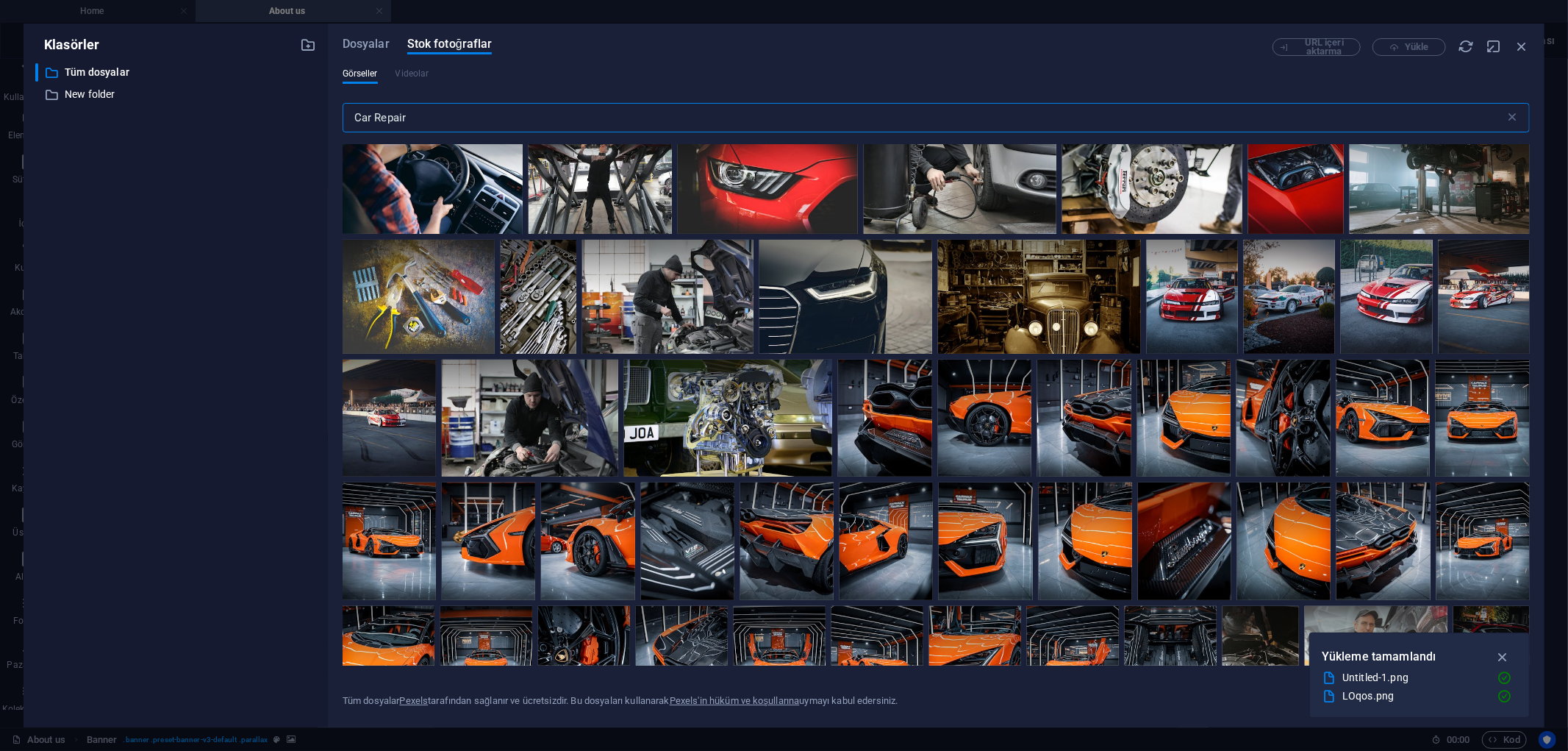
scroll to position [408, 0]
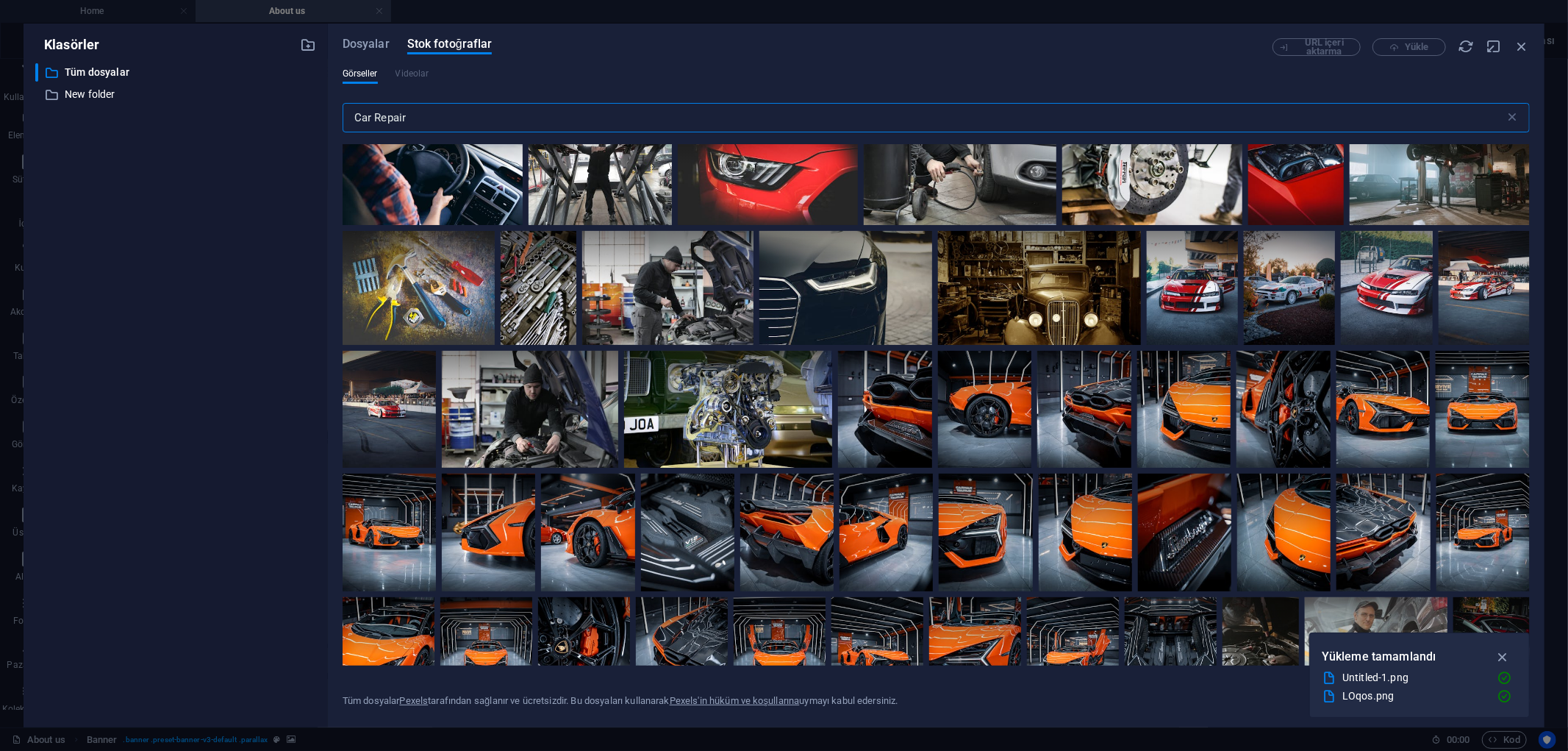
click at [554, 113] on input "Car Repair" at bounding box center [924, 117] width 1162 height 29
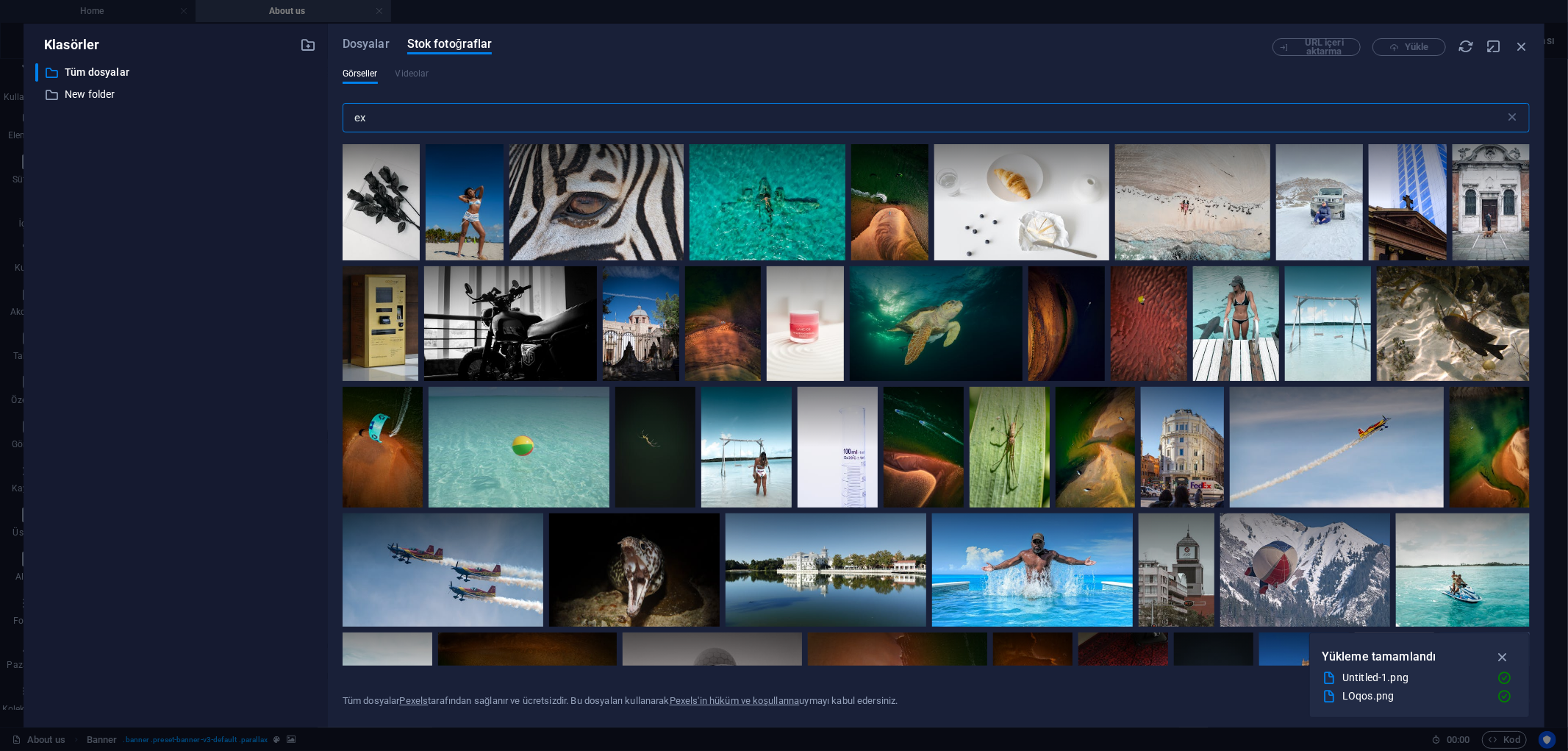
drag, startPoint x: 457, startPoint y: 122, endPoint x: 239, endPoint y: 121, distance: 218.0
click at [239, 121] on div "Klasörler ​ Tüm dosyalar Tüm dosyalar ​ New folder New folder Dosyalar Stok fot…" at bounding box center [784, 375] width 1522 height 704
paste input "haust"
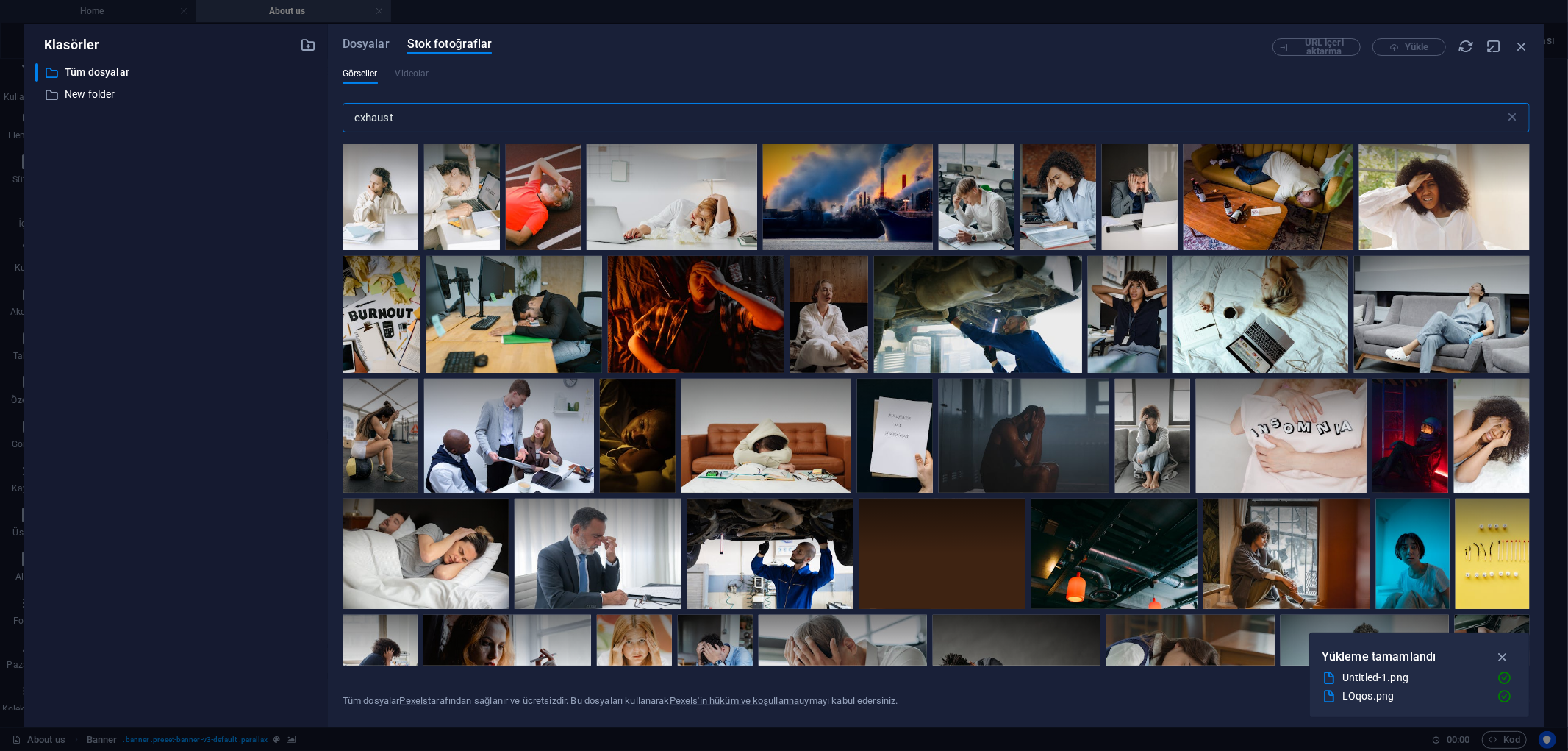
scroll to position [2777, 0]
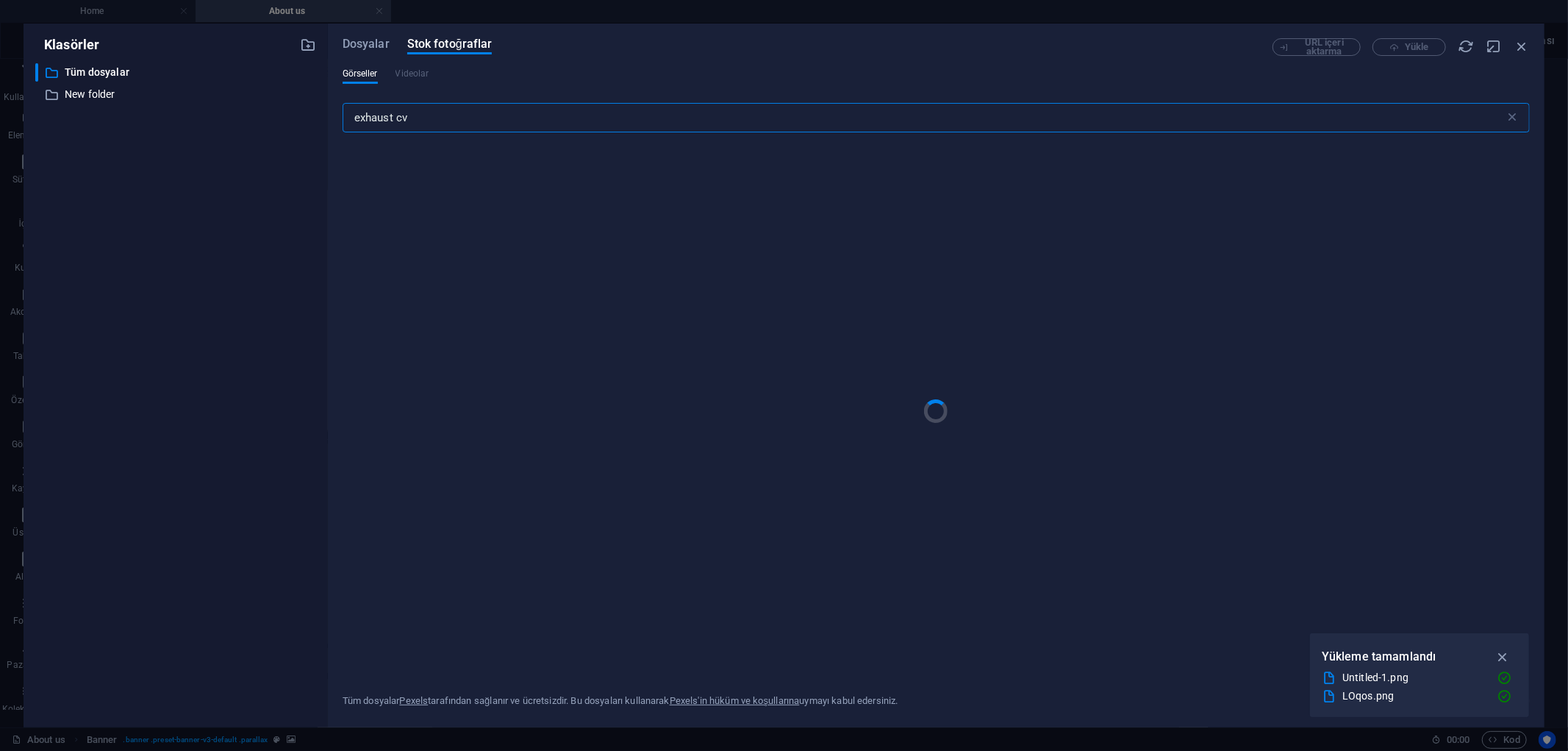
click at [442, 117] on input "exhaust cv" at bounding box center [924, 117] width 1162 height 29
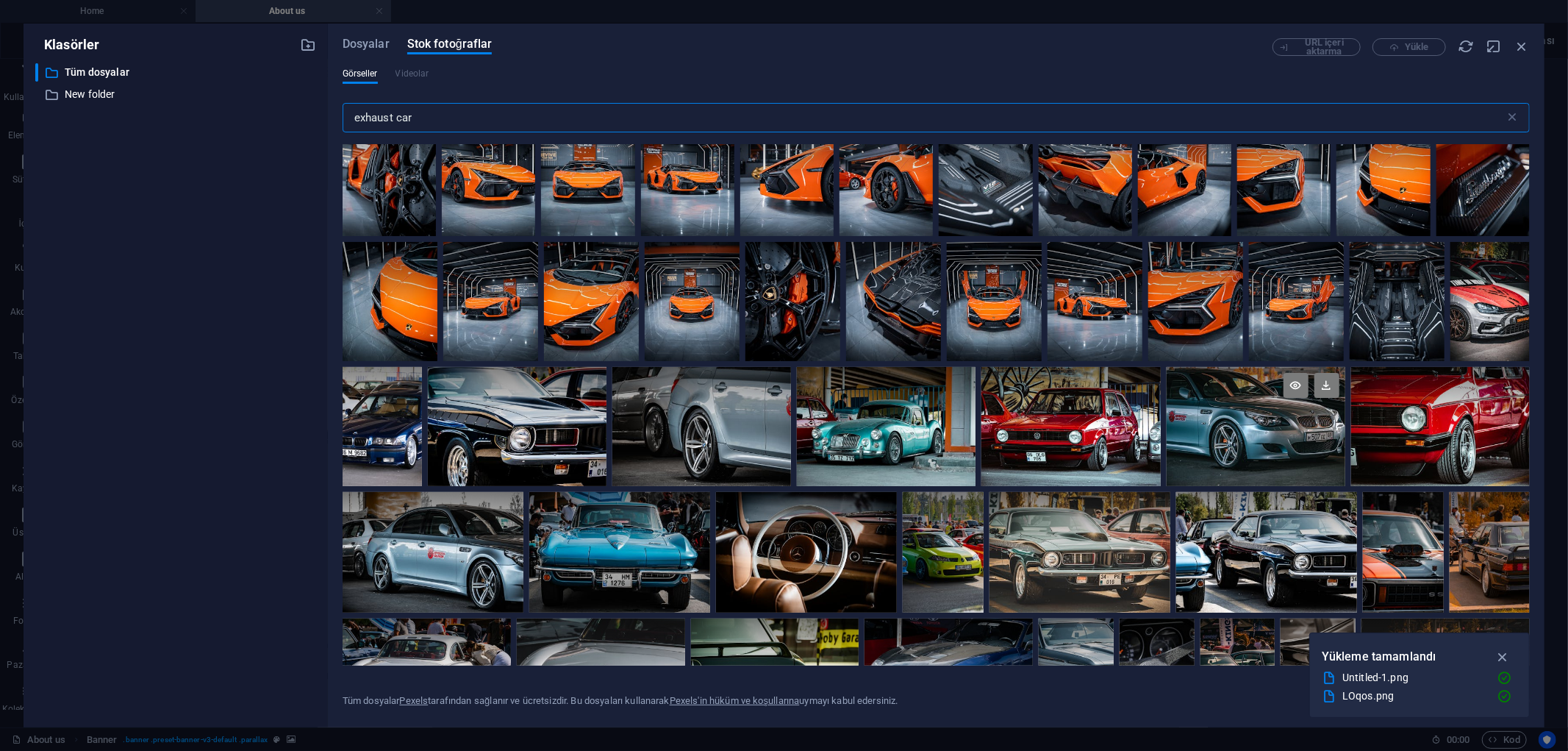
scroll to position [163, 0]
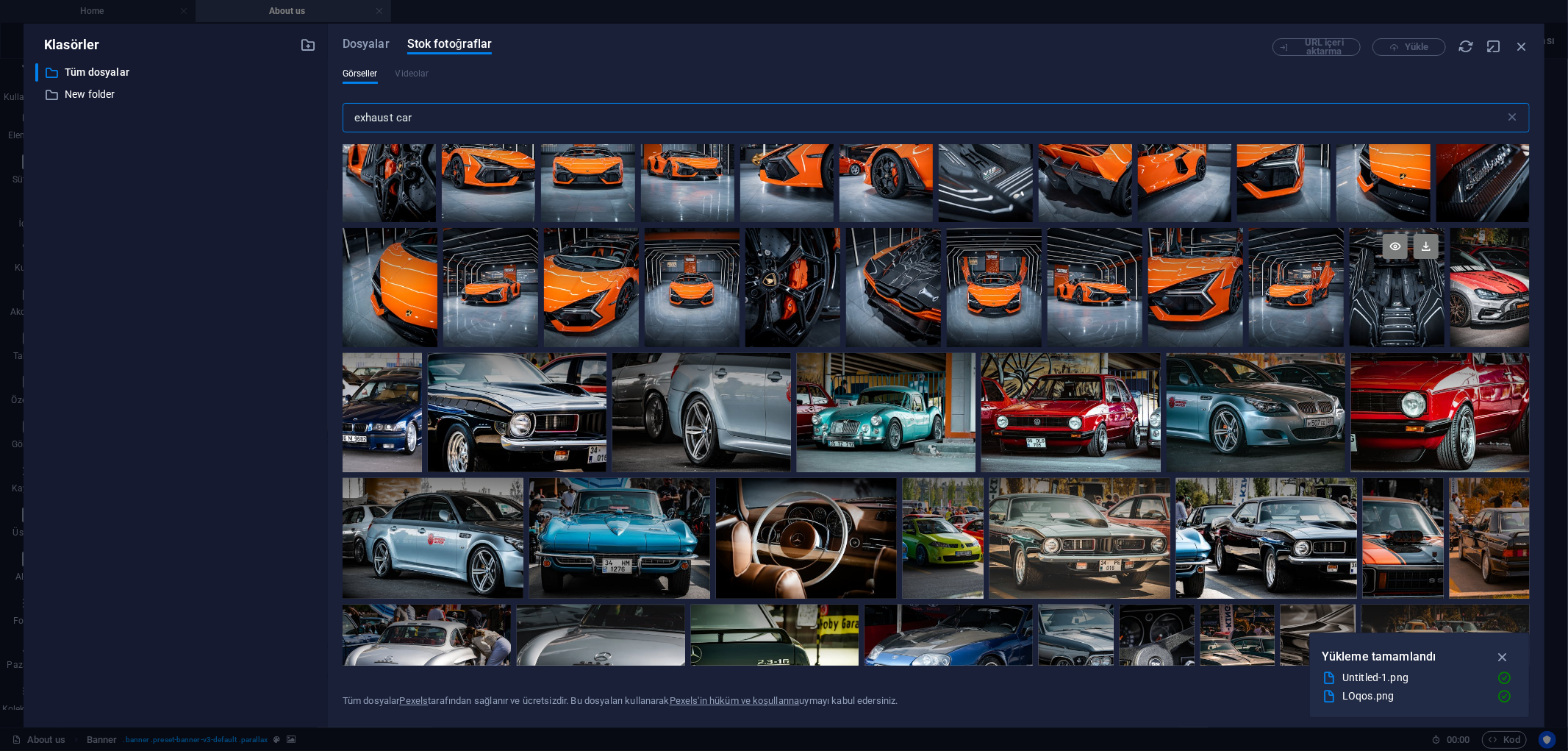
click at [1394, 311] on div at bounding box center [1397, 287] width 95 height 118
drag, startPoint x: 1390, startPoint y: 288, endPoint x: 1416, endPoint y: 277, distance: 28.2
click at [1416, 277] on div at bounding box center [1397, 257] width 95 height 60
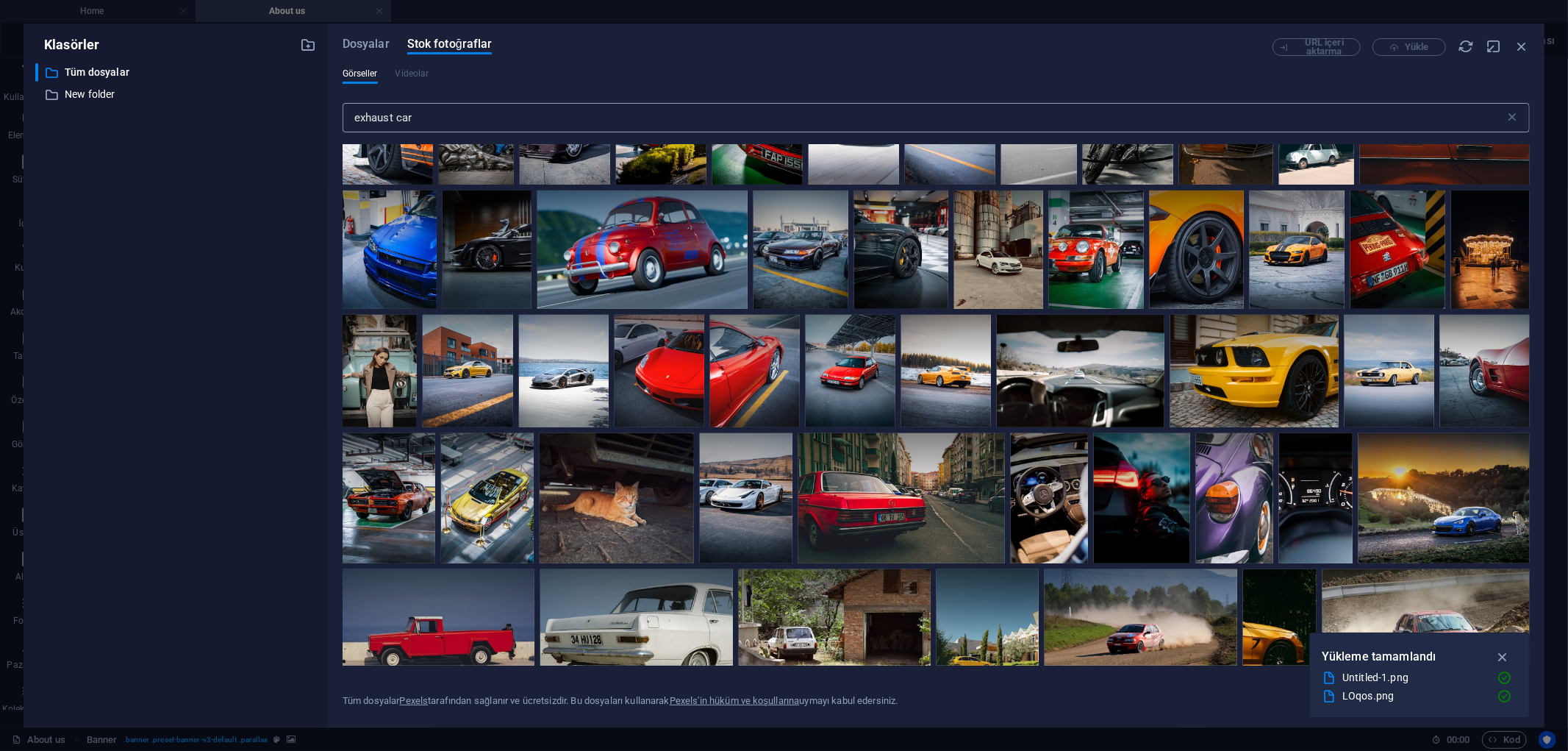
scroll to position [3023, 0]
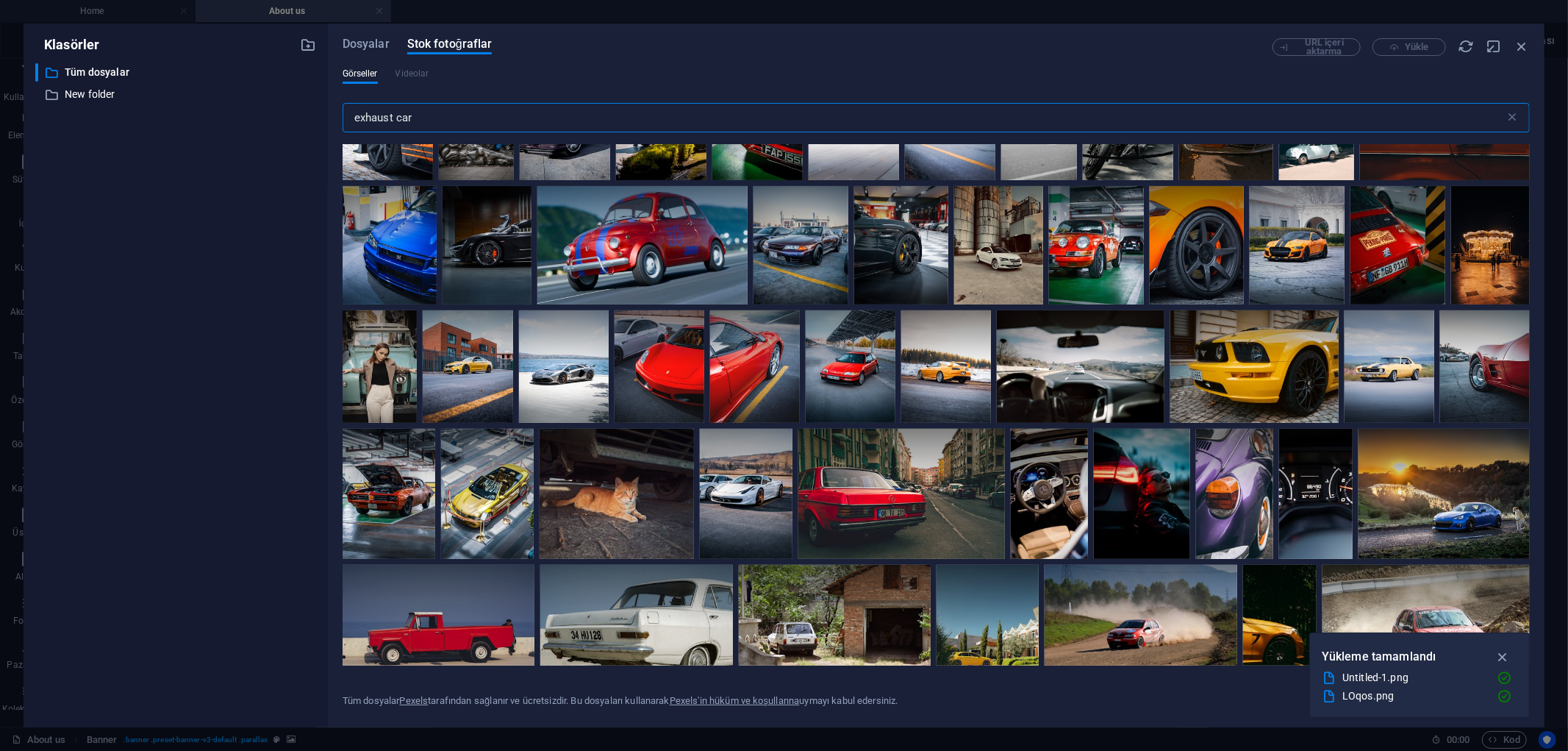
drag, startPoint x: 441, startPoint y: 112, endPoint x: 236, endPoint y: 117, distance: 205.1
click at [236, 117] on div "Klasörler ​ Tüm dosyalar Tüm dosyalar ​ New folder New folder Dosyalar Stok fot…" at bounding box center [784, 375] width 1522 height 704
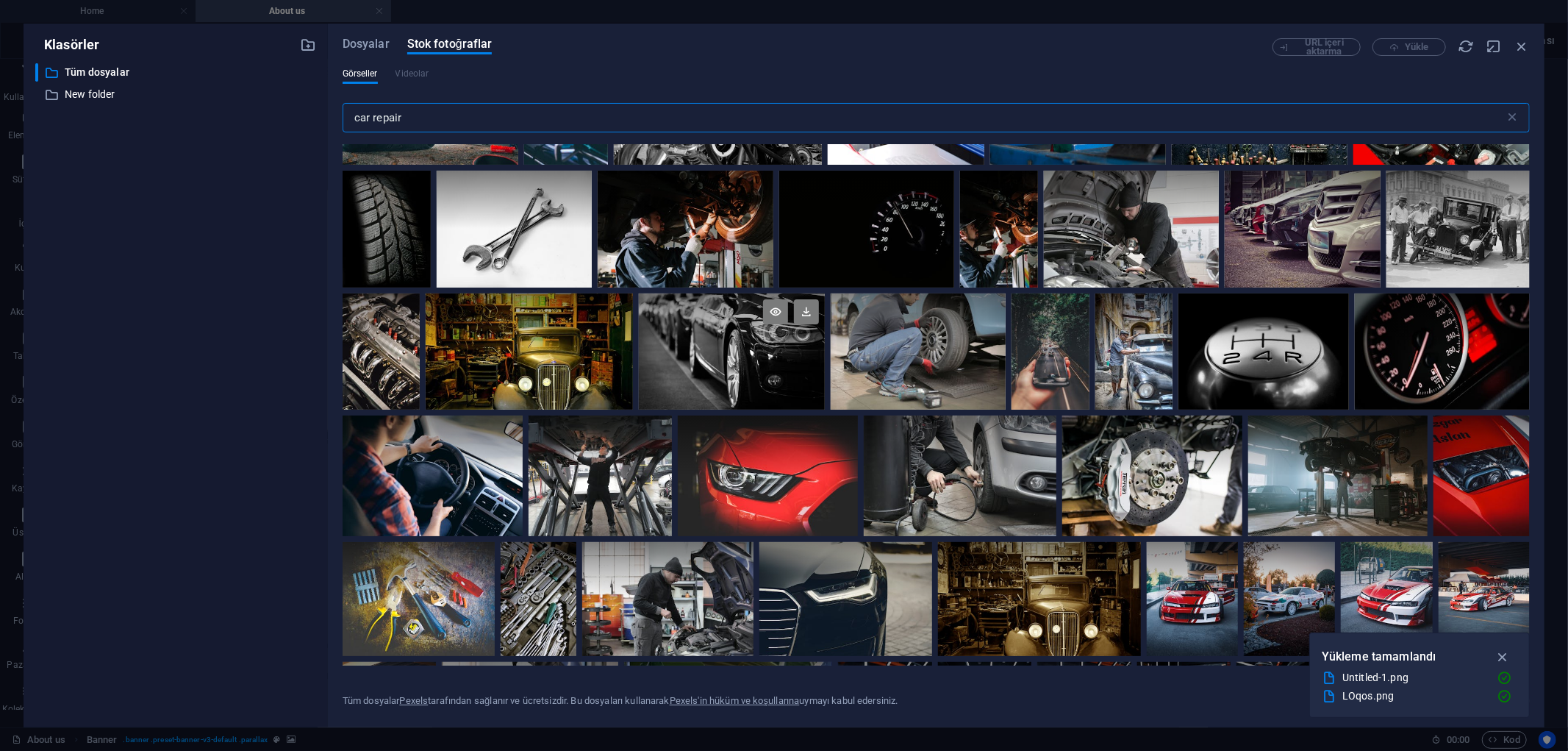
scroll to position [0, 0]
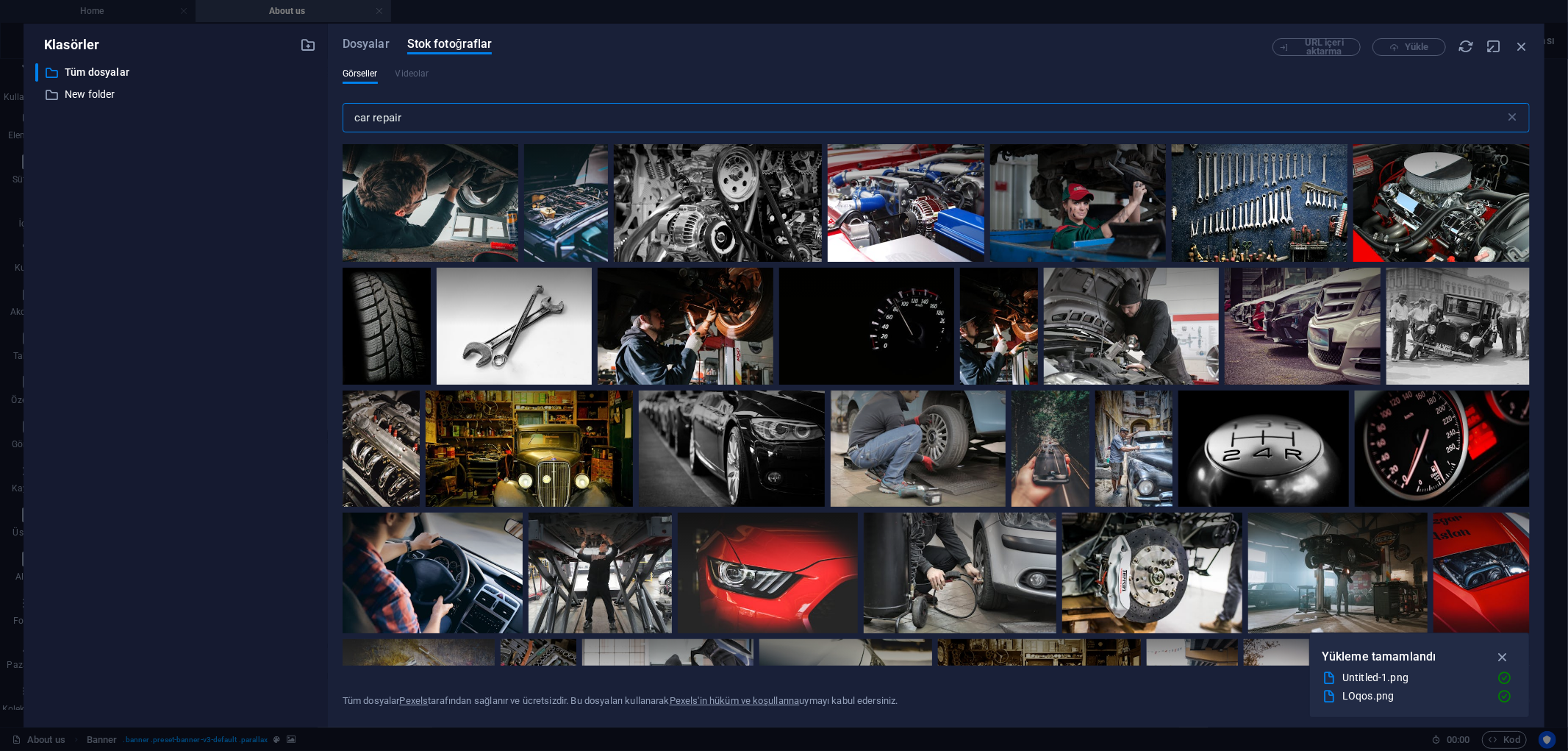
type input "car repair"
click at [459, 158] on icon at bounding box center [469, 163] width 25 height 25
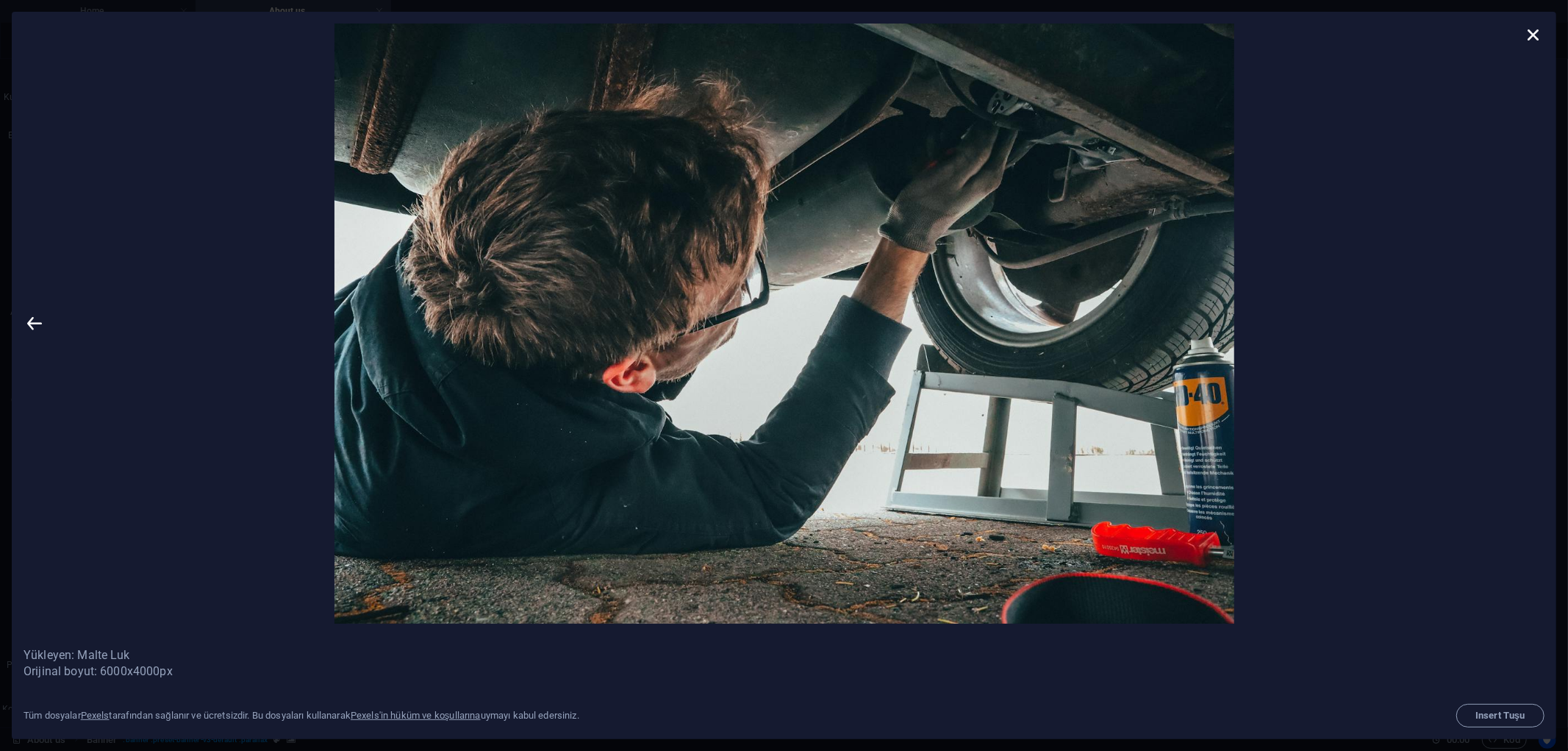
click at [1382, 322] on img at bounding box center [784, 323] width 1477 height 600
click at [1534, 35] on icon at bounding box center [1533, 34] width 22 height 22
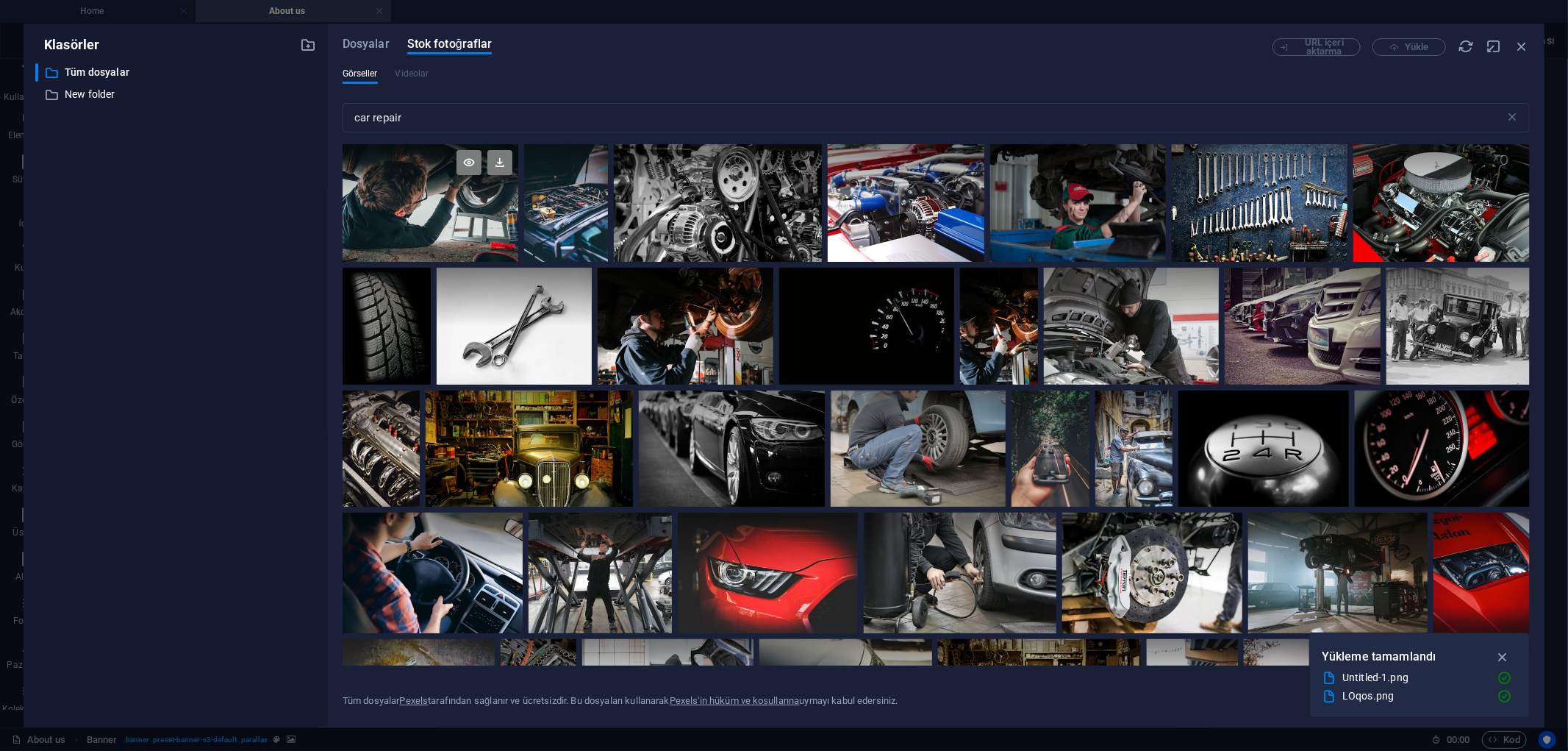
click at [423, 194] on div at bounding box center [430, 174] width 175 height 59
click at [504, 162] on icon at bounding box center [500, 163] width 25 height 25
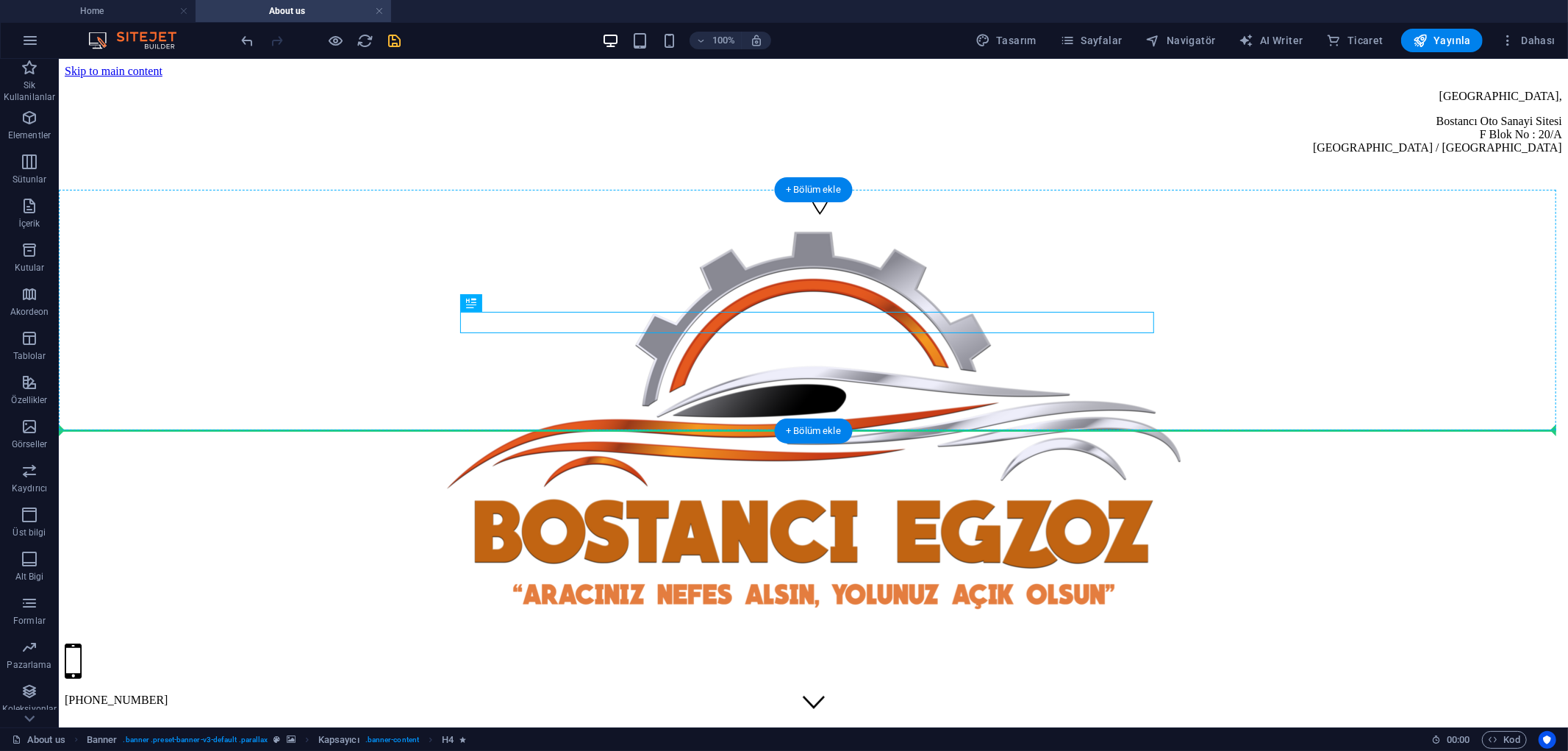
drag, startPoint x: 980, startPoint y: 311, endPoint x: 1238, endPoint y: 313, distance: 258.0
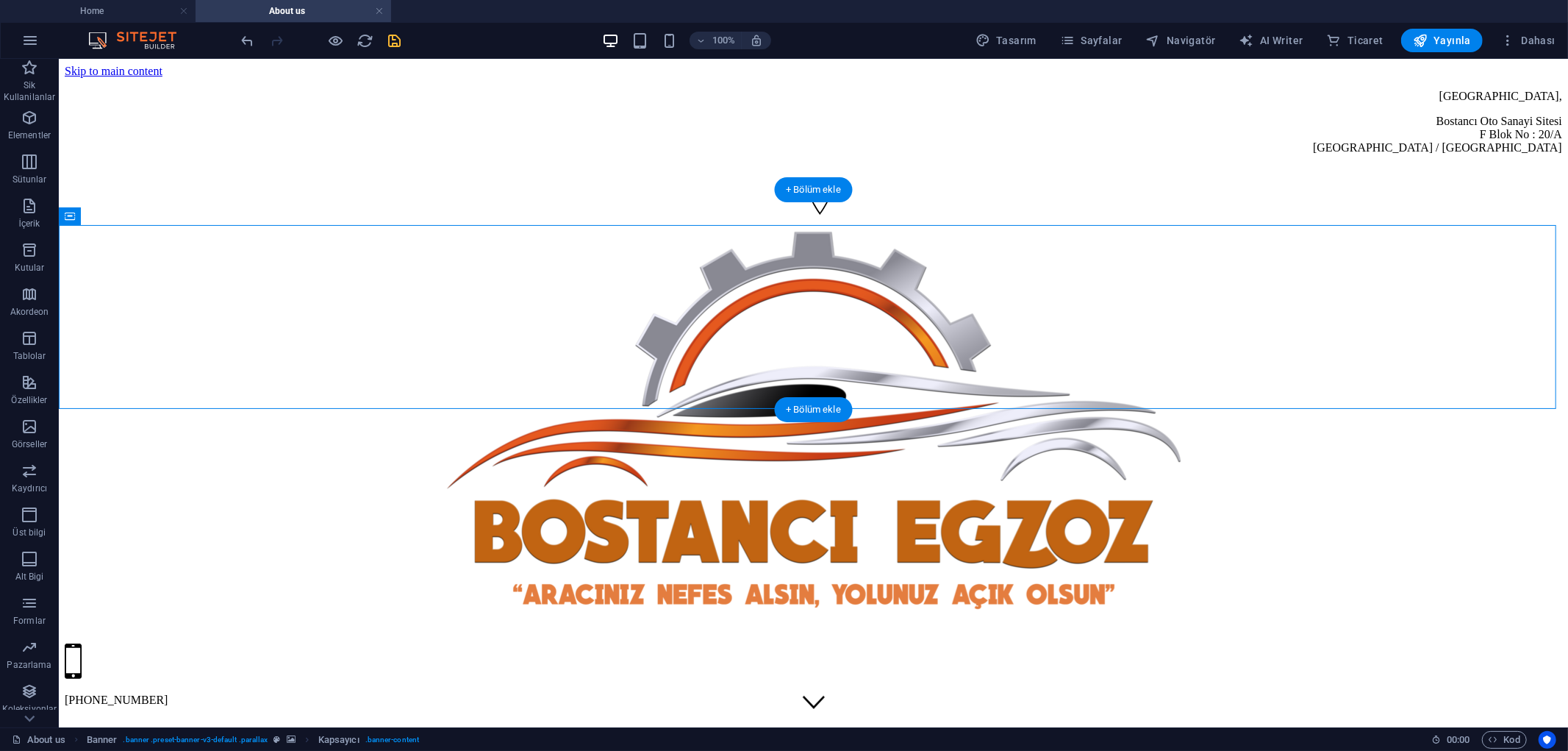
drag, startPoint x: 1272, startPoint y: 307, endPoint x: 1284, endPoint y: 353, distance: 47.5
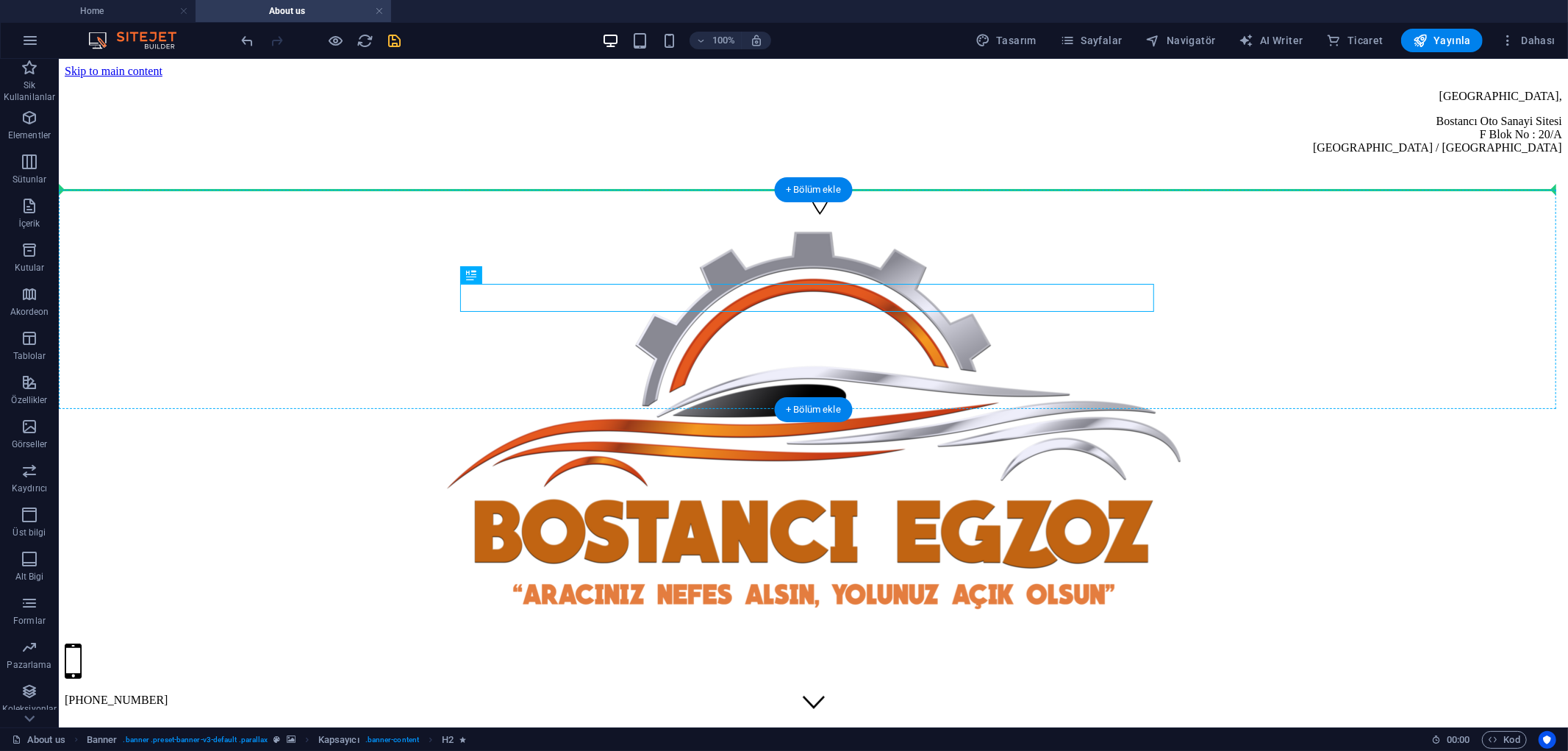
drag, startPoint x: 1008, startPoint y: 295, endPoint x: 1267, endPoint y: 298, distance: 259.0
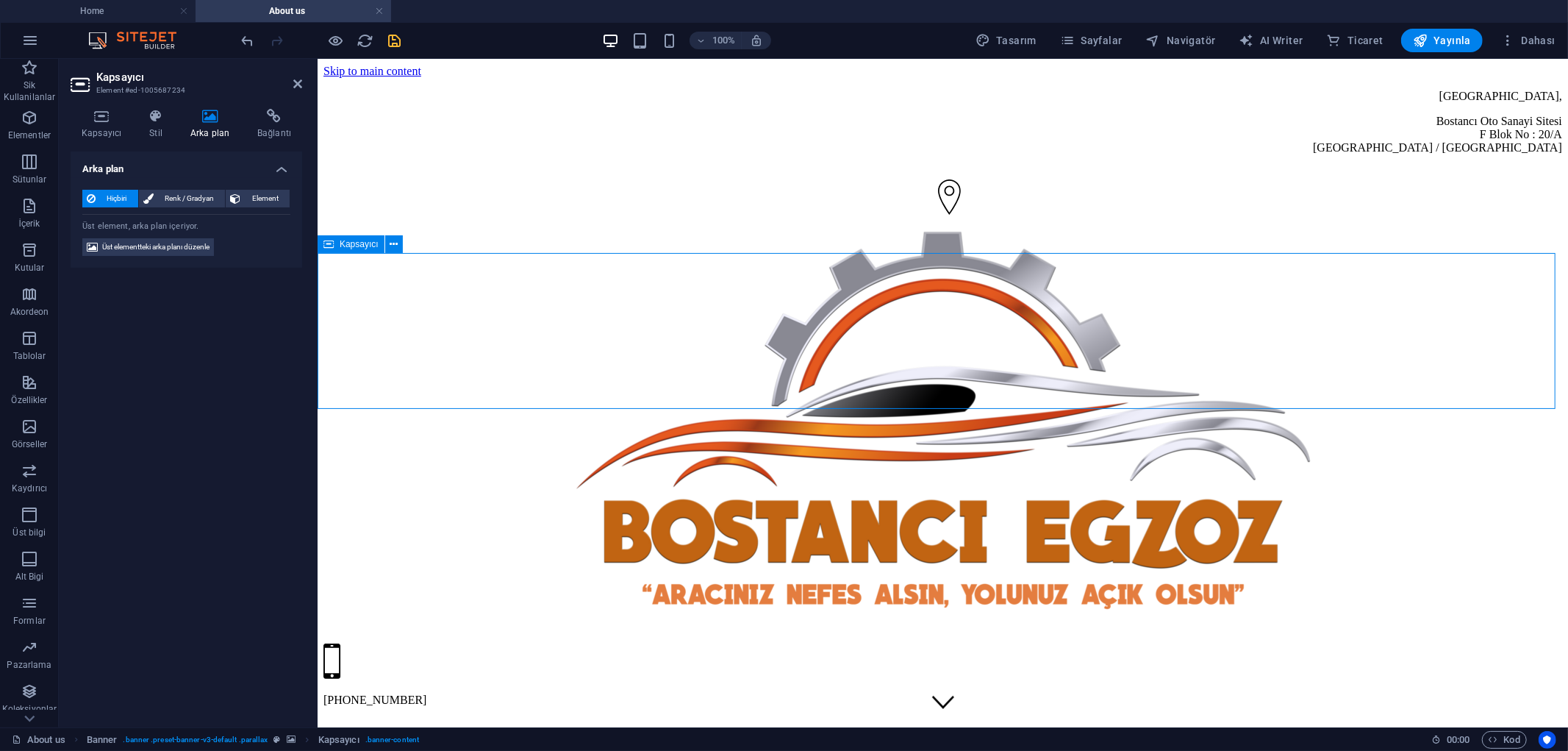
drag, startPoint x: 1508, startPoint y: 340, endPoint x: 1511, endPoint y: 357, distance: 17.3
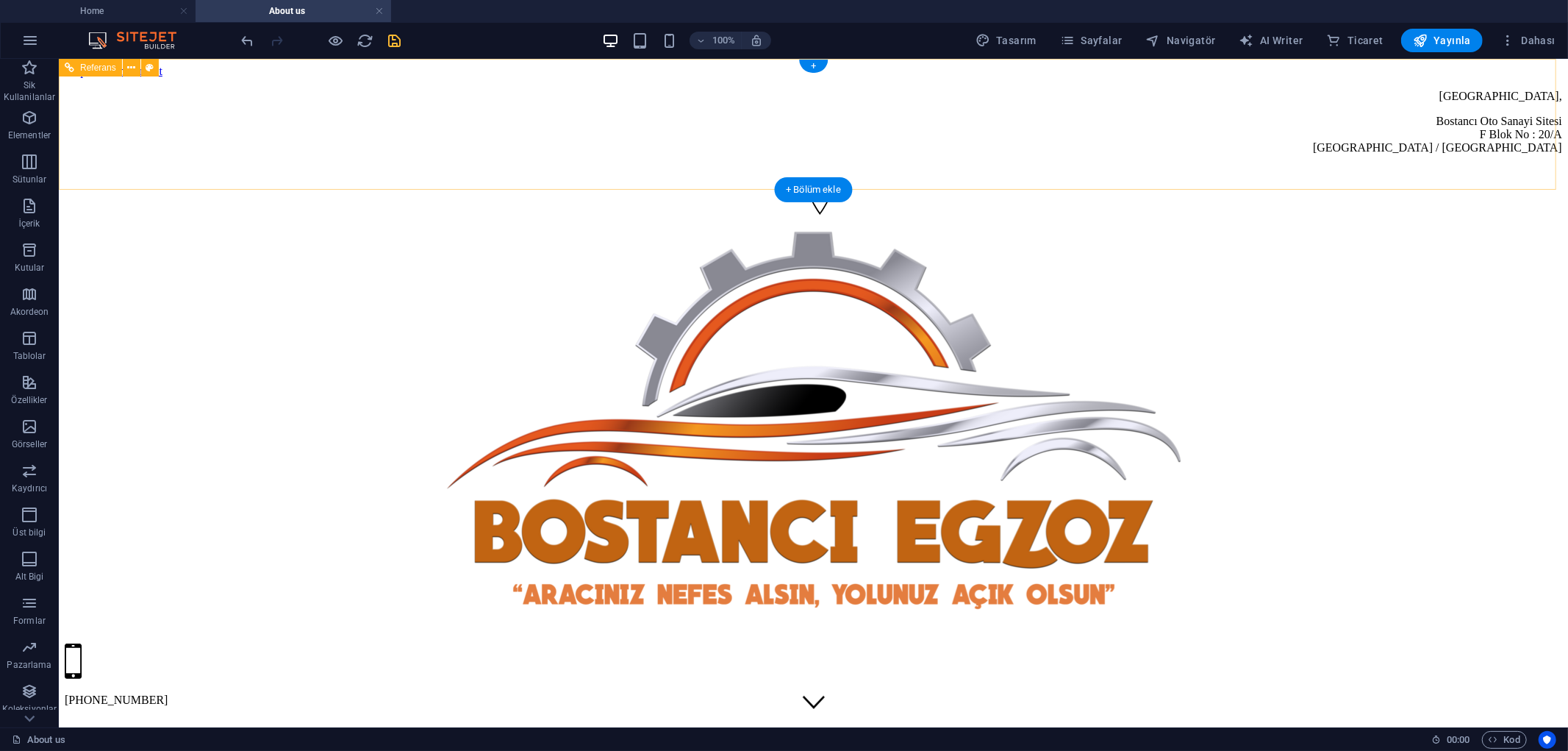
drag, startPoint x: 1320, startPoint y: 440, endPoint x: 958, endPoint y: 173, distance: 449.8
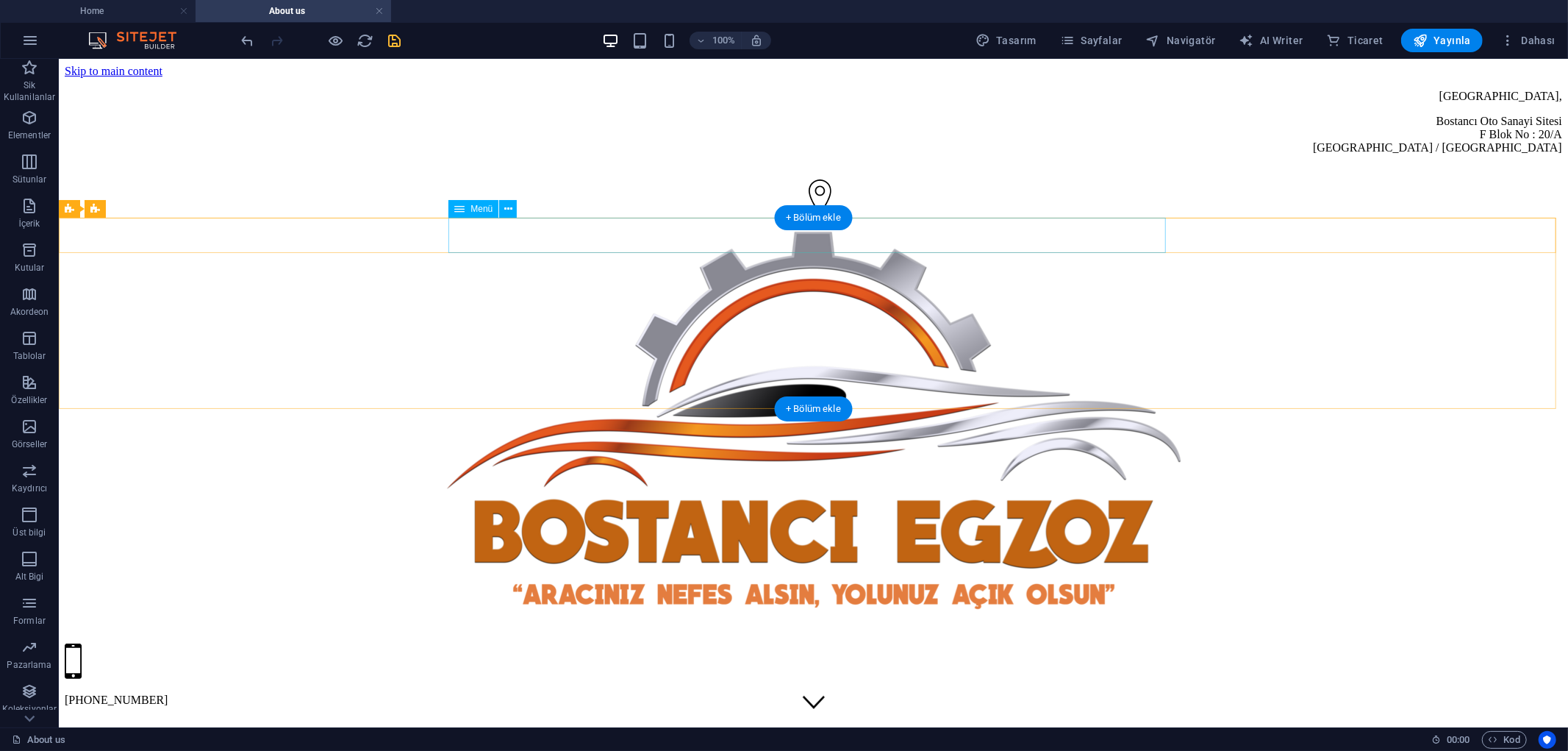
select select
select select "1"
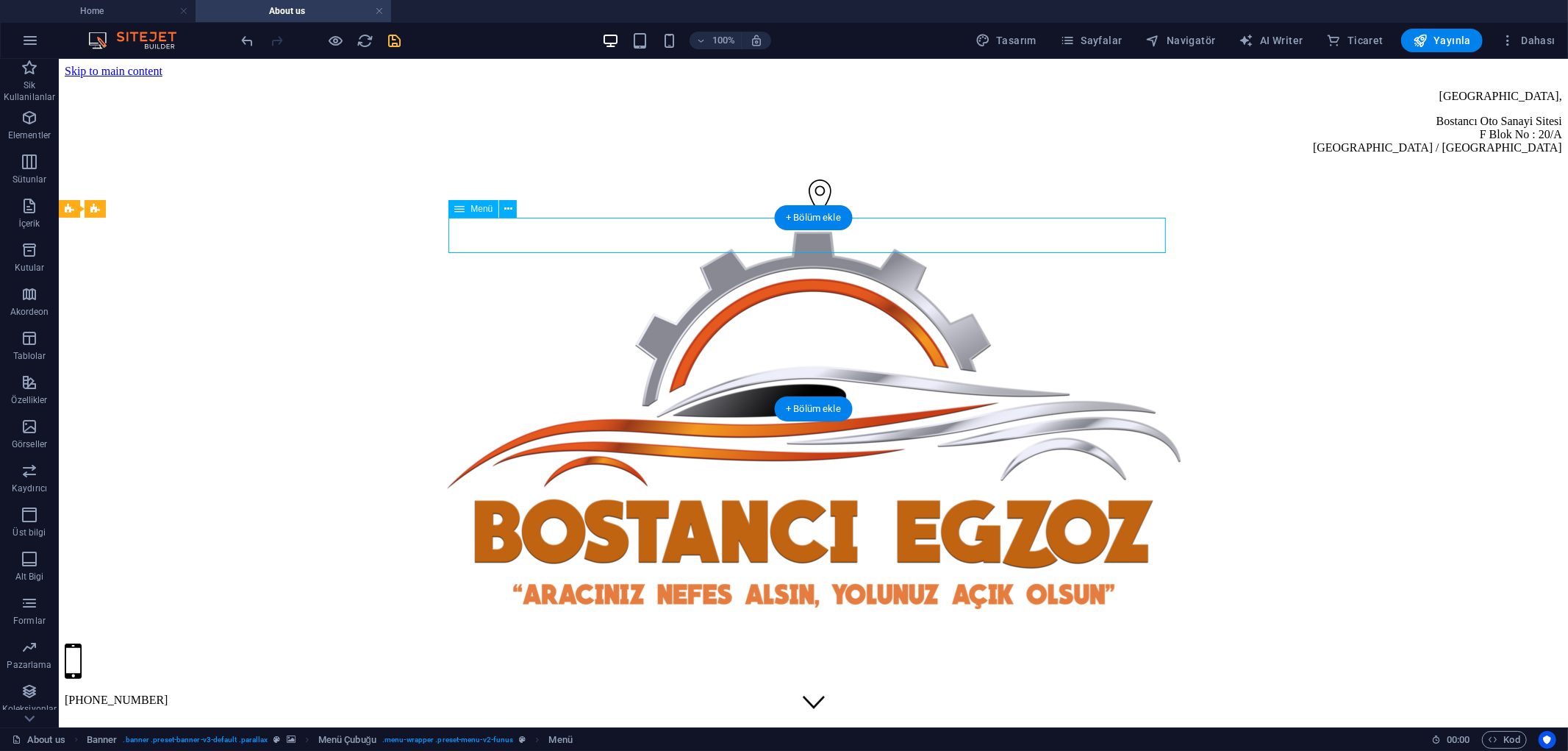
select select
select select "2"
select select
select select "3"
select select
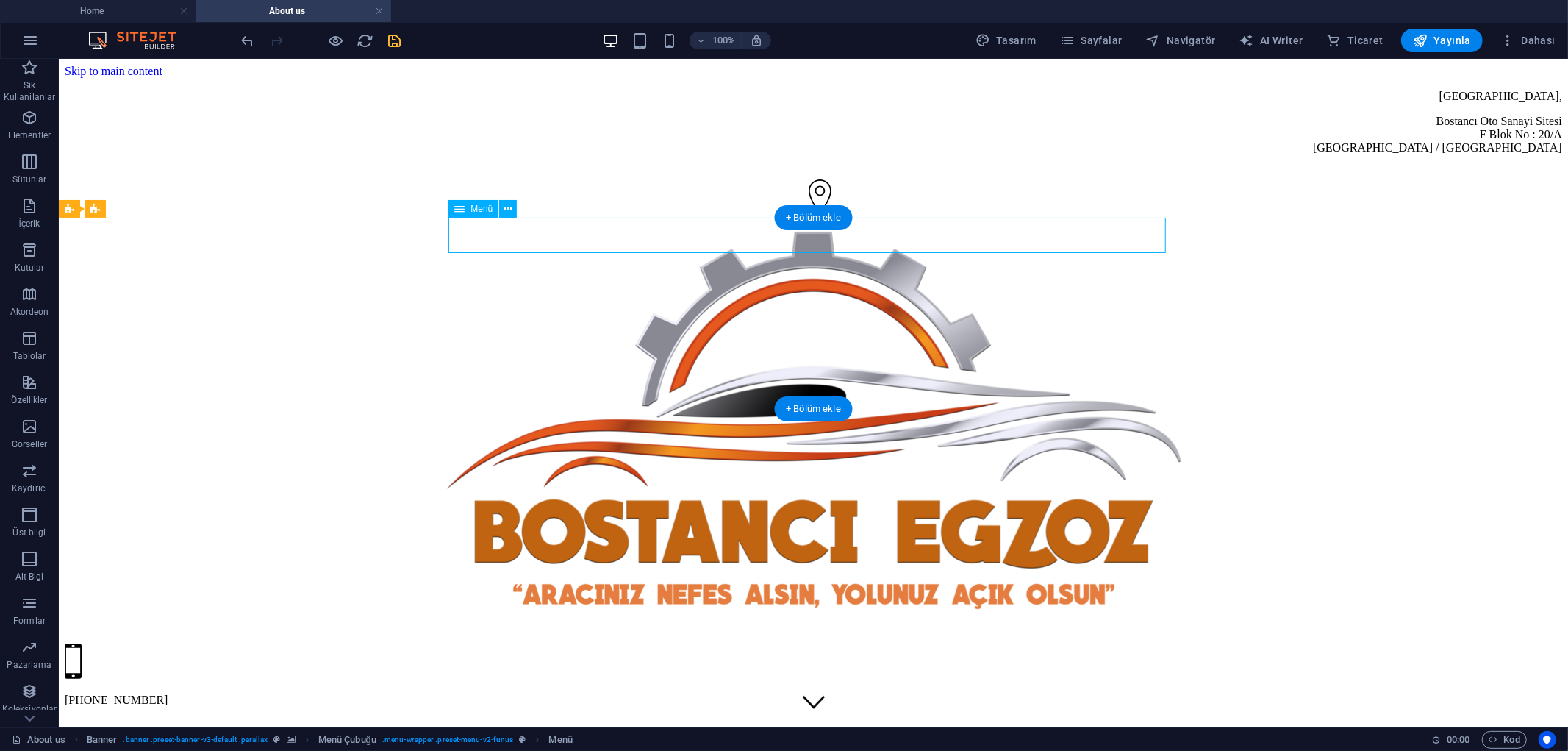
select select "4"
select select
select select "5"
select select
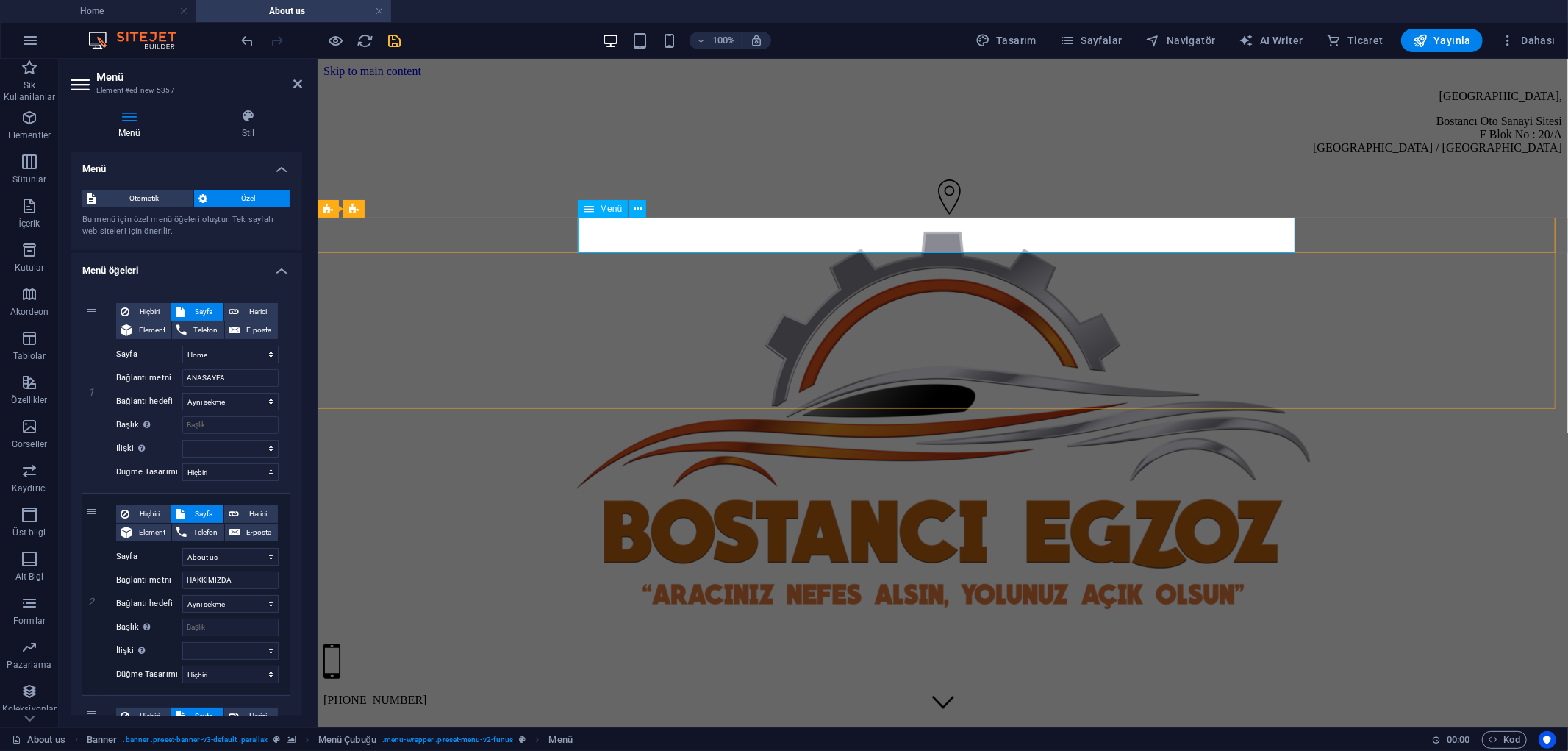
click at [392, 39] on icon "save" at bounding box center [395, 40] width 17 height 17
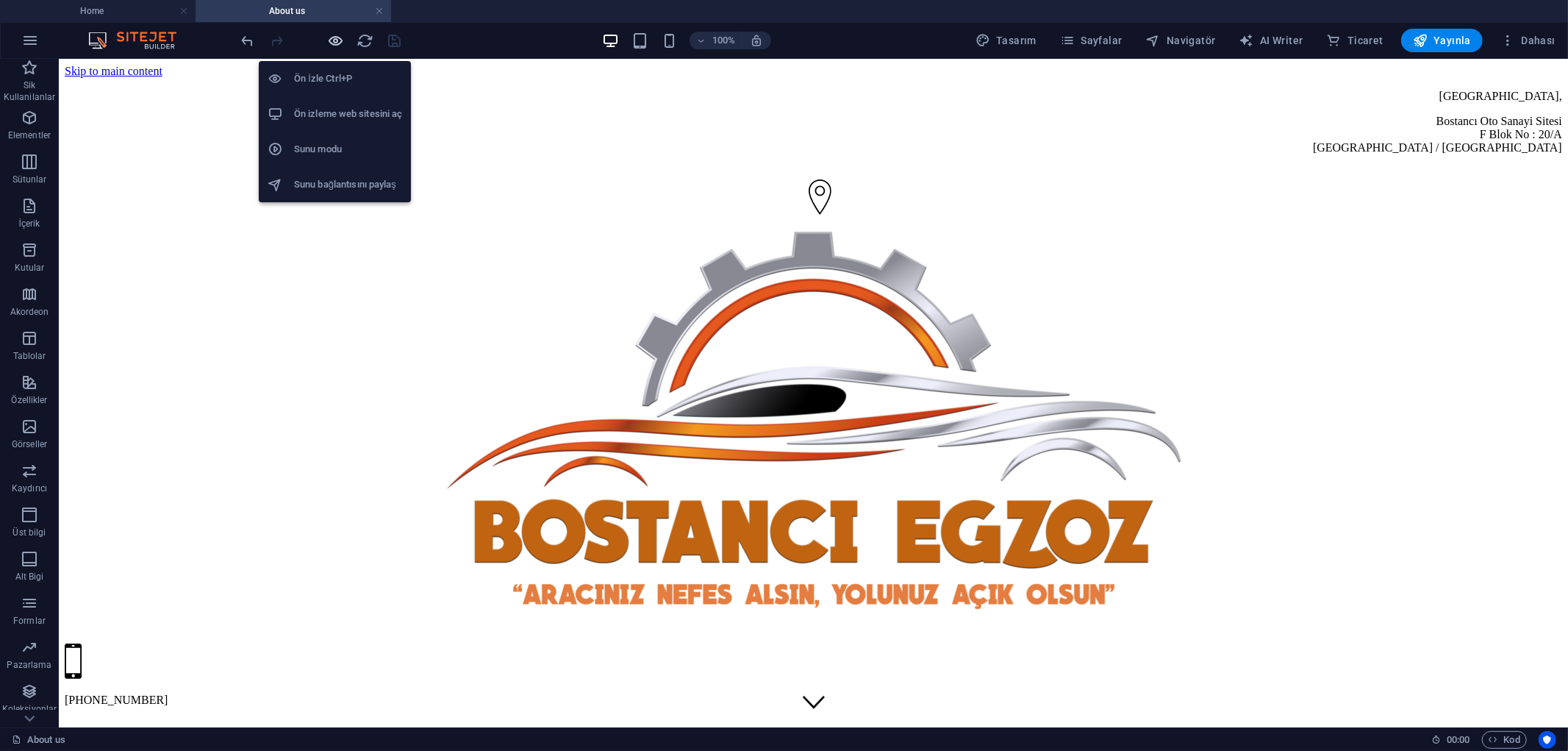
click at [341, 44] on icon "button" at bounding box center [336, 40] width 17 height 17
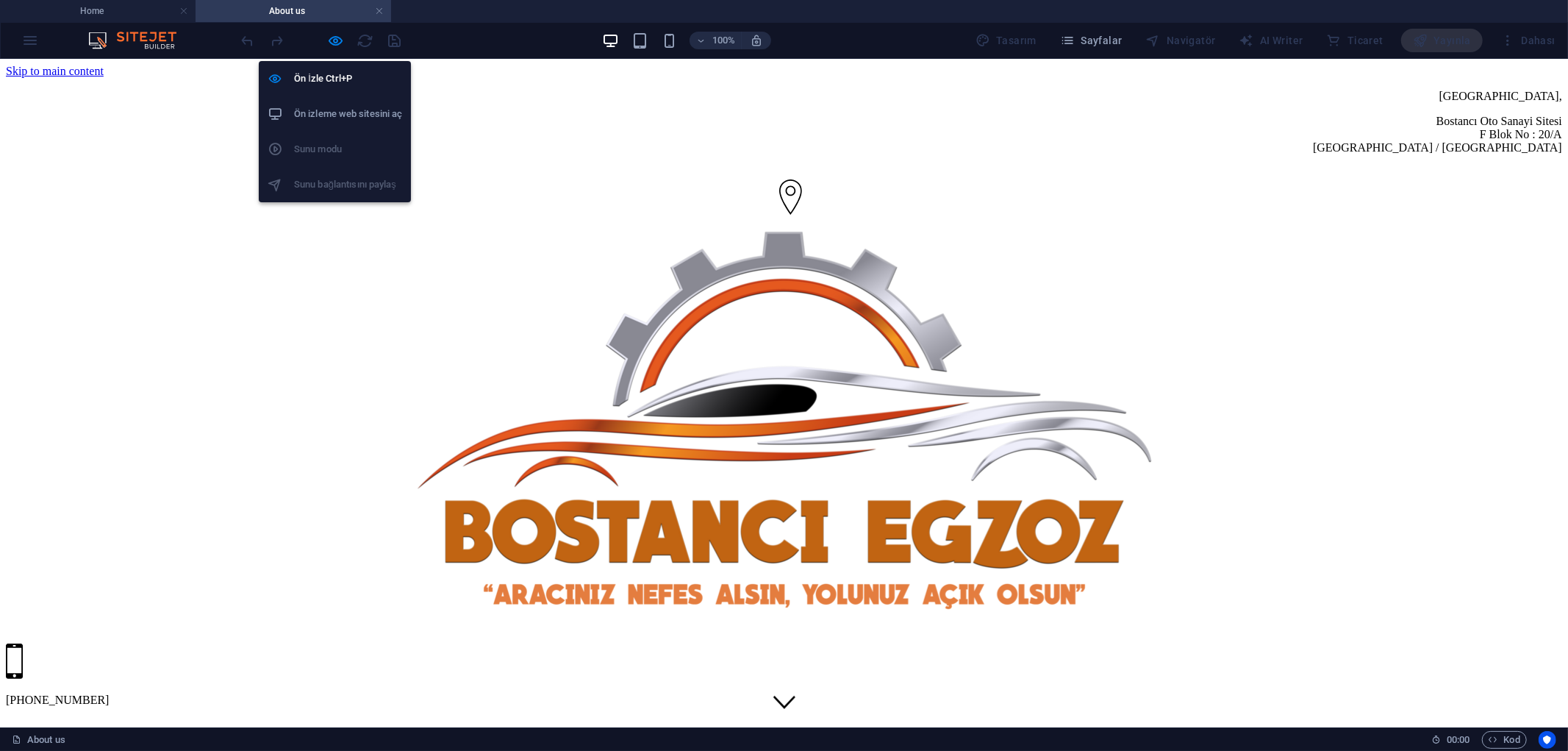
click at [363, 125] on li "Ön izleme web sitesini aç" at bounding box center [335, 114] width 152 height 36
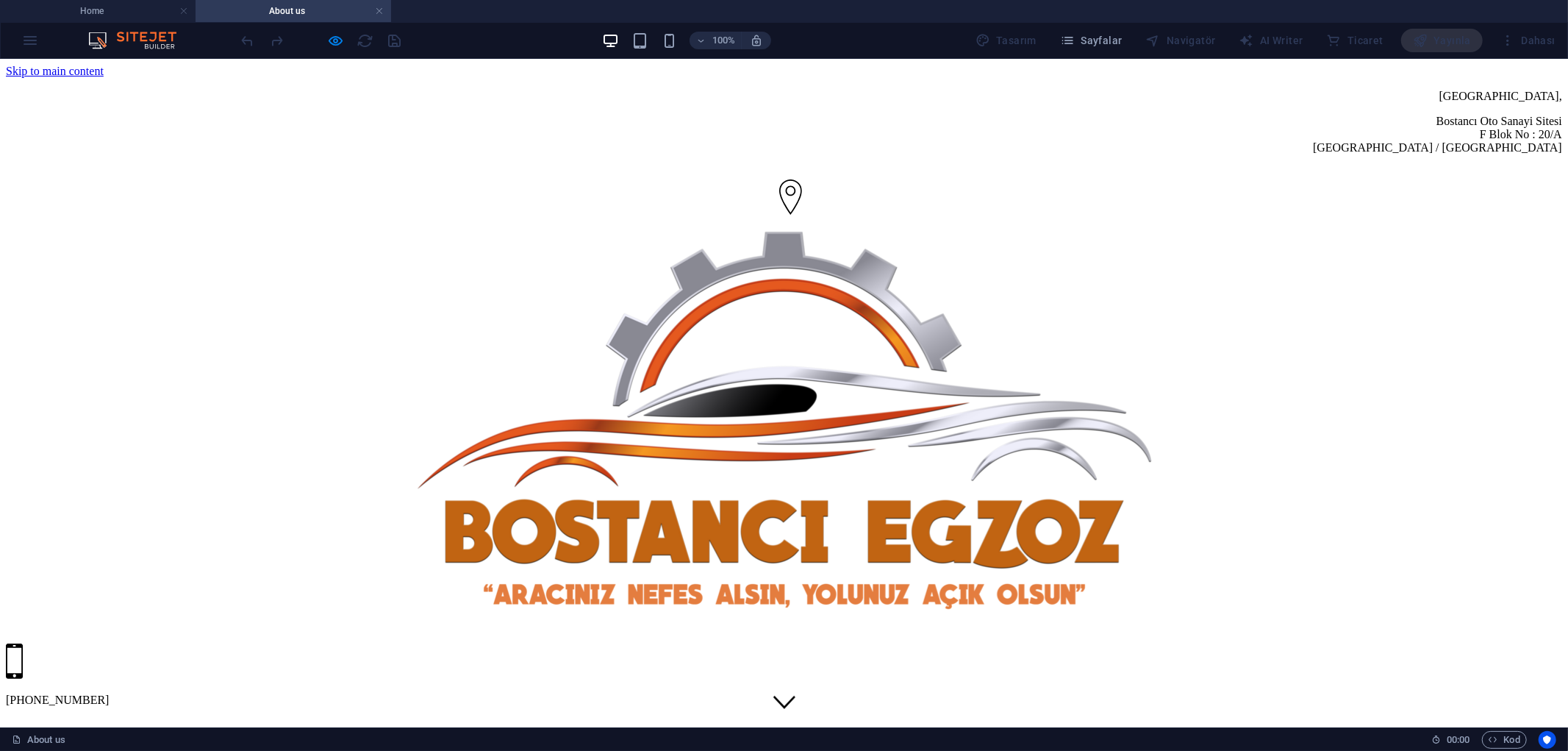
click at [497, 42] on div "100% Tasarım [PERSON_NAME] AI Writer Ticaret Yayınla Dahası" at bounding box center [901, 40] width 1322 height 23
click at [752, 217] on img at bounding box center [785, 428] width 753 height 423
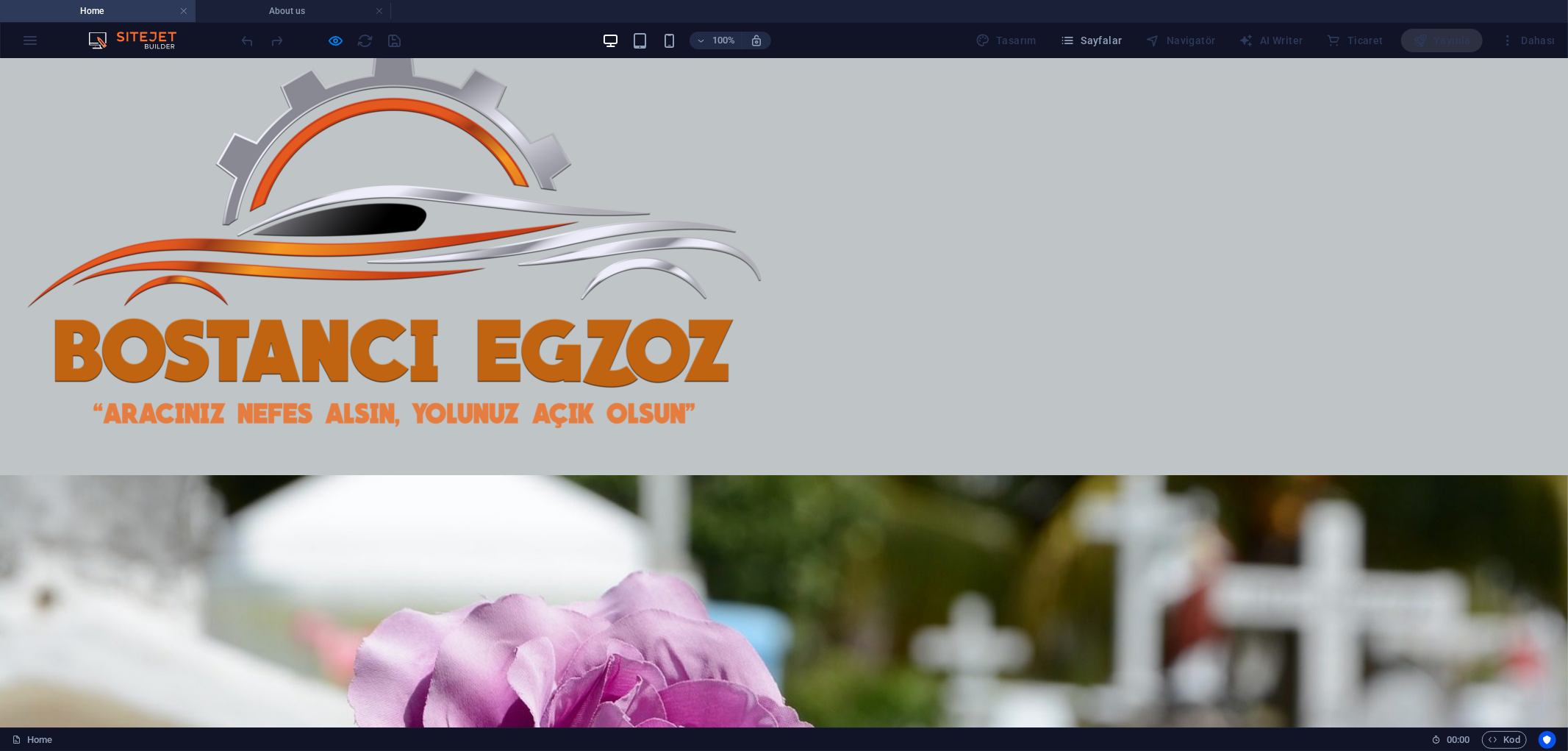
scroll to position [245, 0]
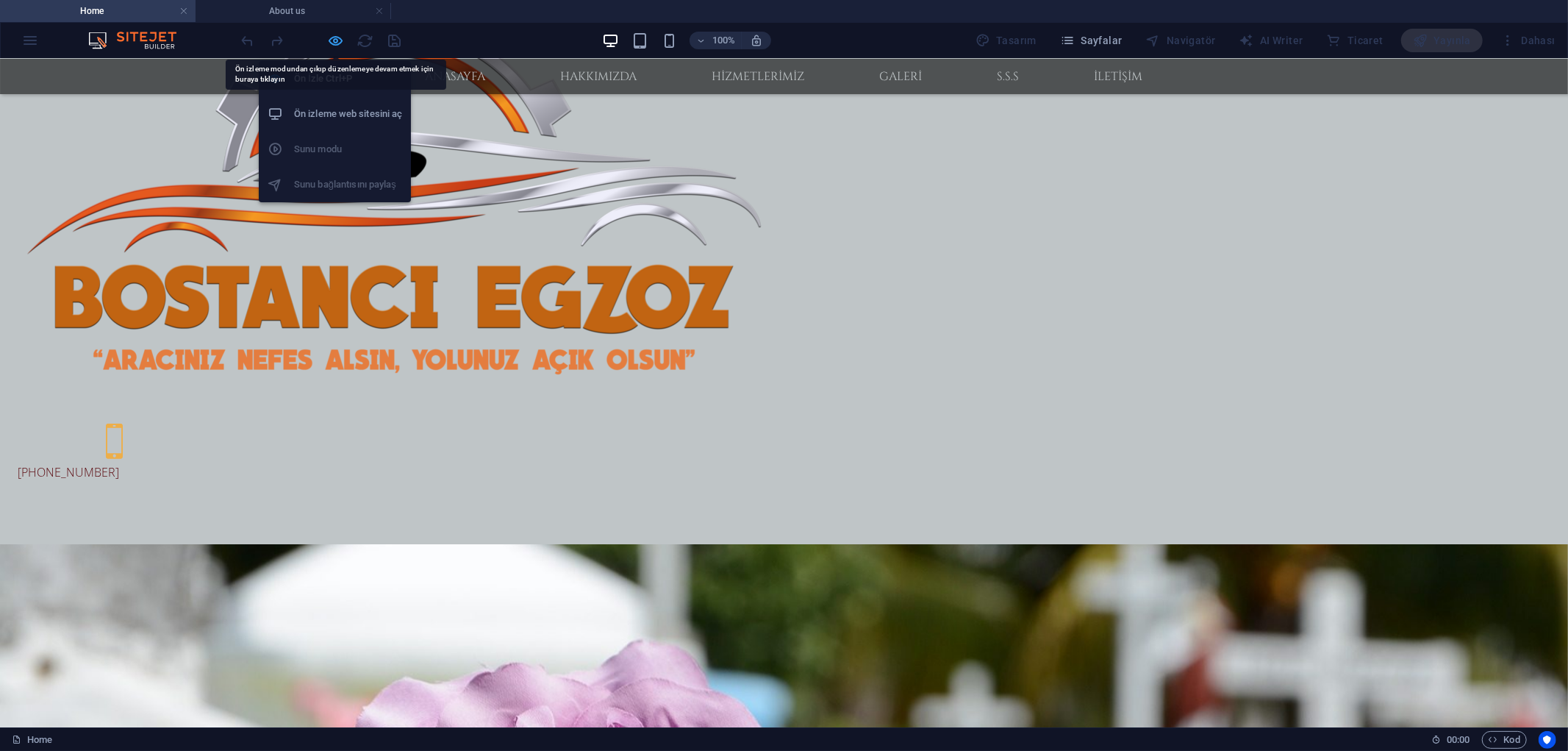
click at [339, 40] on icon "button" at bounding box center [336, 40] width 17 height 17
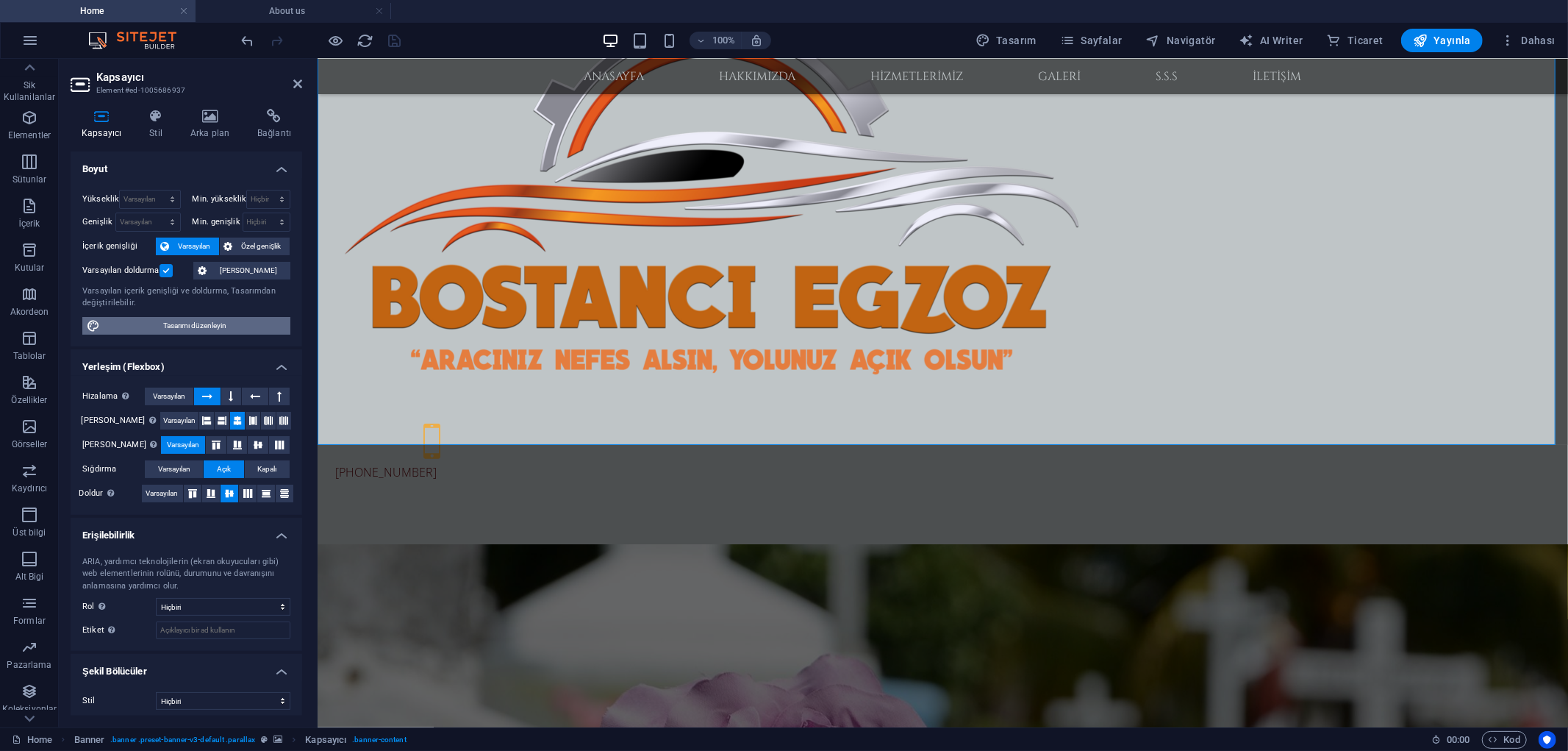
click at [221, 328] on span "Tasarımı düzenleyin" at bounding box center [195, 326] width 182 height 18
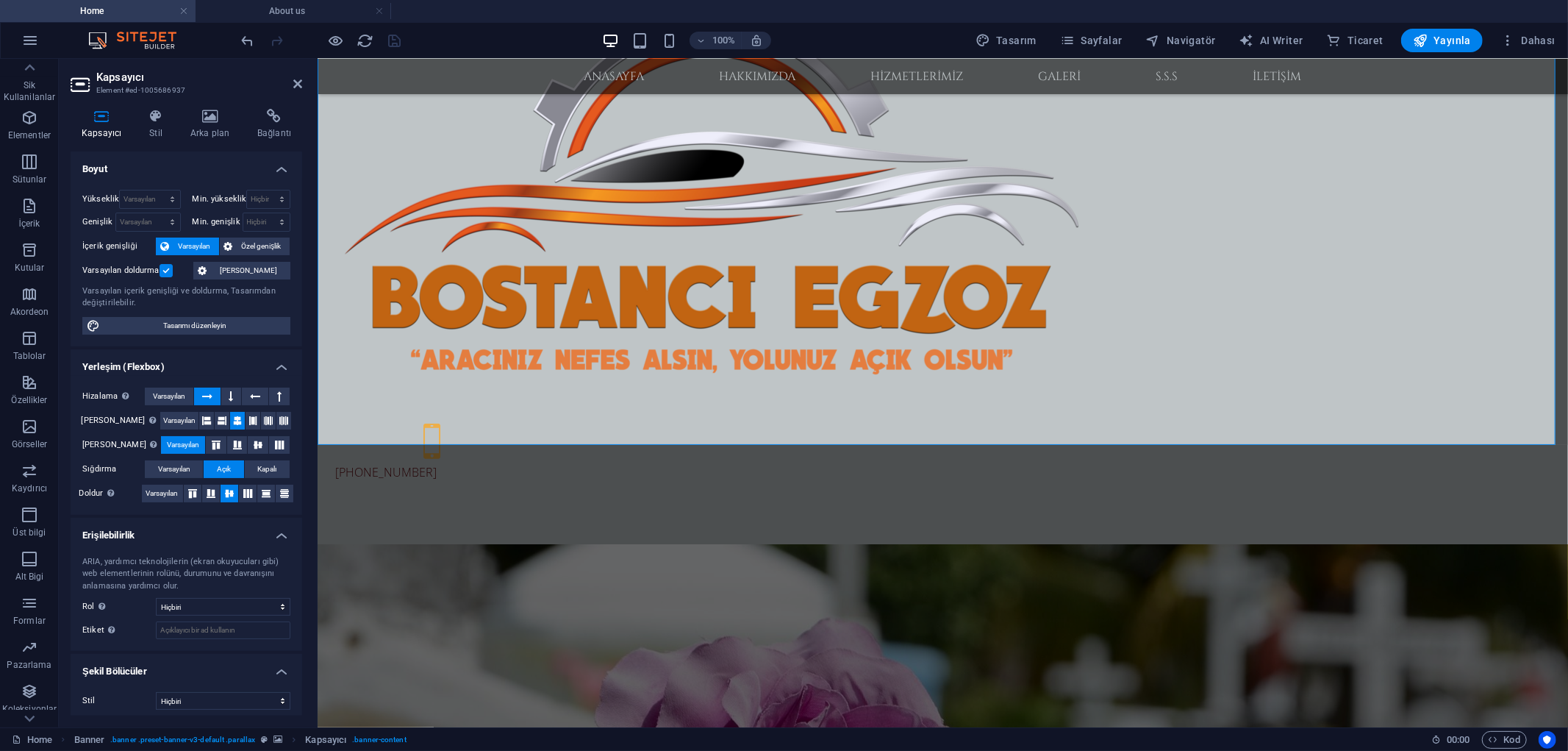
select select "rem"
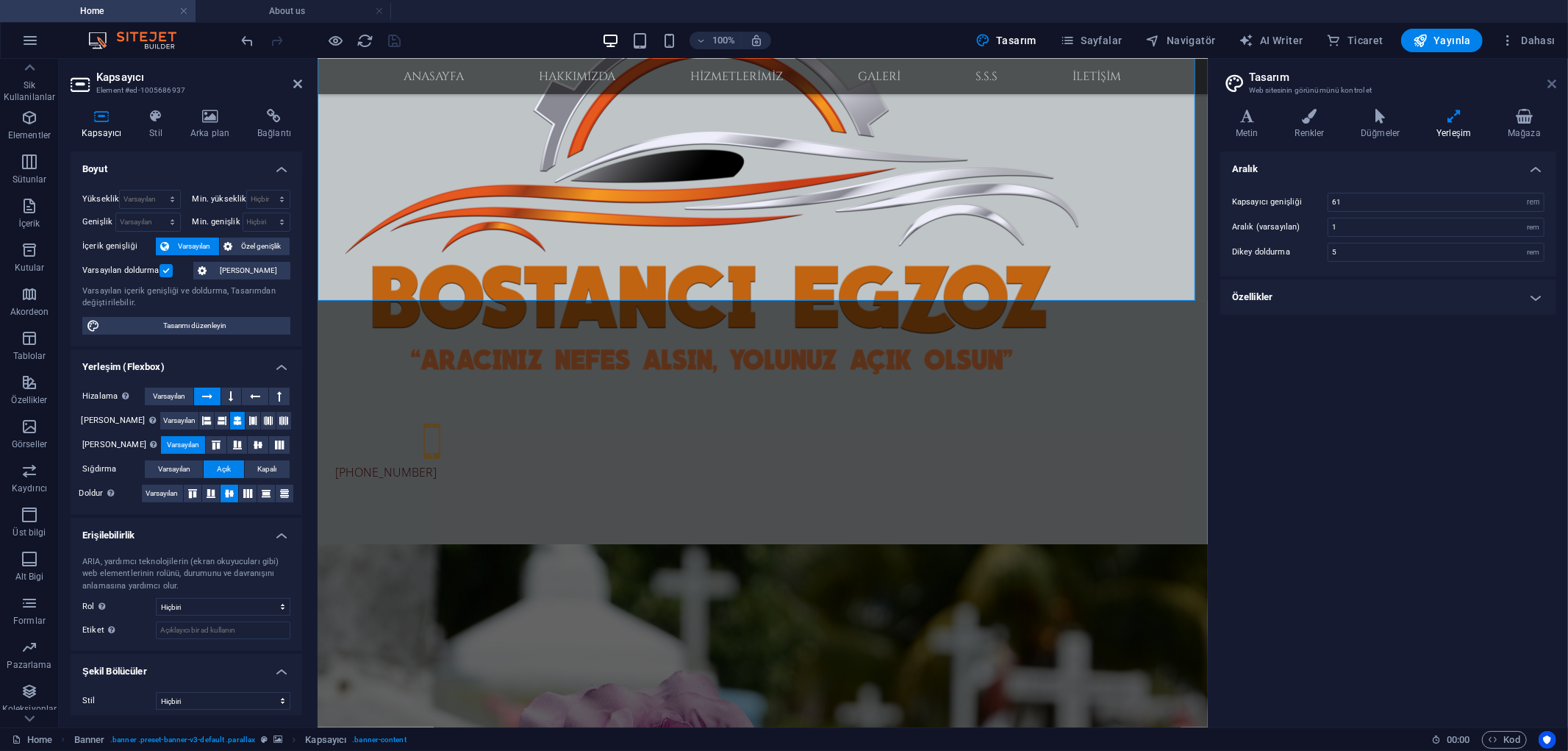
click at [1550, 82] on icon at bounding box center [1552, 84] width 9 height 12
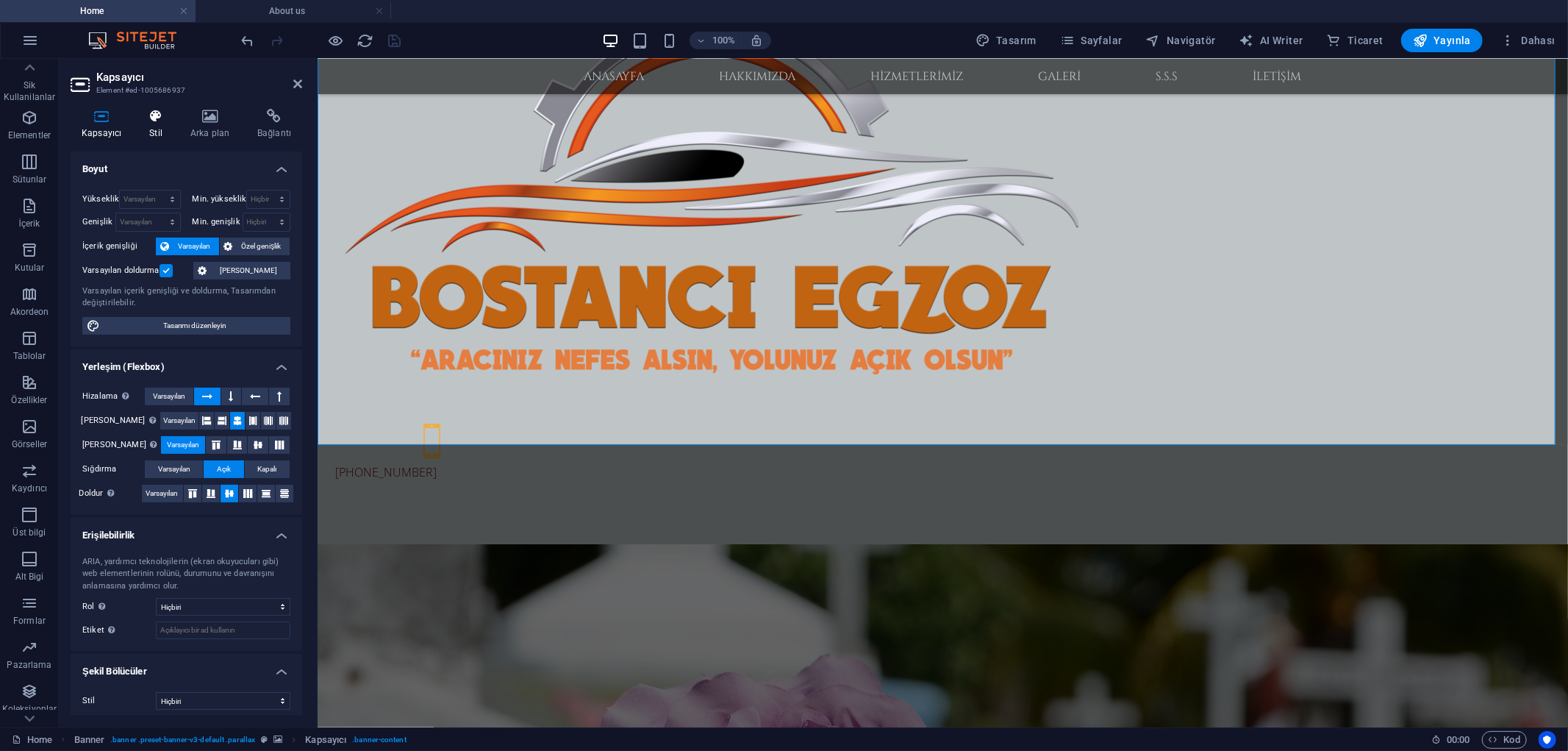
click at [158, 112] on icon at bounding box center [156, 116] width 36 height 15
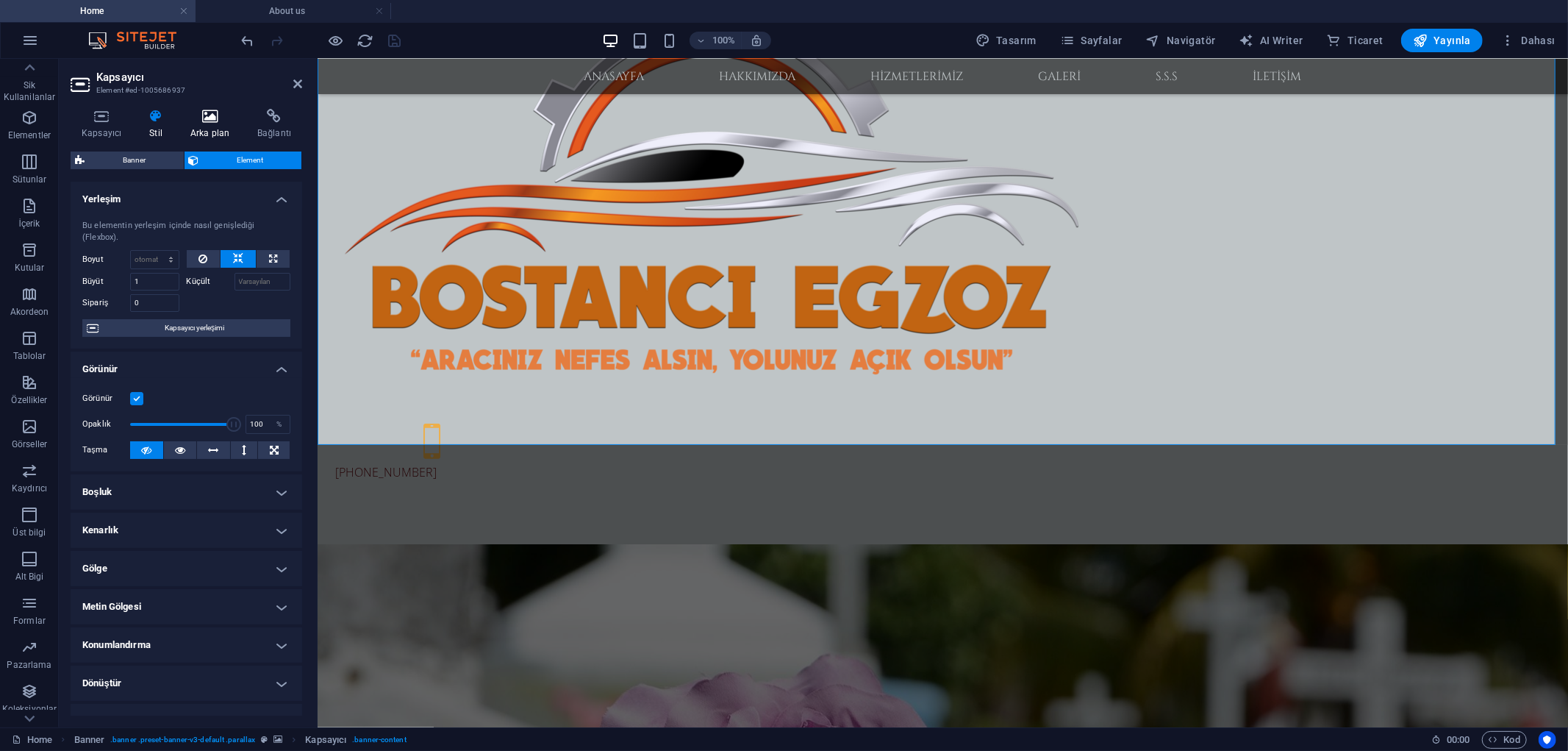
click at [219, 118] on icon at bounding box center [210, 116] width 61 height 15
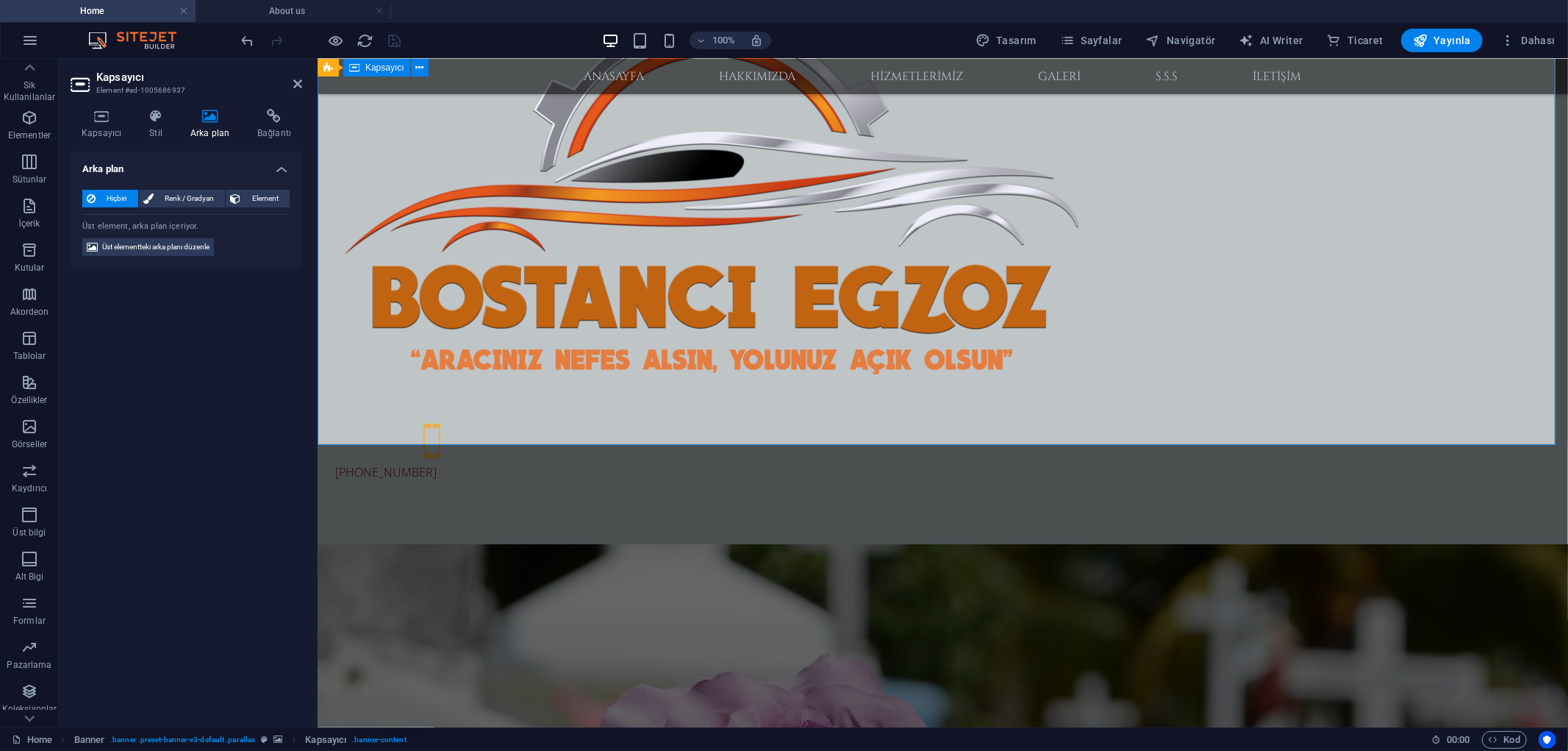
click at [177, 255] on span "Üst elementteki arka planı düzenle" at bounding box center [156, 247] width 108 height 18
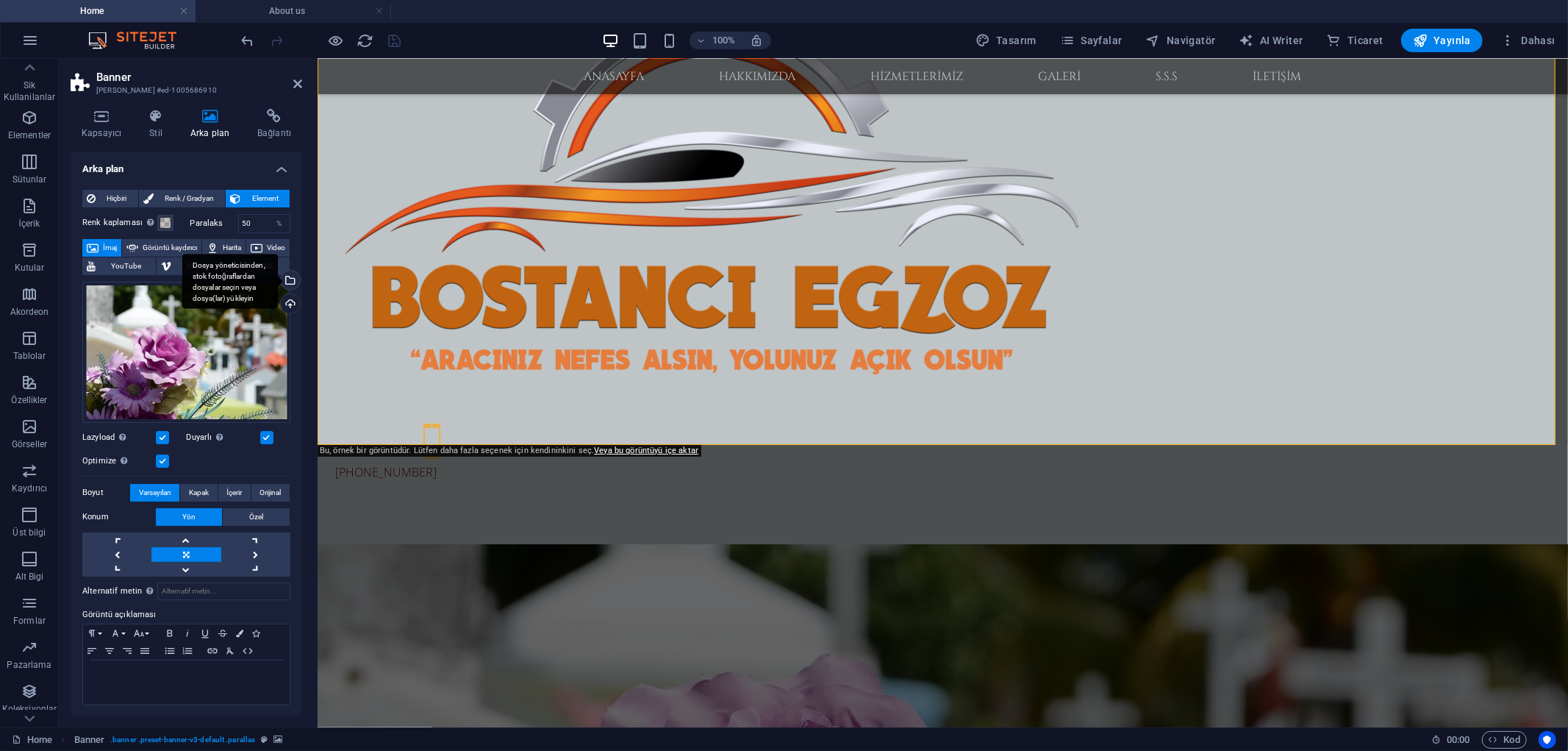
click at [295, 280] on div "Dosya yöneticisinden, stok fotoğraflardan dosyalar seçin veya dosya(lar) yükley…" at bounding box center [288, 281] width 22 height 22
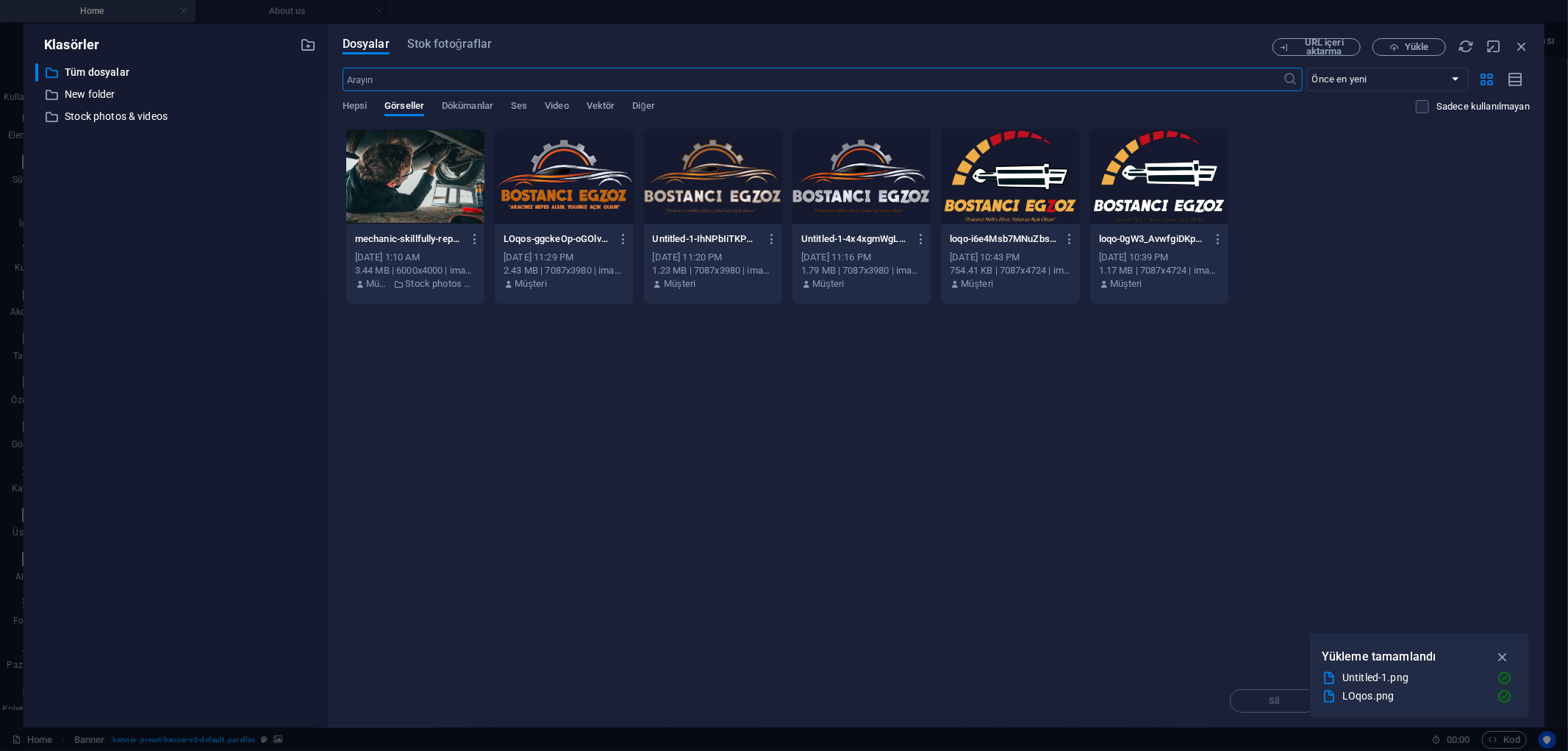
click at [430, 184] on div at bounding box center [415, 176] width 138 height 95
click at [430, 184] on div "1" at bounding box center [415, 176] width 138 height 95
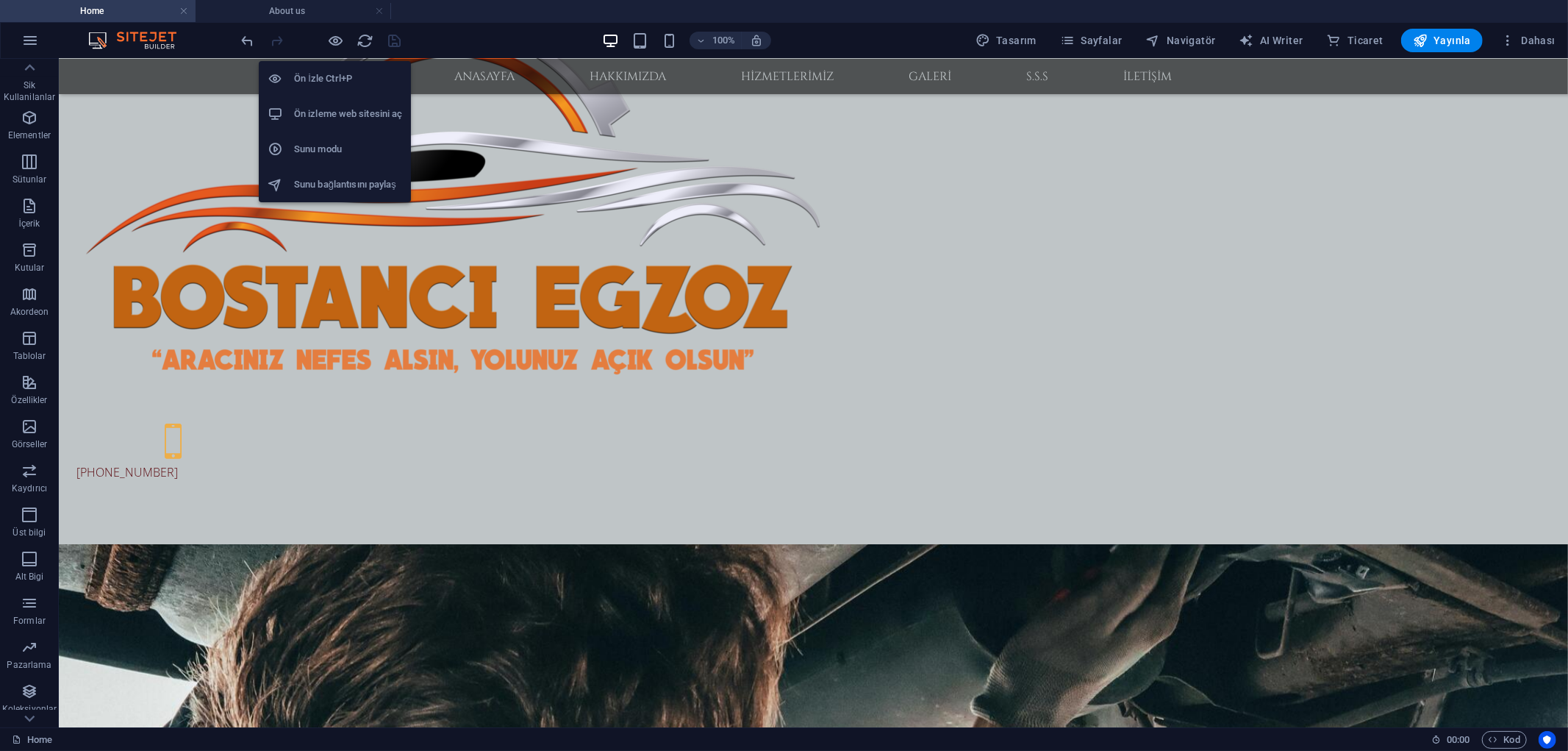
click at [390, 110] on h6 "Ön izleme web sitesini aç" at bounding box center [348, 114] width 108 height 18
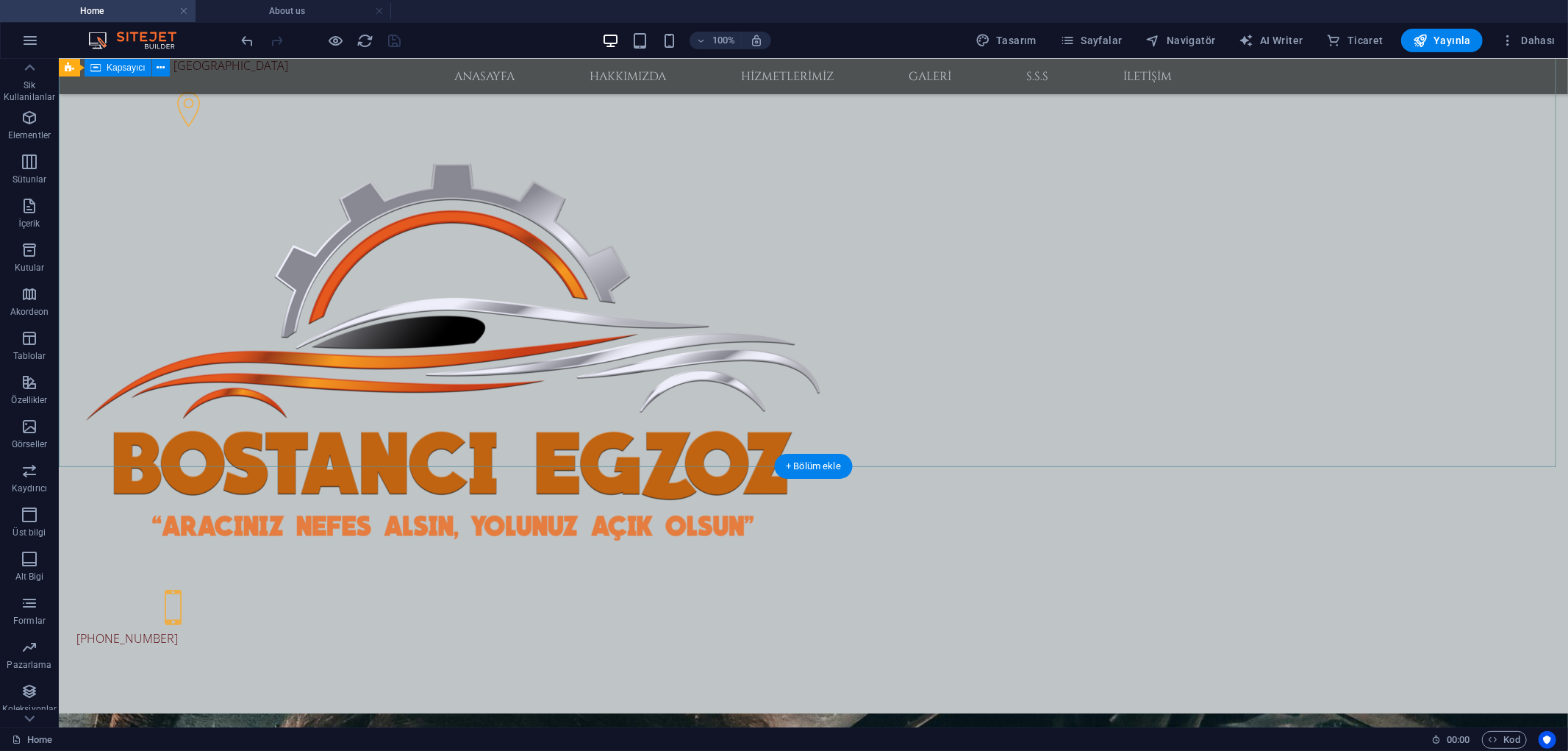
scroll to position [0, 0]
